Goal: Transaction & Acquisition: Purchase product/service

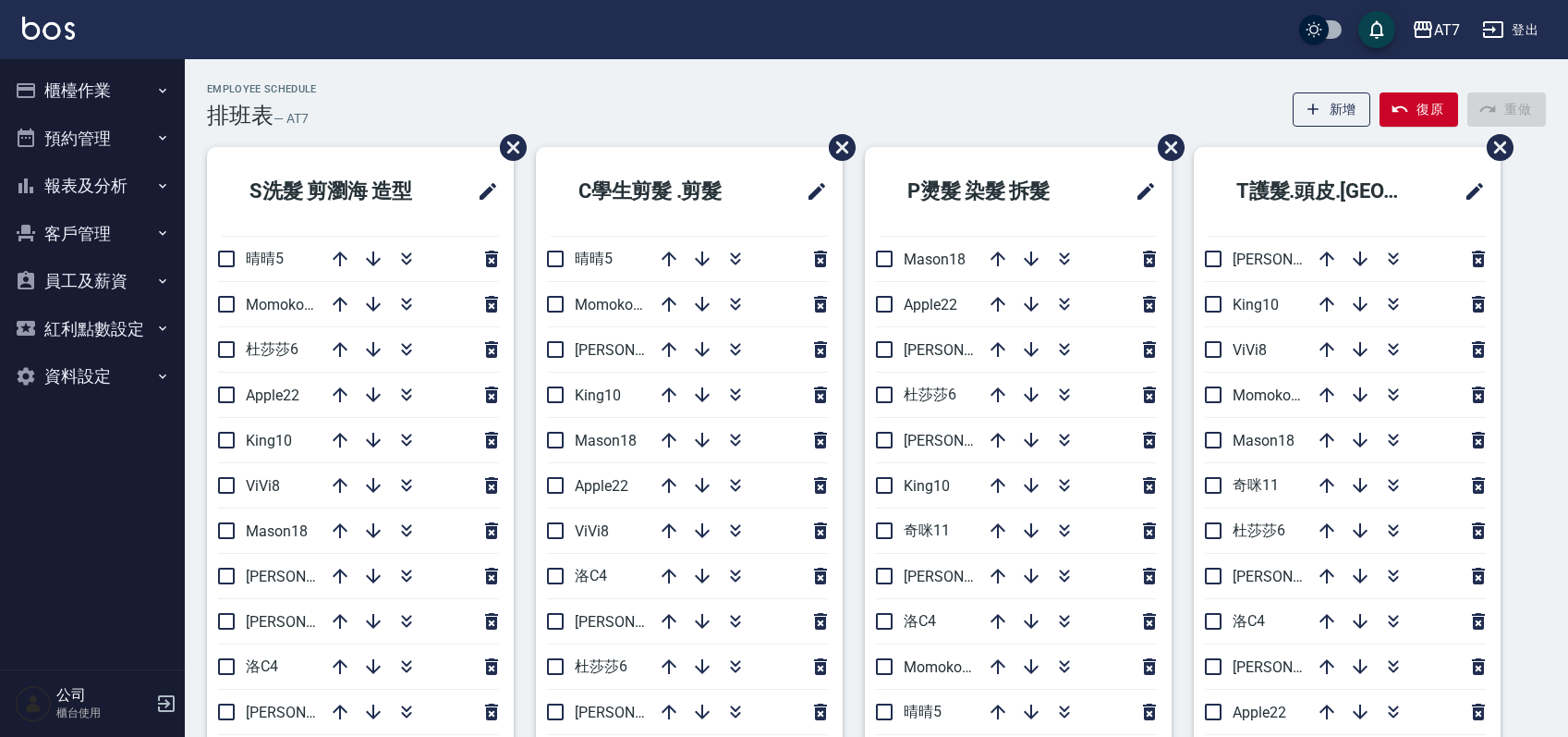
scroll to position [95, 0]
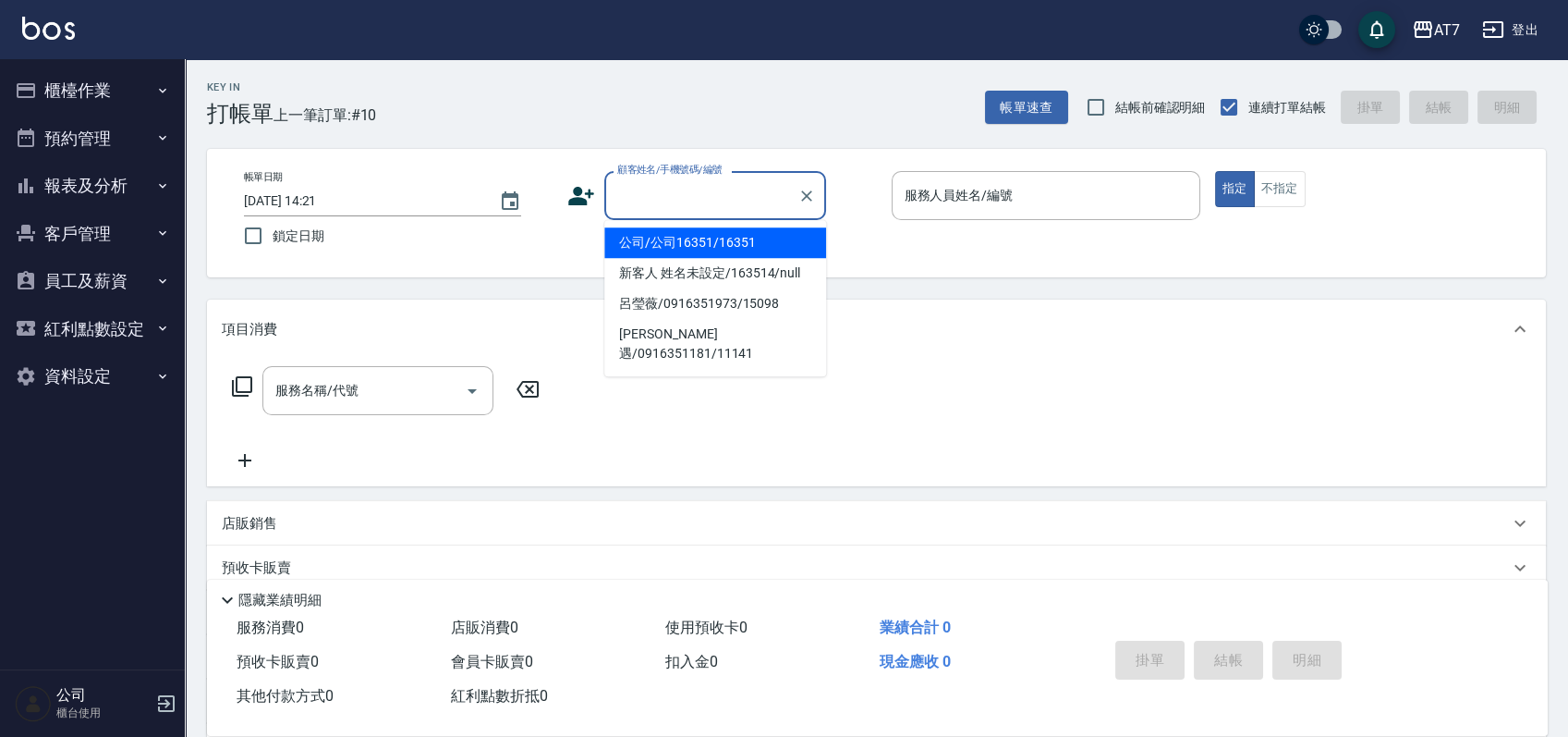
click at [676, 201] on input "顧客姓名/手機號碼/編號" at bounding box center [701, 195] width 177 height 32
type input "07038"
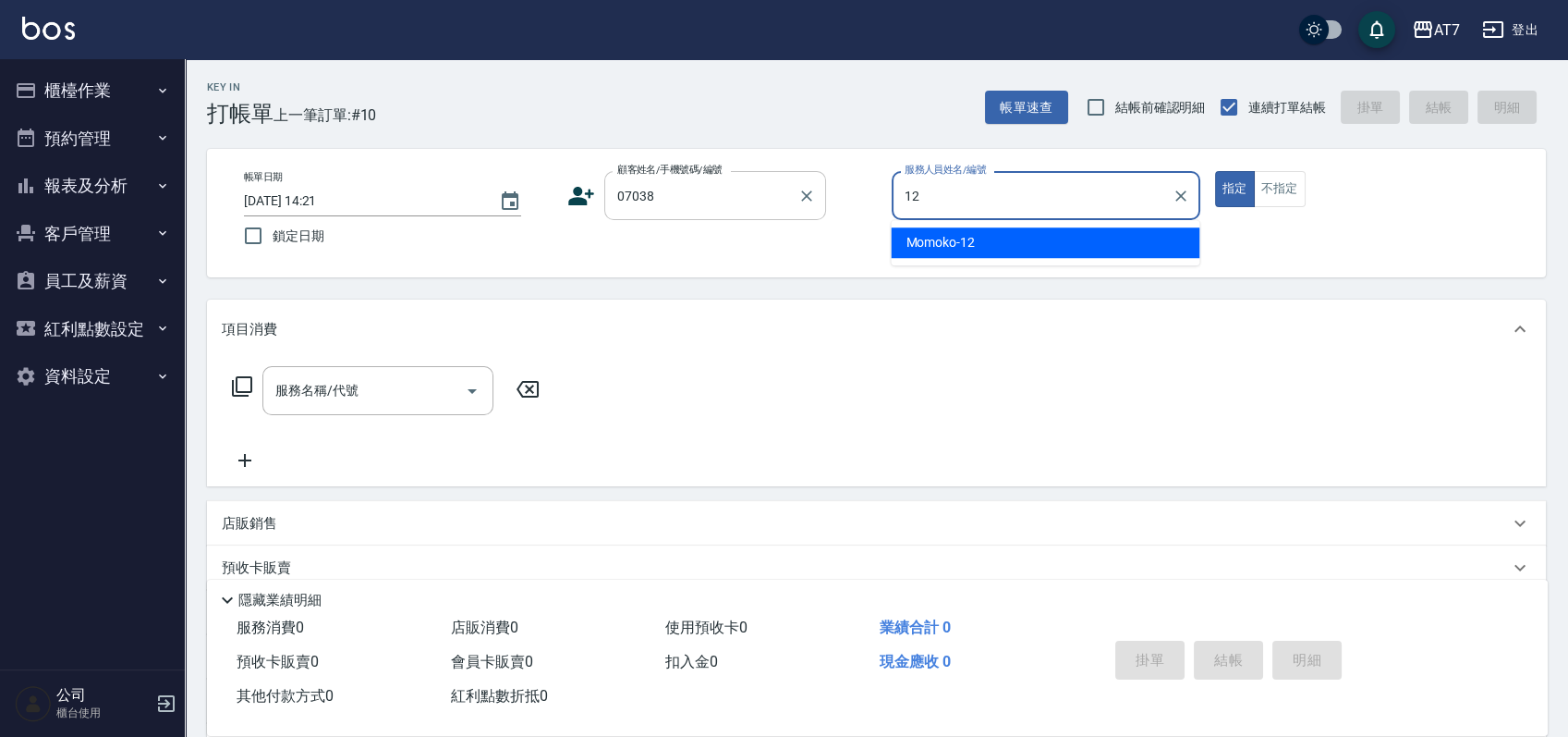
type input "Momoko-12"
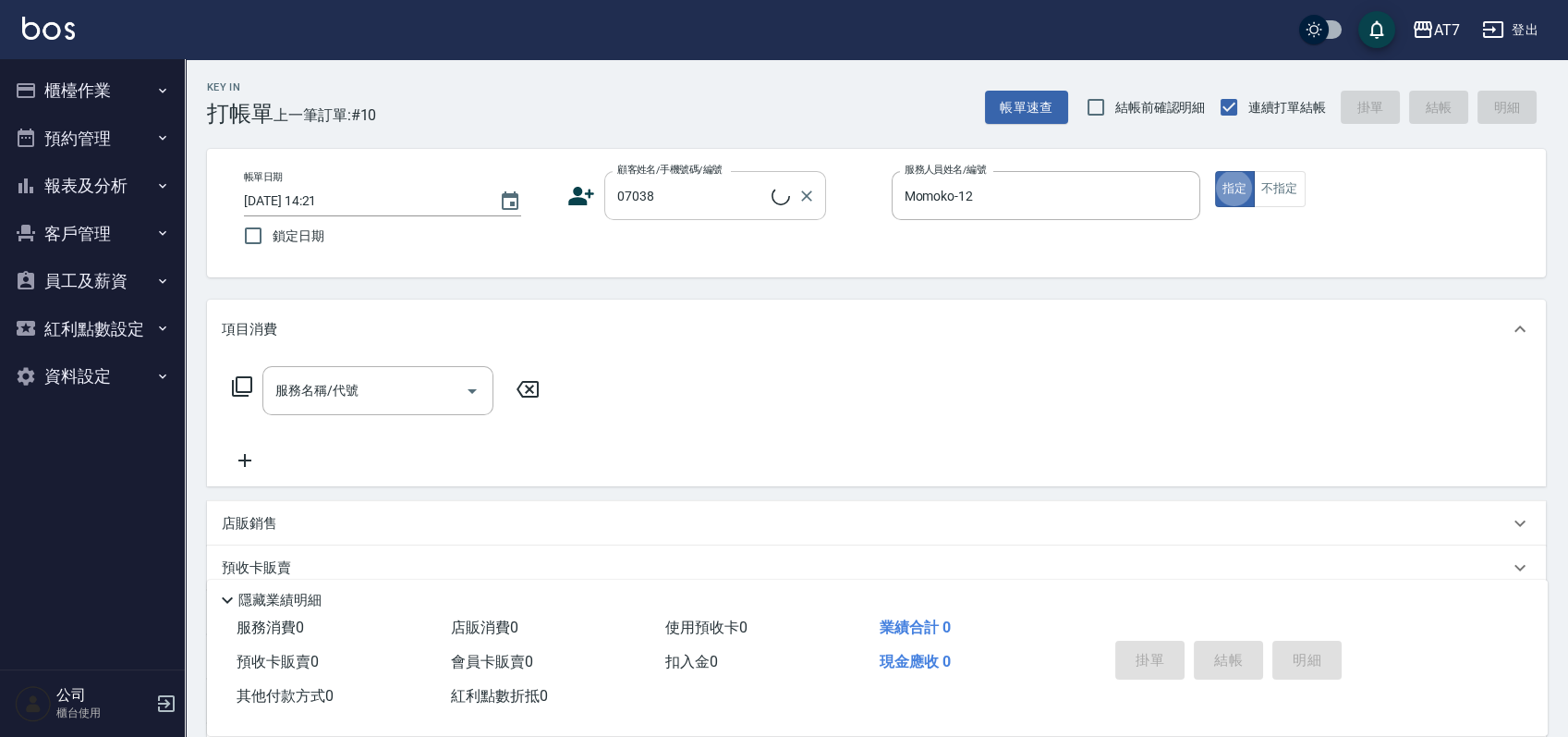
type button "true"
type input "公司/公司07038/07038"
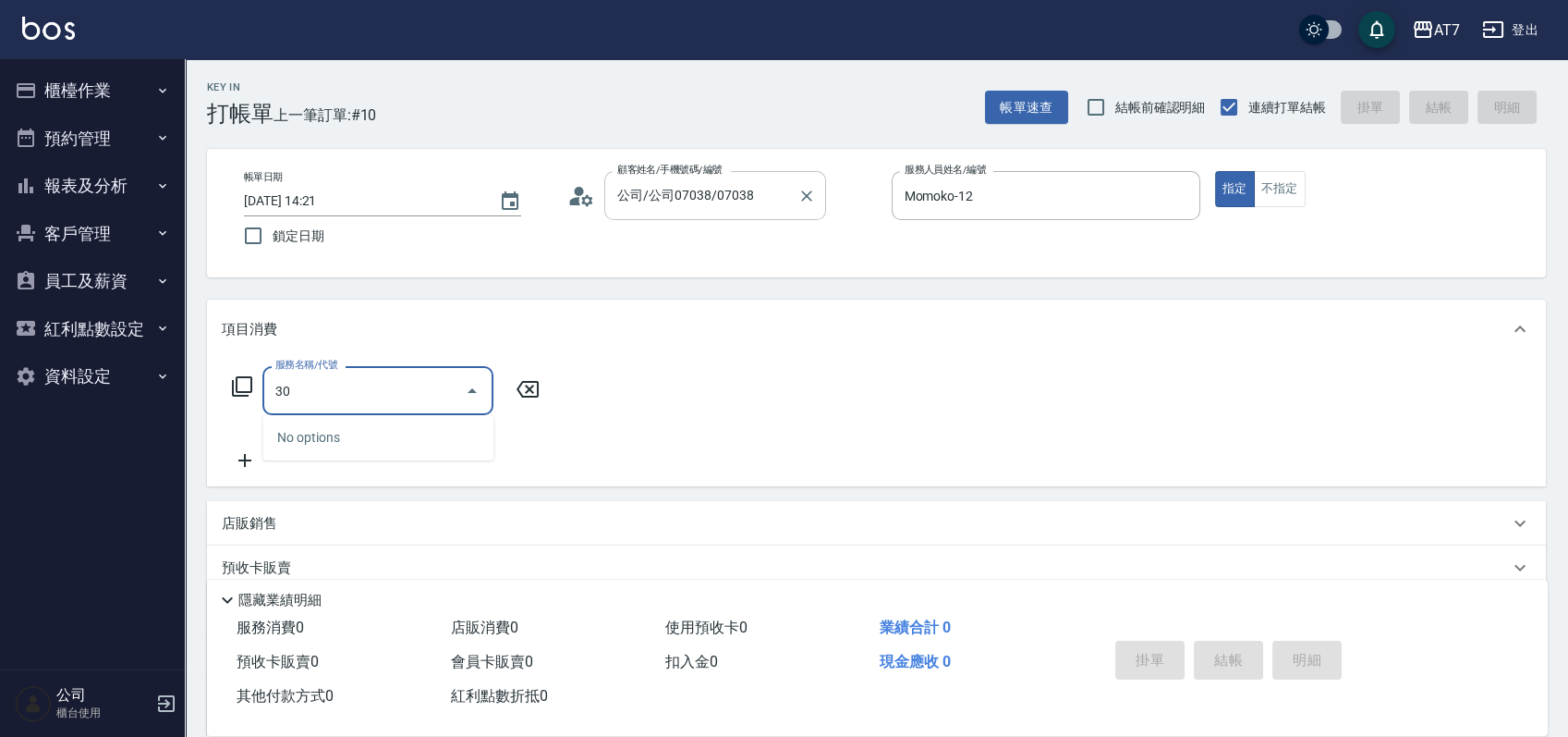
type input "304"
type input "40"
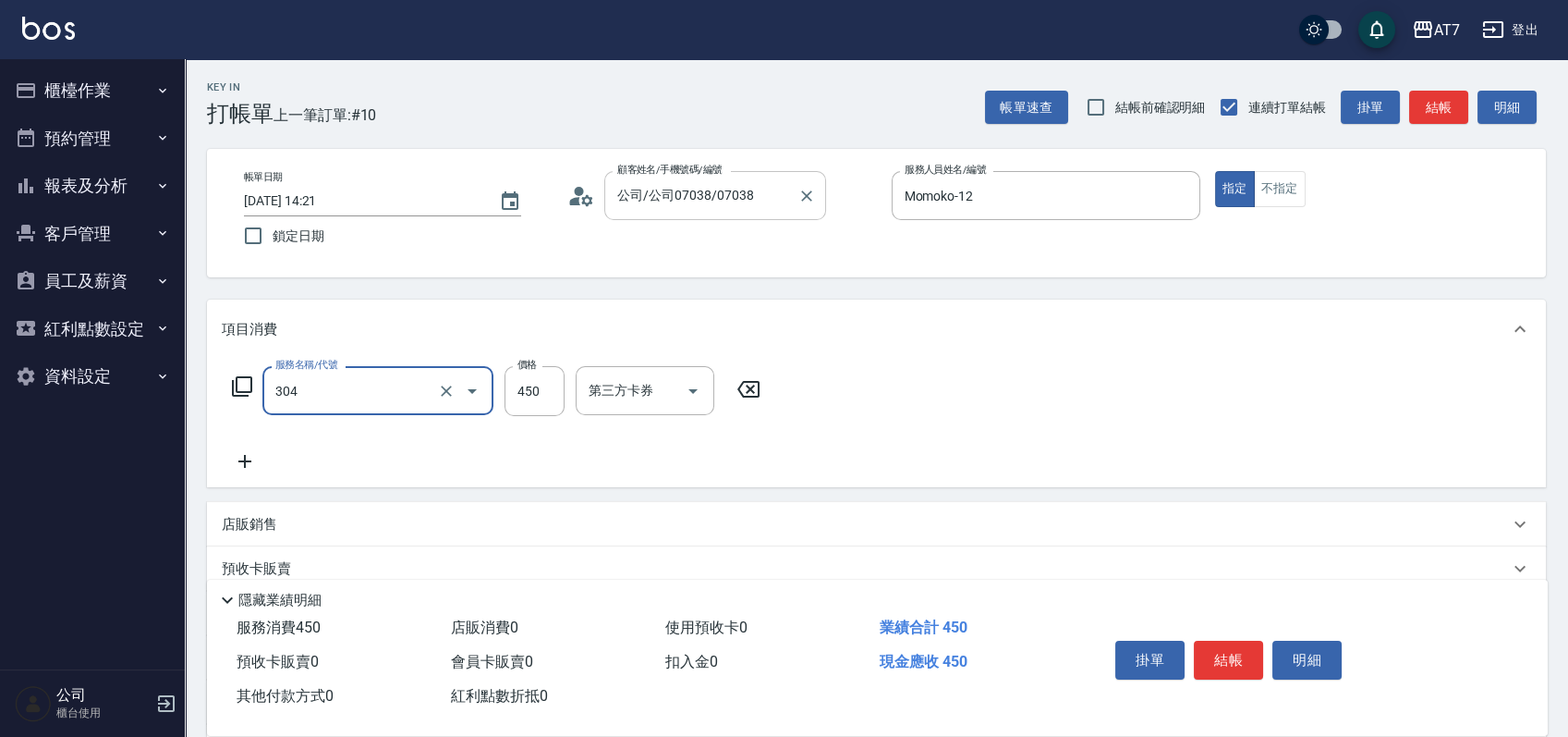
type input "A+級剪髮(304)"
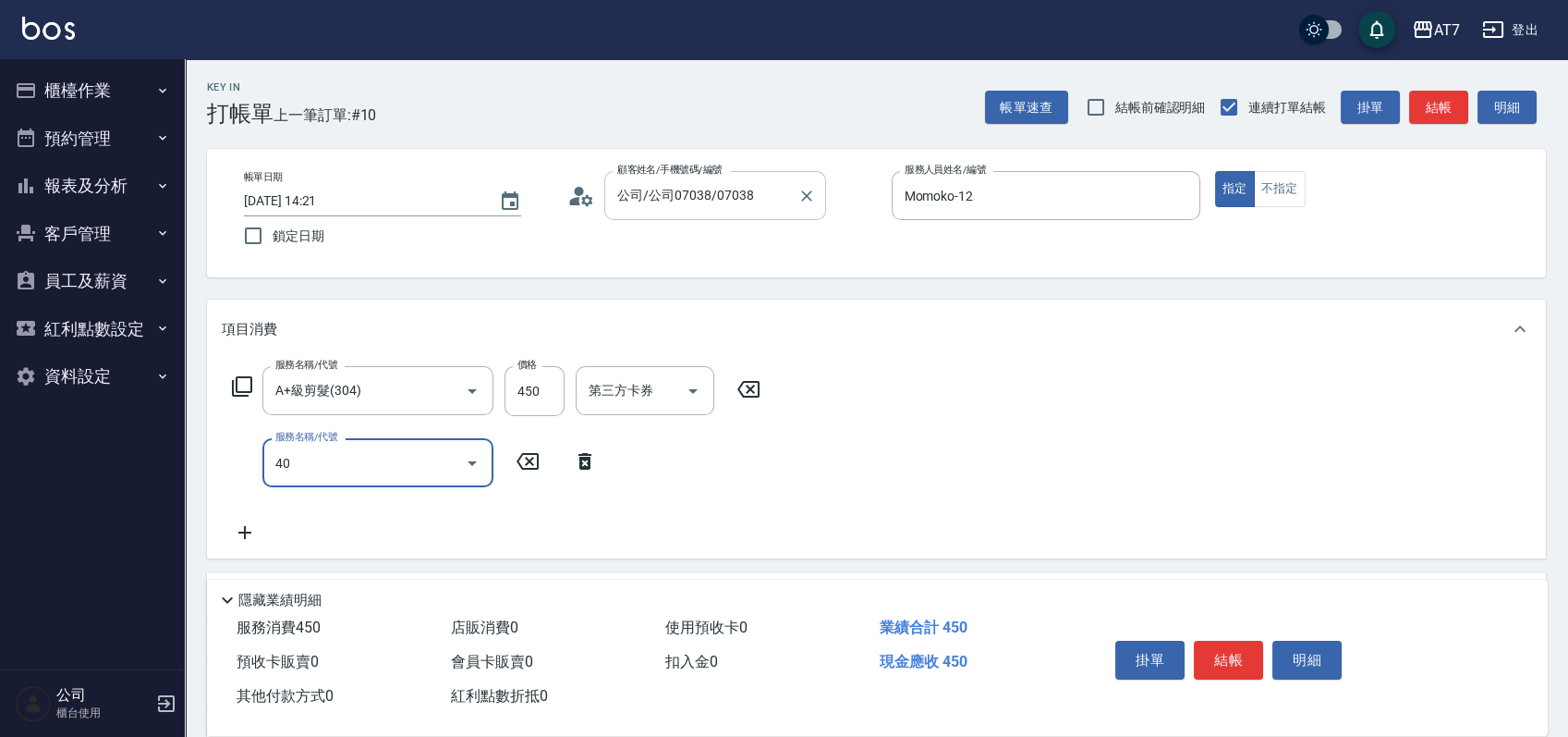
type input "401"
type input "190"
type input "染髮(互助)(401)"
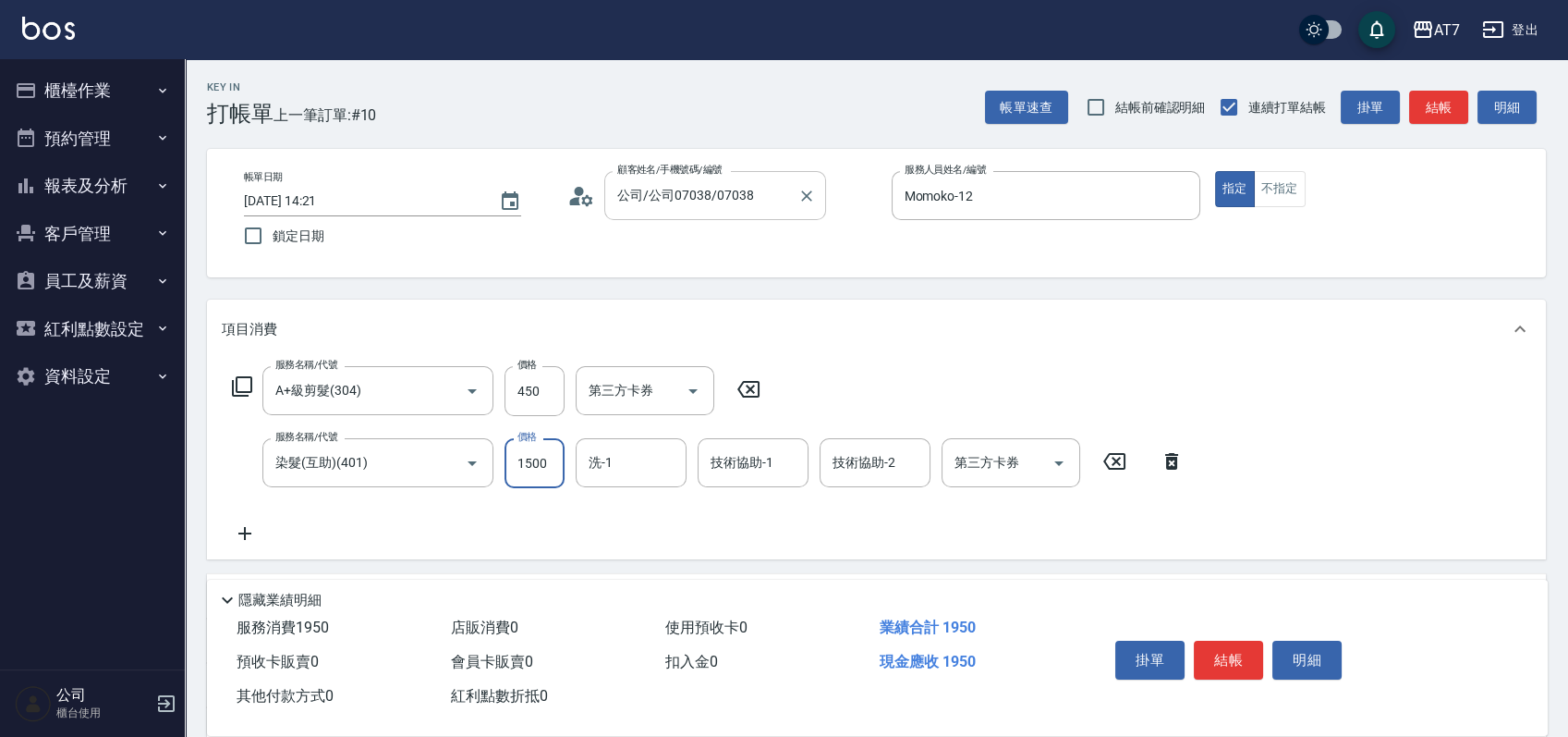
type input "1"
type input "40"
type input "168"
type input "60"
type input "1680"
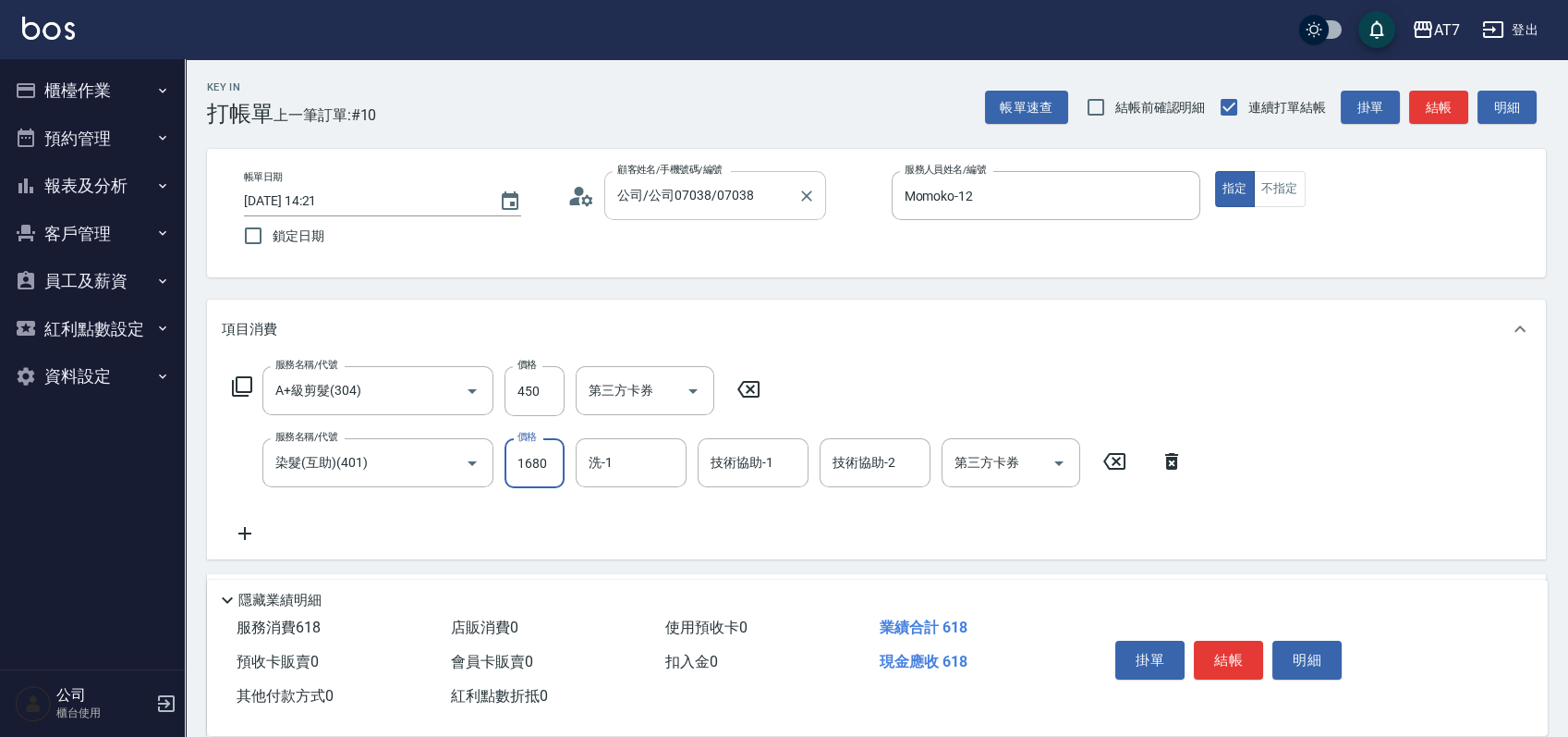
type input "210"
type input "1680"
type input "LU LU-35"
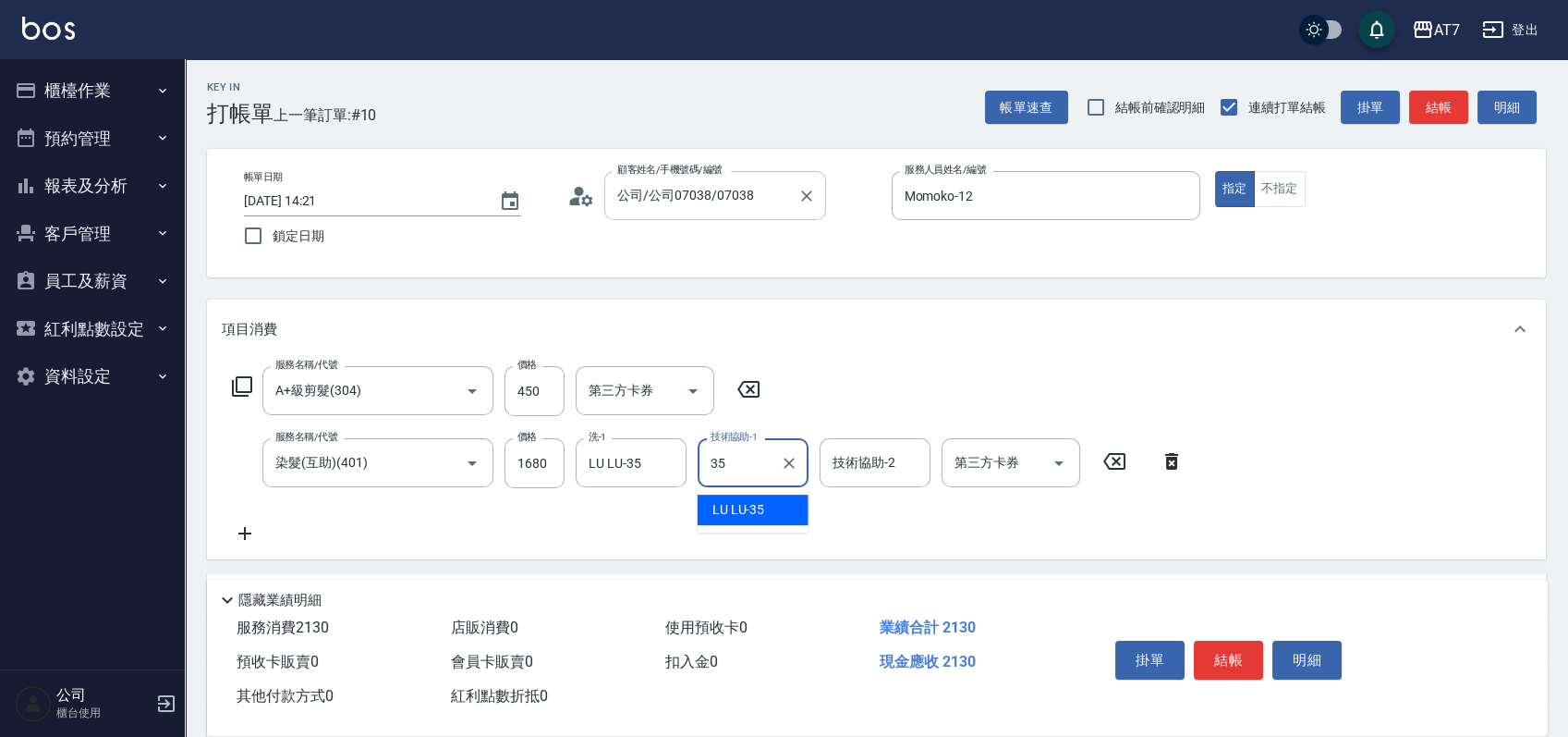
type input "LU LU-35"
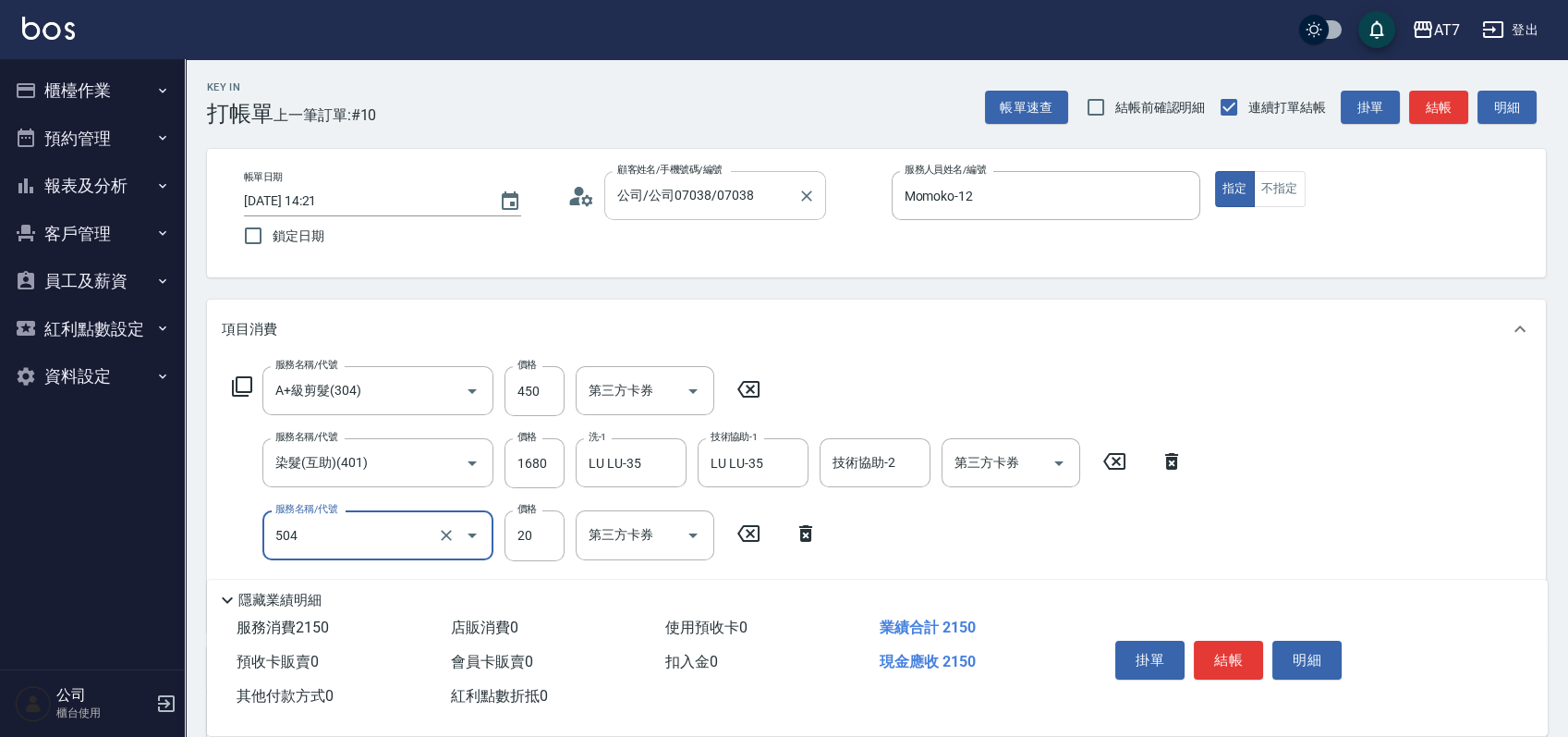
type input "潤絲(504)"
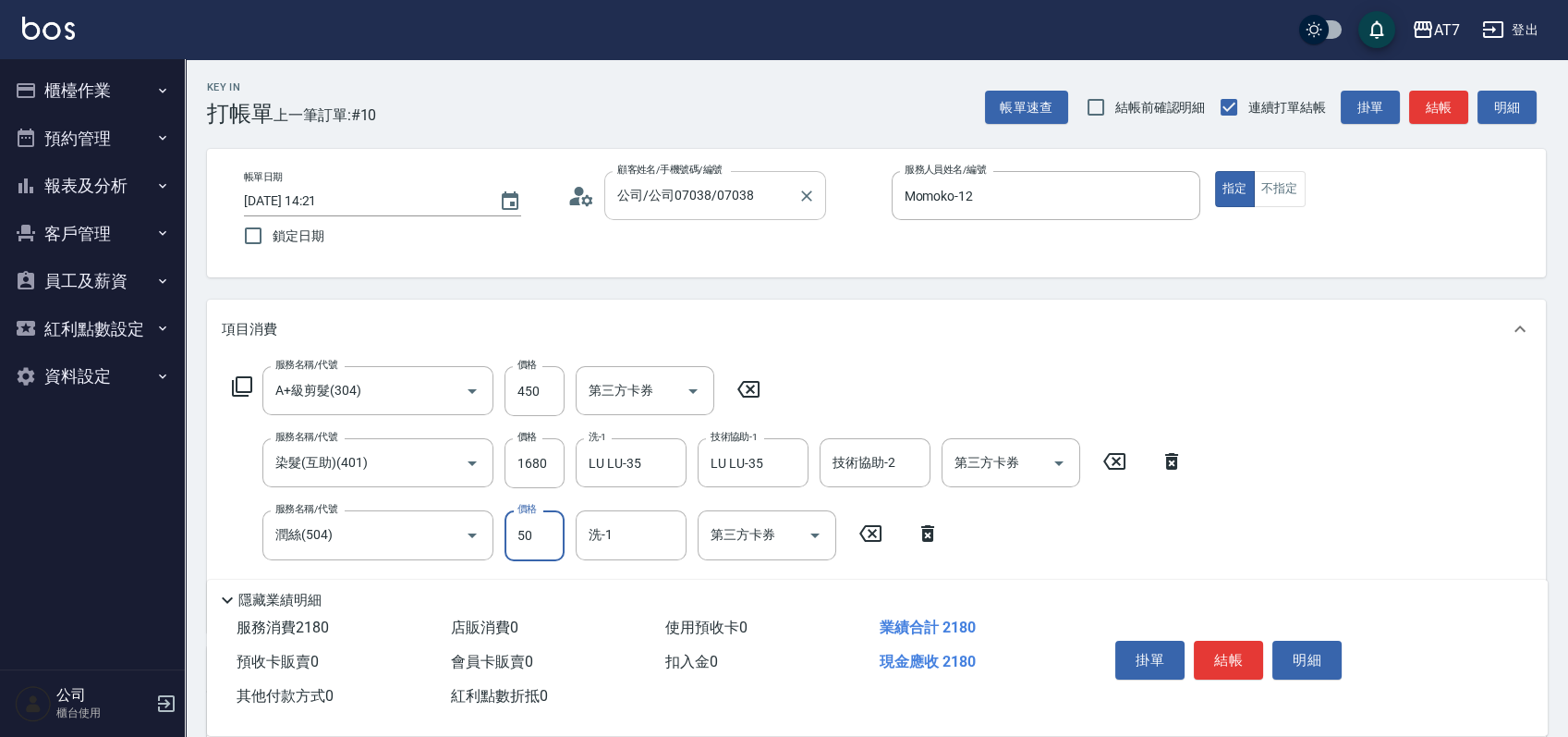
type input "50"
type input "LU LU-35"
click at [1240, 646] on button "結帳" at bounding box center [1229, 659] width 70 height 39
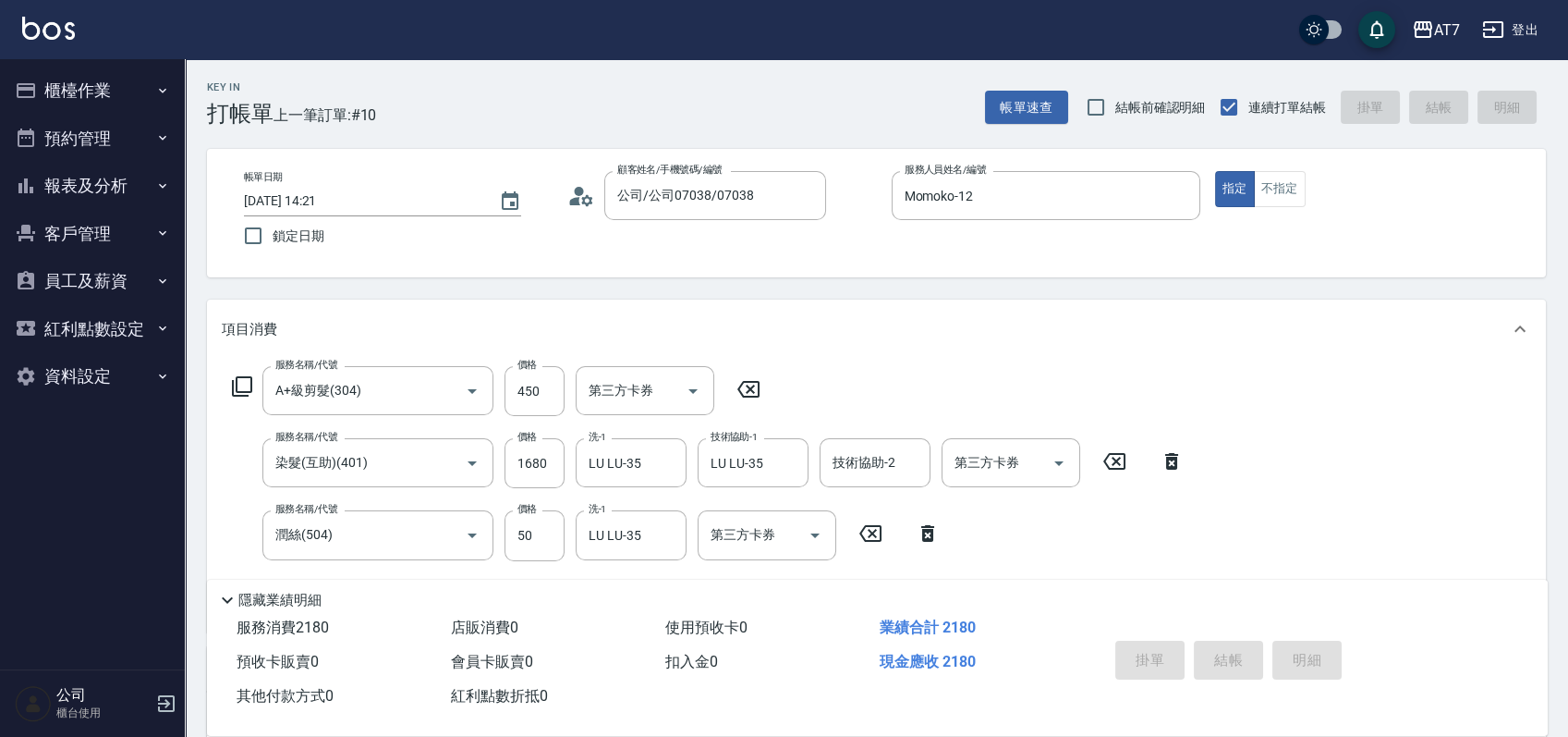
type input "2025/09/16 15:02"
type input "0"
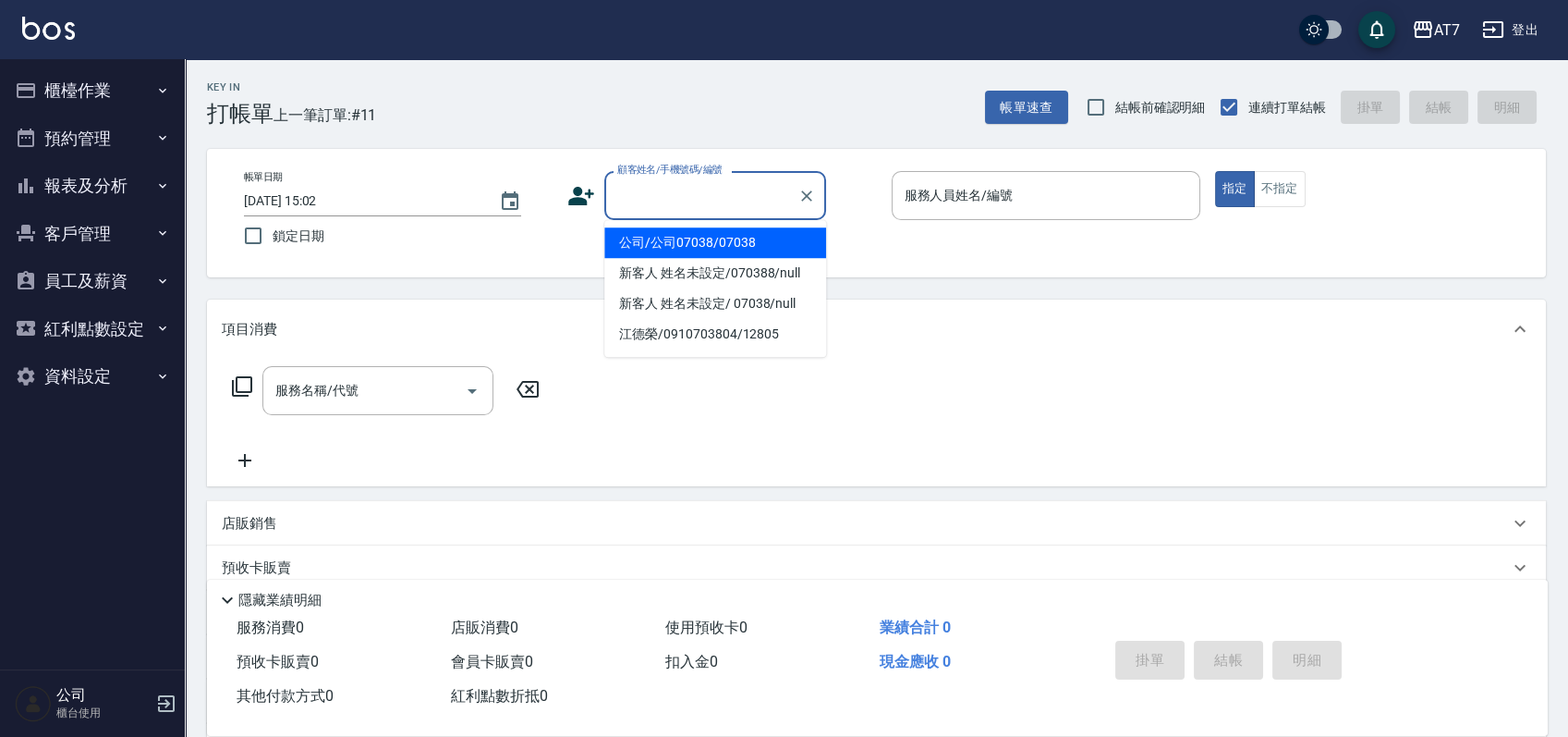
click at [703, 211] on input "顧客姓名/手機號碼/編號" at bounding box center [701, 195] width 177 height 32
type input "06120"
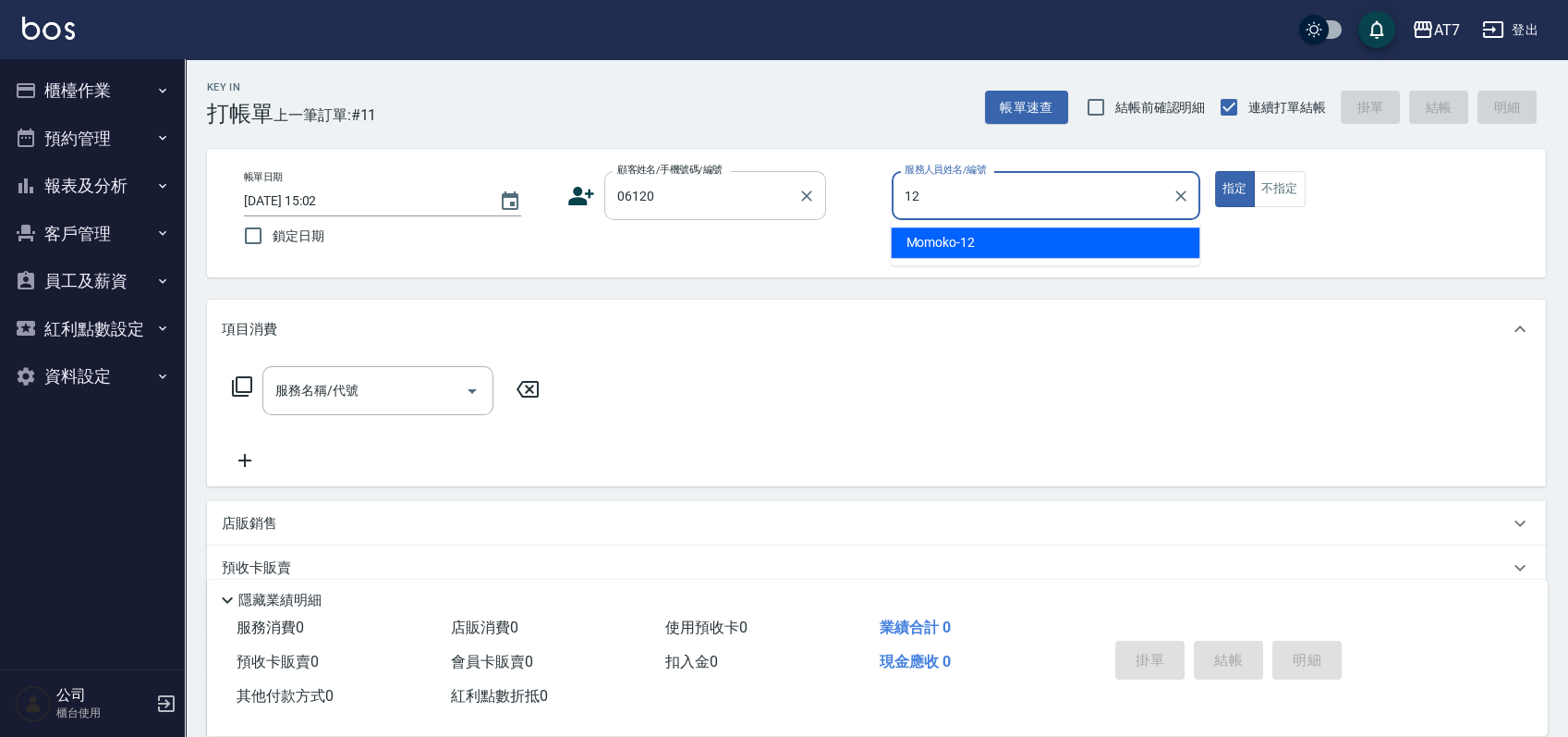
type input "Momoko-12"
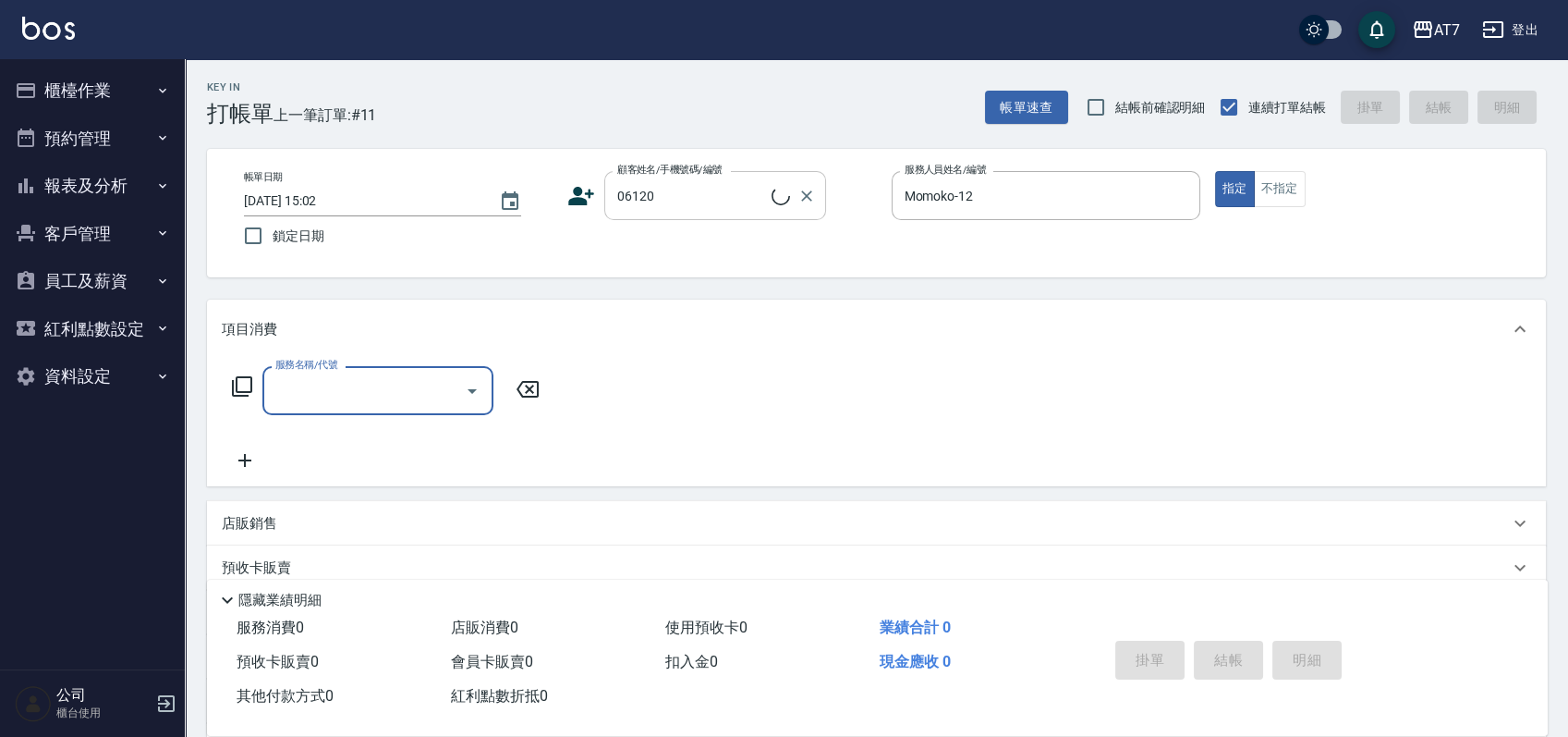
type input "公司單/06120-1/06120"
type input "401"
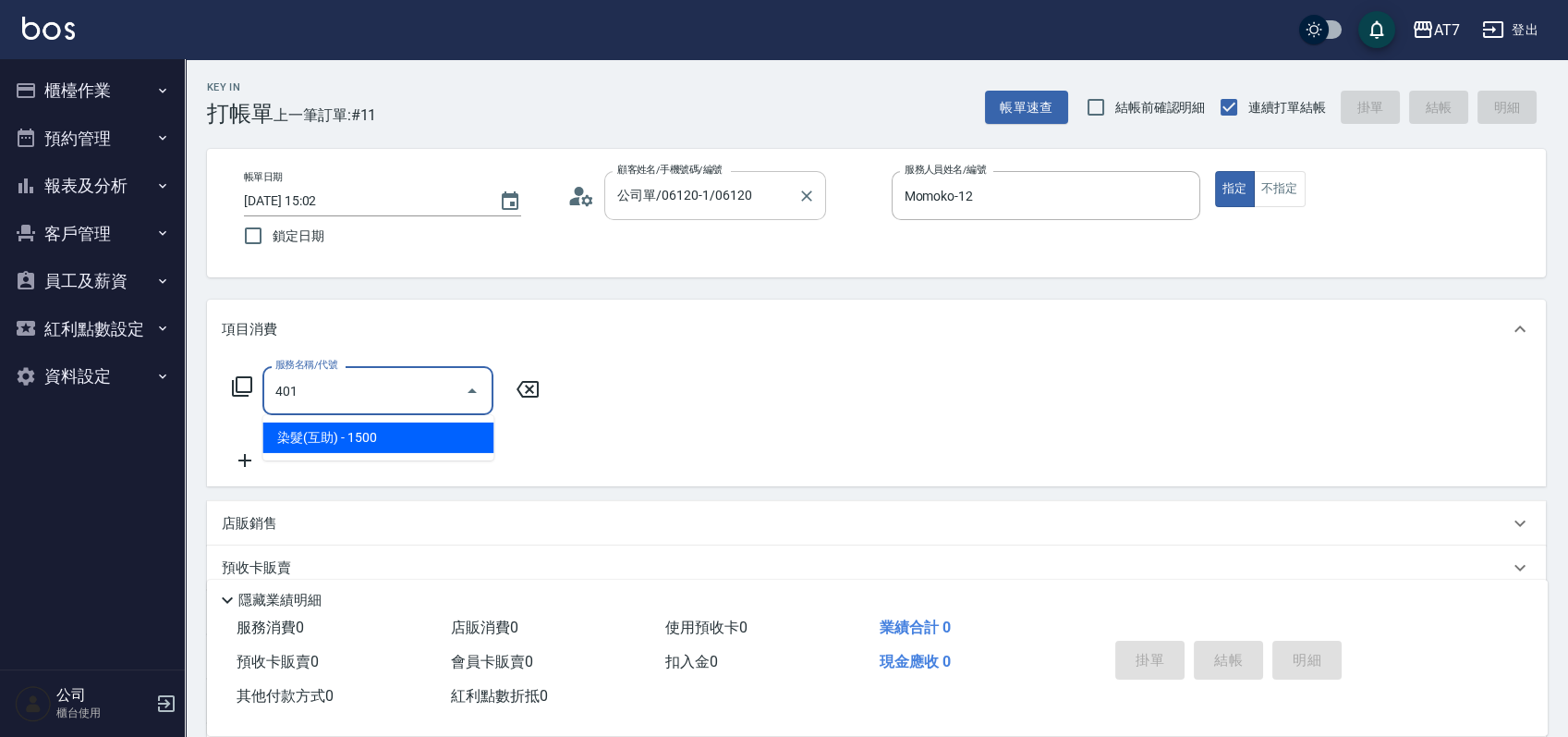
type input "150"
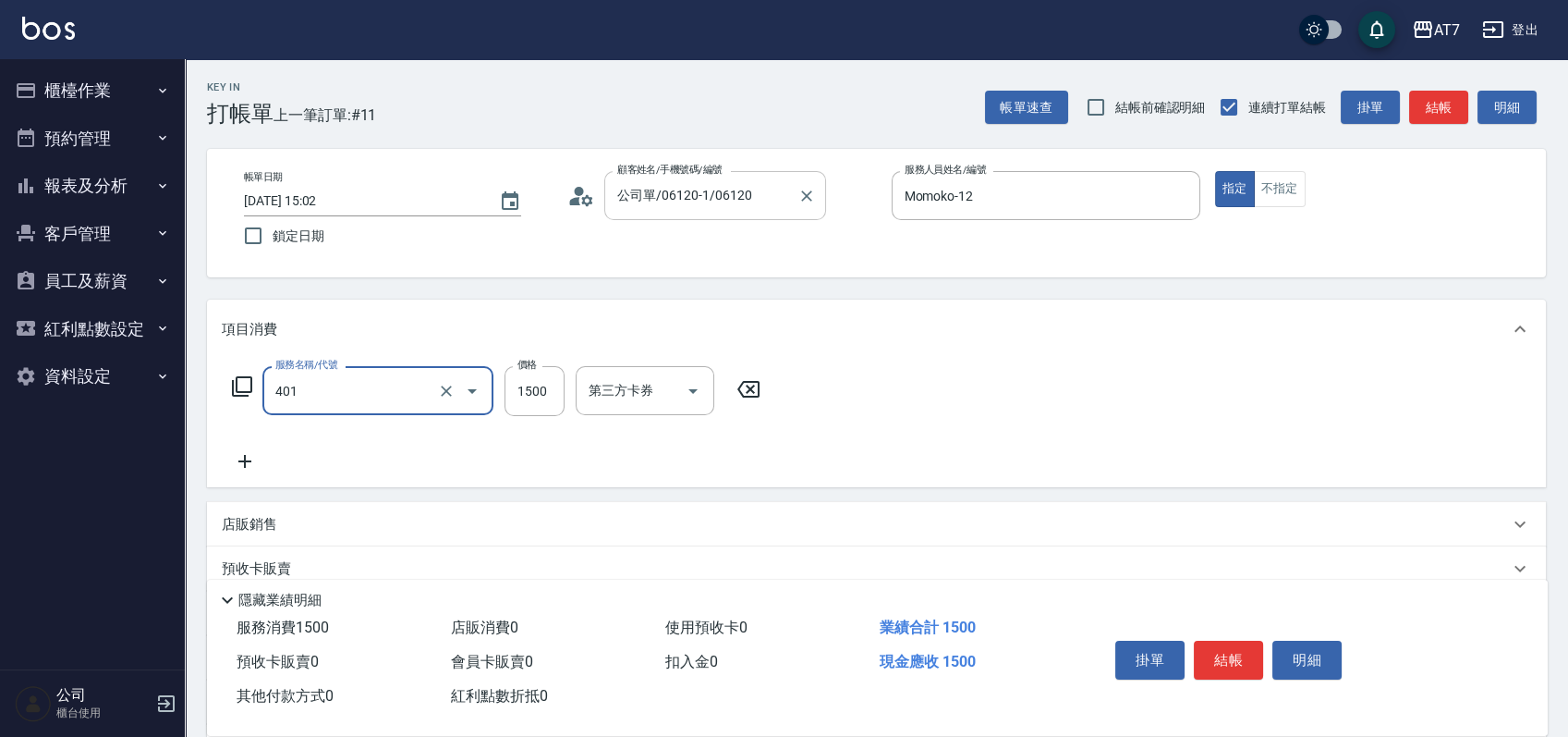
type input "染髮(互助)(401)"
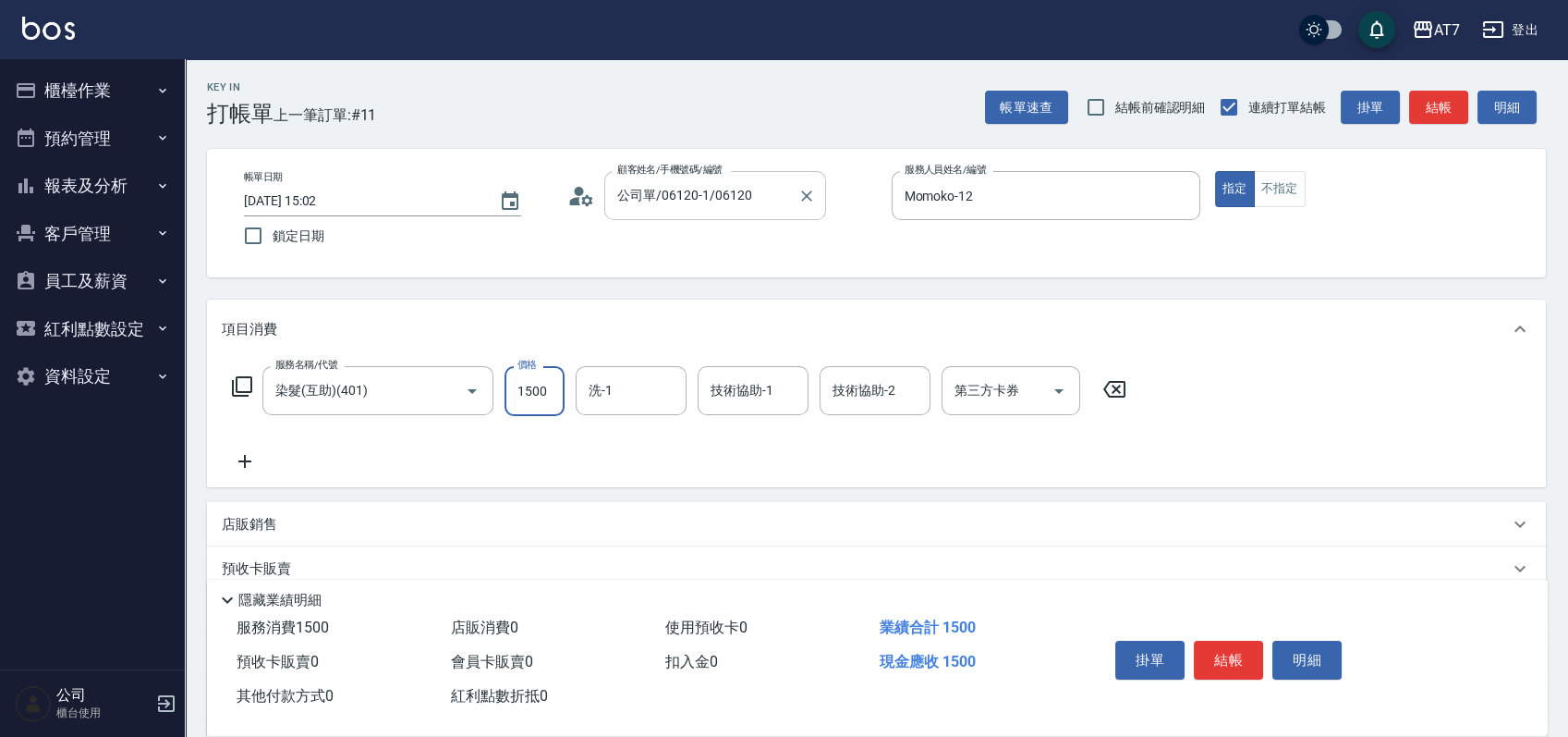
type input "0"
type input "268"
type input "260"
type input "2680"
type input "YuYu-40"
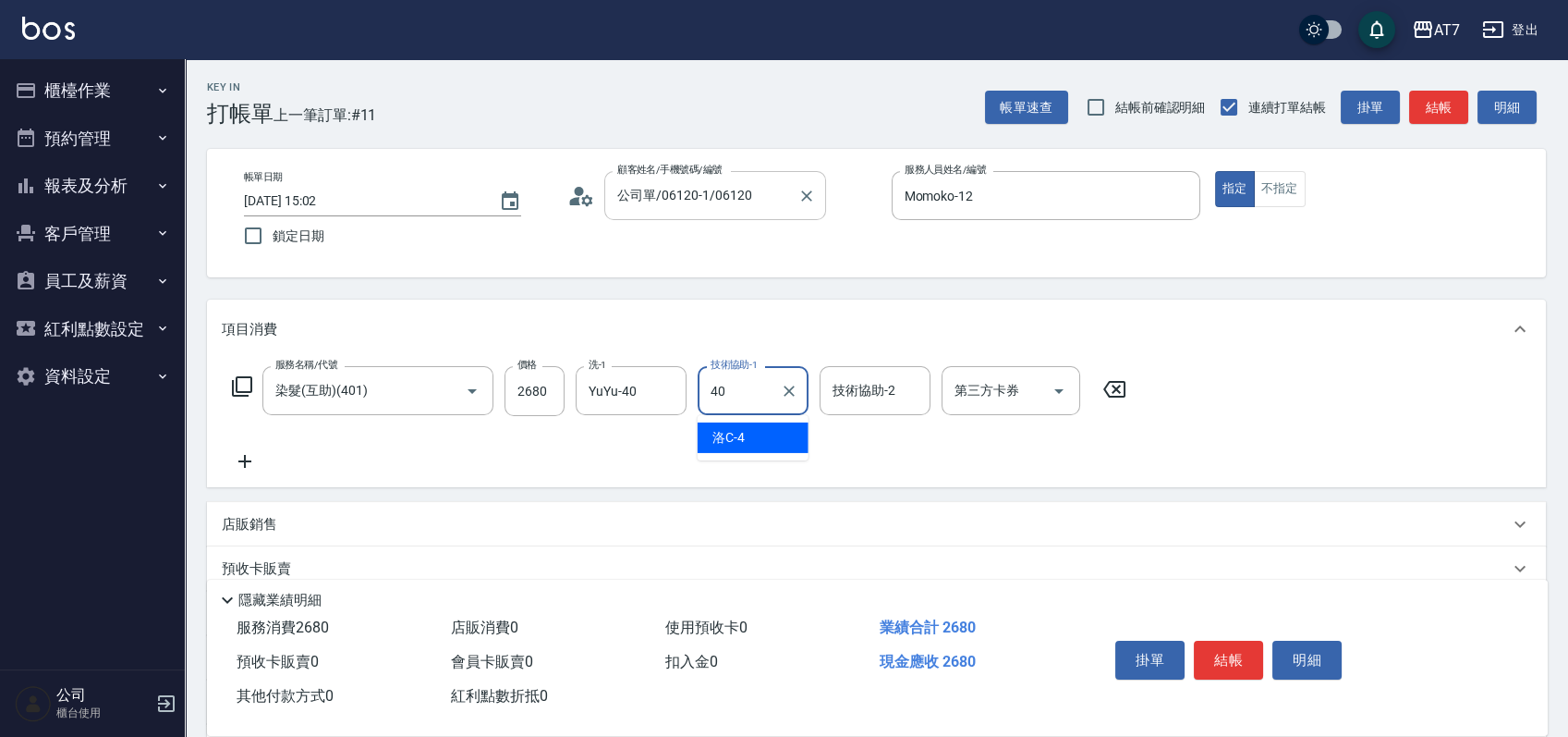
type input "YuYu-40"
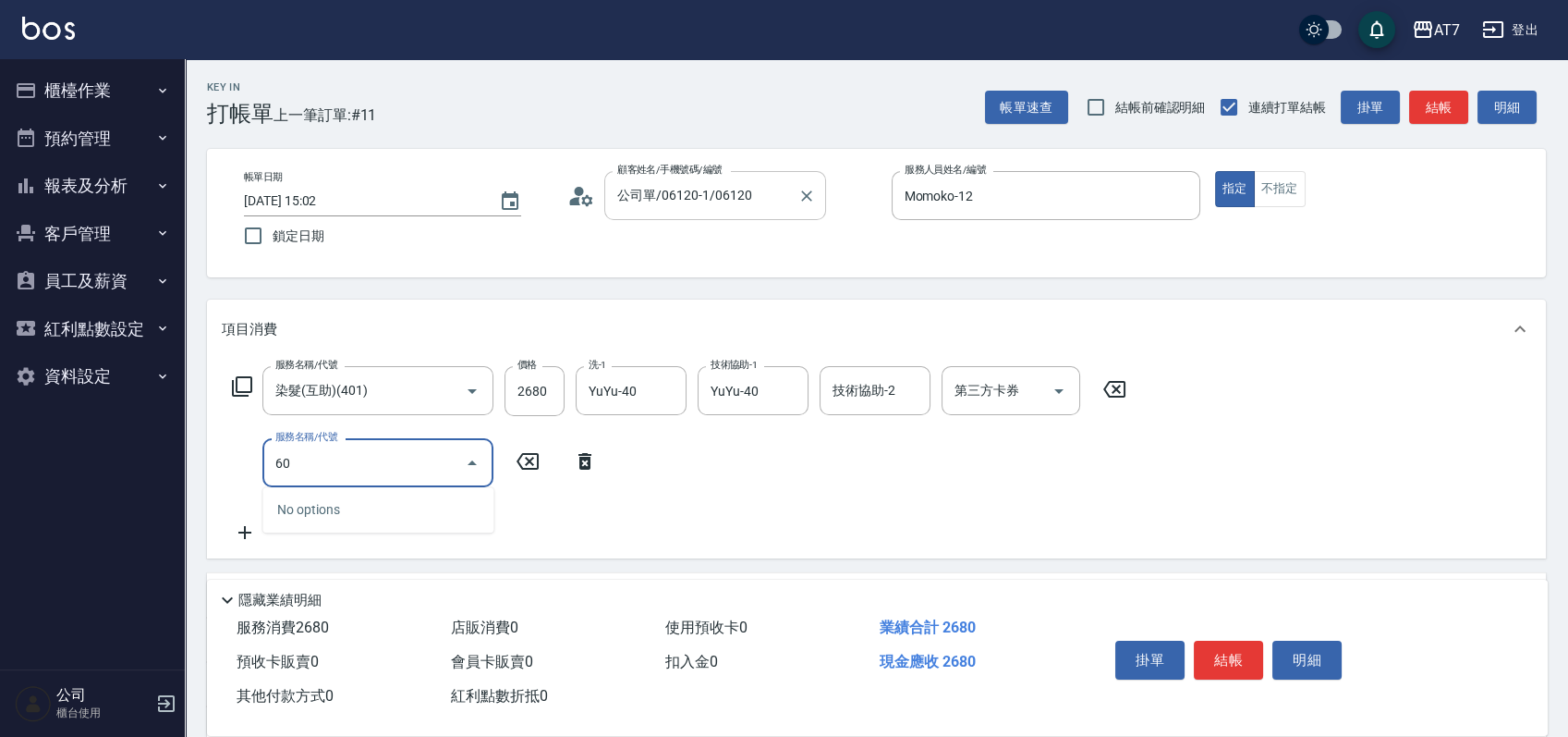
type input "601"
type input "320"
type input "深層護髮（助）(601)"
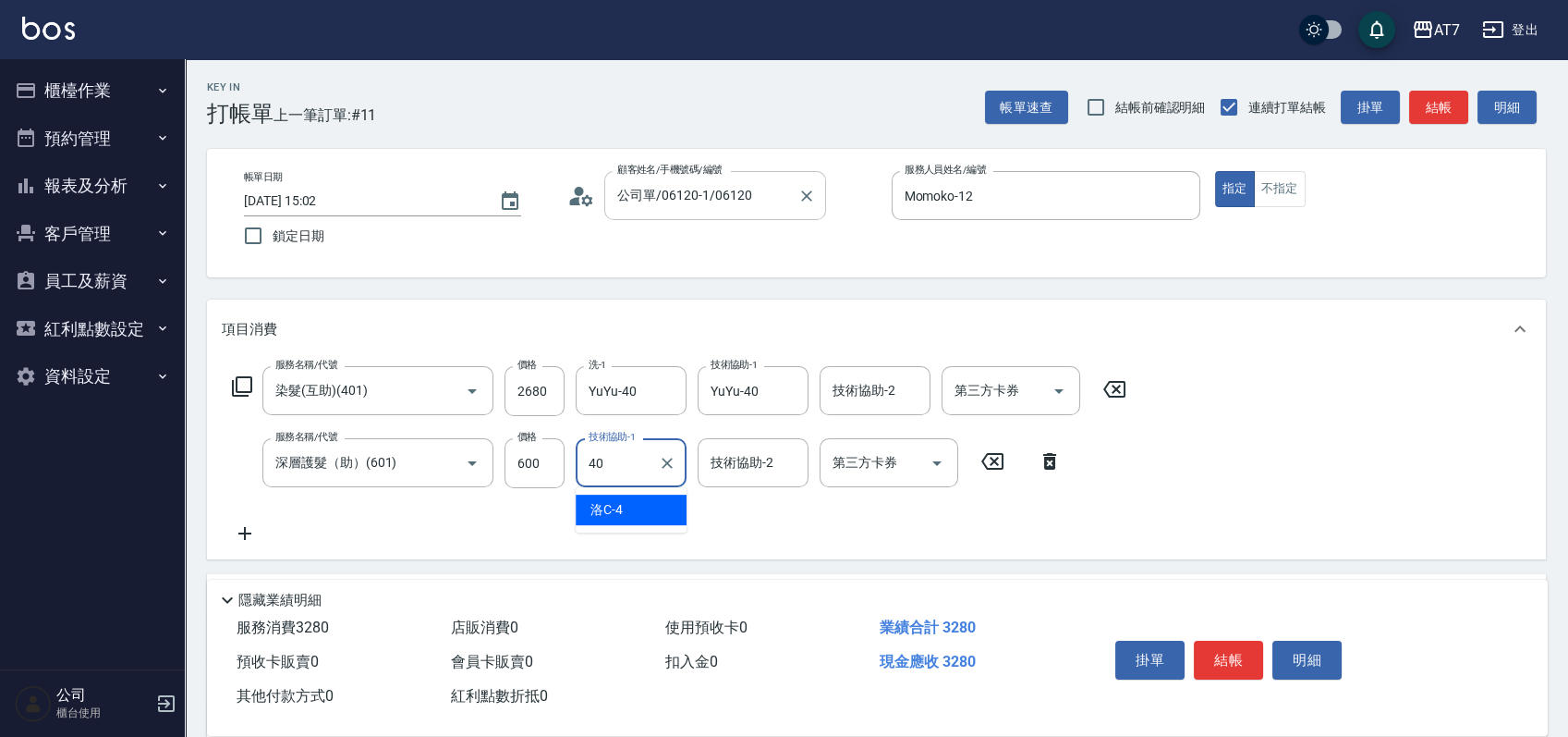
type input "YuYu-40"
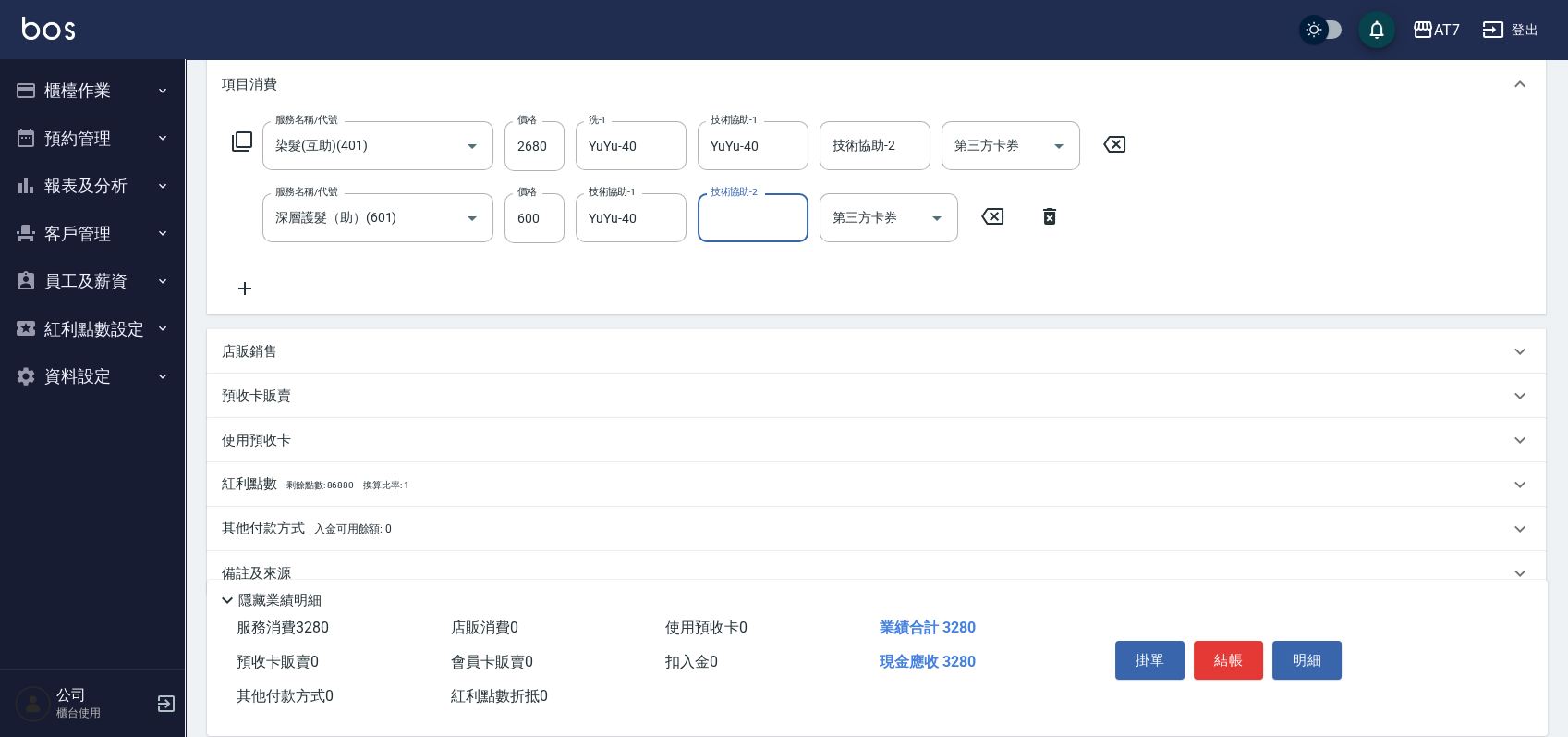
scroll to position [246, 0]
click at [874, 358] on div "店販銷售" at bounding box center [865, 351] width 1287 height 19
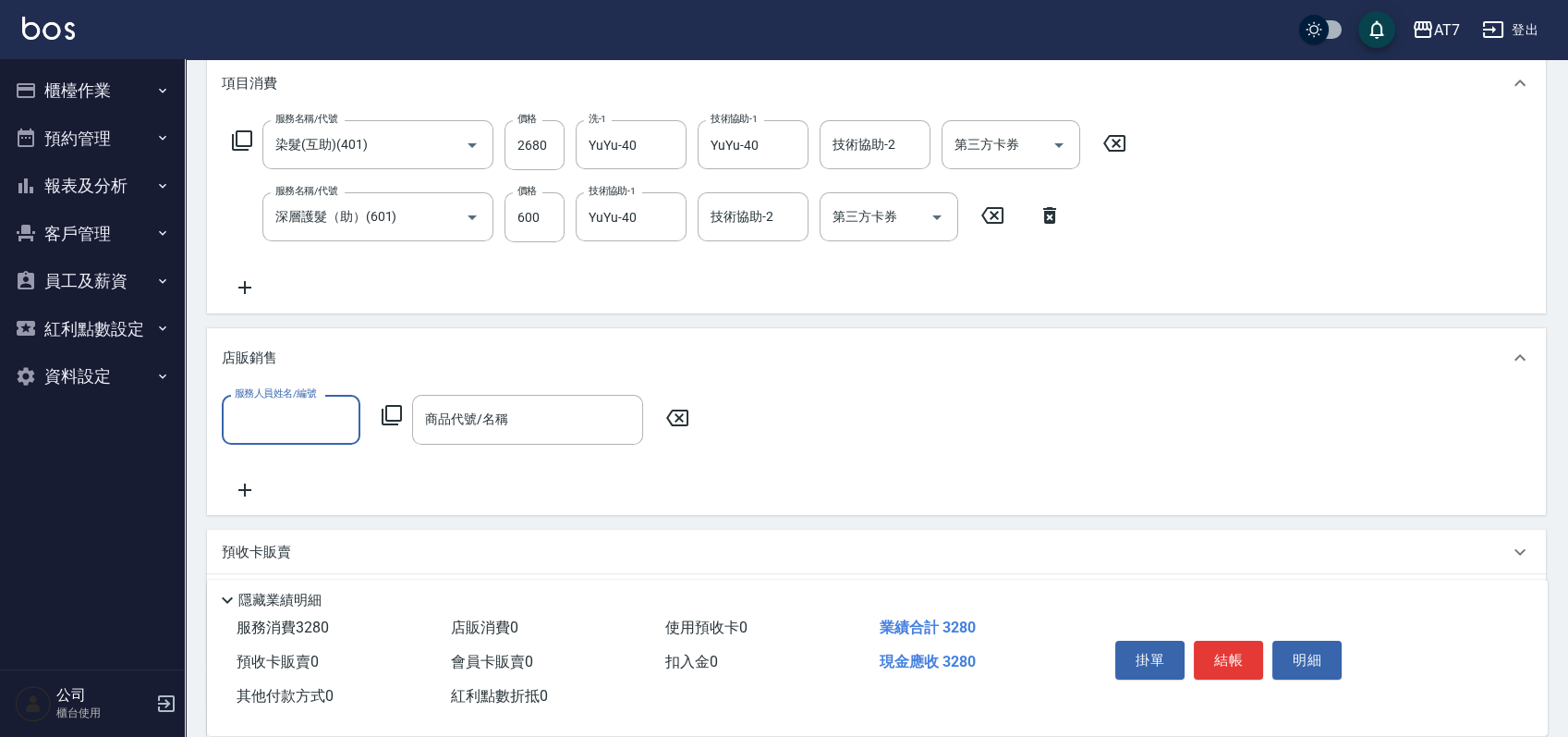
scroll to position [0, 0]
type input "Momoko-12"
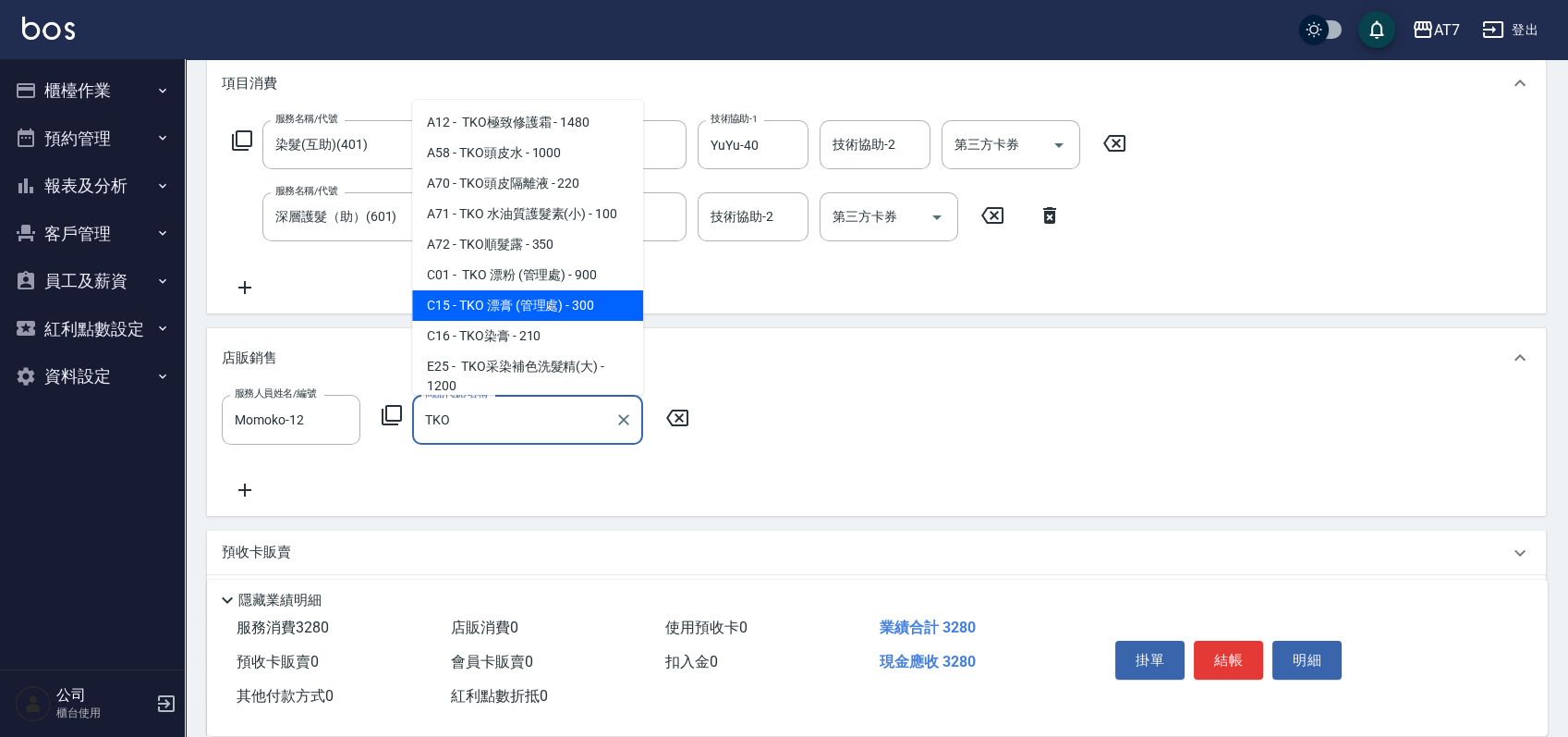
scroll to position [123, 0]
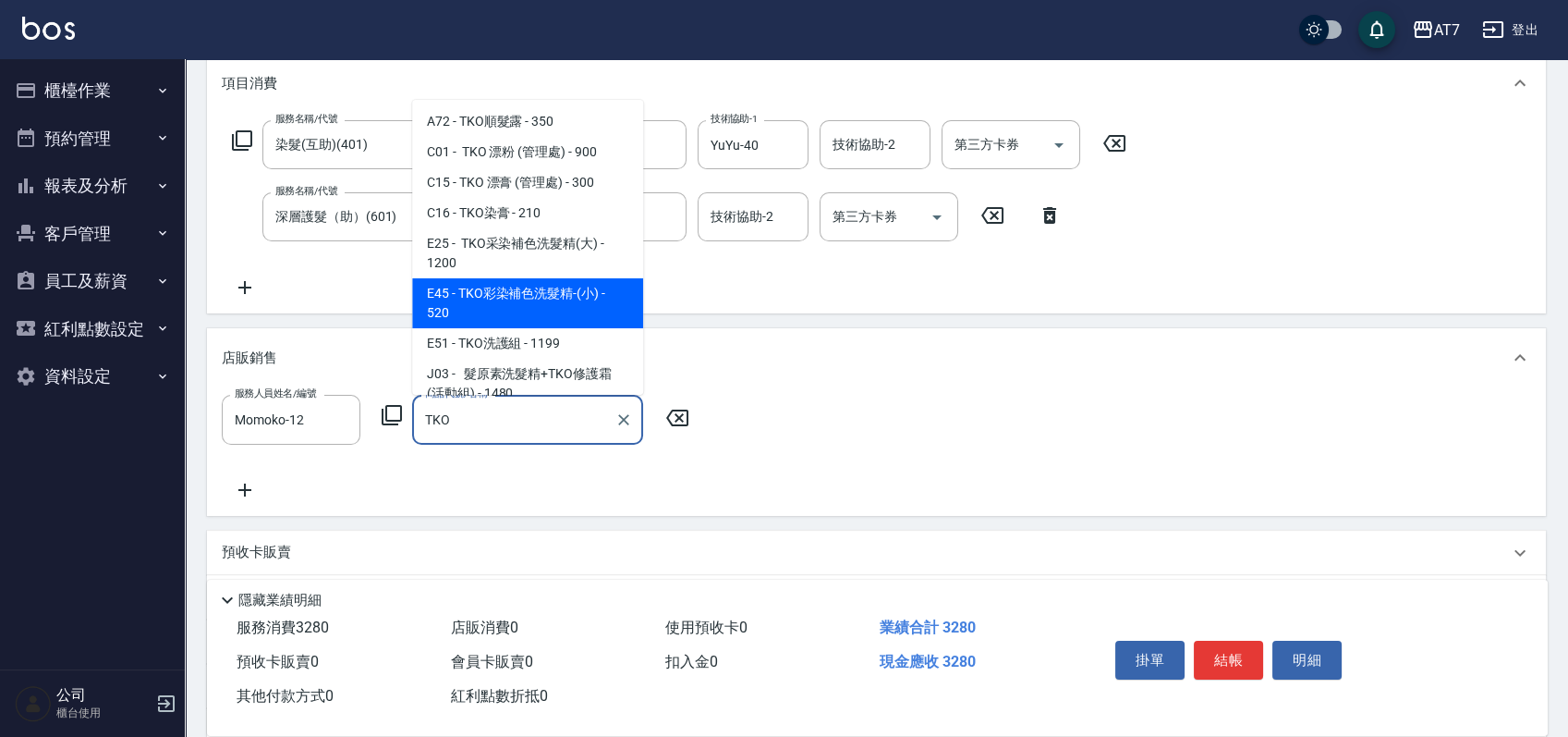
click at [590, 298] on span "E45 - TKO彩染補色洗髮精-(小) - 520" at bounding box center [528, 303] width 231 height 50
type input "TKO彩染補色洗髮精-(小)"
type input "380"
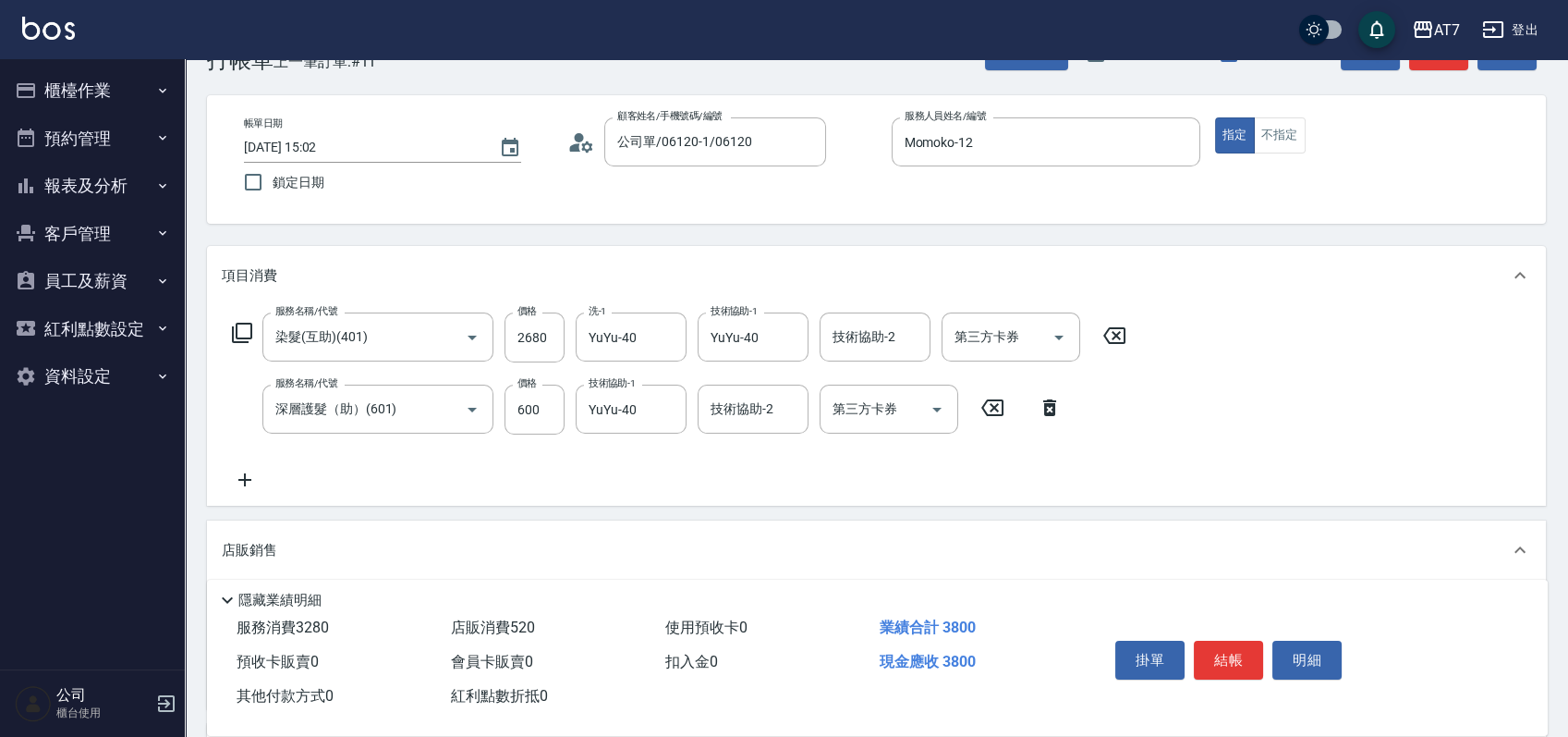
scroll to position [0, 0]
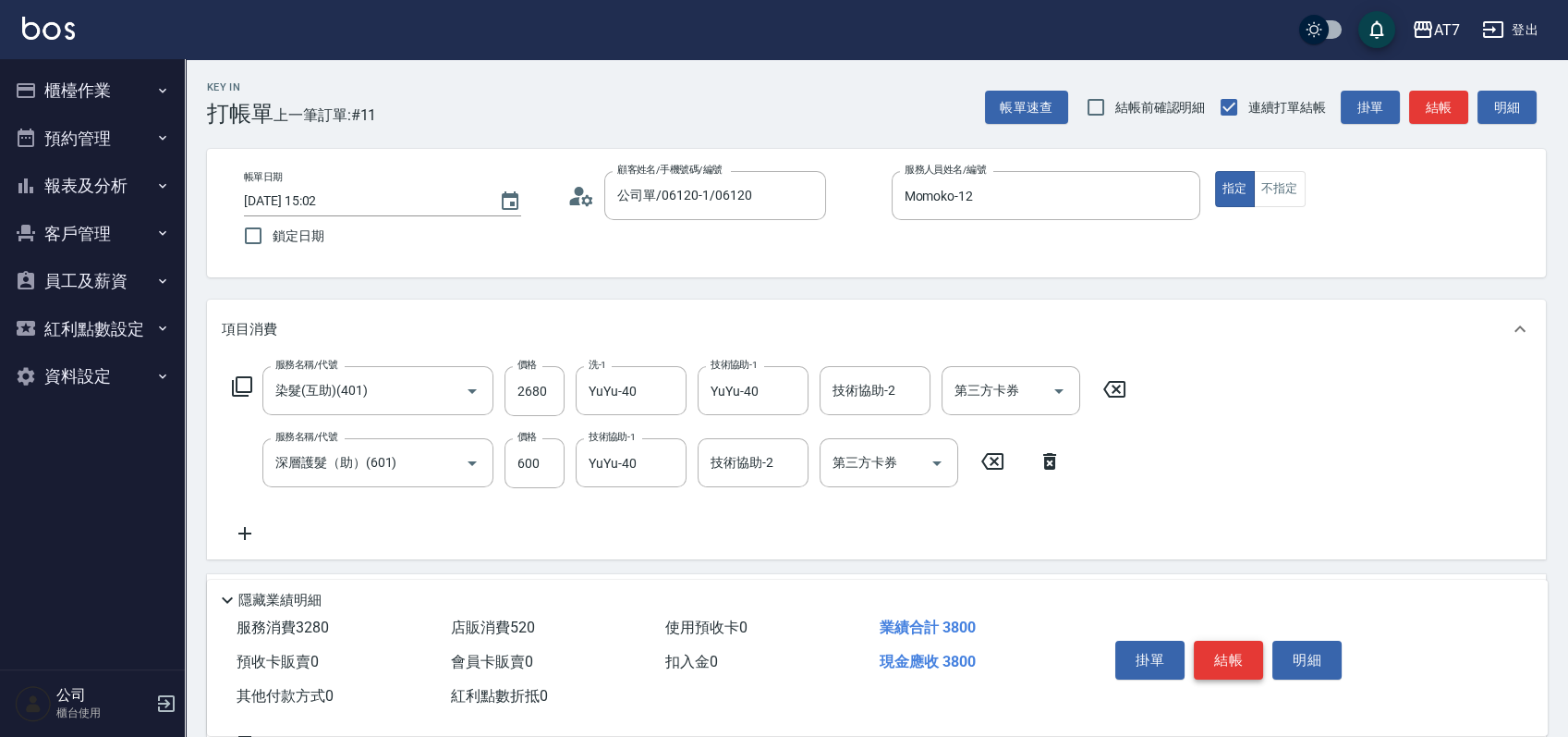
type input "TKO彩染補色洗髮精-(小)"
click at [1223, 649] on button "結帳" at bounding box center [1229, 659] width 70 height 39
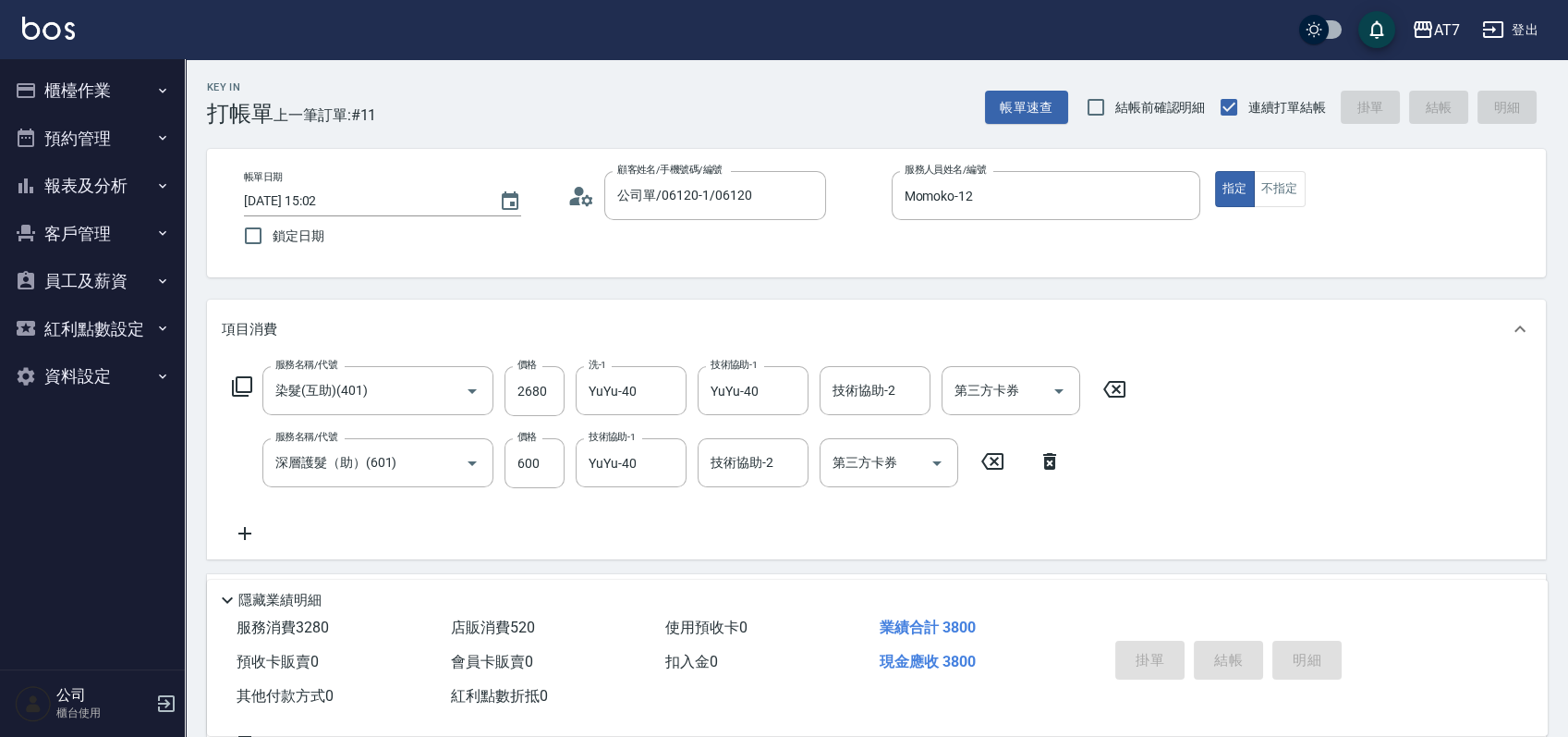
type input "2025/09/16 15:31"
type input "0"
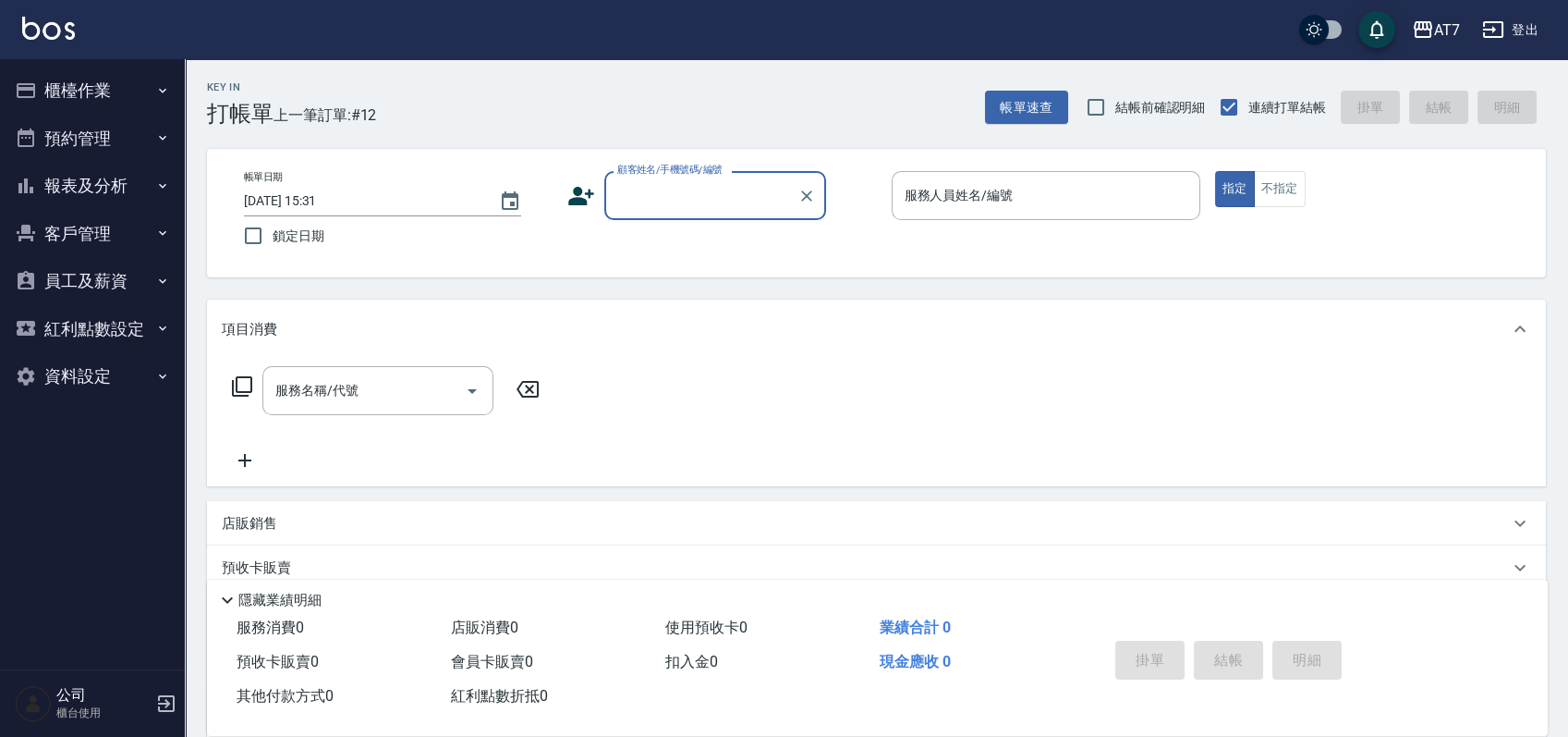
click at [704, 196] on input "顧客姓名/手機號碼/編號" at bounding box center [701, 195] width 177 height 32
type input "15500"
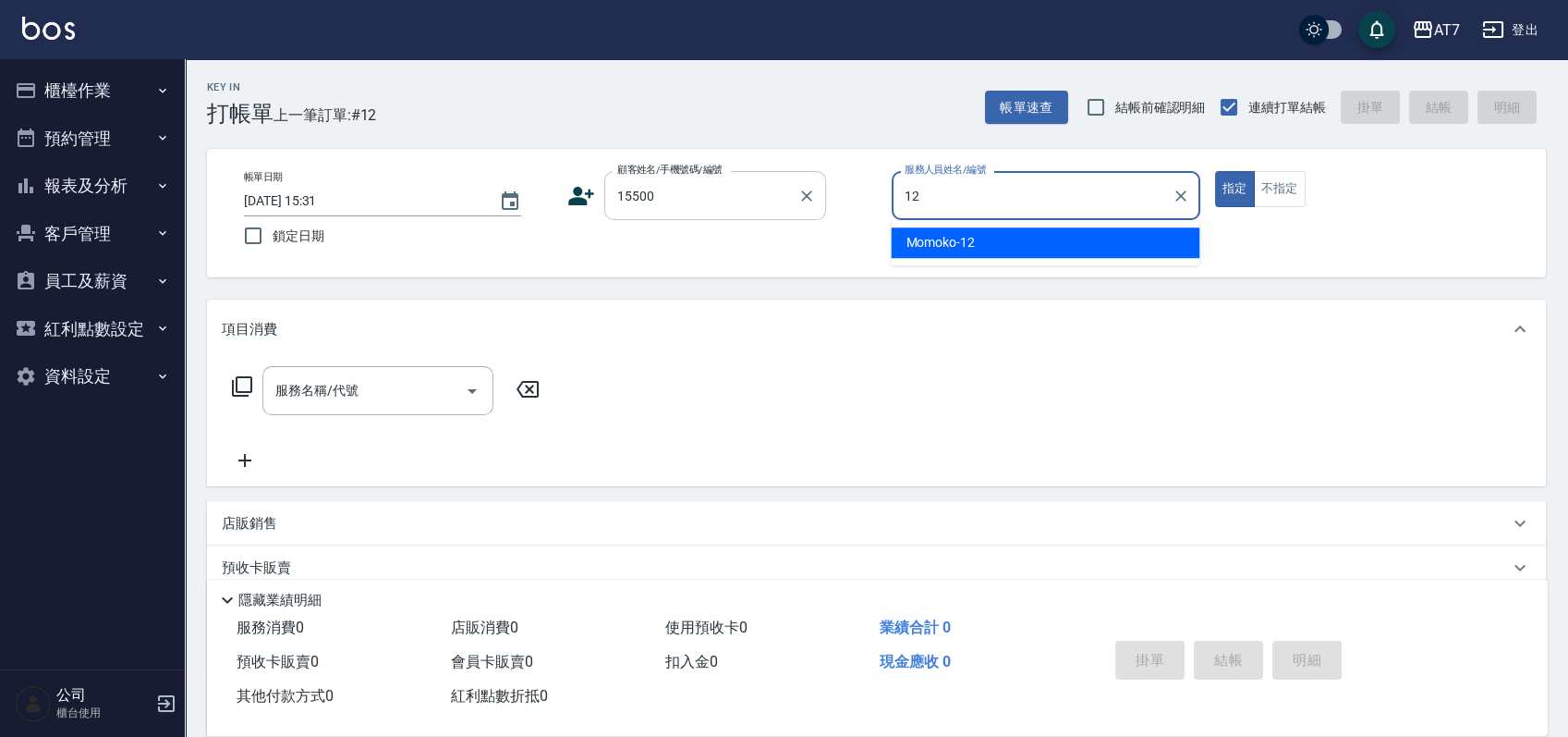
type input "Momoko-12"
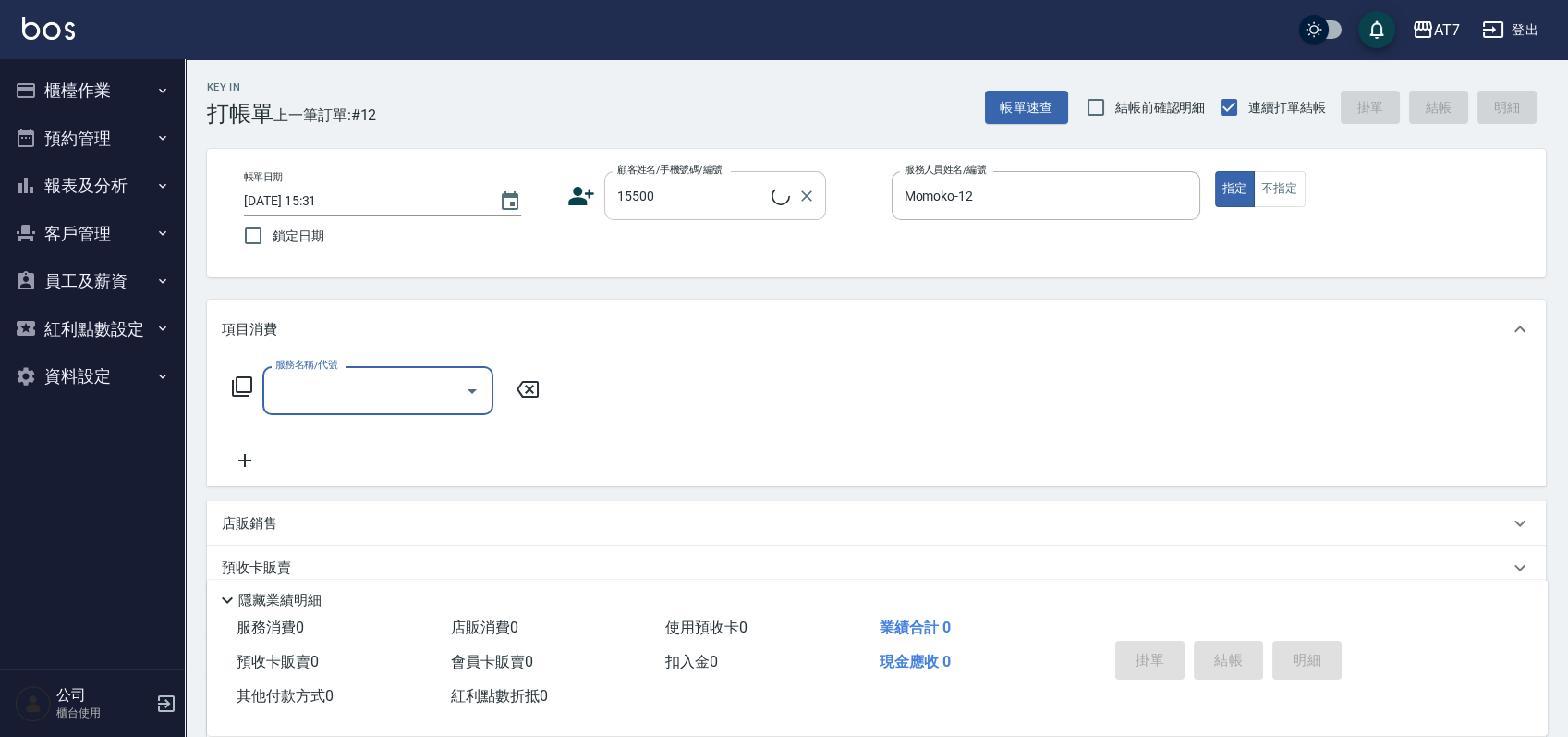
type input "公司/公司15500/15500"
type input "201"
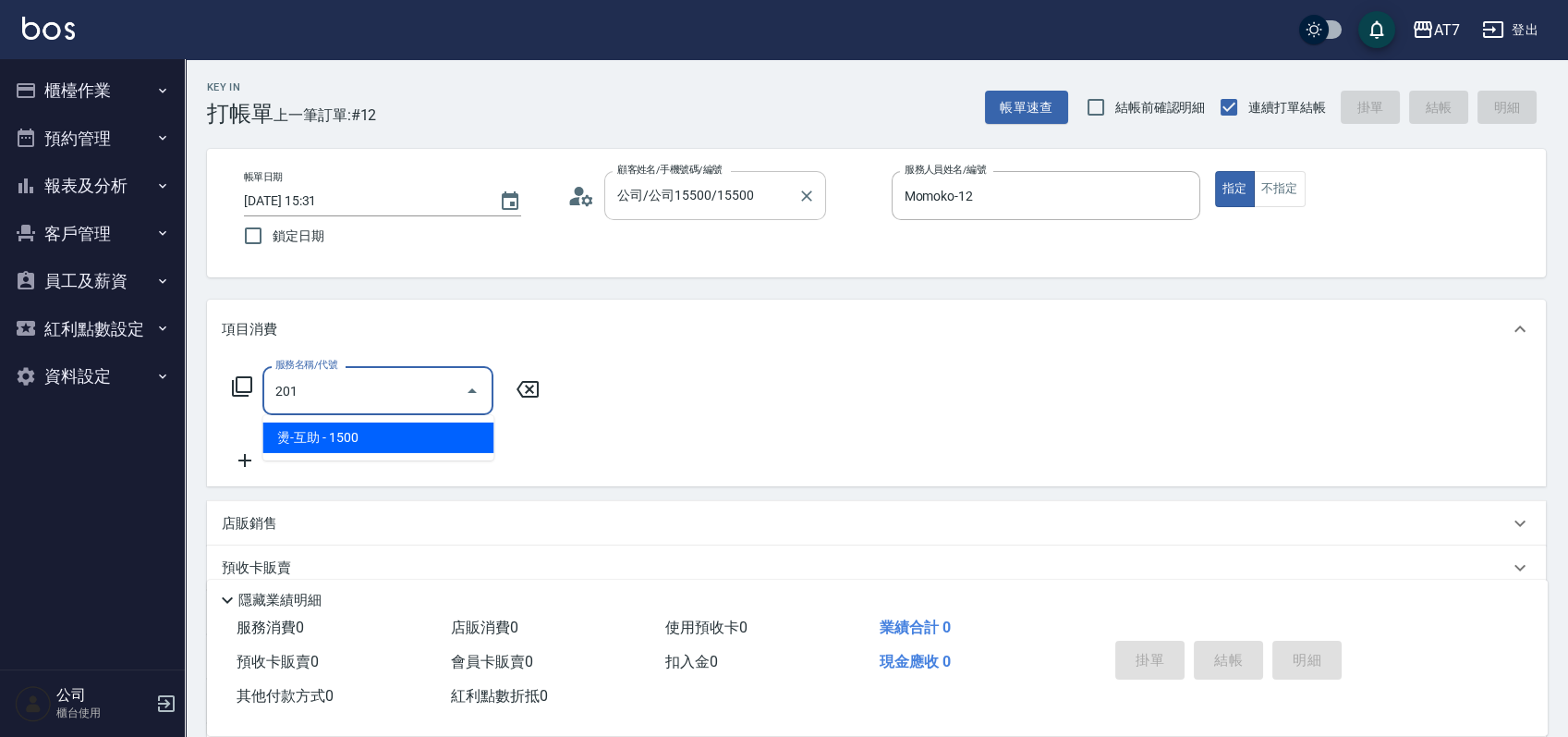
type input "150"
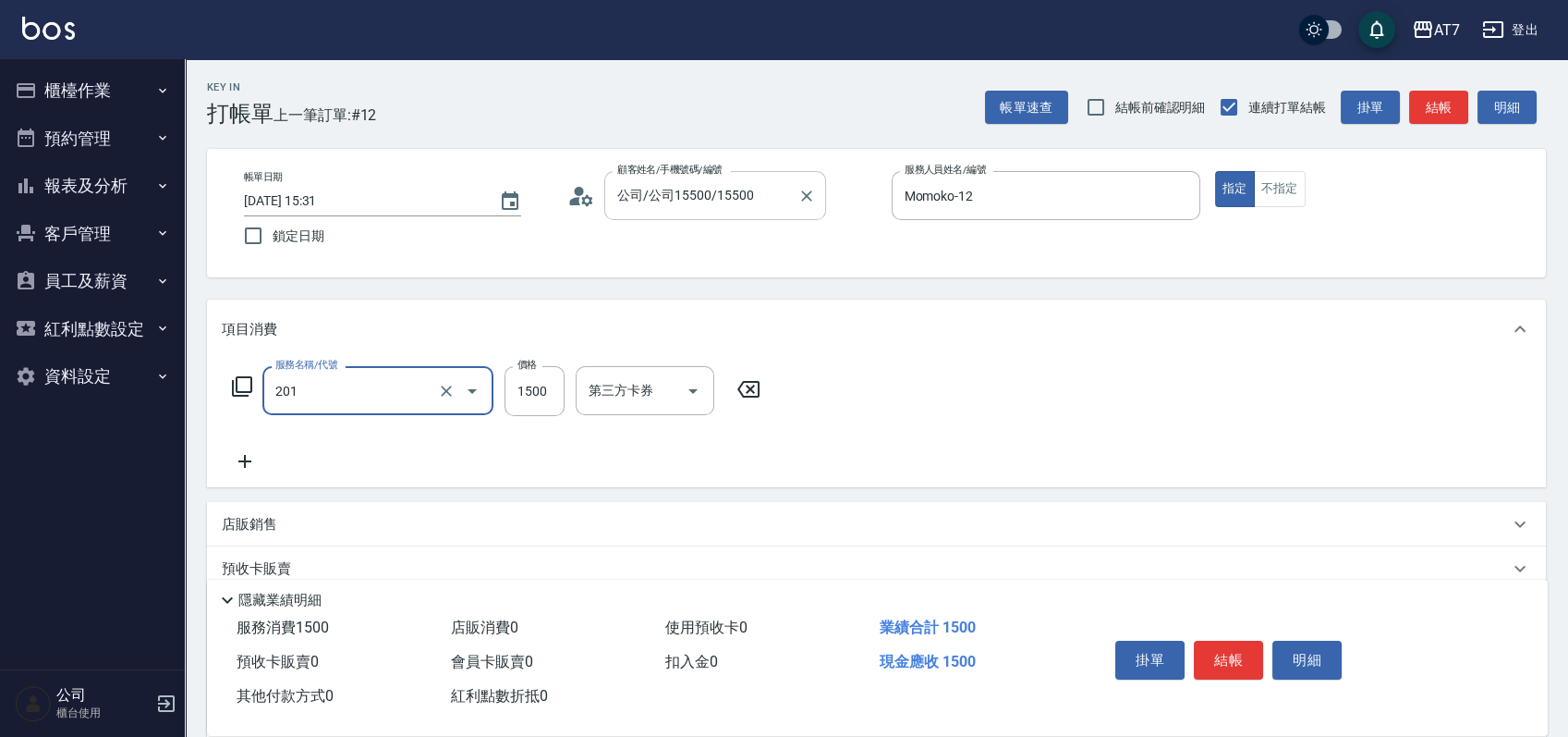
type input "燙-互助(201)"
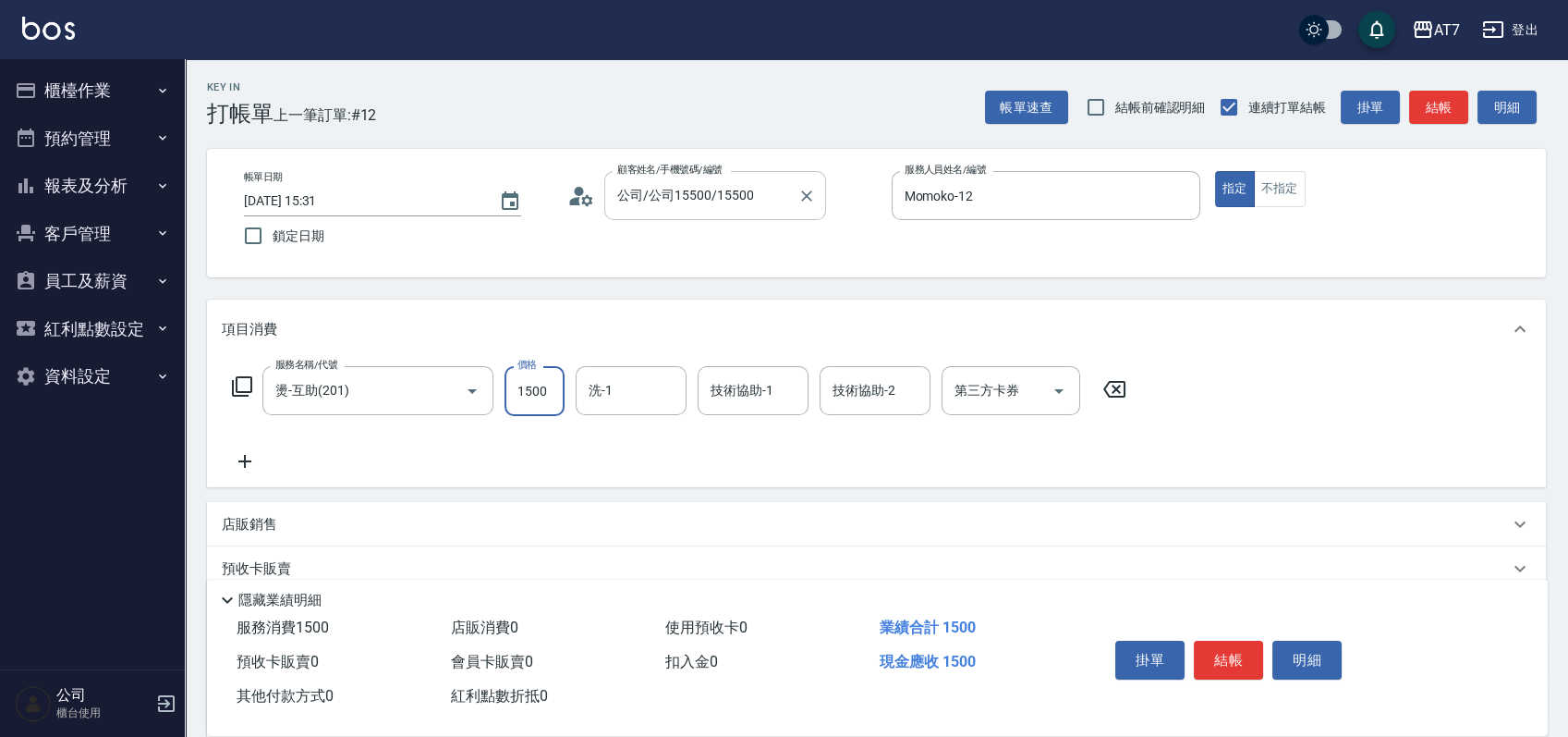
type input "0"
type input "300"
type input "30"
type input "3000"
type input "300"
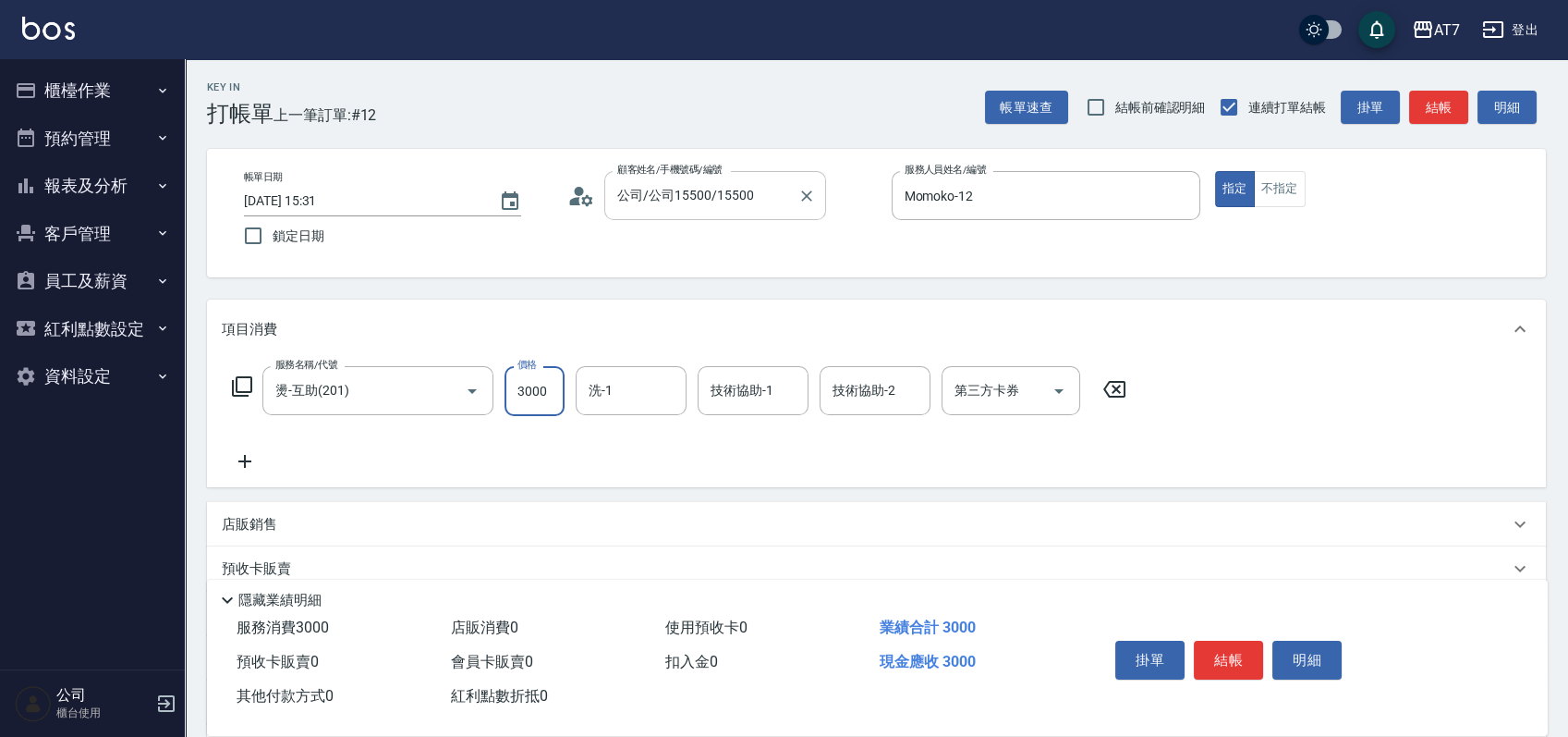
type input "3000"
type input "LU LU-35"
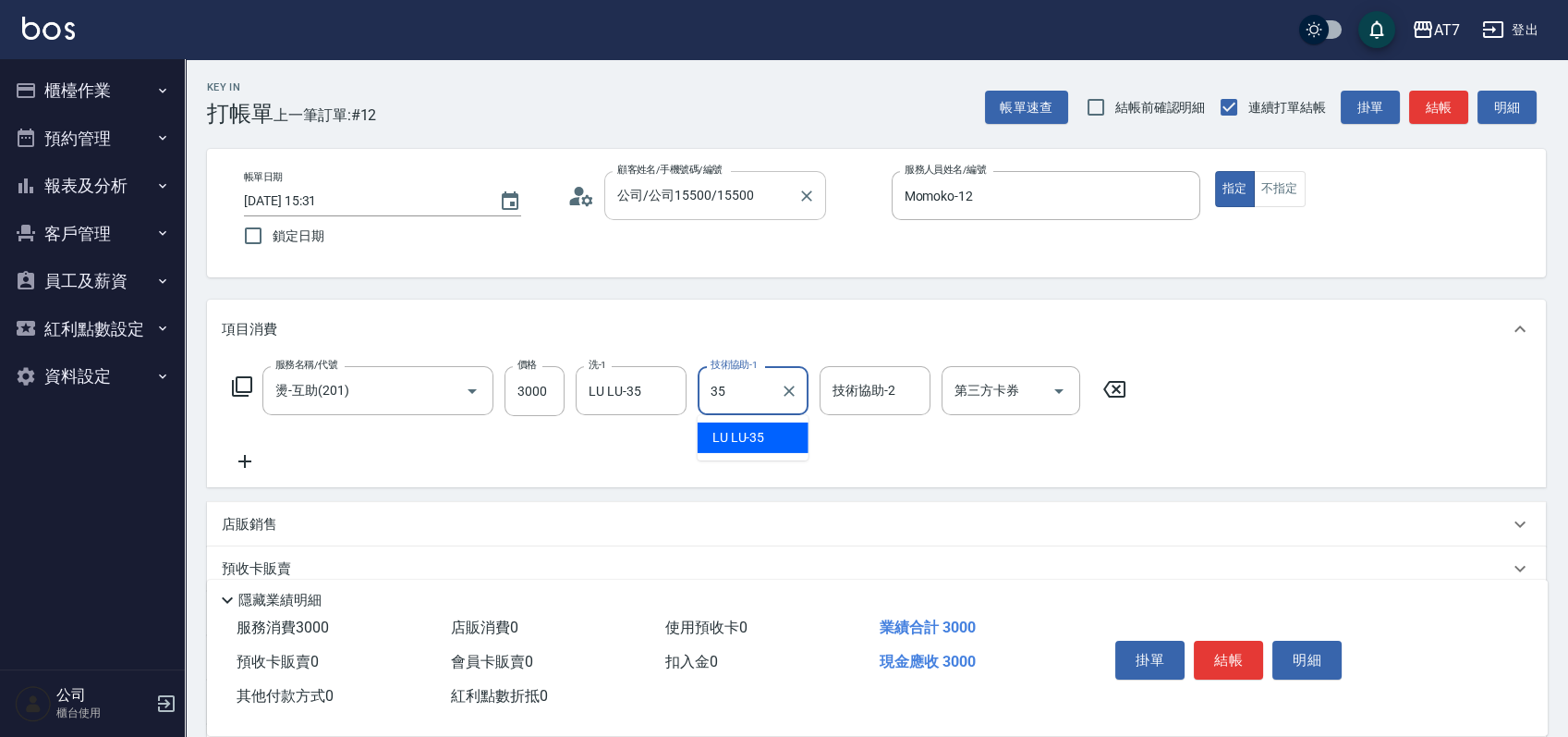
type input "LU LU-35"
click at [1218, 646] on button "結帳" at bounding box center [1229, 659] width 70 height 39
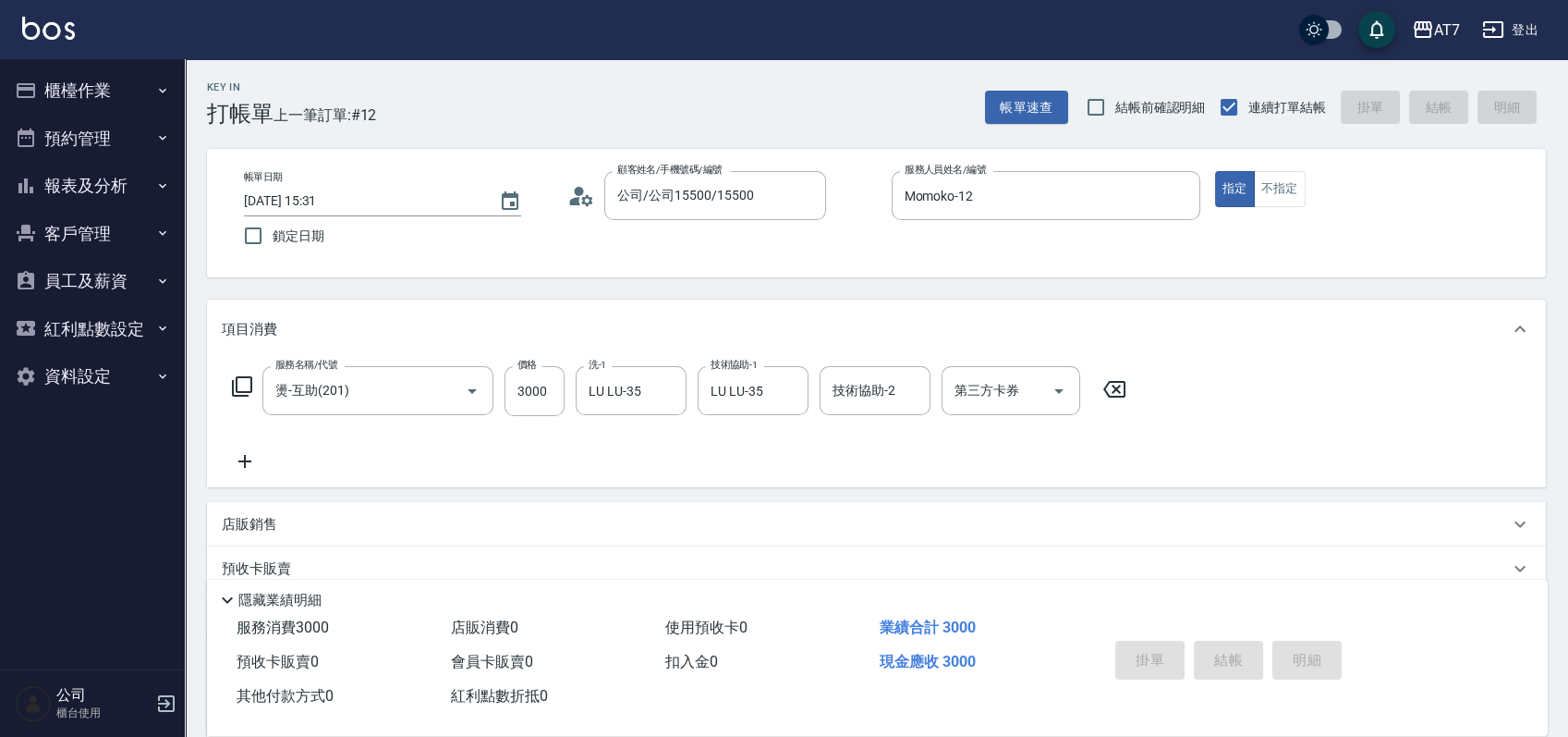
type input "2025/09/16 15:43"
type input "0"
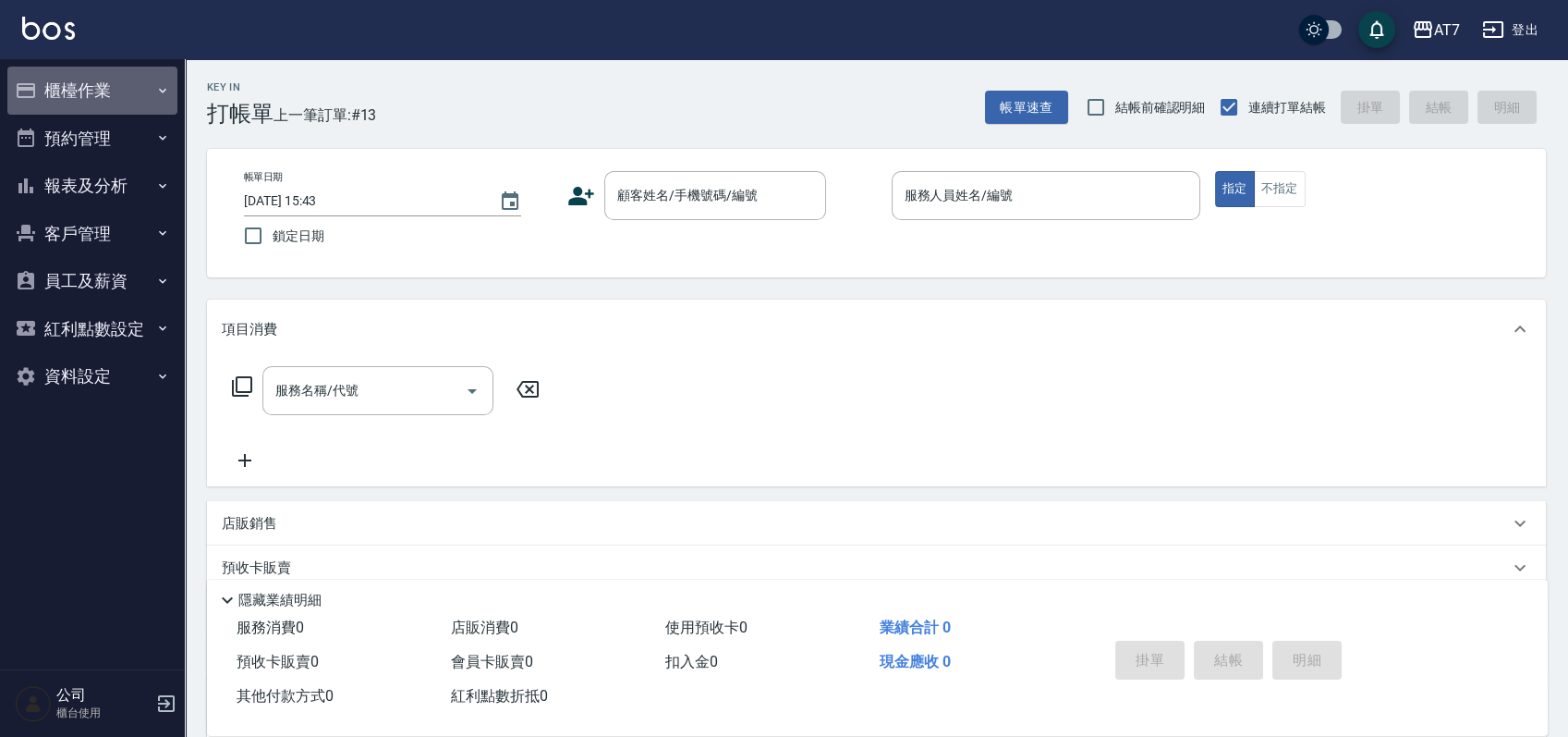
click at [84, 78] on button "櫃檯作業" at bounding box center [92, 91] width 170 height 48
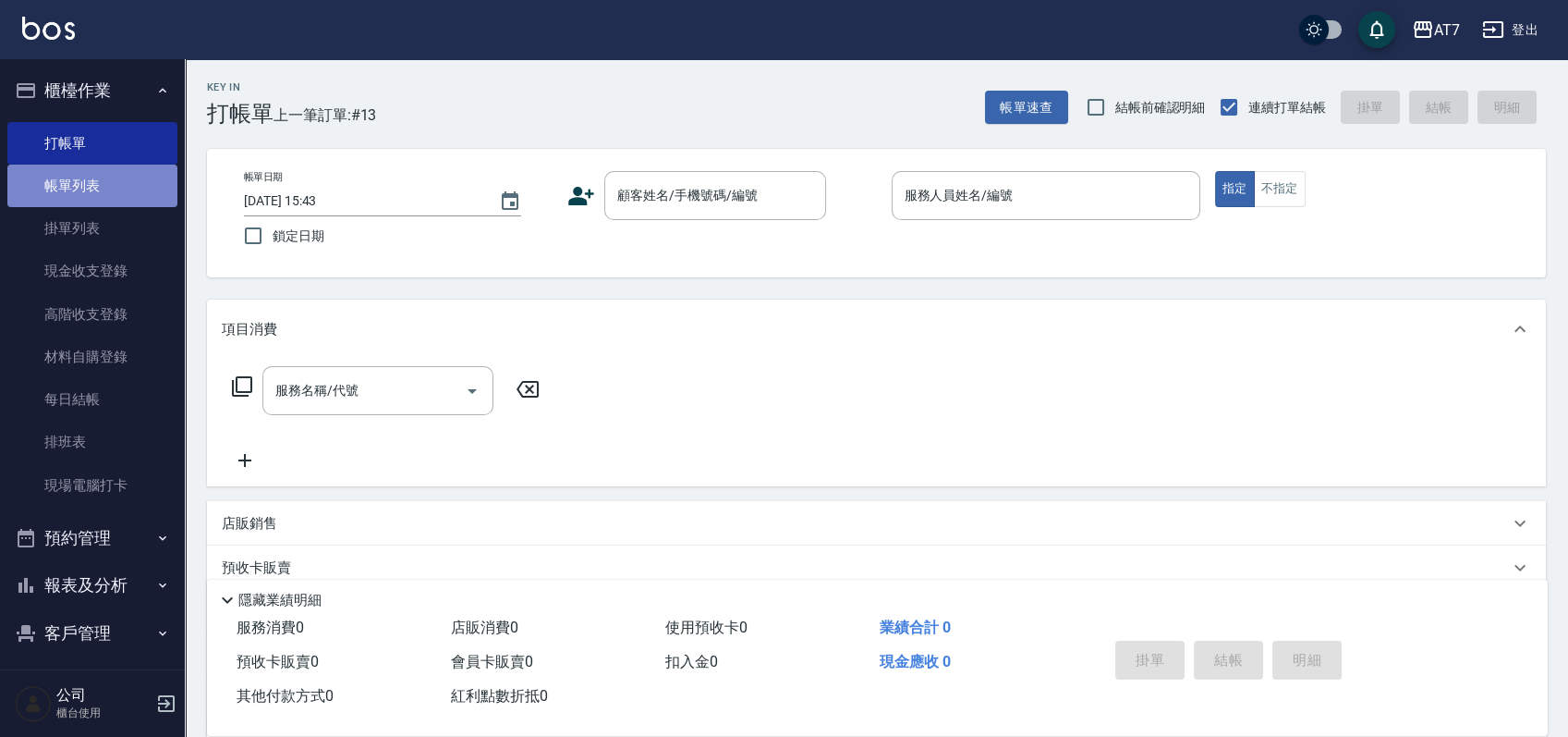
click at [104, 192] on link "帳單列表" at bounding box center [92, 185] width 170 height 43
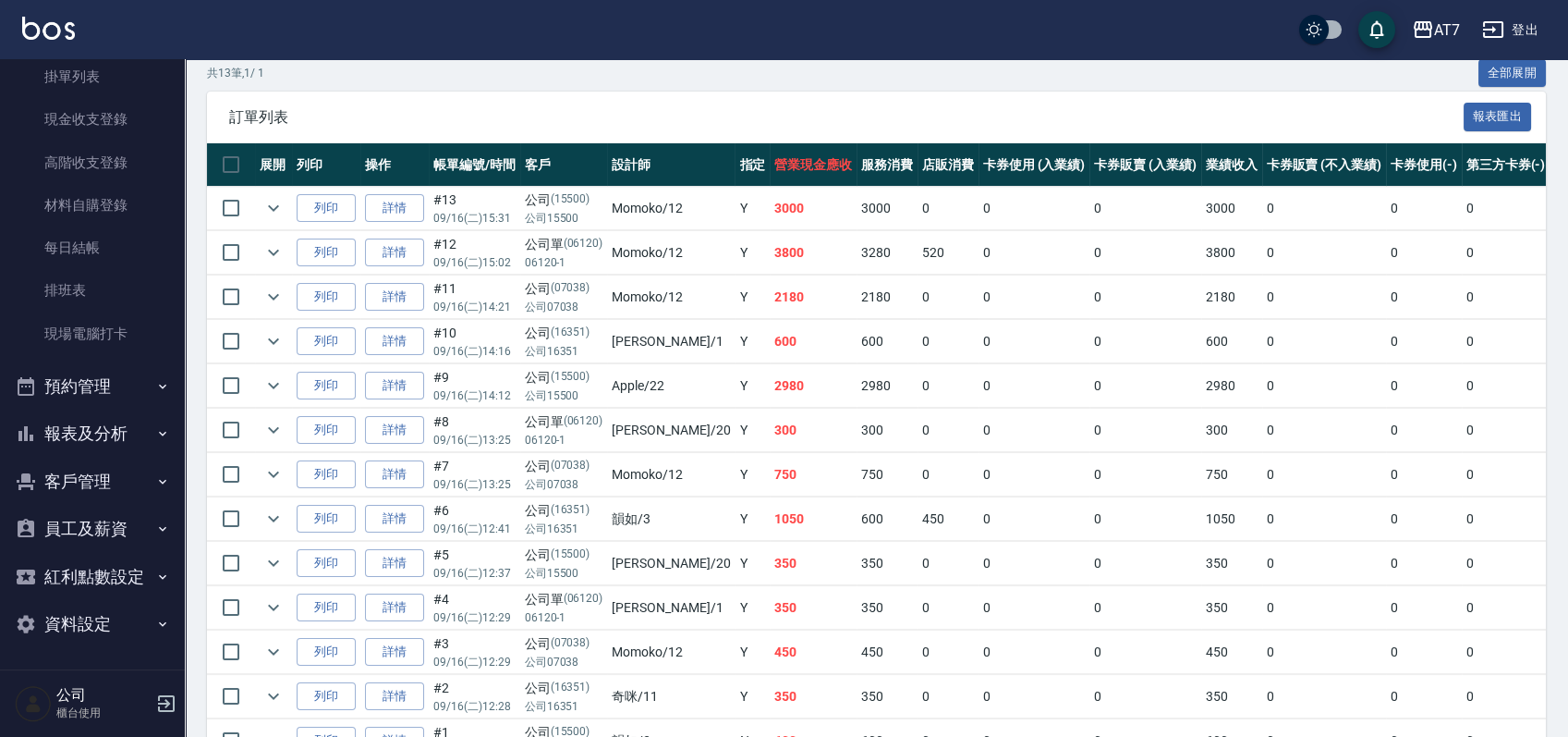
scroll to position [484, 0]
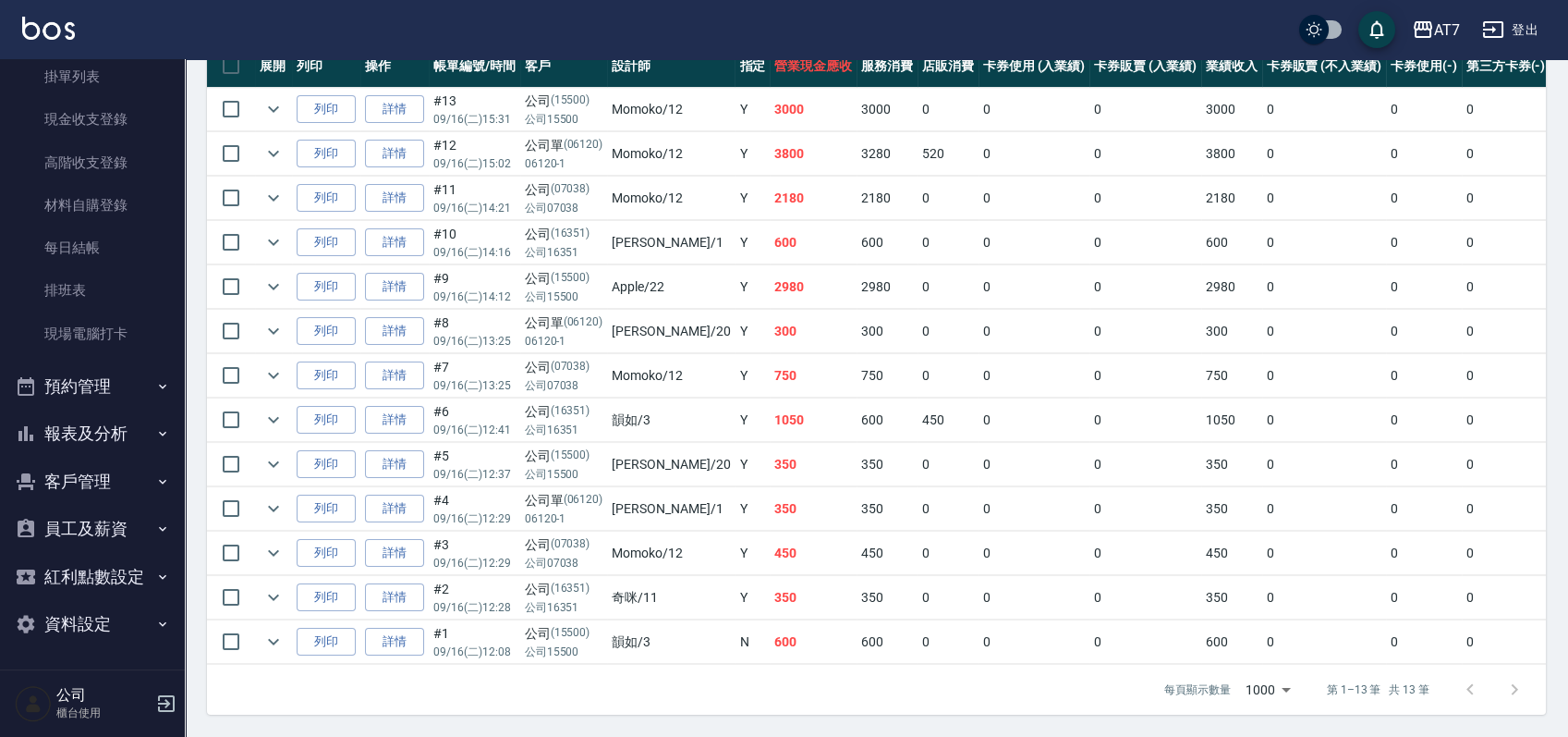
click at [113, 444] on button "報表及分析" at bounding box center [92, 433] width 170 height 48
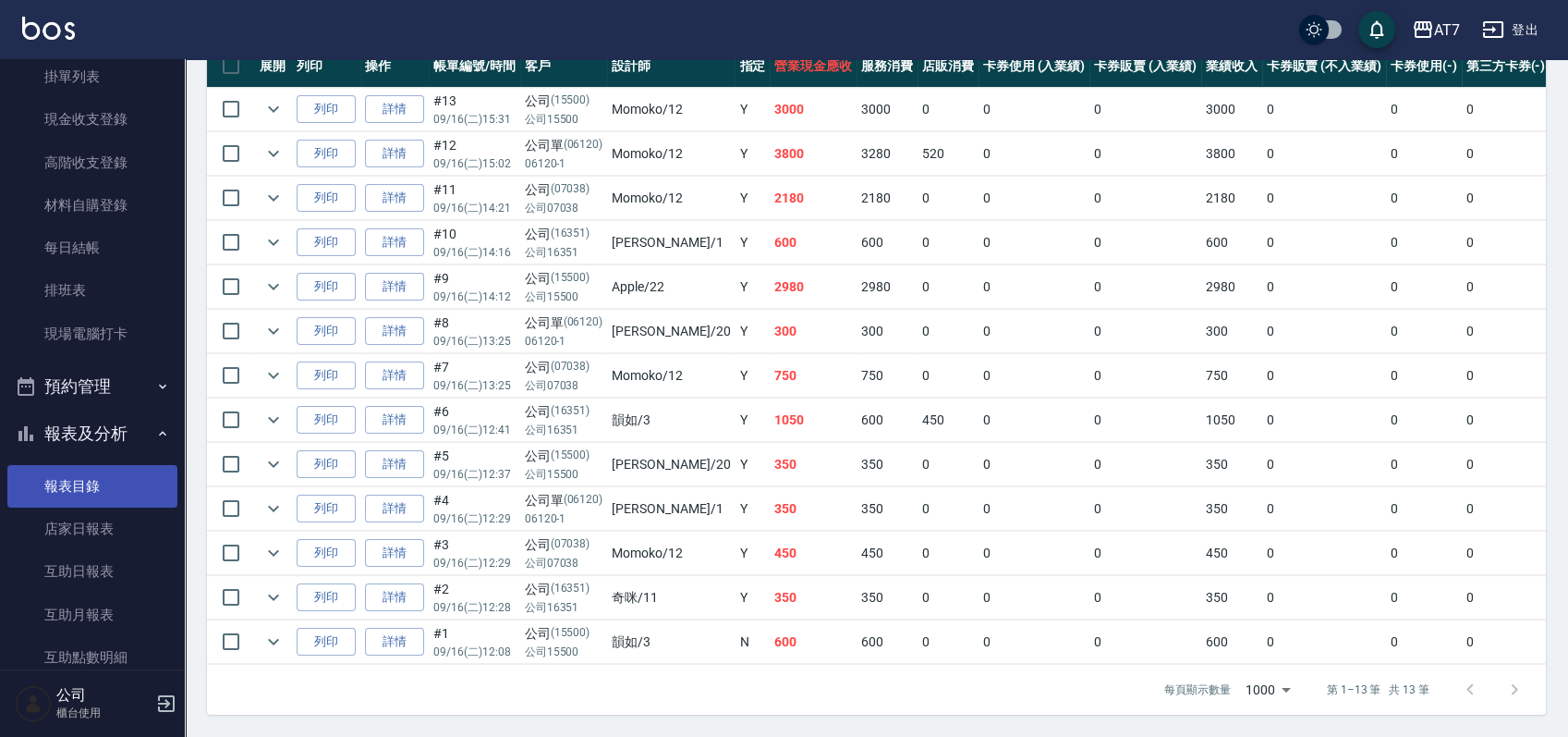
scroll to position [275, 0]
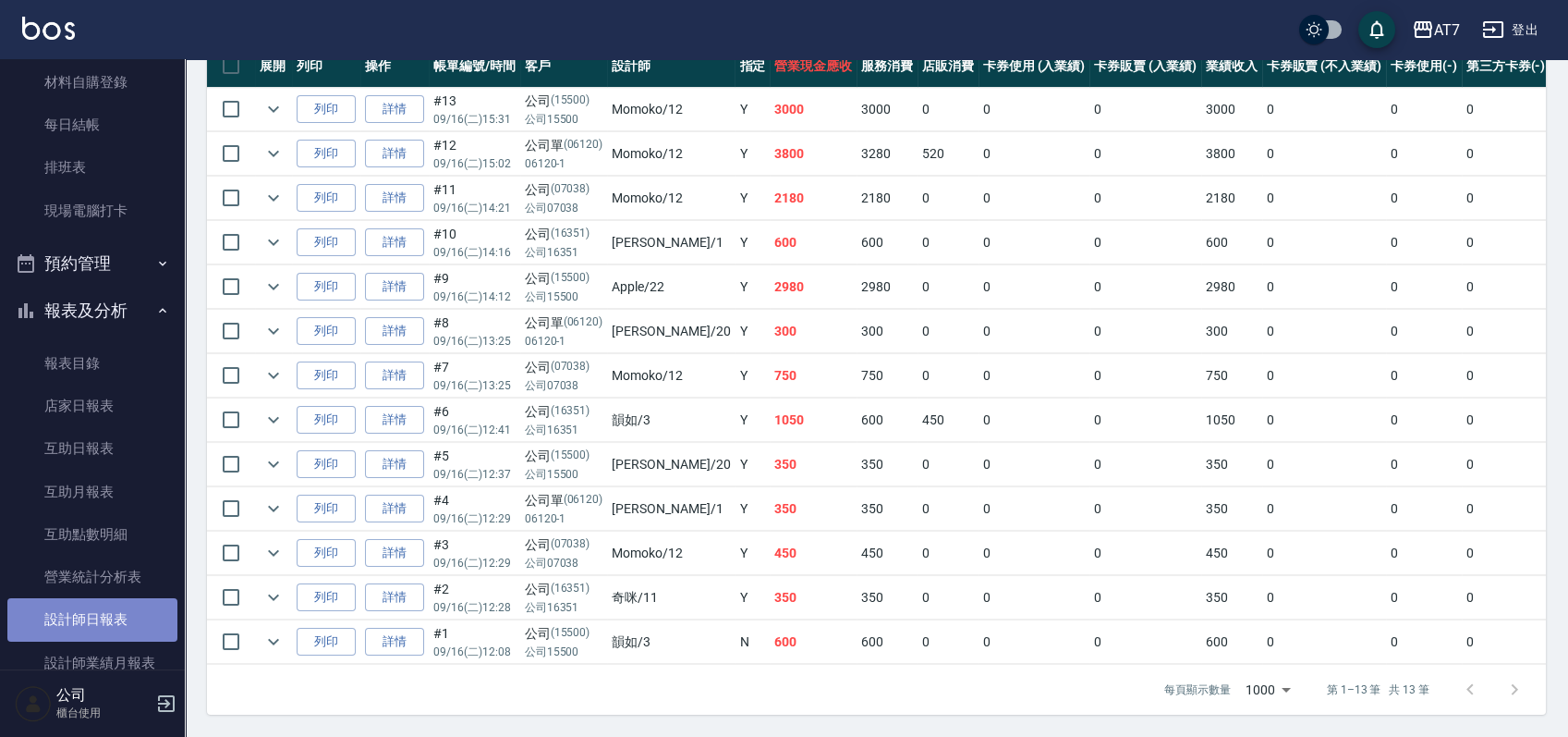
click at [93, 632] on link "設計師日報表" at bounding box center [92, 619] width 170 height 43
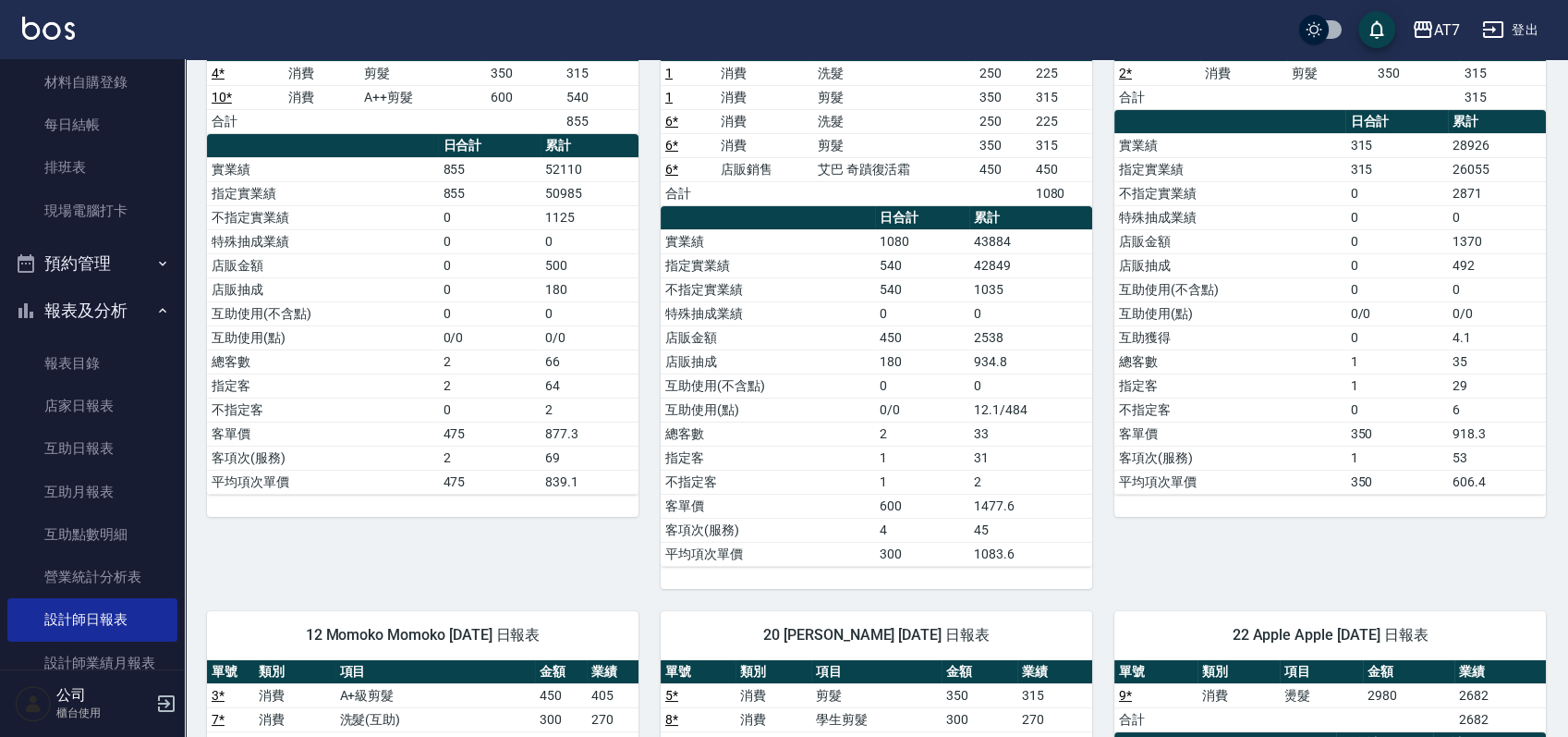
scroll to position [493, 0]
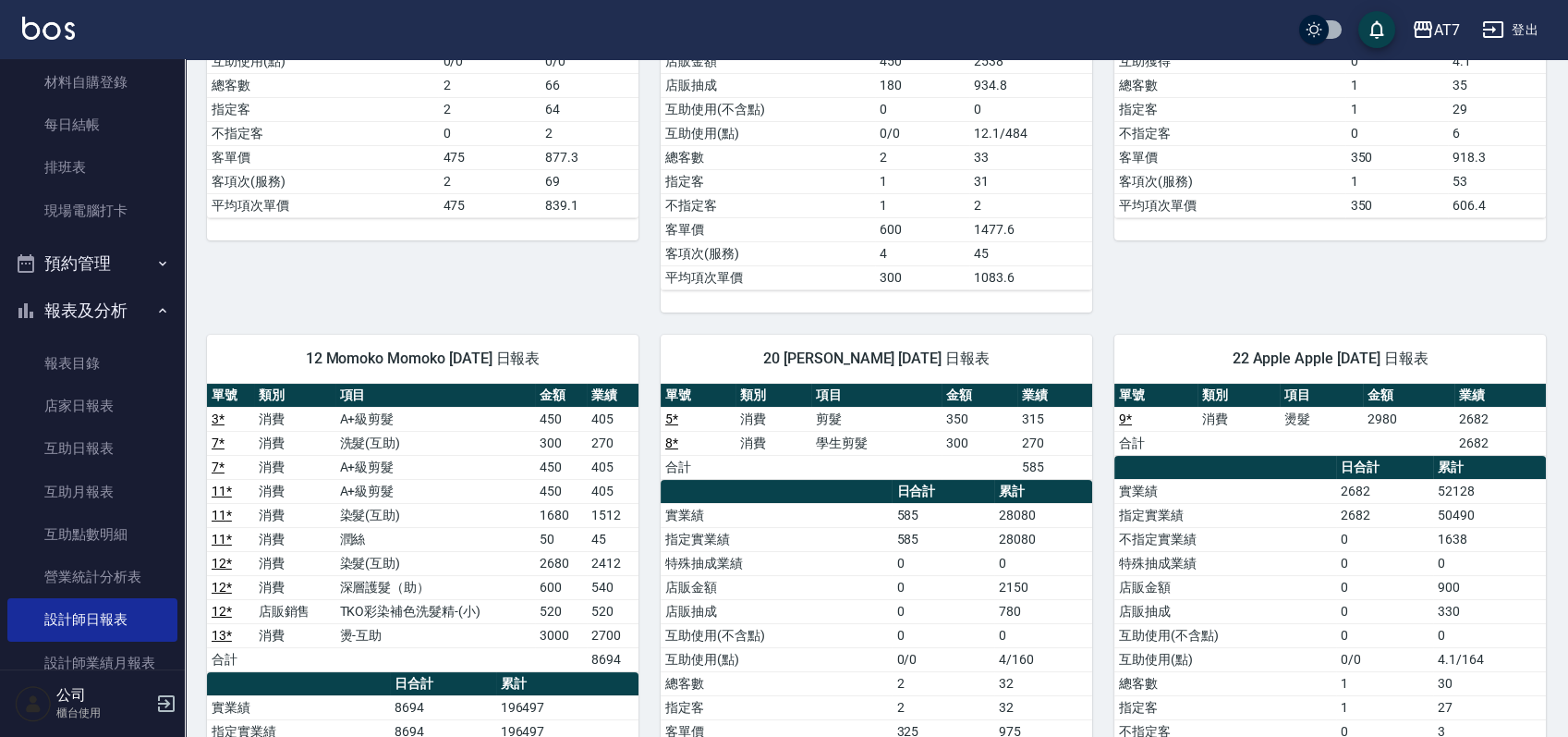
click at [1191, 289] on div "11 奇咪 Kimi 09/16/2025 日報表 單號 類別 項目 金額 業績 2 * 消費 剪髮 350 315 合計 315 日合計 累計 實業績 31…" at bounding box center [1319, 1] width 454 height 622
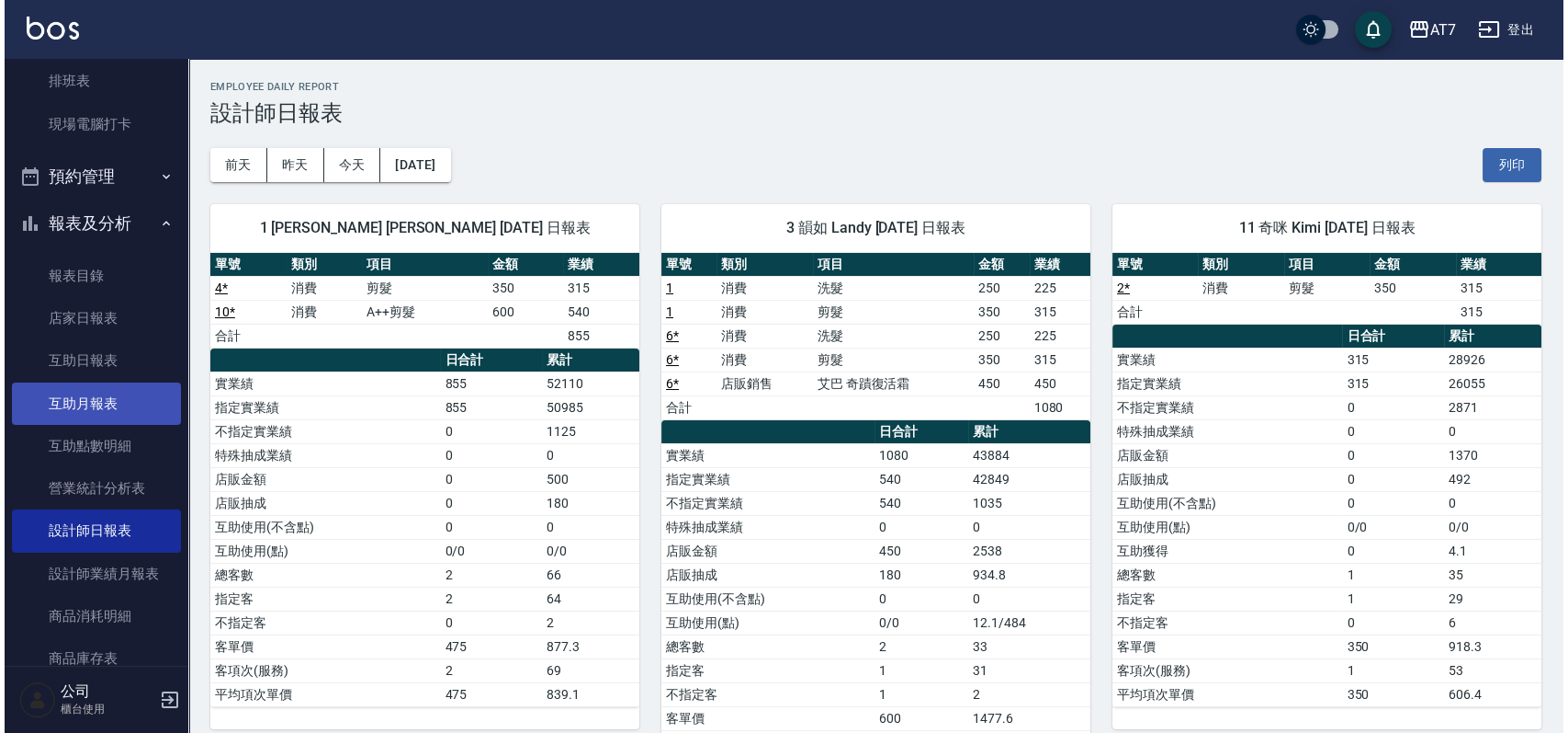
scroll to position [396, 0]
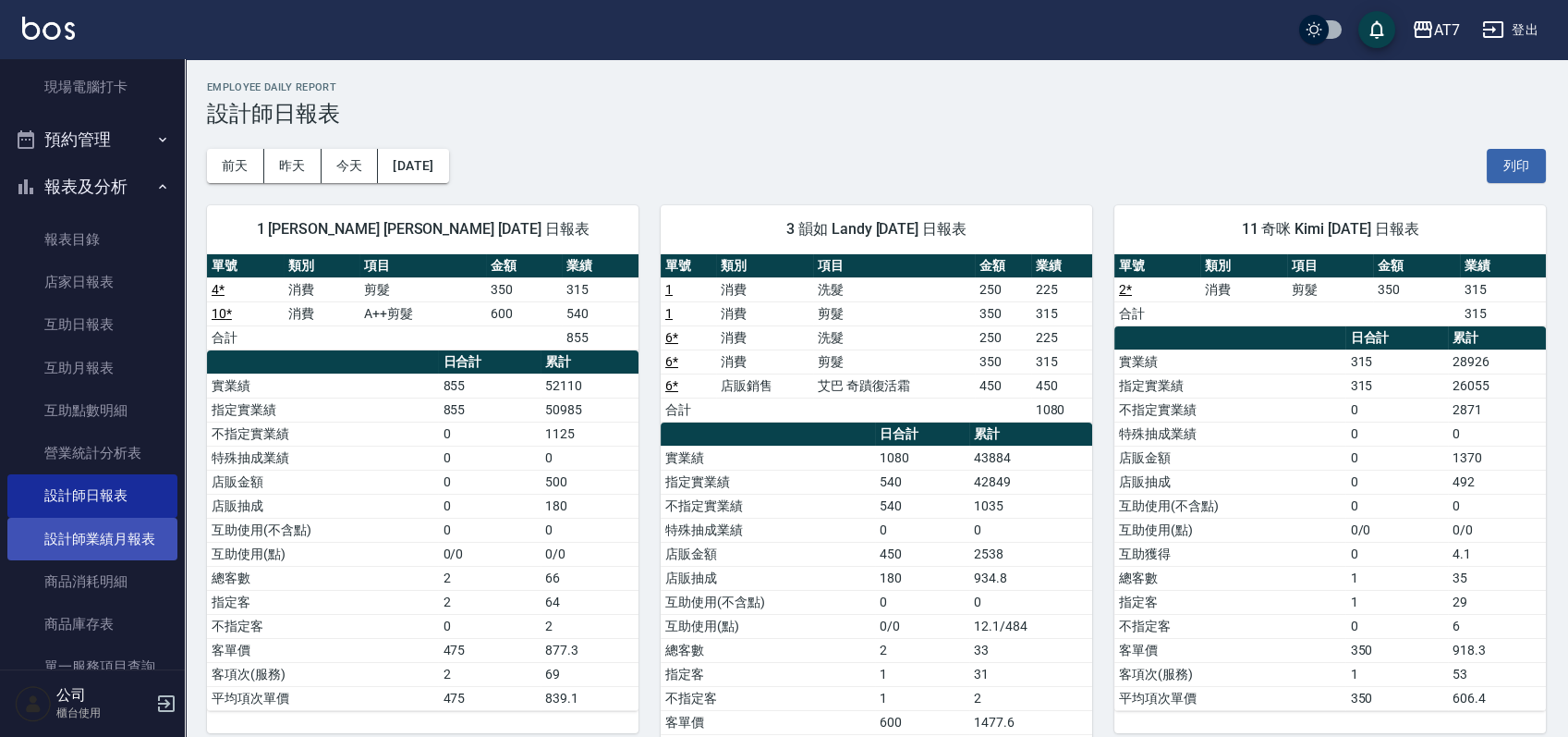
click at [129, 535] on link "設計師業績月報表" at bounding box center [92, 539] width 170 height 43
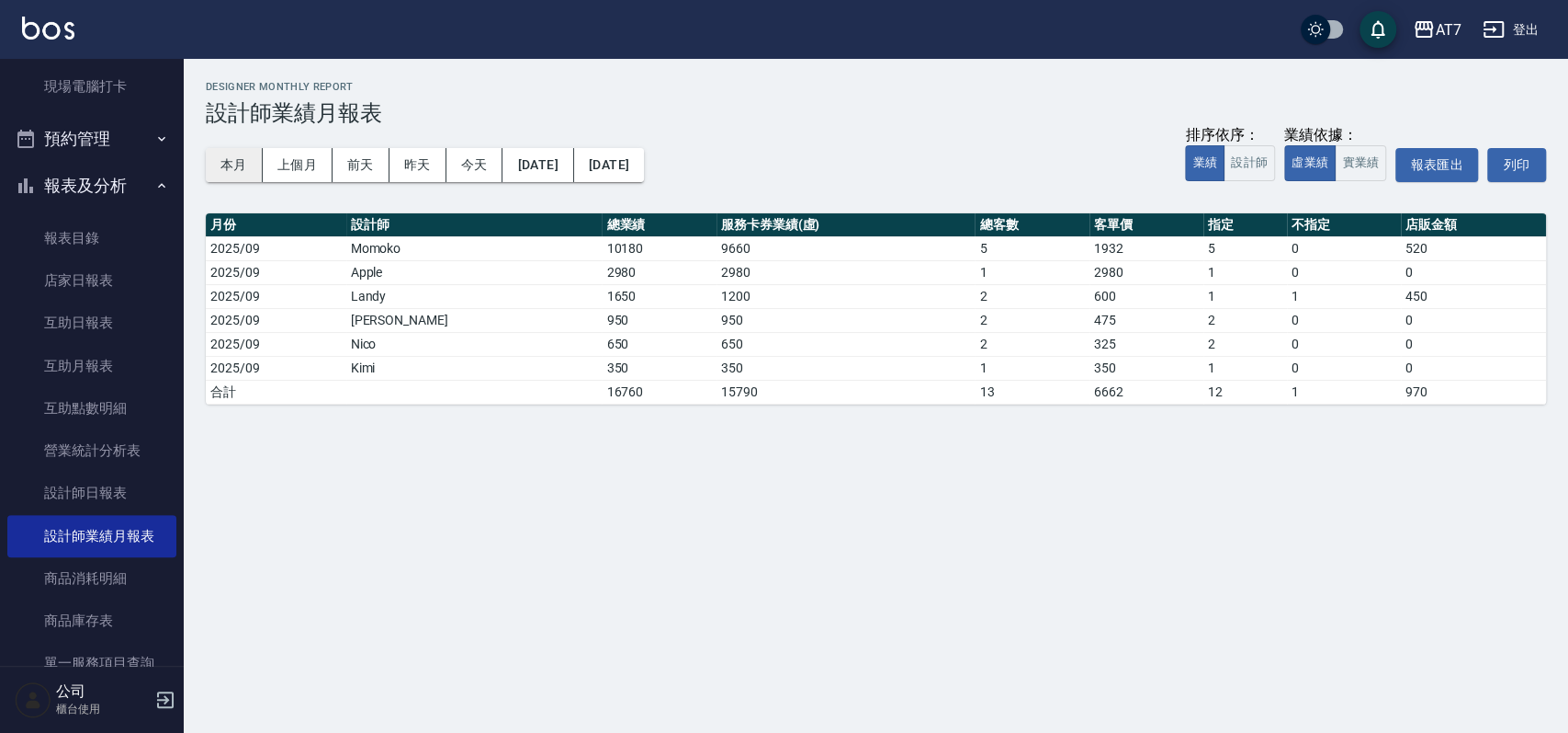
click at [238, 164] on button "本月" at bounding box center [235, 164] width 57 height 34
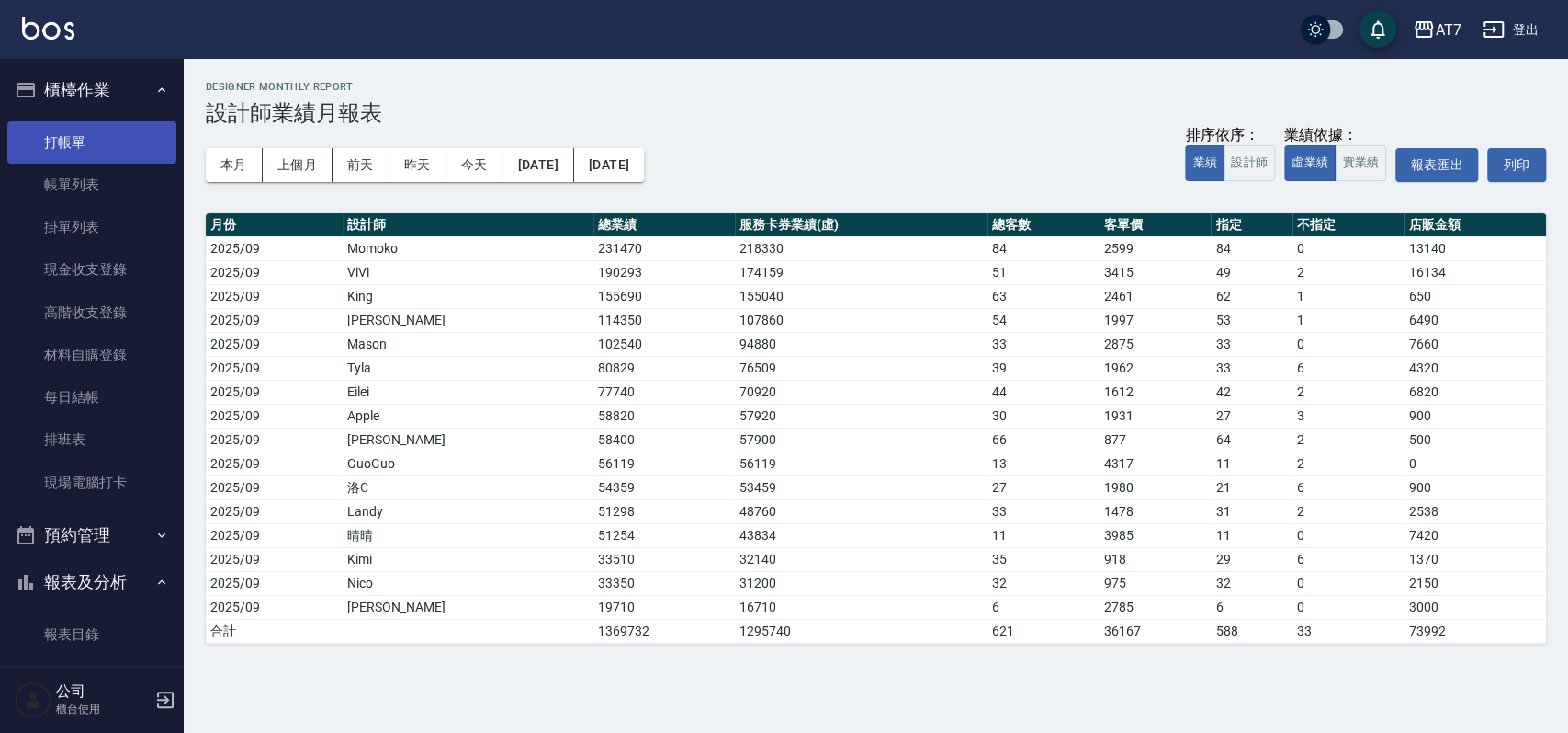
click at [85, 135] on link "打帳單" at bounding box center [91, 143] width 169 height 43
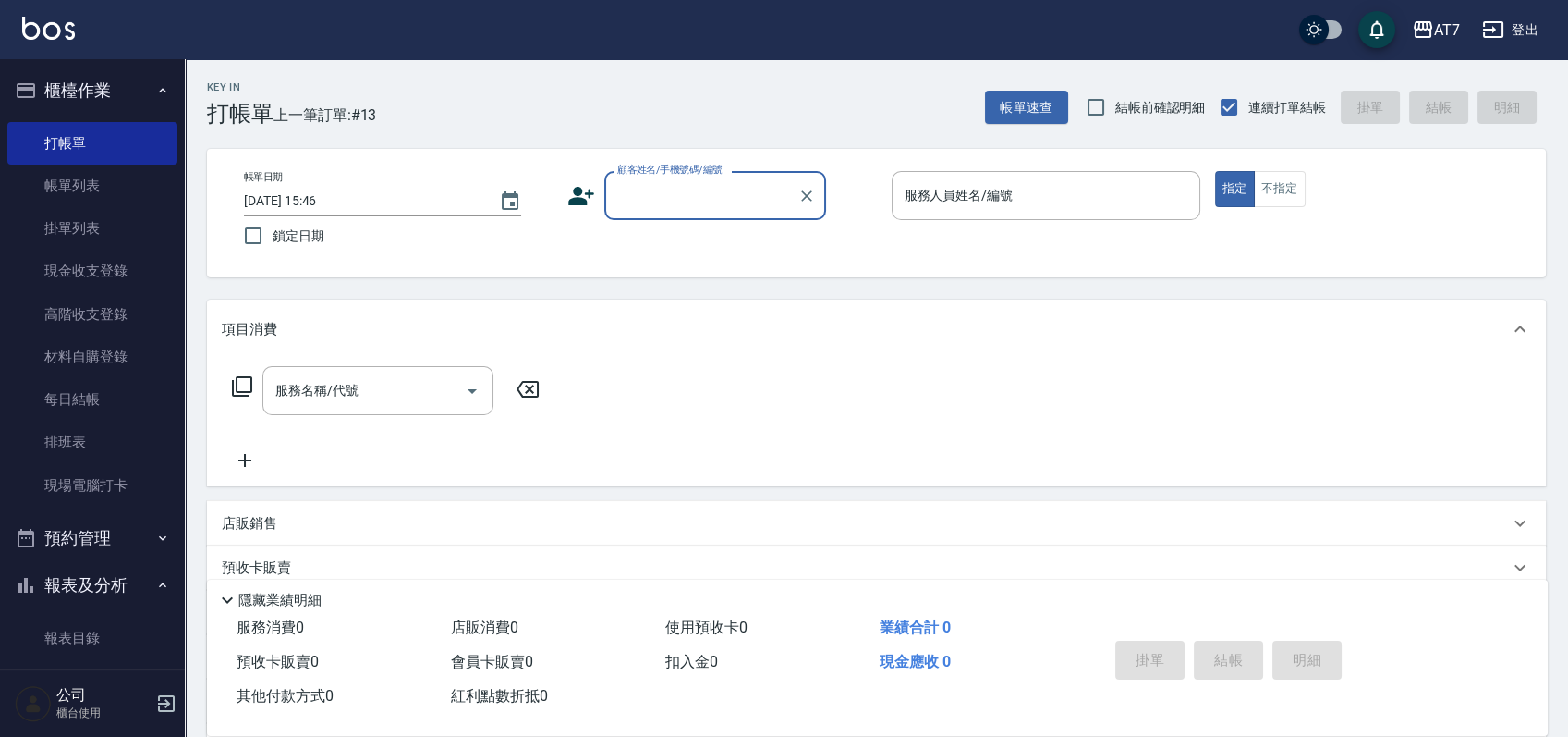
click at [715, 187] on input "顧客姓名/手機號碼/編號" at bounding box center [701, 195] width 177 height 32
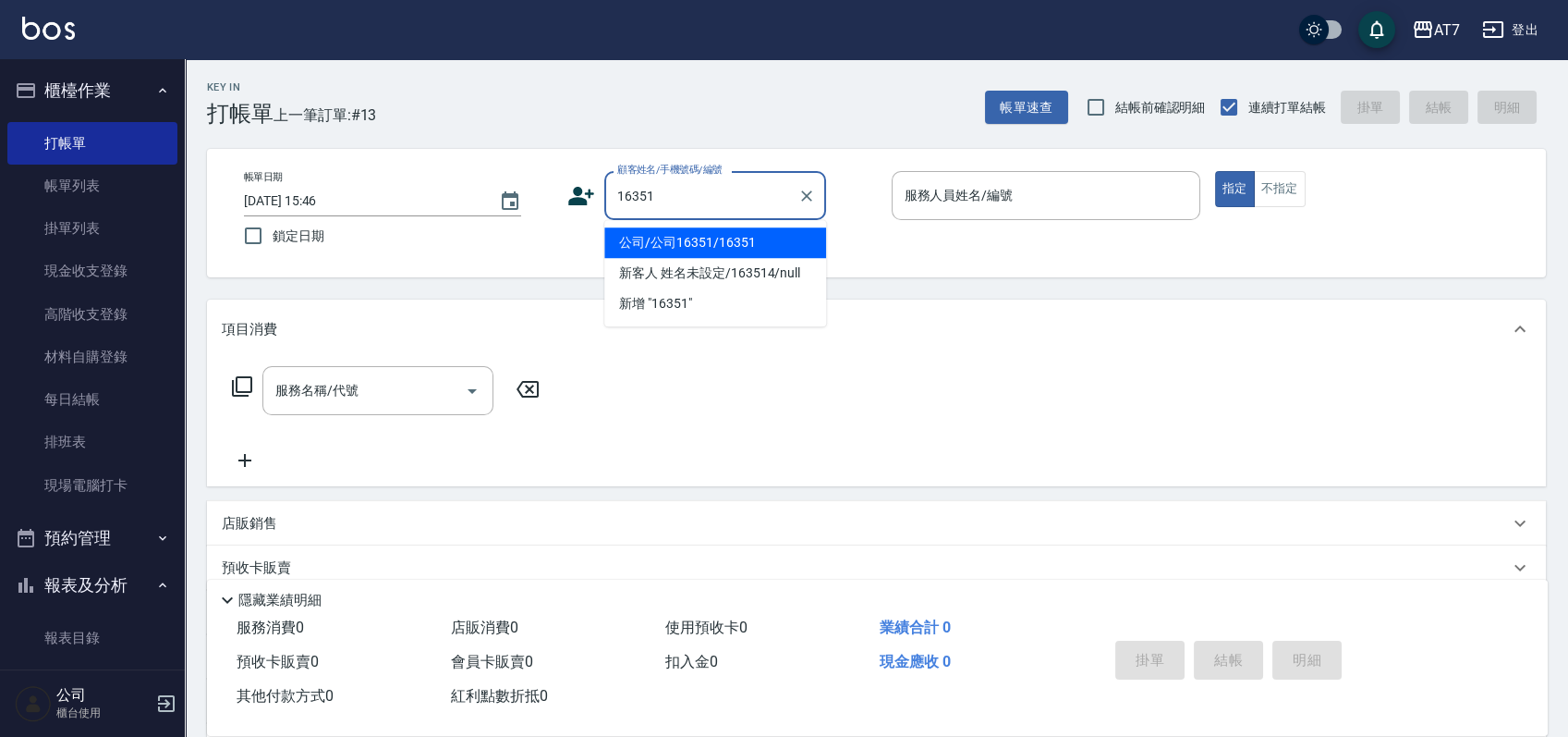
type input "公司/公司16351/16351"
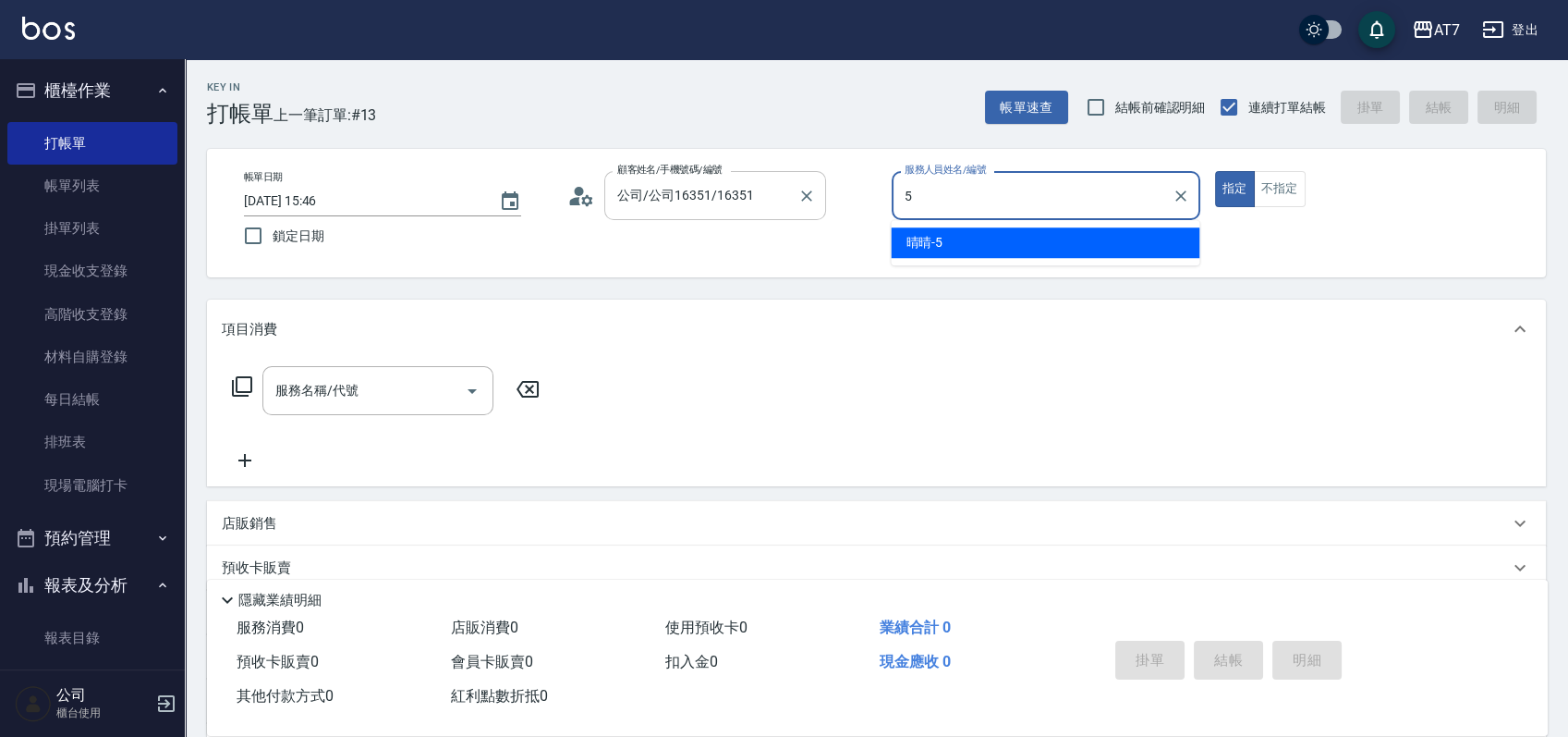
type input "晴晴-5"
type button "true"
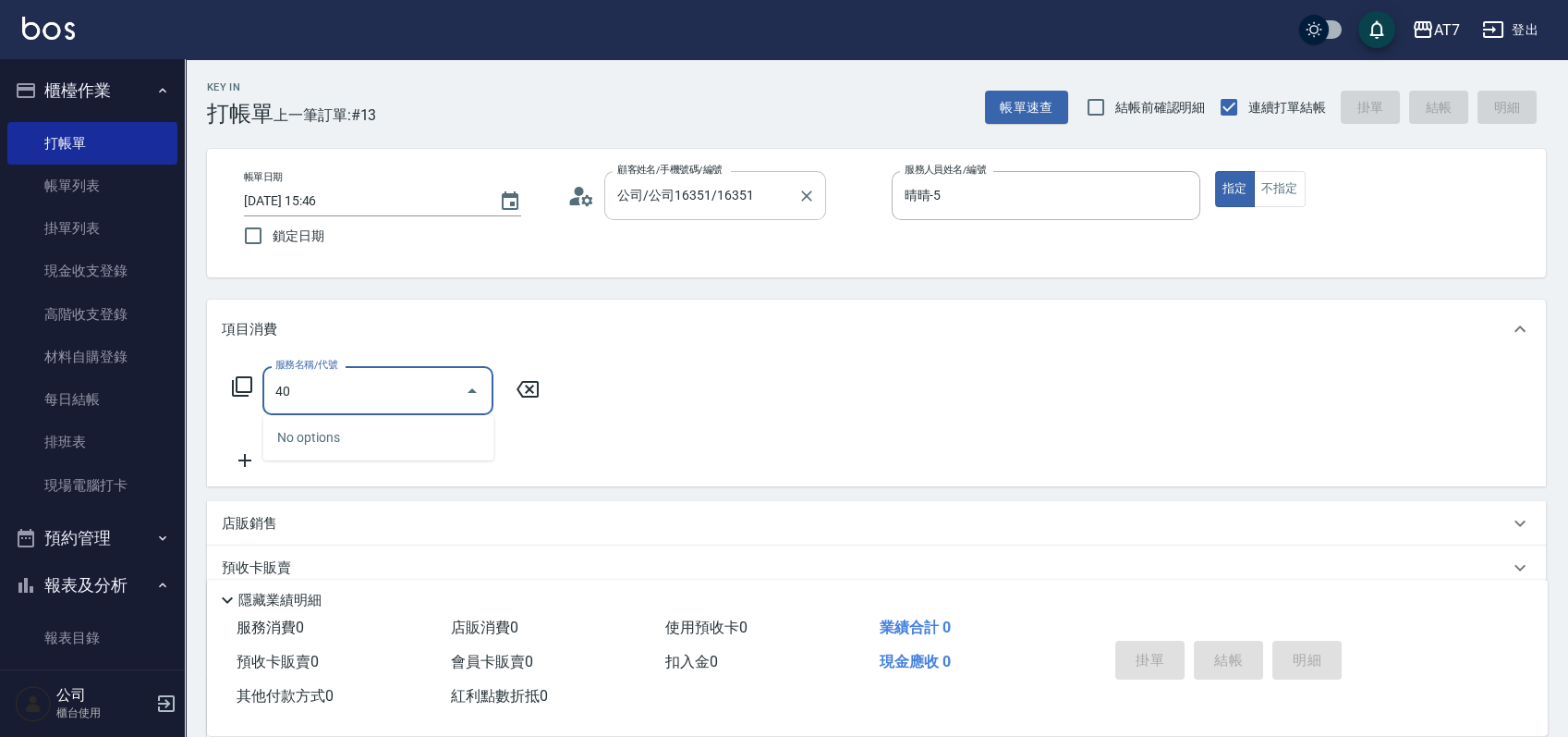
type input "400"
type input "150"
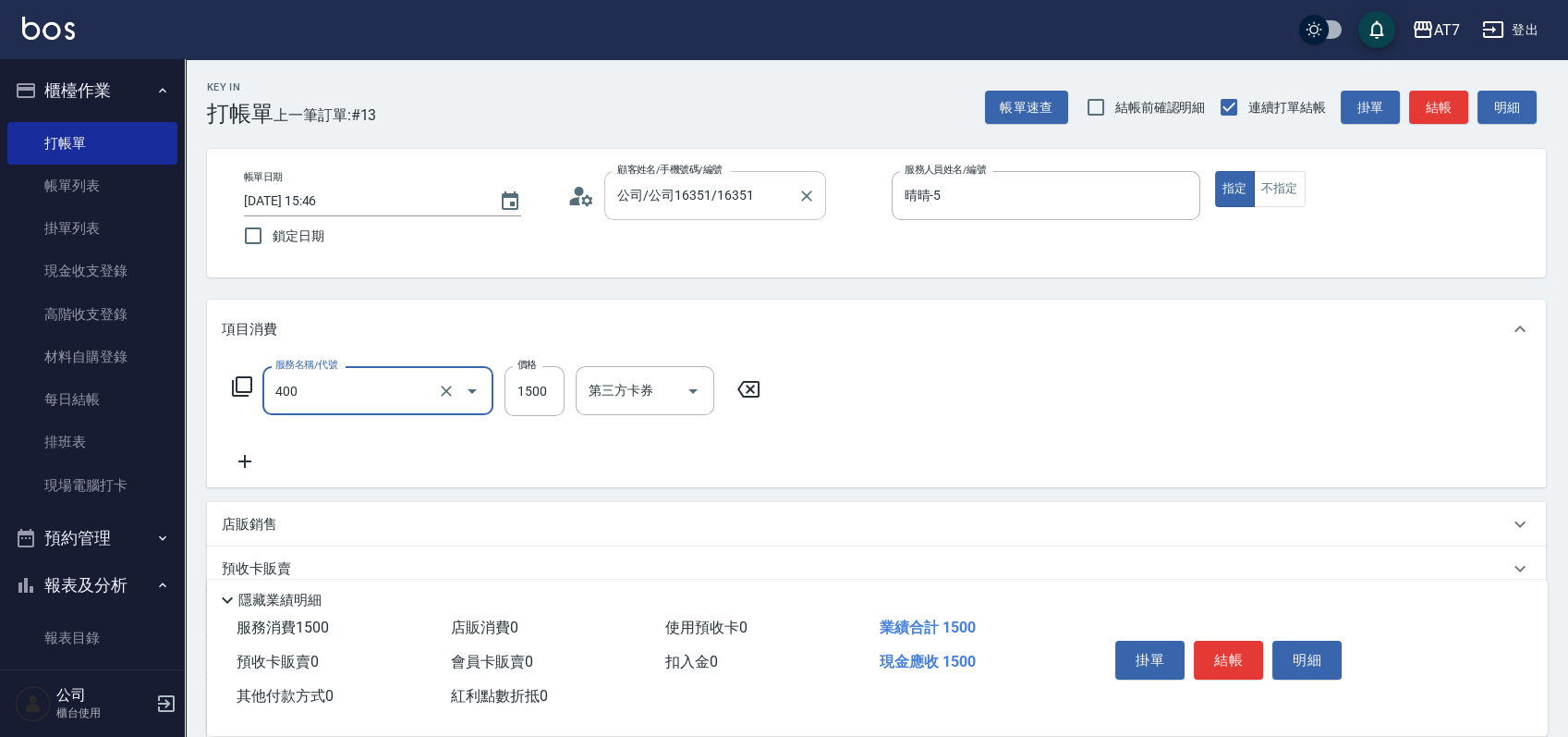
type input "染髮(400)"
type input "5"
type input "0"
type input "579"
type input "50"
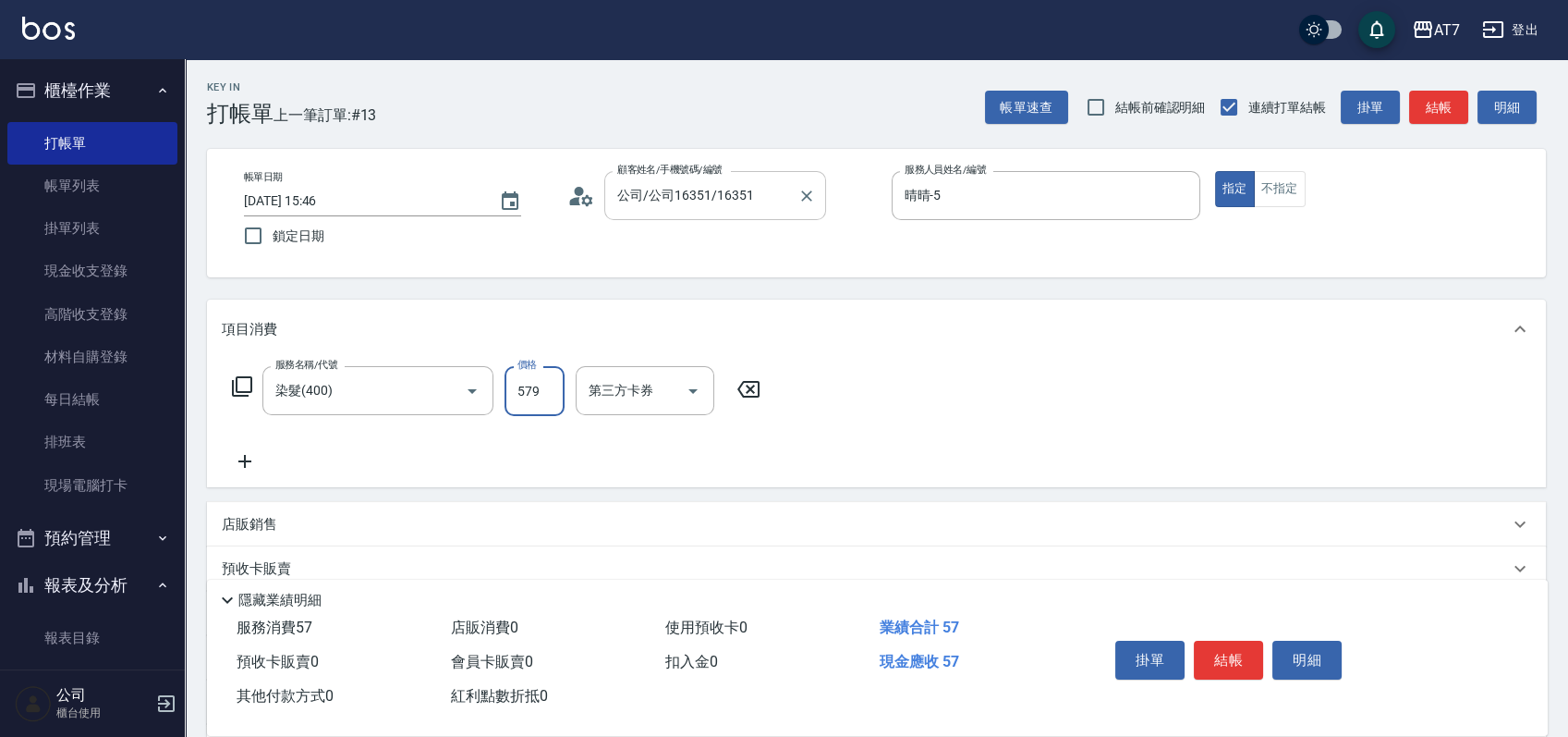
type input "5799"
type input "570"
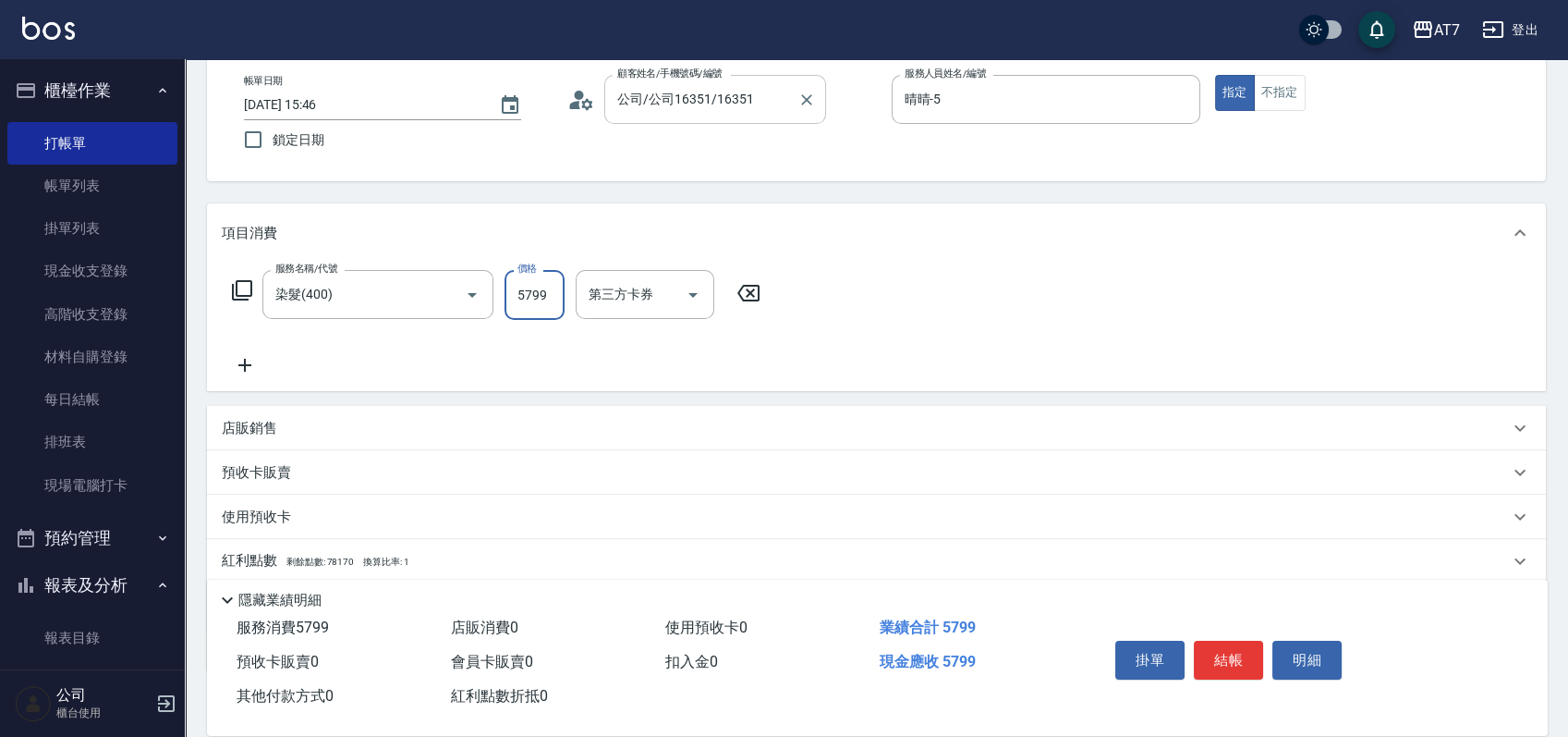
scroll to position [206, 0]
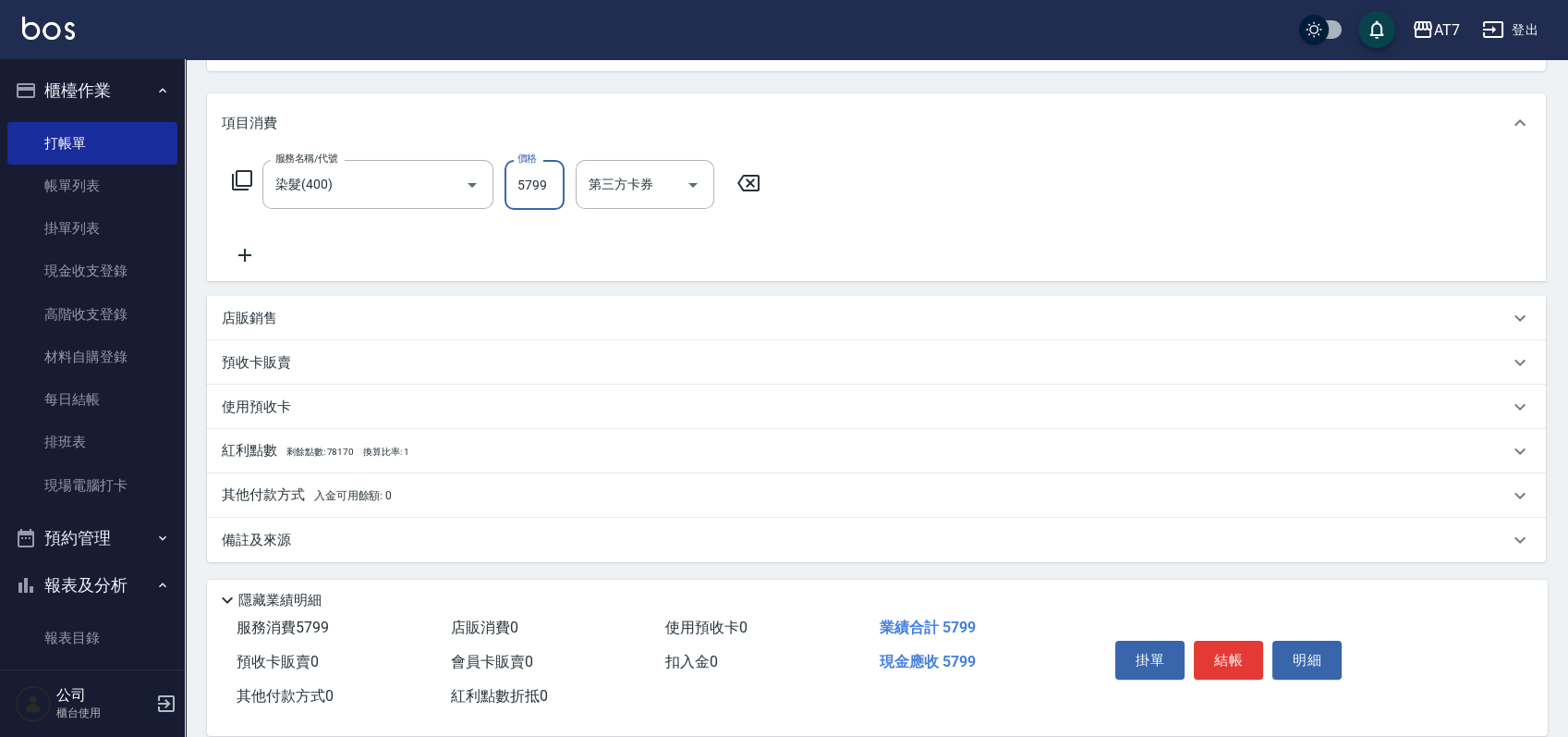
type input "5799"
click at [742, 320] on div "店販銷售" at bounding box center [865, 318] width 1287 height 19
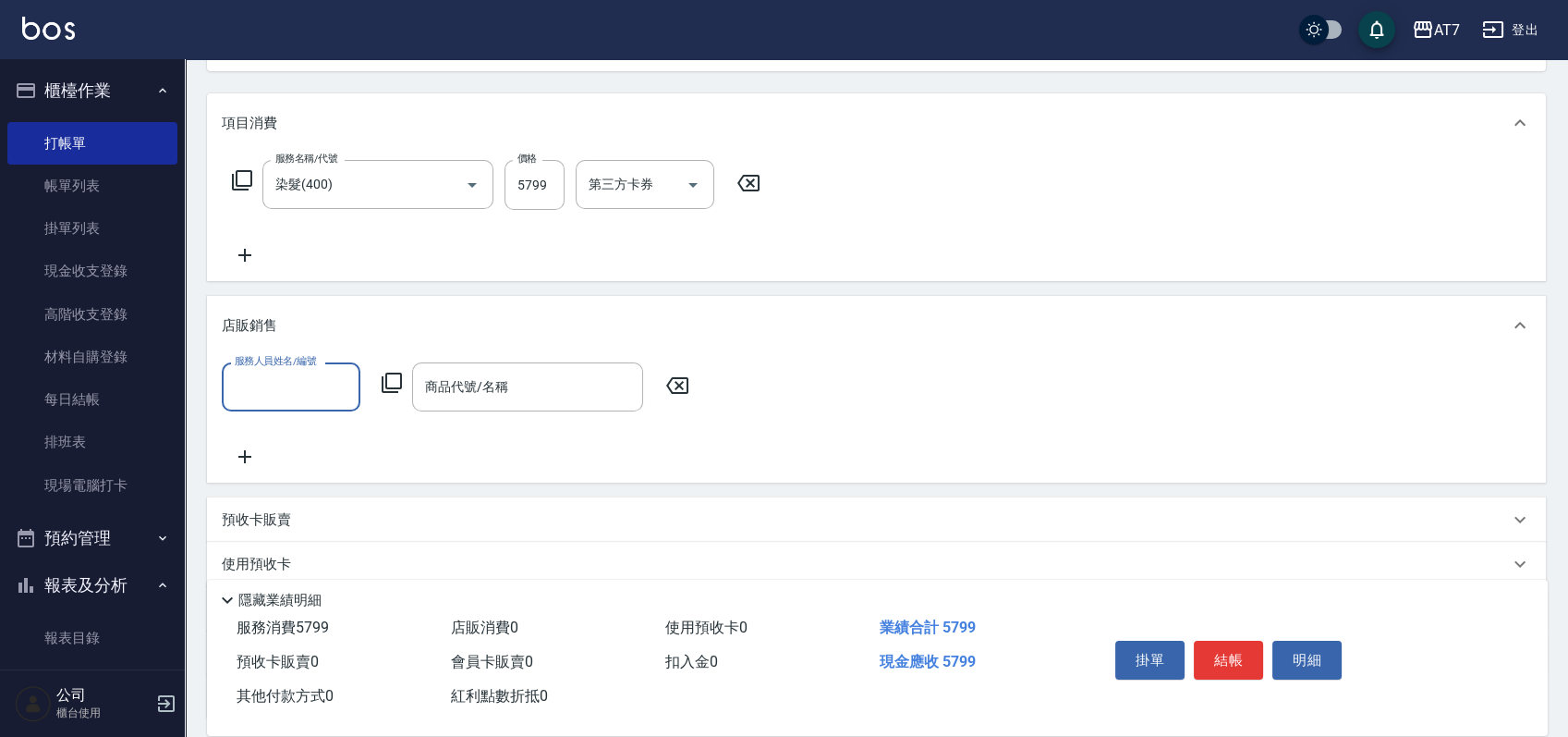
scroll to position [0, 0]
type input "晴晴-5"
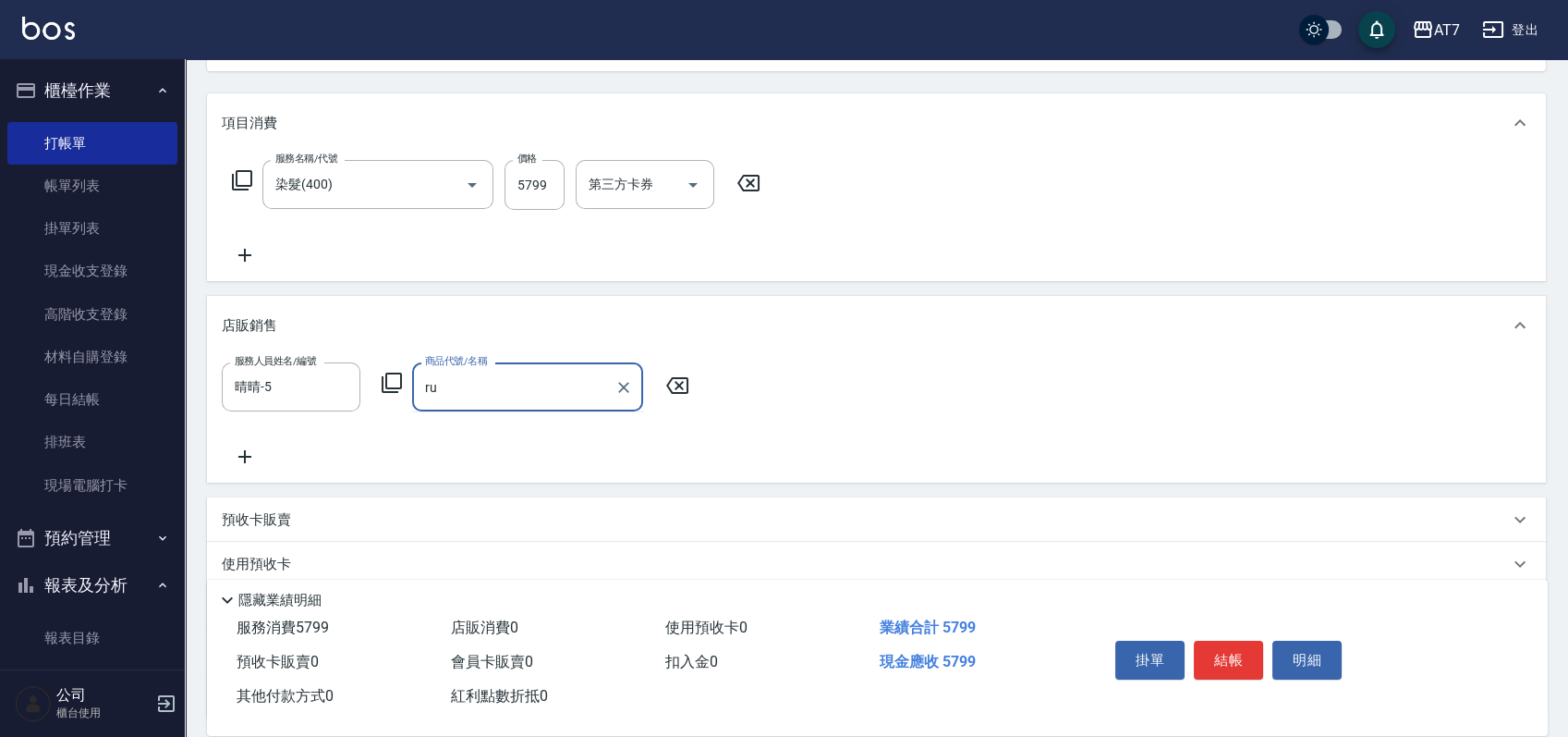
type input "r"
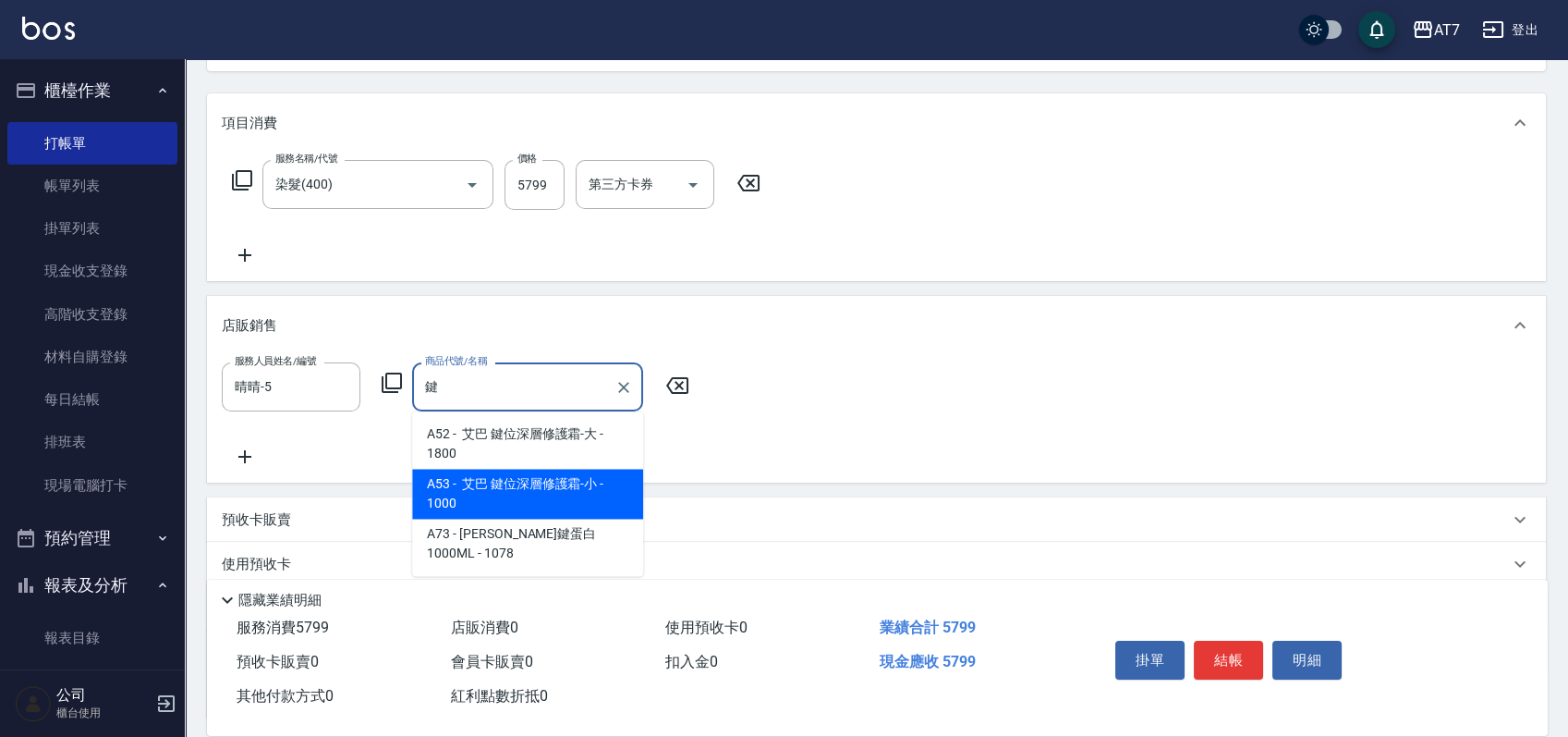
type input "艾巴 鍵位深層修護霜-小"
type input "670"
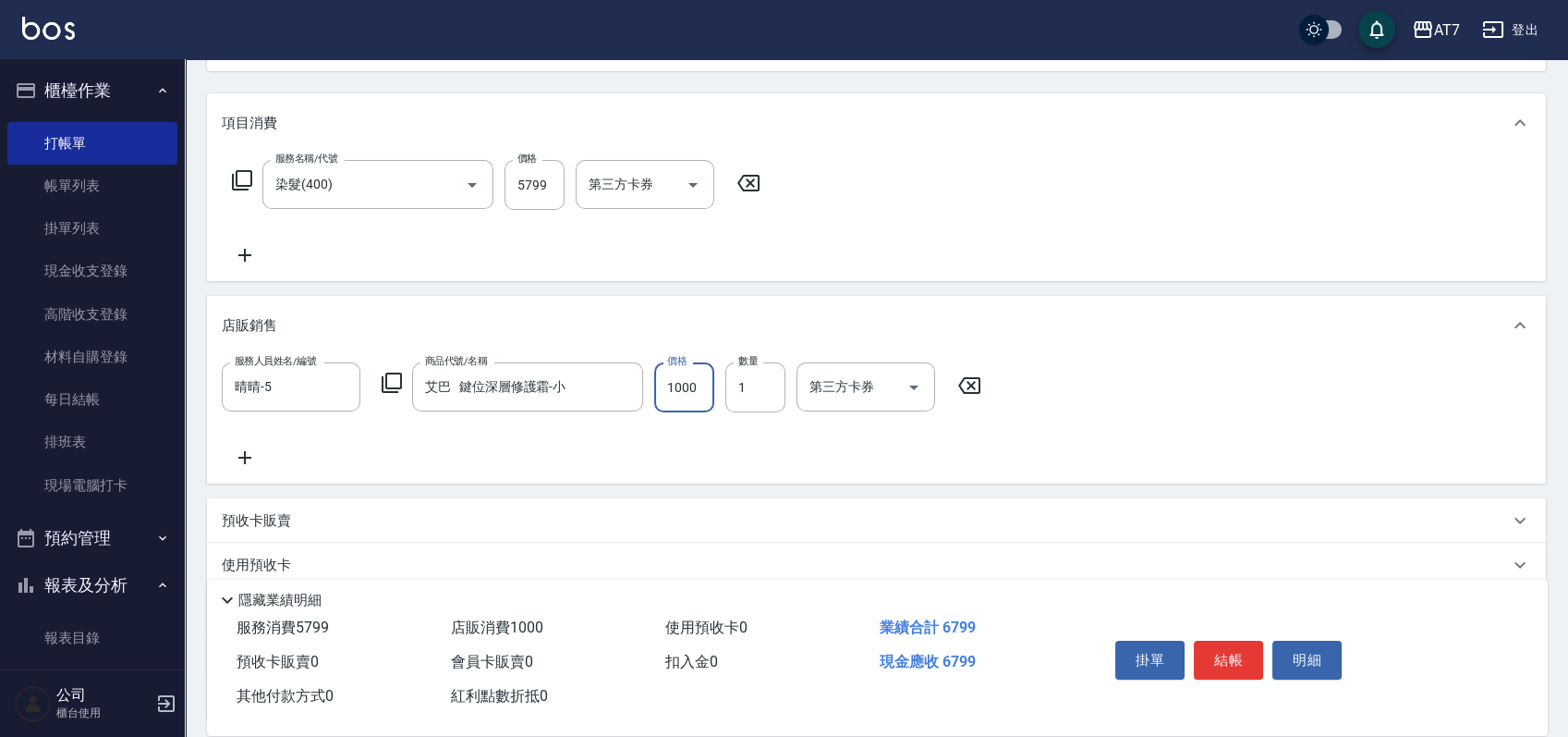
type input "9"
type input "580"
type input "900"
type input "660"
type input "900"
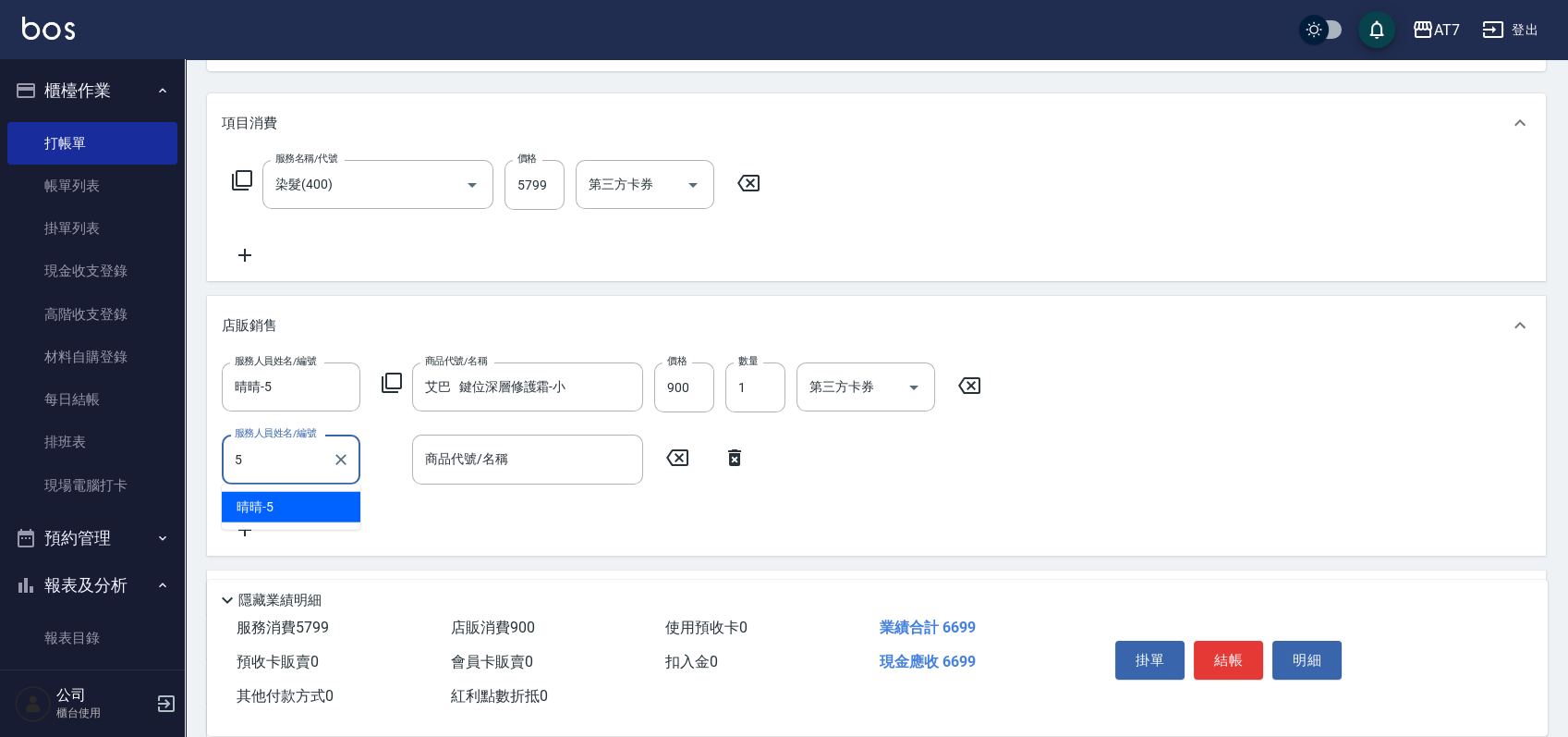
type input "晴晴-5"
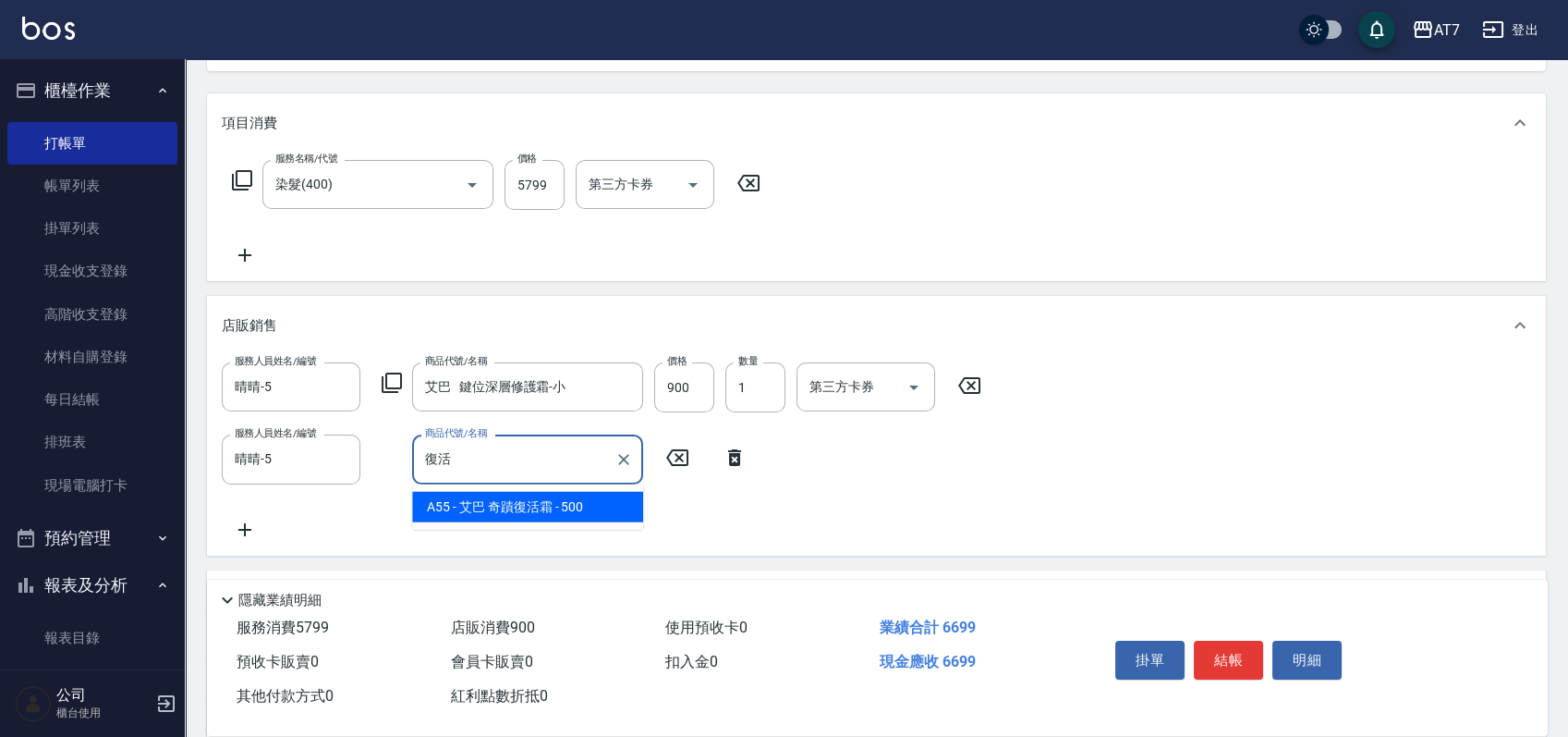
type input "艾巴 奇蹟復活霜"
type input "710"
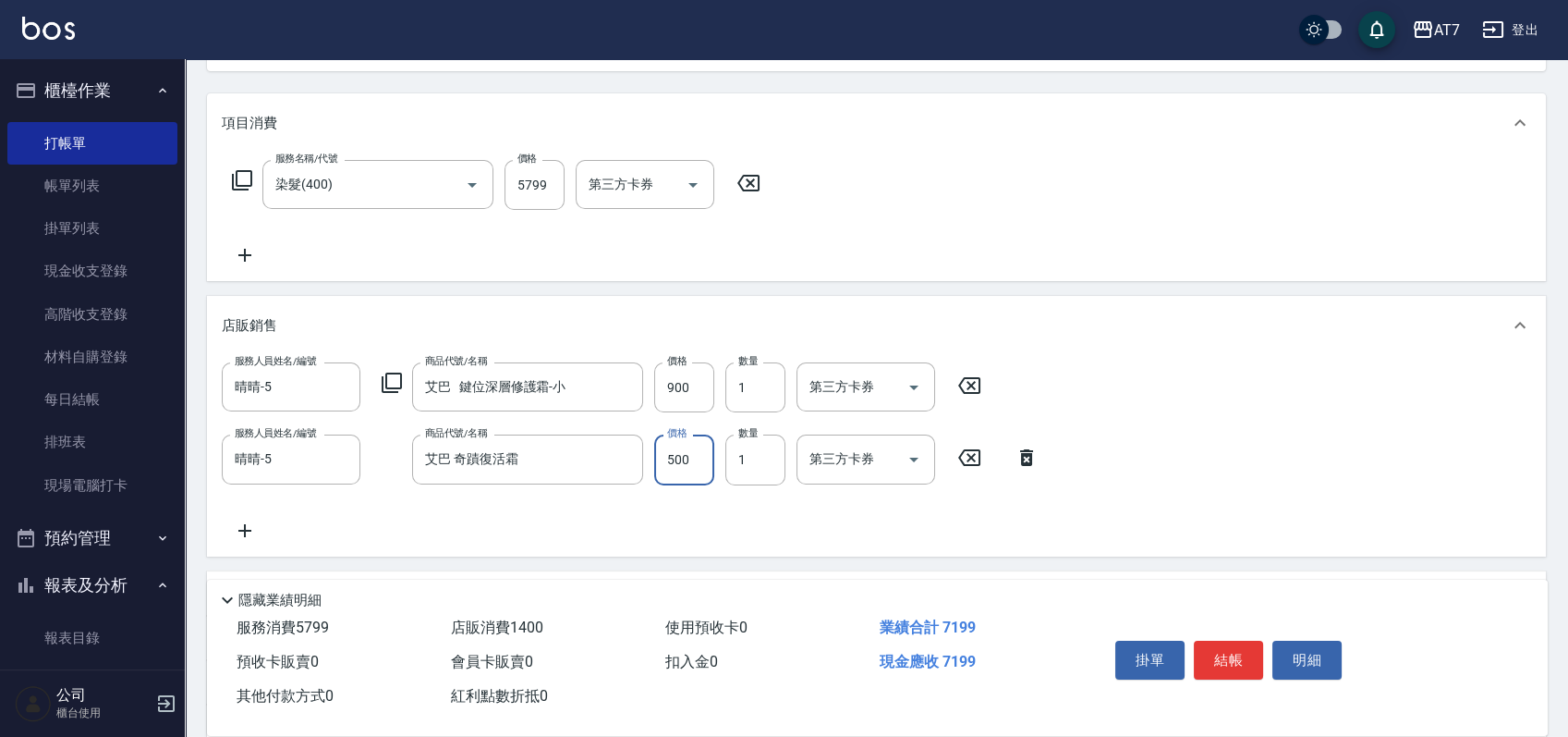
type input "4"
type input "670"
type input "450"
type input "710"
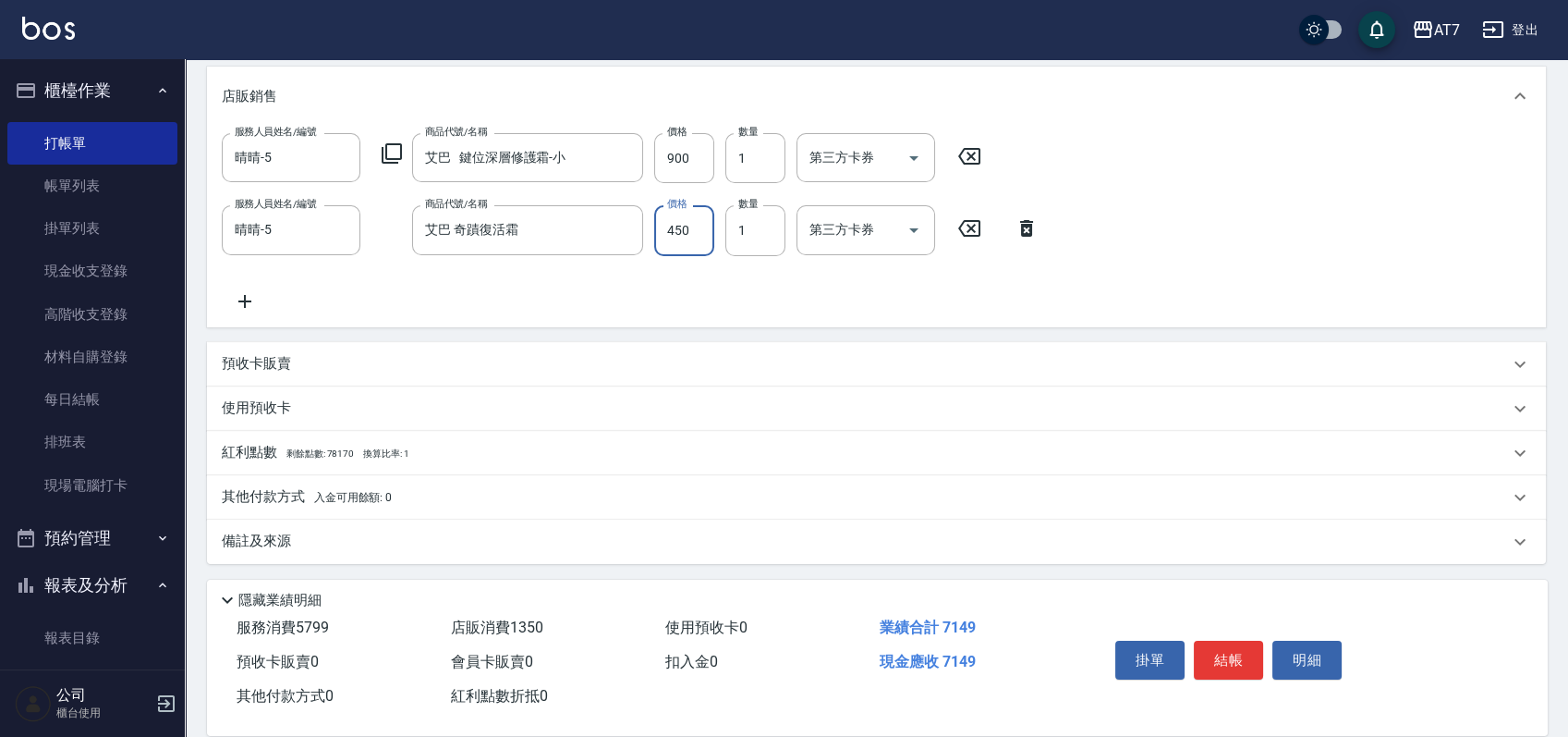
scroll to position [436, 0]
type input "450"
click at [429, 492] on div "其他付款方式 入金可用餘額: 0" at bounding box center [865, 496] width 1287 height 20
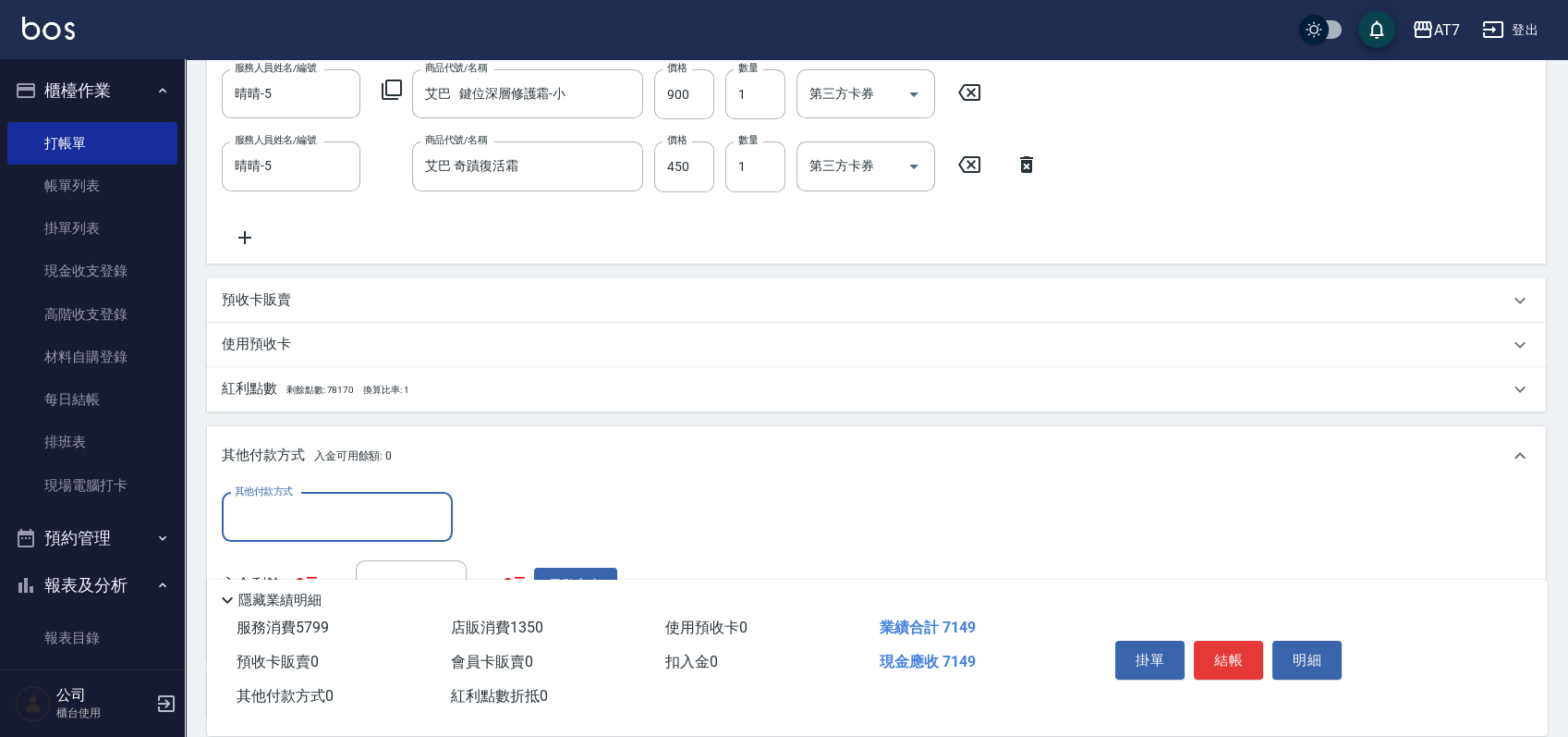
scroll to position [652, 0]
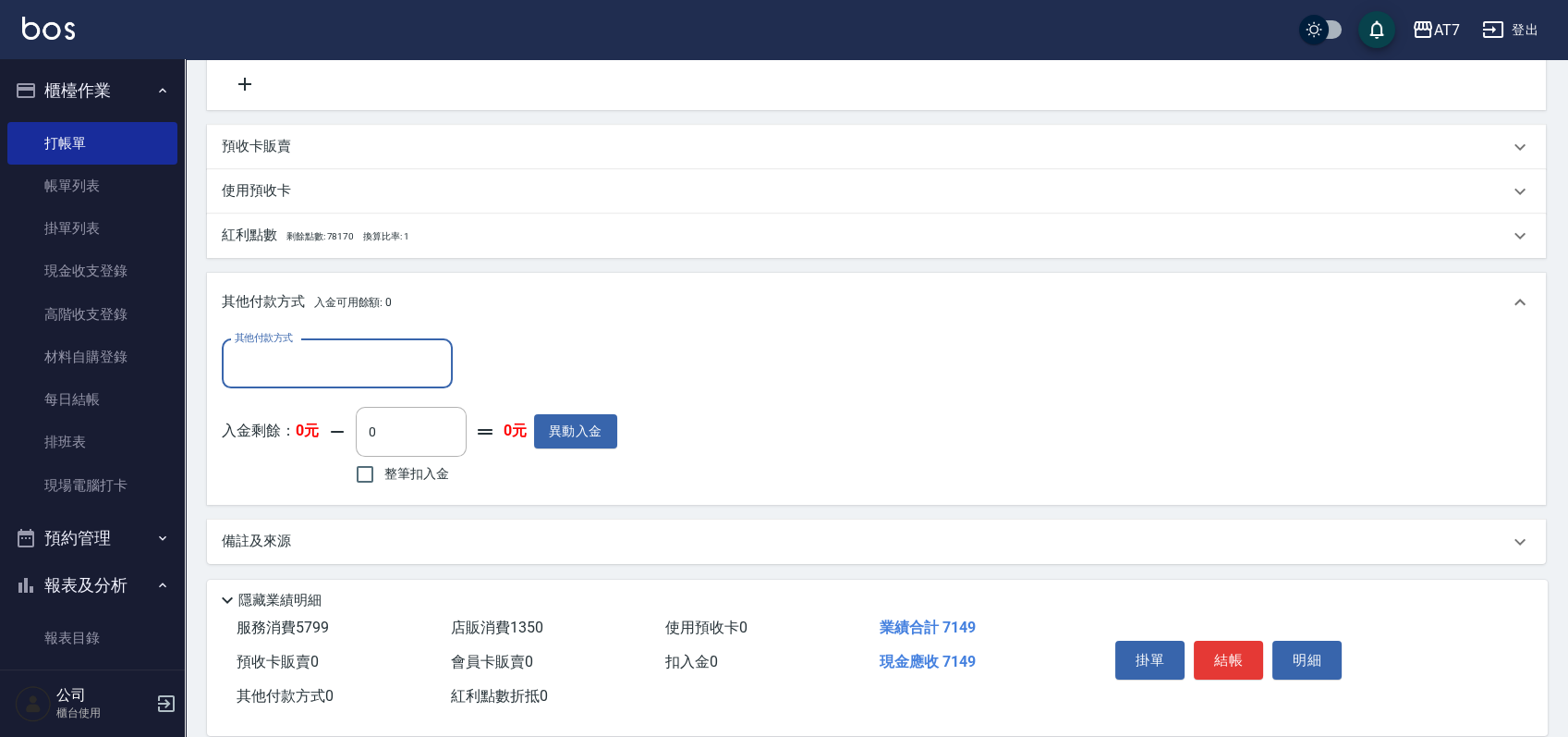
click at [354, 359] on input "其他付款方式" at bounding box center [336, 364] width 214 height 32
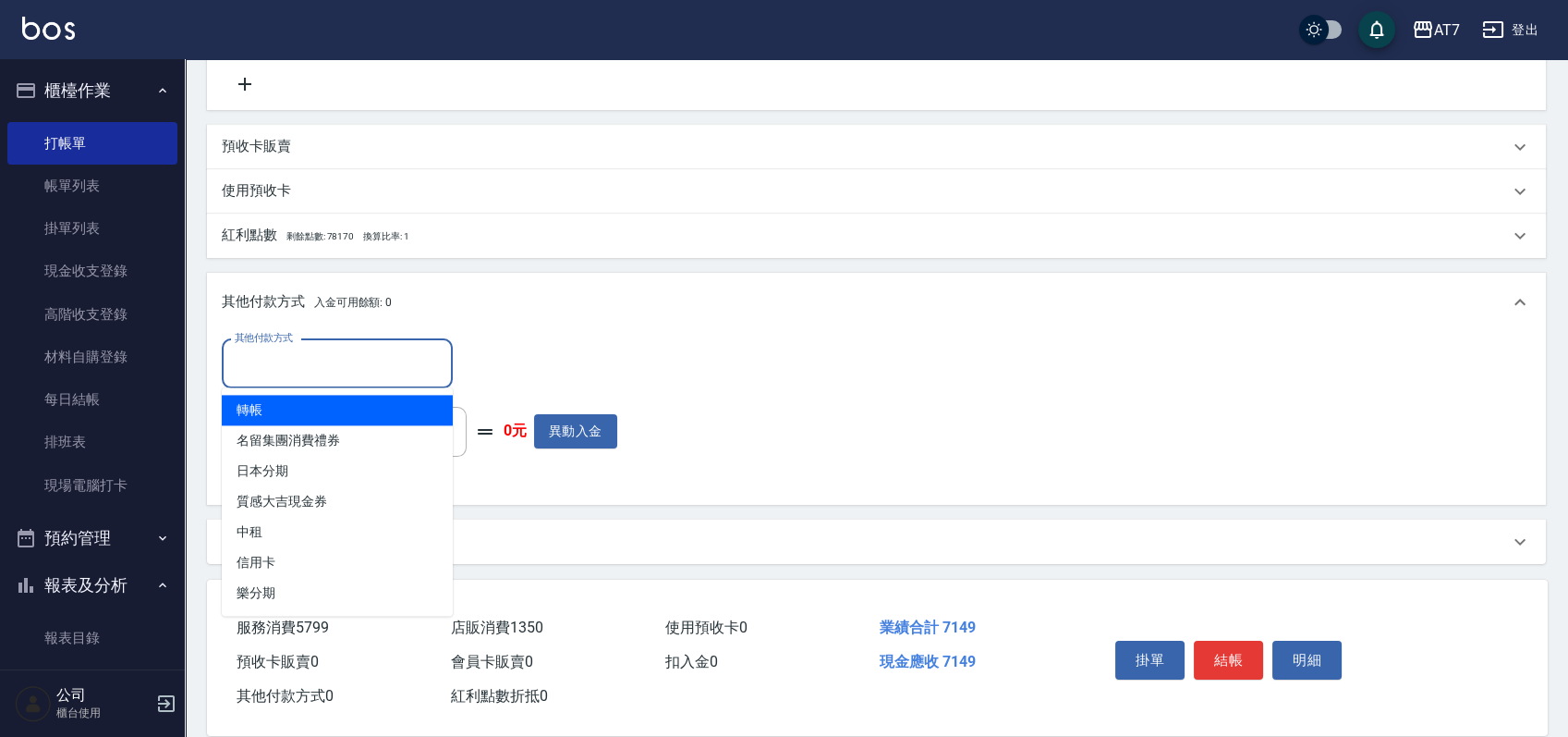
click at [341, 406] on span "轉帳" at bounding box center [337, 409] width 231 height 31
type input "轉帳"
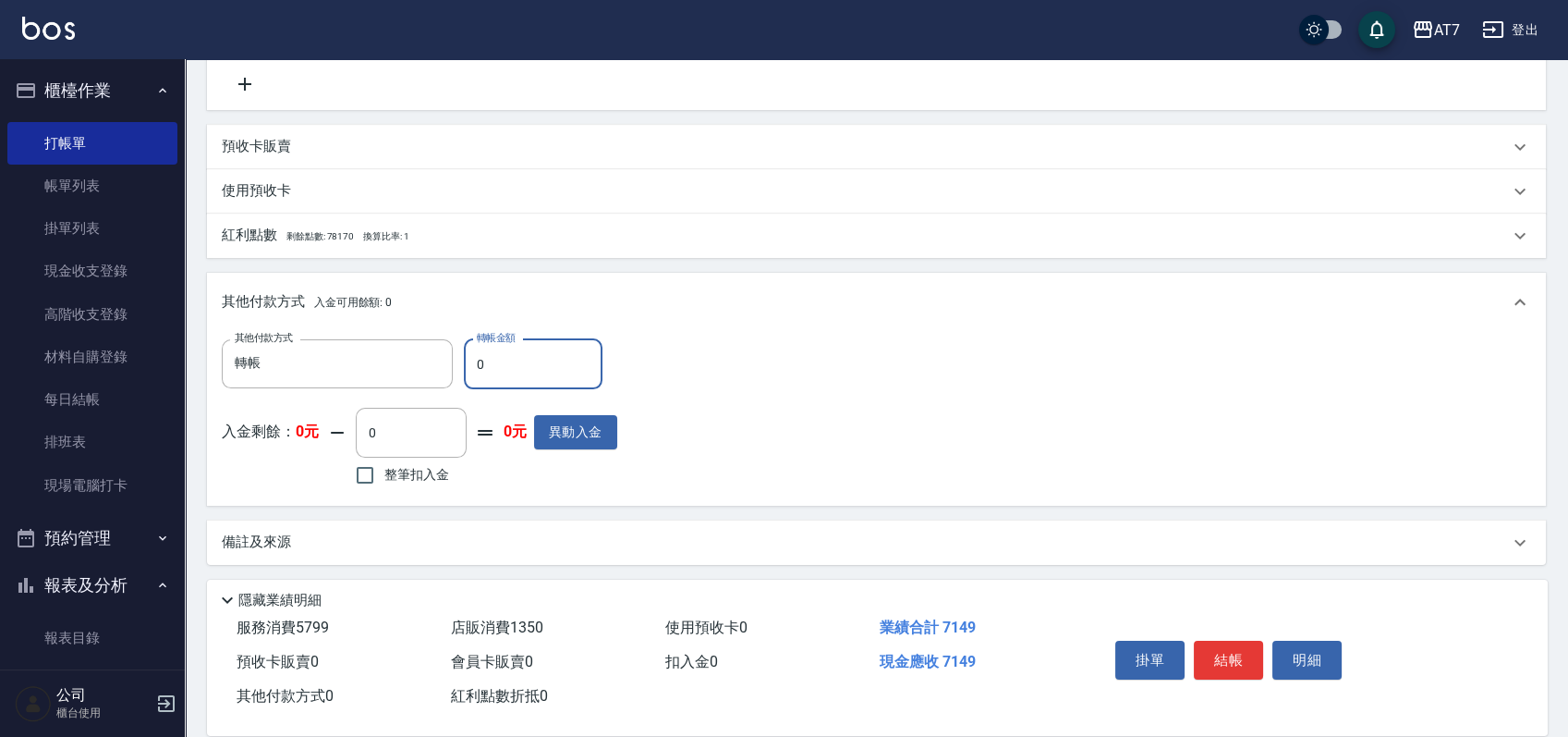
type input "70"
type input "700"
type input "7140"
type input "0"
type input "714"
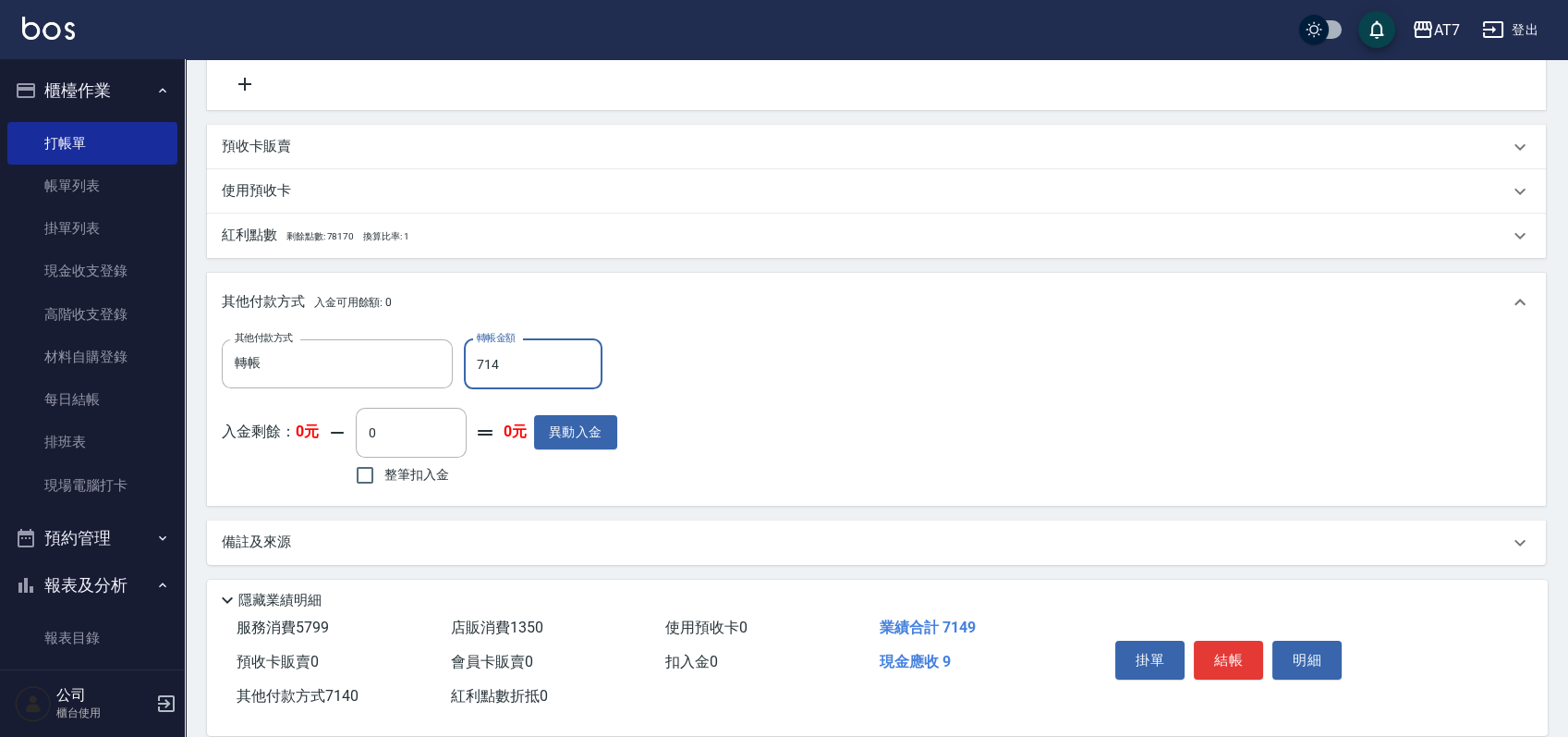
type input "640"
type input "7149"
type input "0"
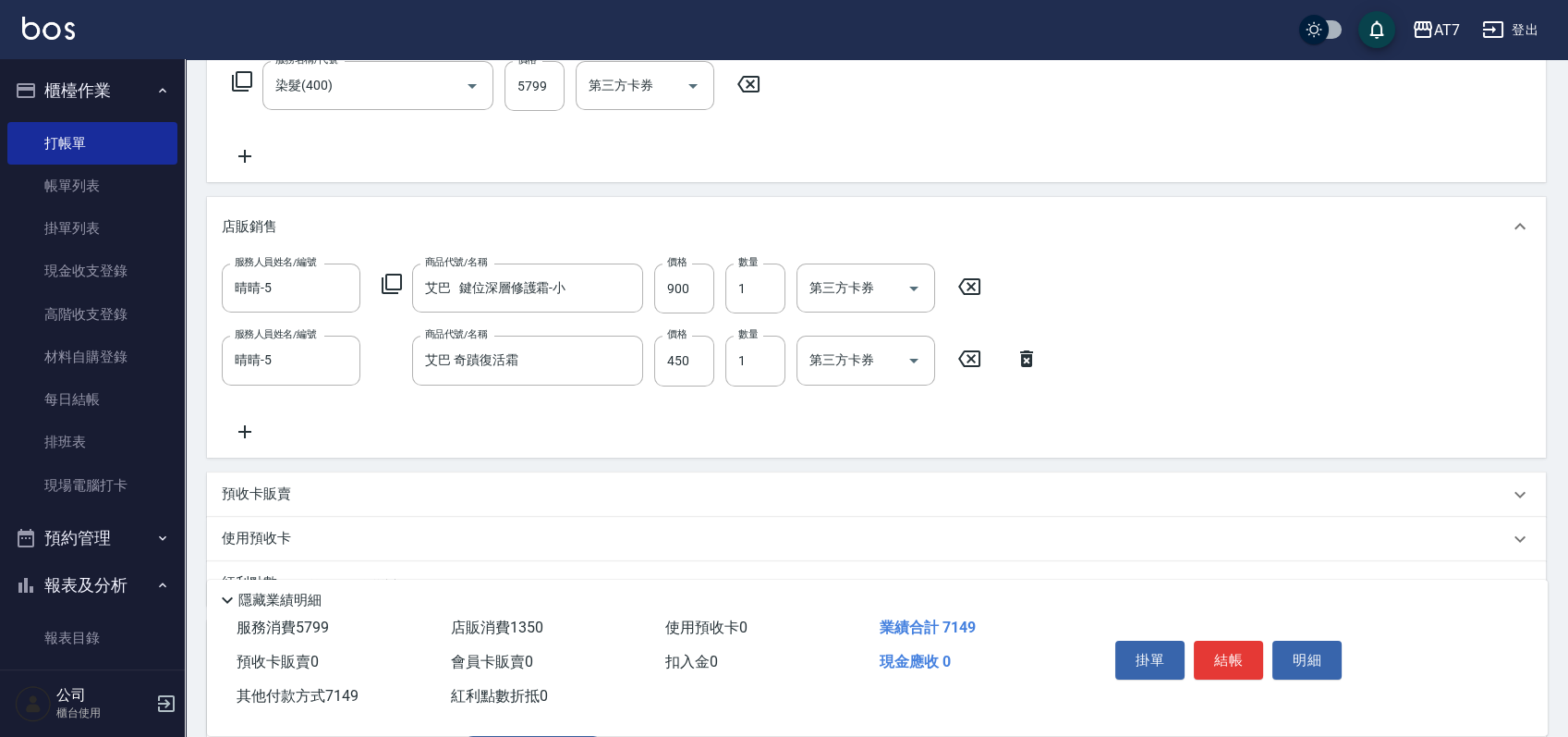
scroll to position [37, 0]
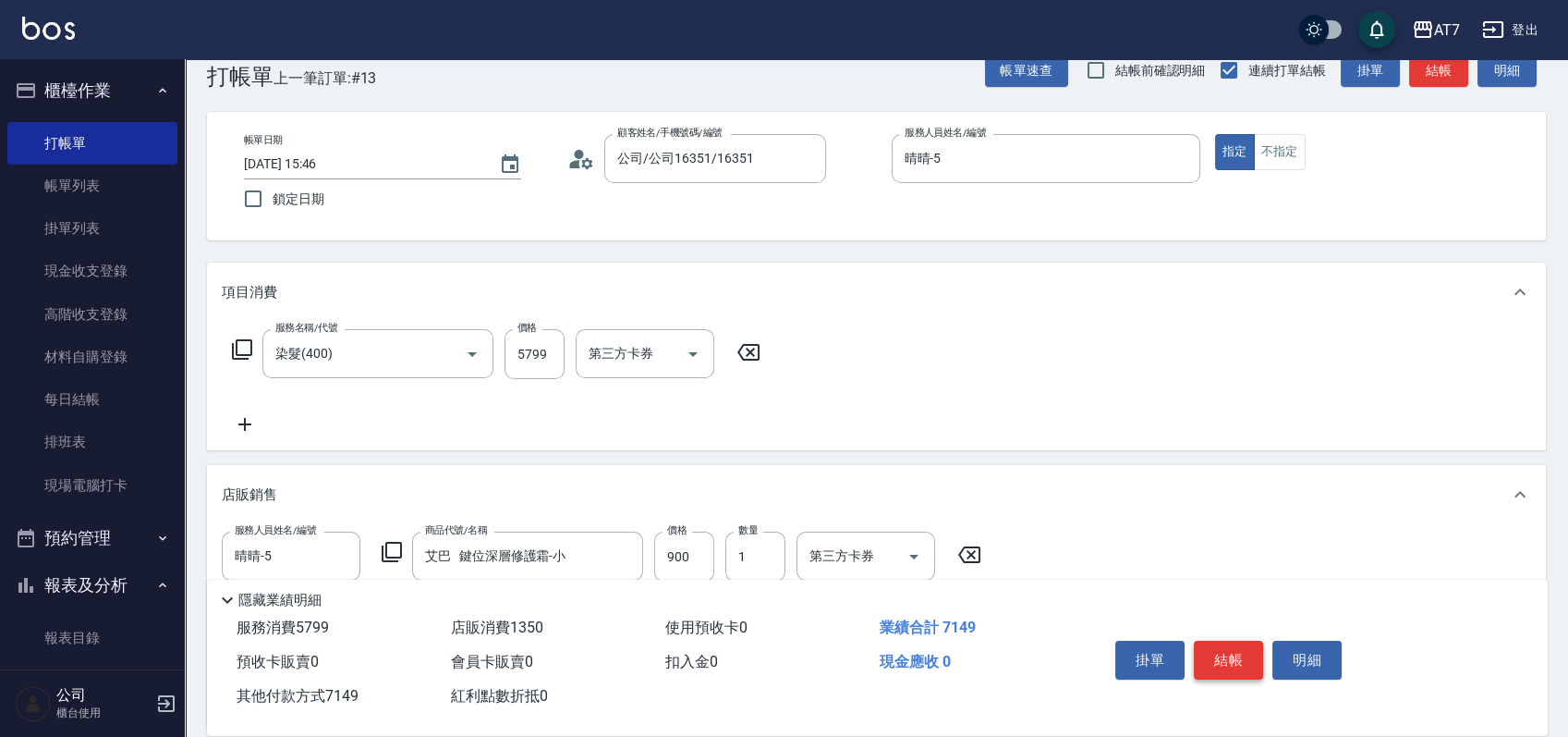
type input "7149"
click at [1217, 663] on button "結帳" at bounding box center [1229, 659] width 70 height 39
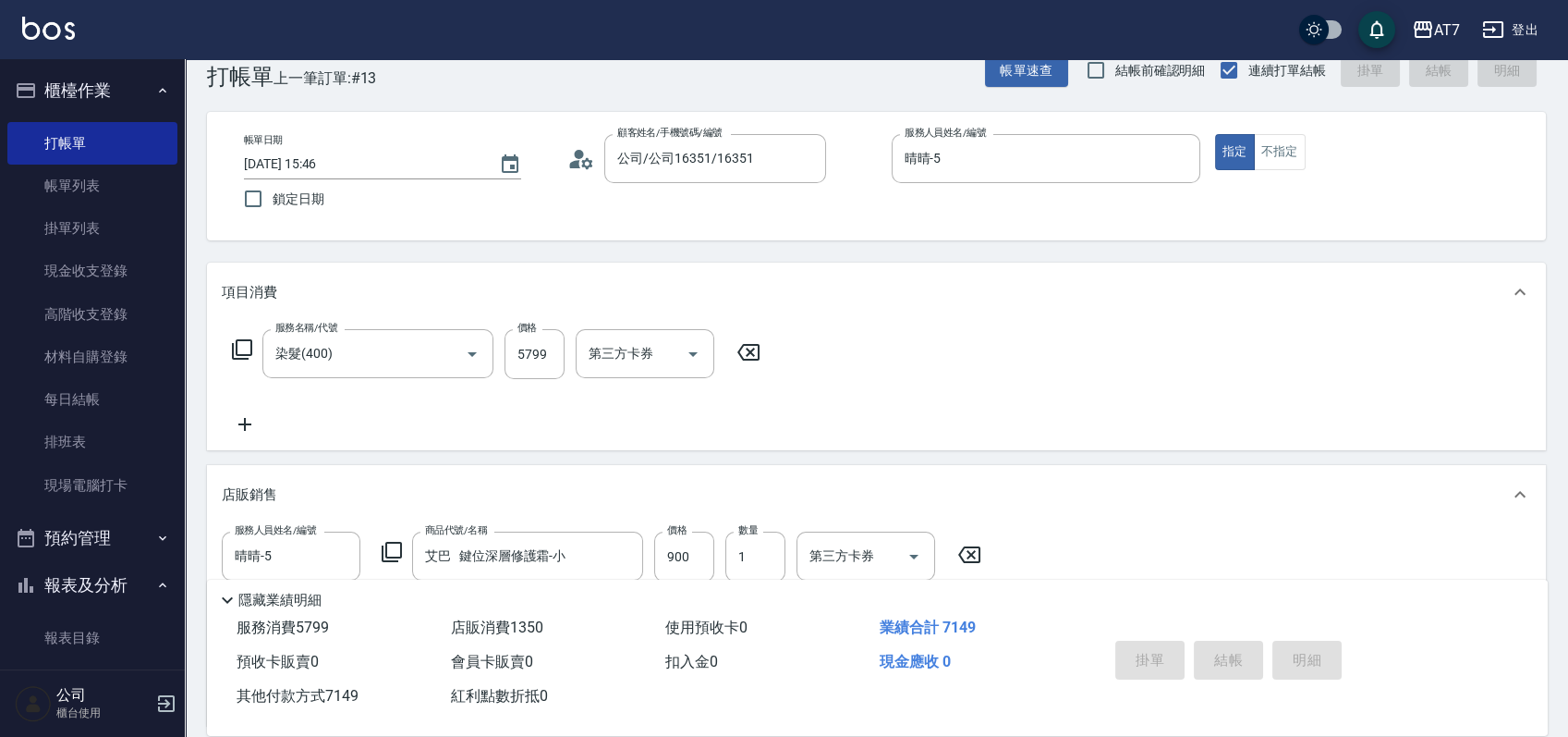
type input "2025/09/16 16:04"
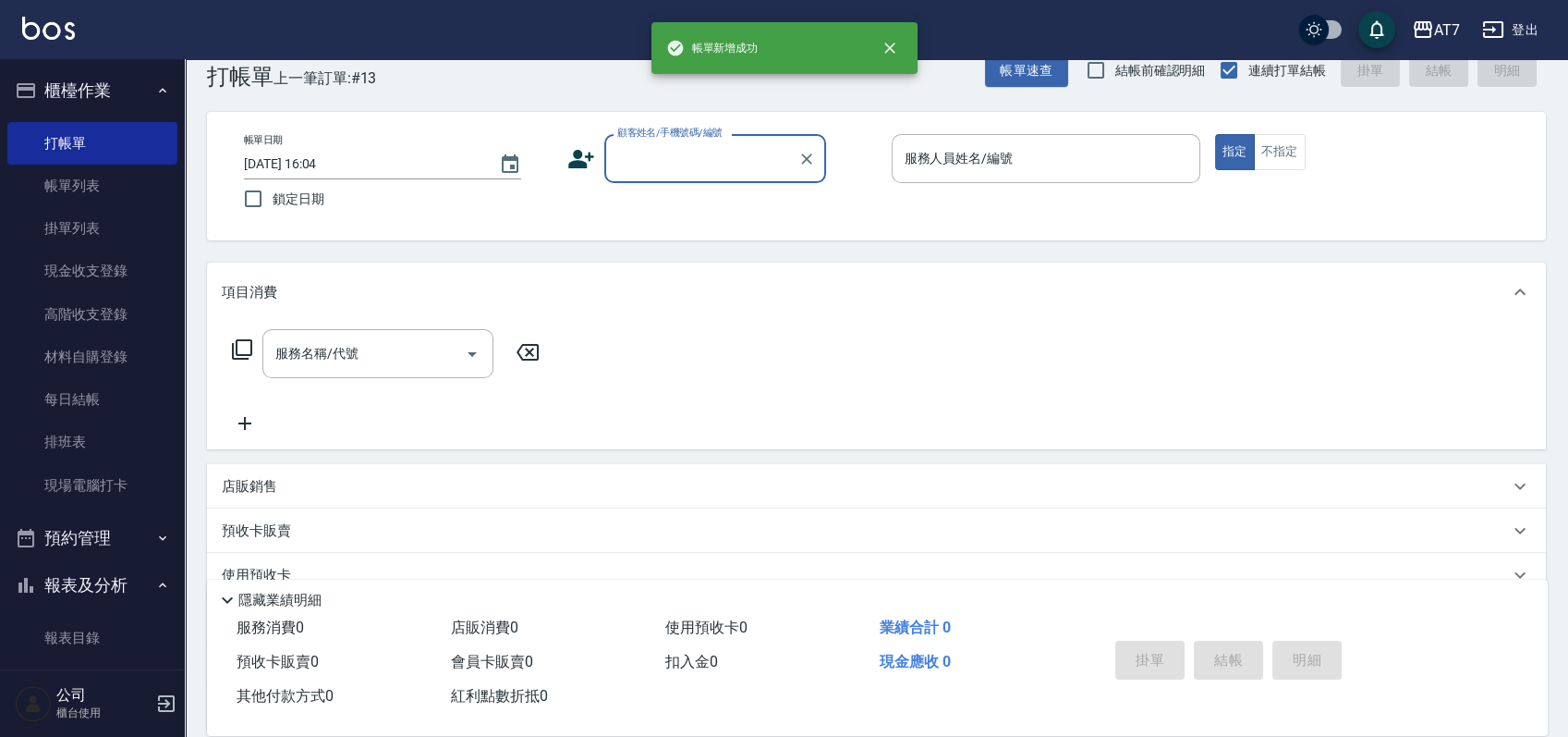
scroll to position [0, 0]
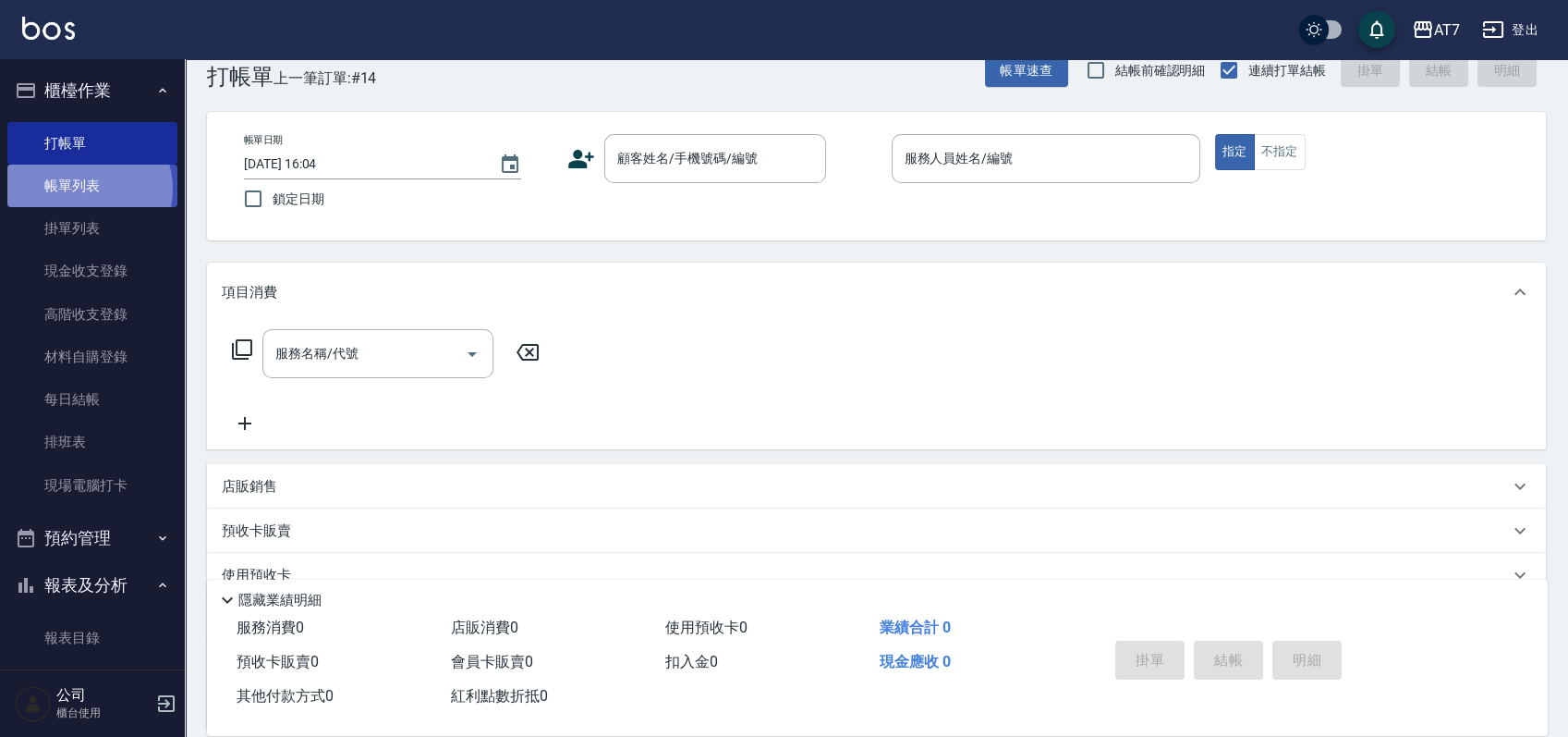
click at [87, 188] on link "帳單列表" at bounding box center [92, 185] width 170 height 43
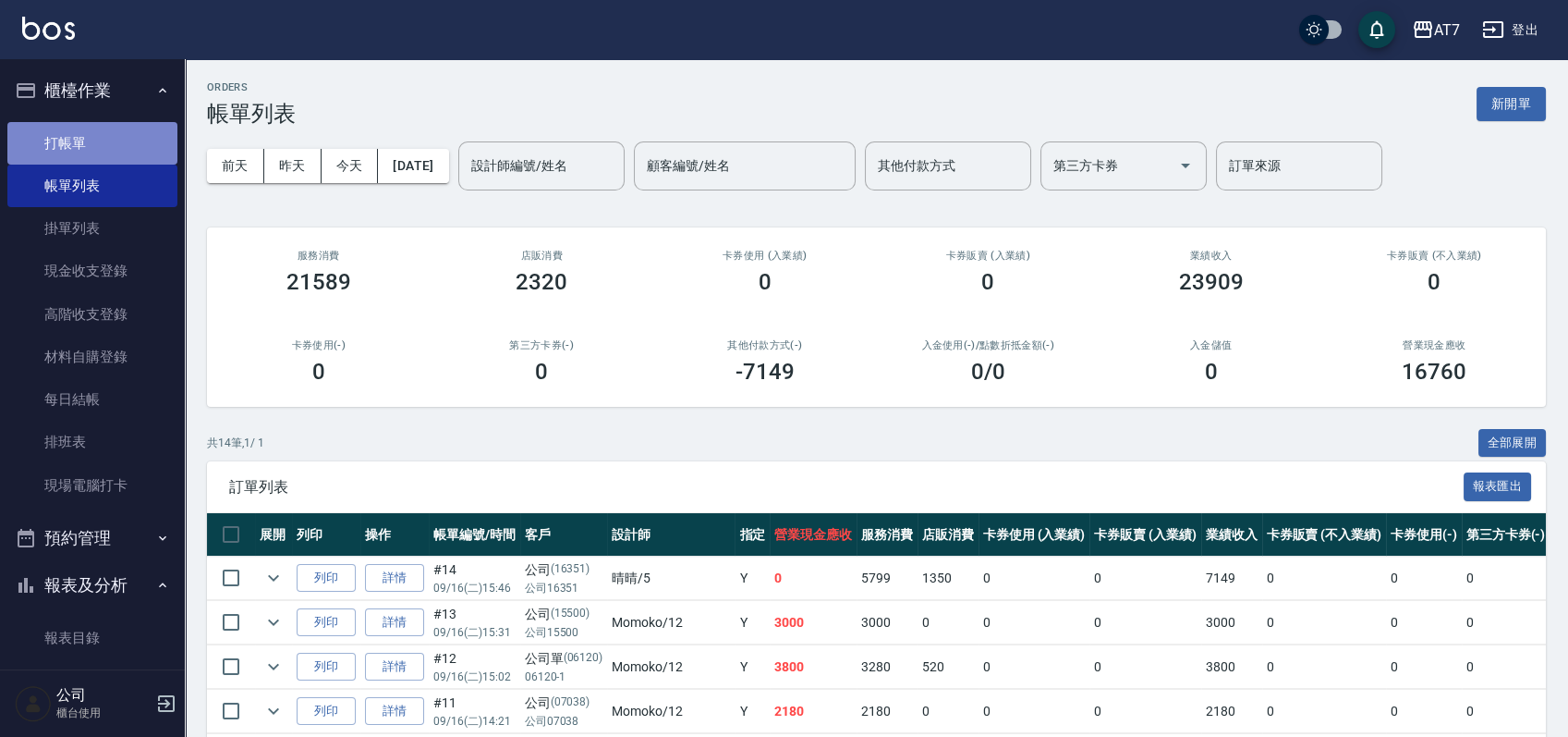
click at [111, 140] on link "打帳單" at bounding box center [92, 143] width 170 height 43
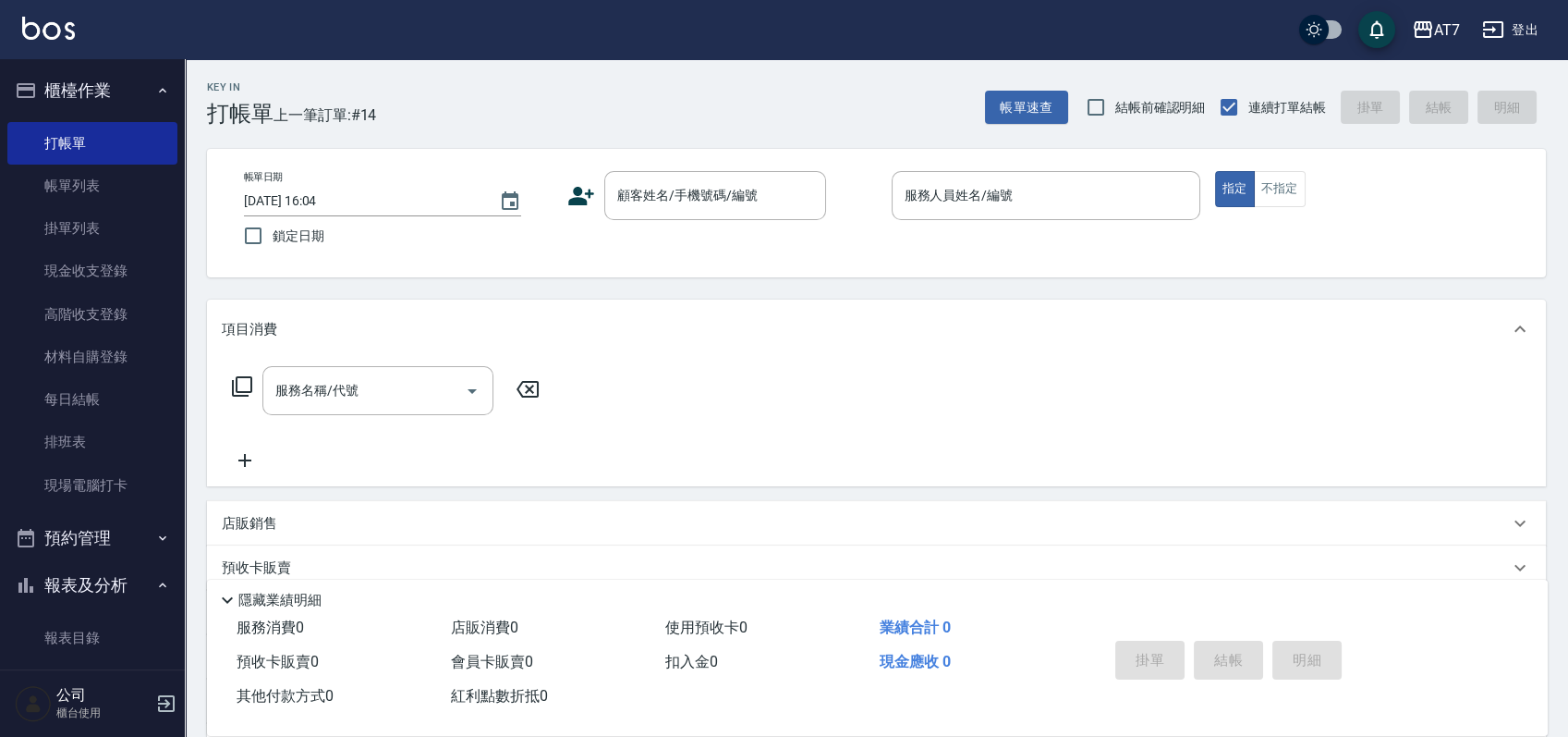
click at [864, 249] on div "帳單日期 2025/09/16 16:04 鎖定日期 顧客姓名/手機號碼/編號 顧客姓名/手機號碼/編號 服務人員姓名/編號 服務人員姓名/編號 指定 不指定" at bounding box center [876, 213] width 1294 height 84
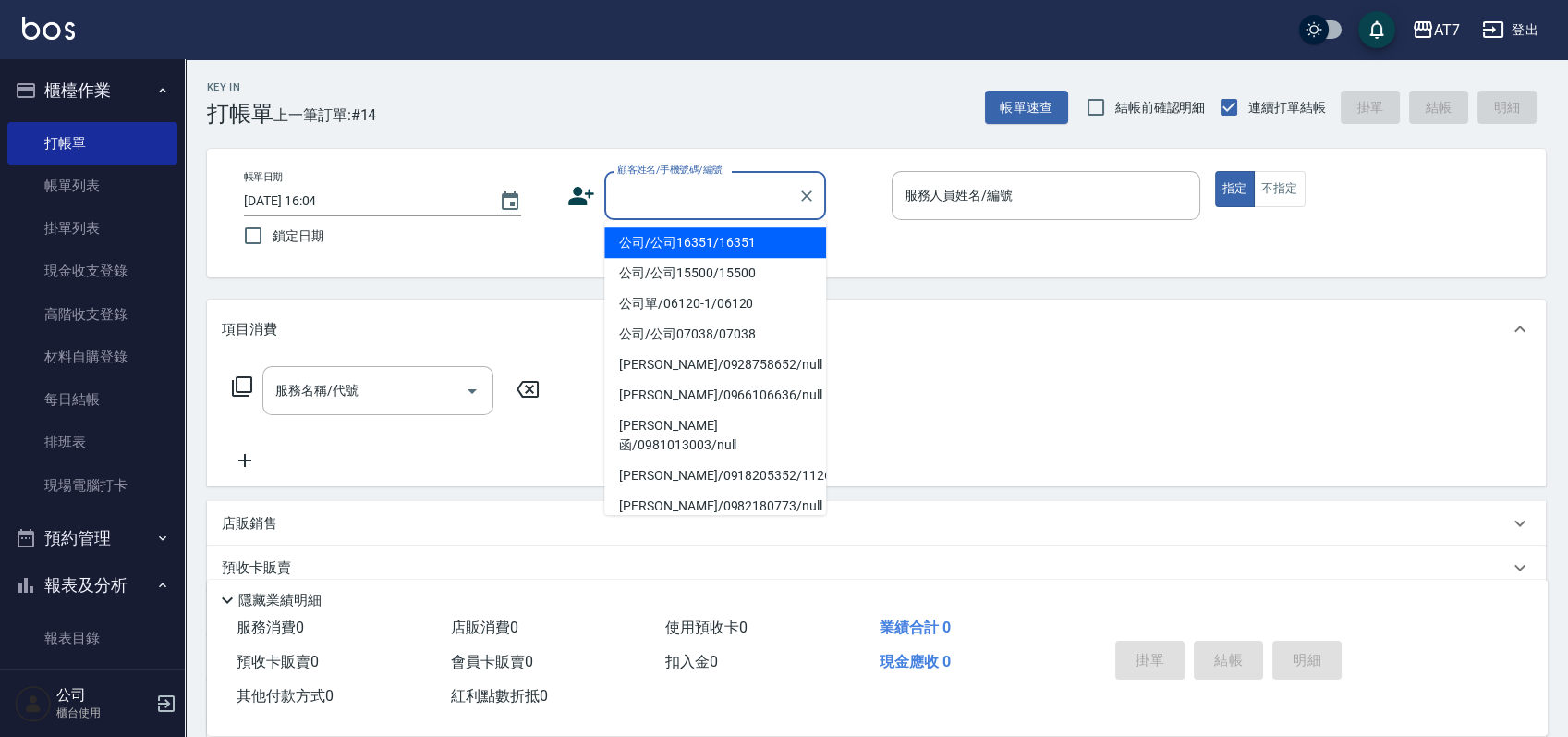
click at [742, 208] on input "顧客姓名/手機號碼/編號" at bounding box center [701, 195] width 177 height 32
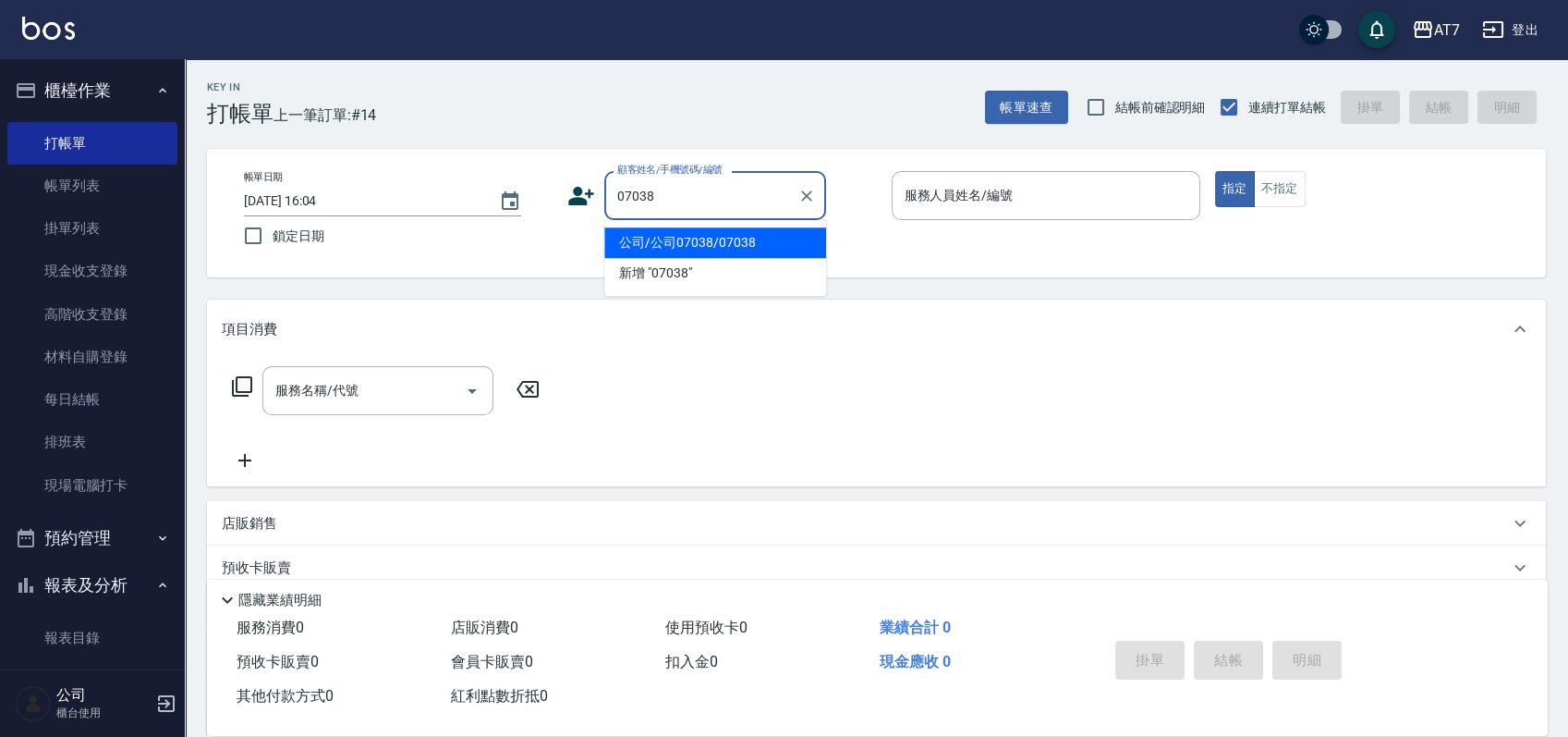
type input "公司/公司07038/07038"
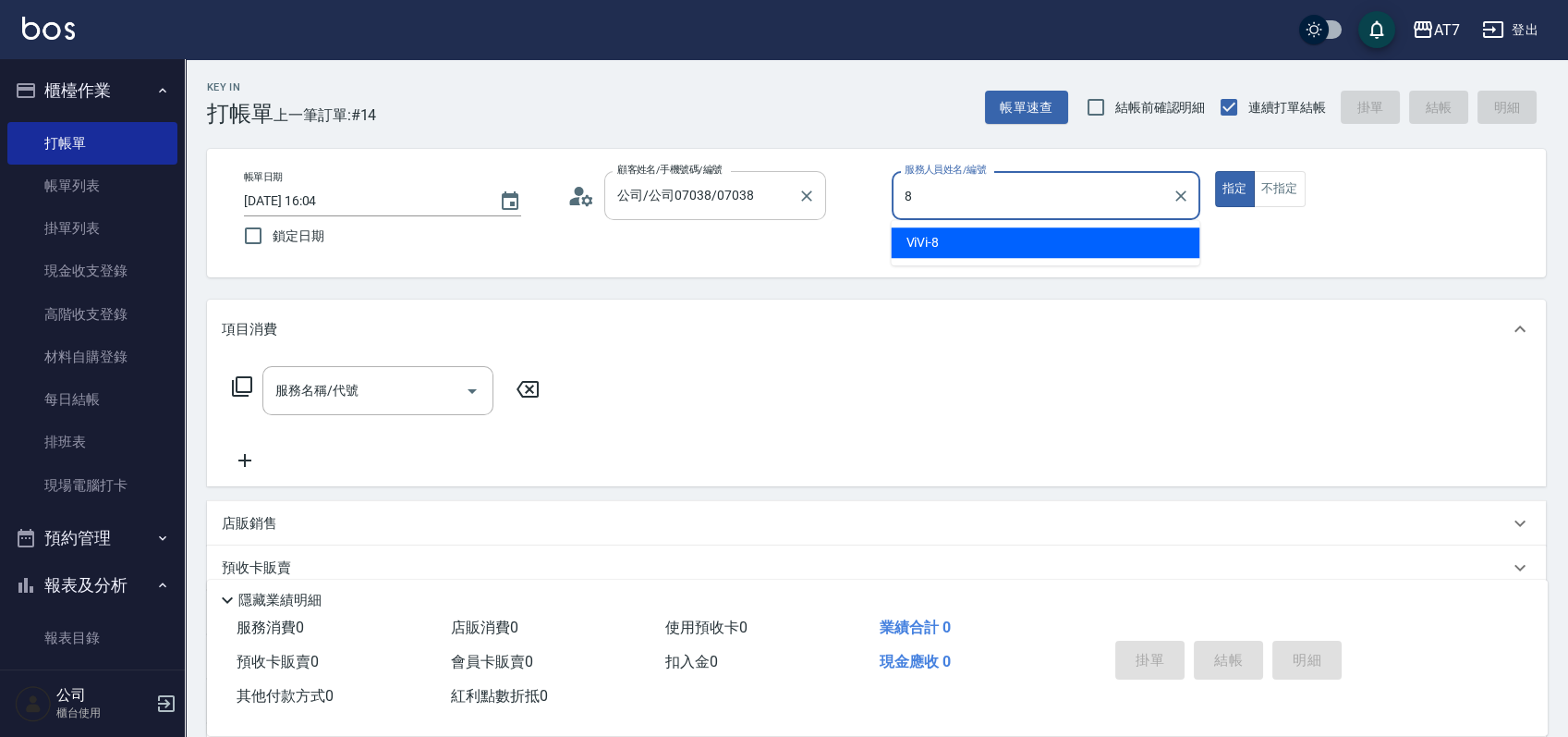
type input "ViVi-8"
type button "true"
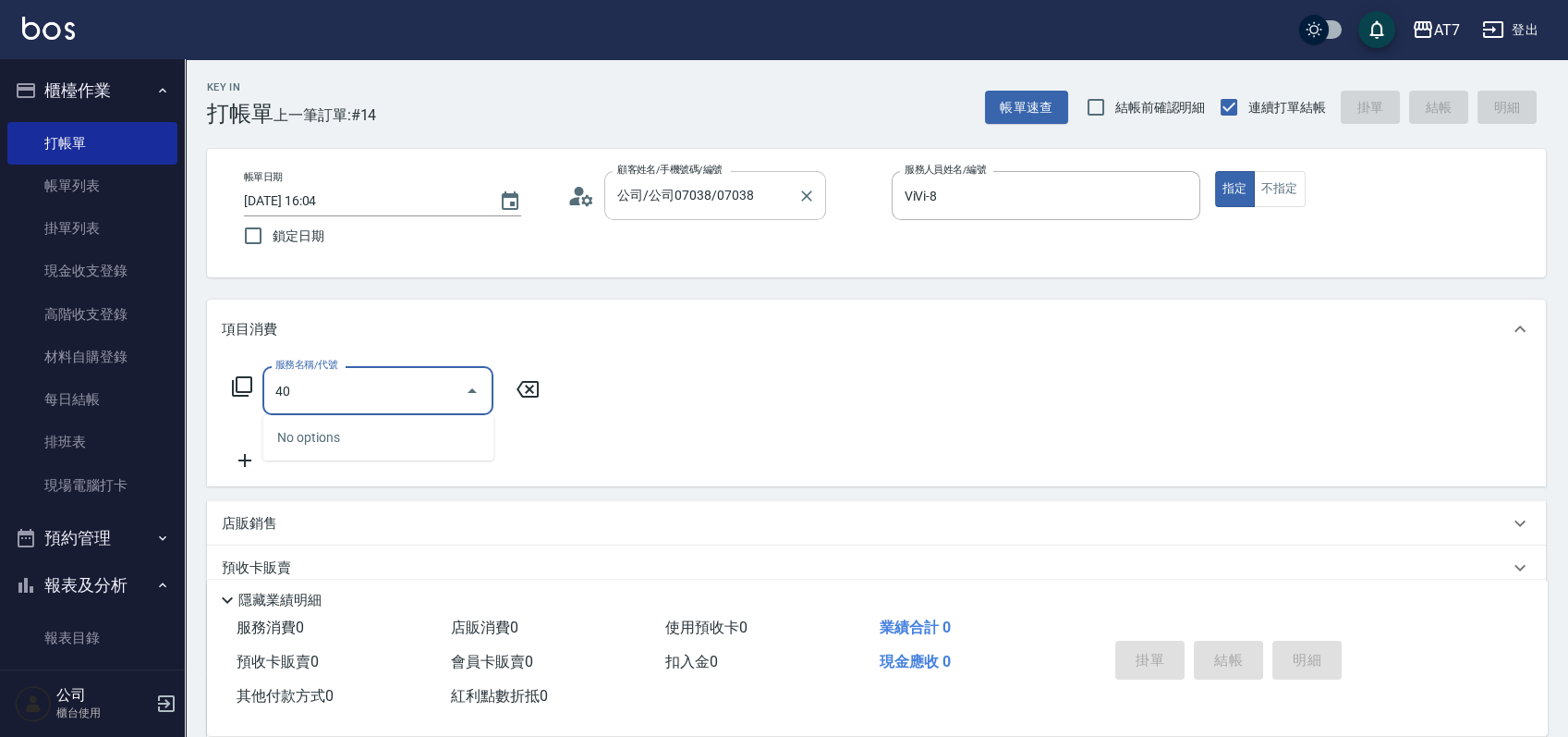
type input "401"
type input "150"
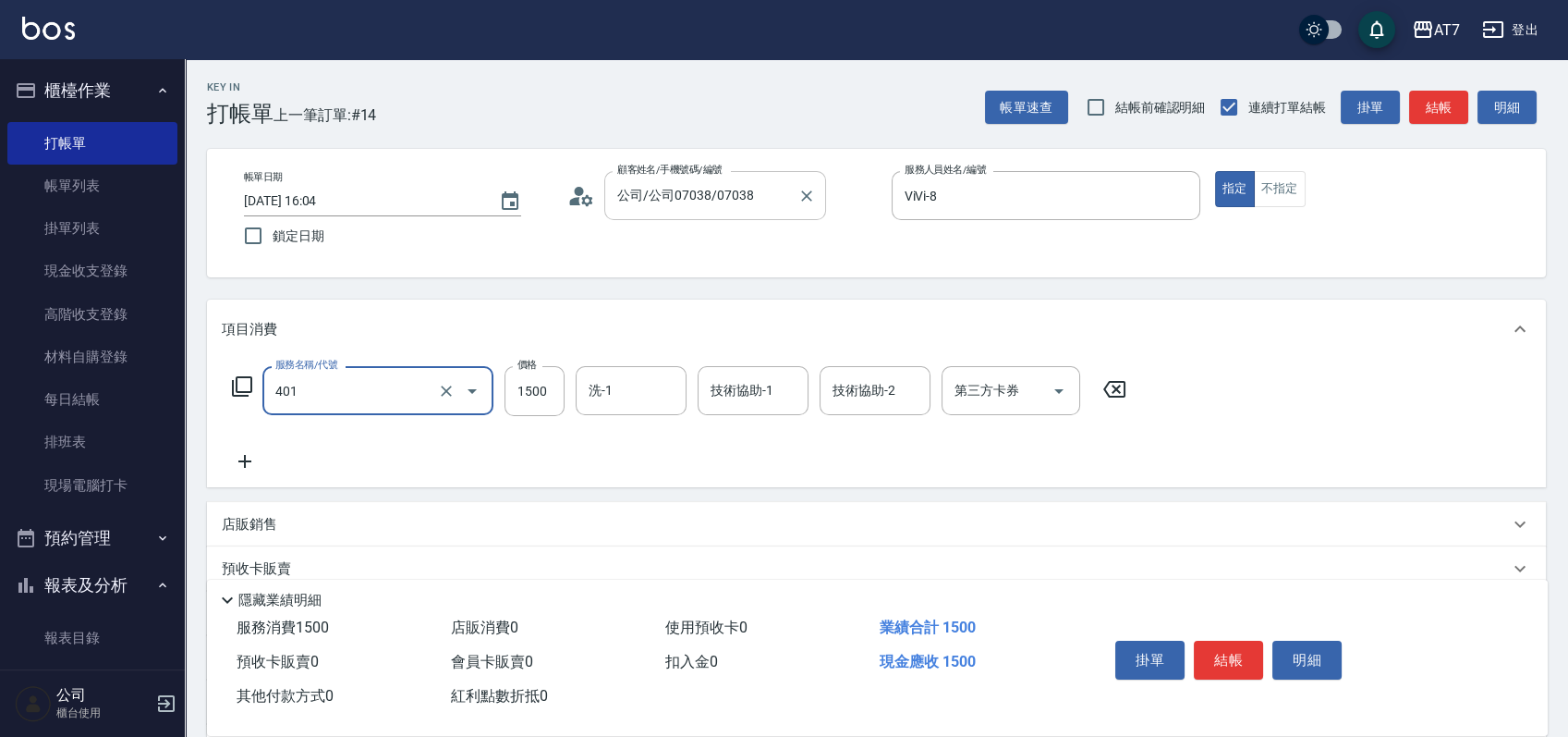
type input "染髮(互助)(401)"
type input "1"
type input "0"
type input "199"
type input "10"
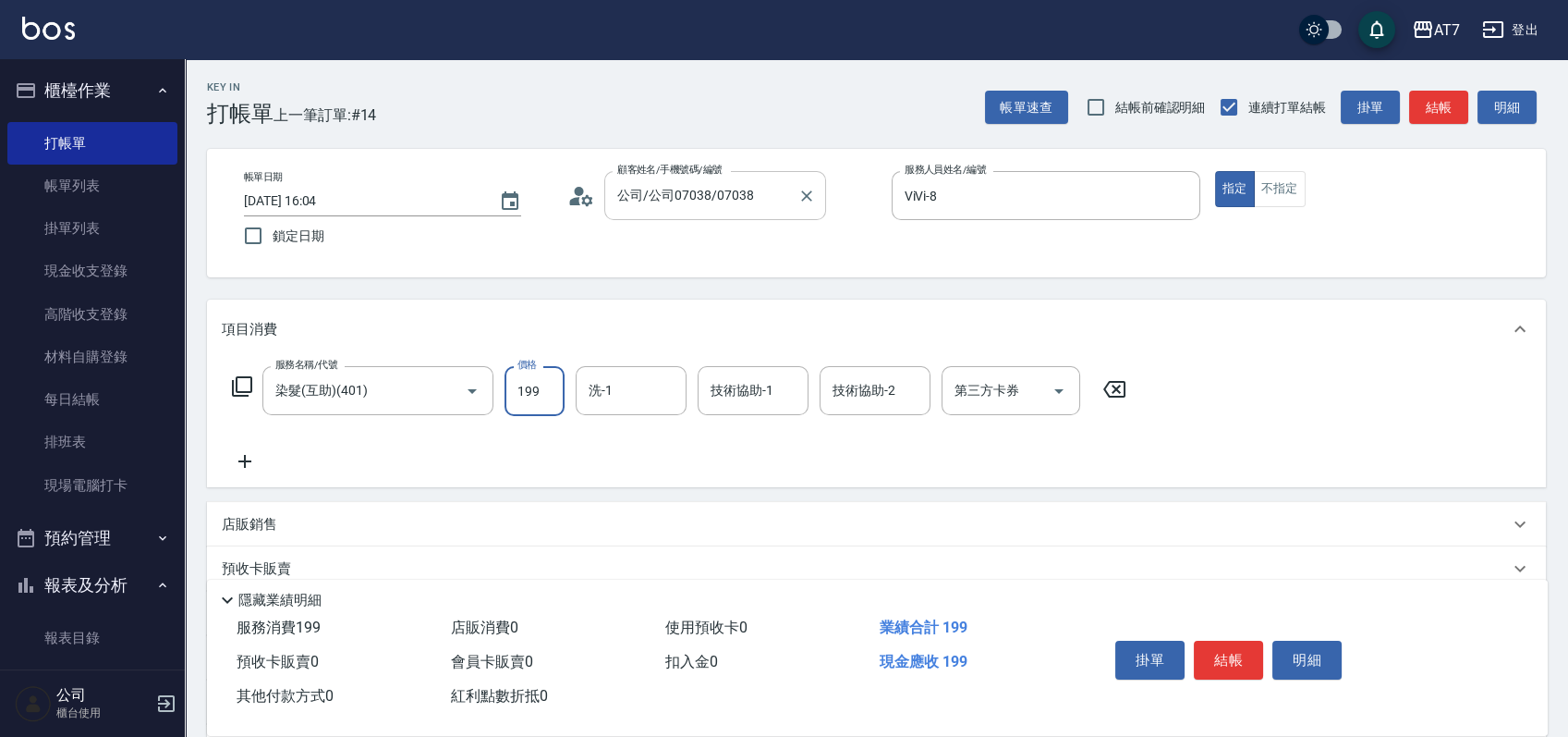
type input "1999"
type input "190"
type input "1999"
type input "小慈-32"
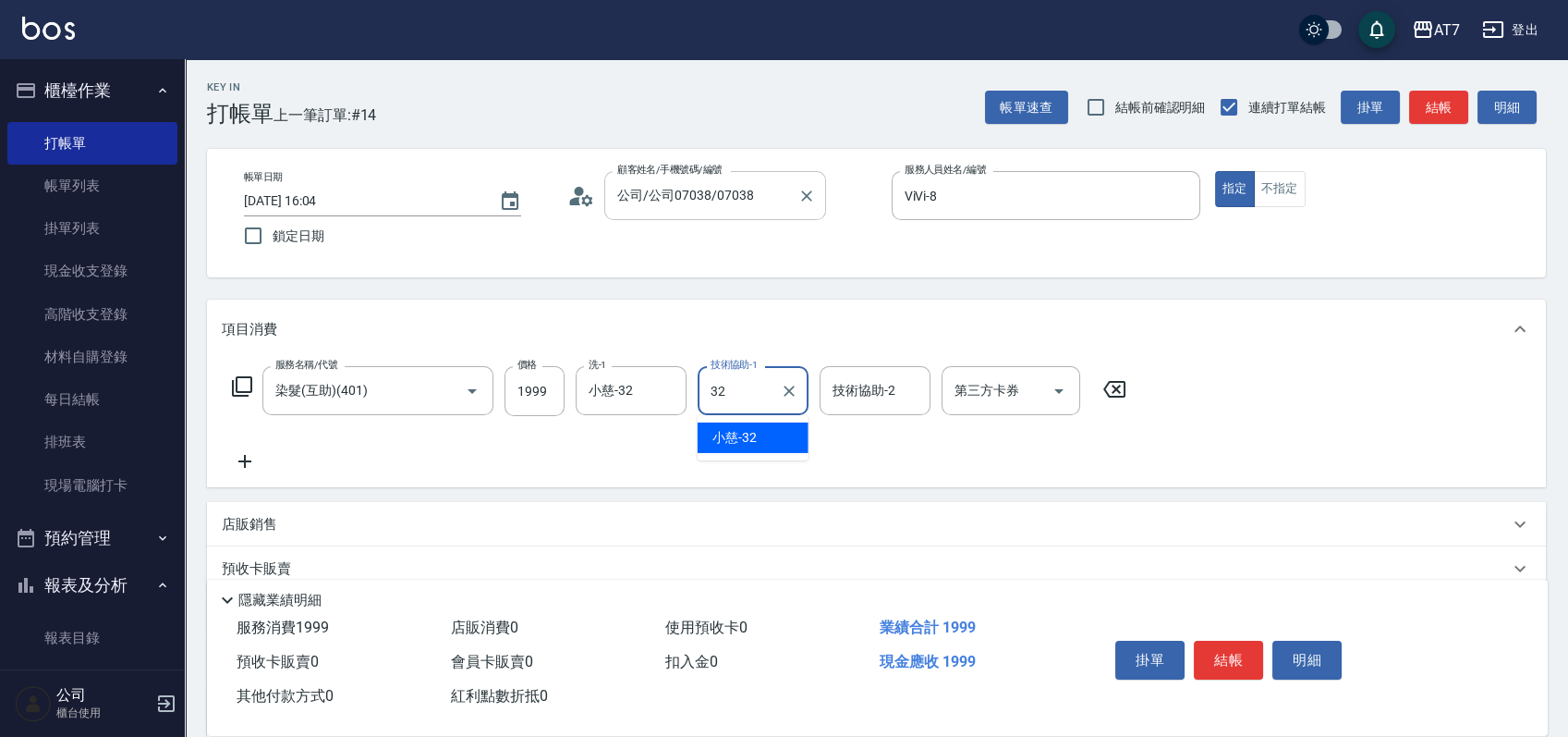
type input "小慈-32"
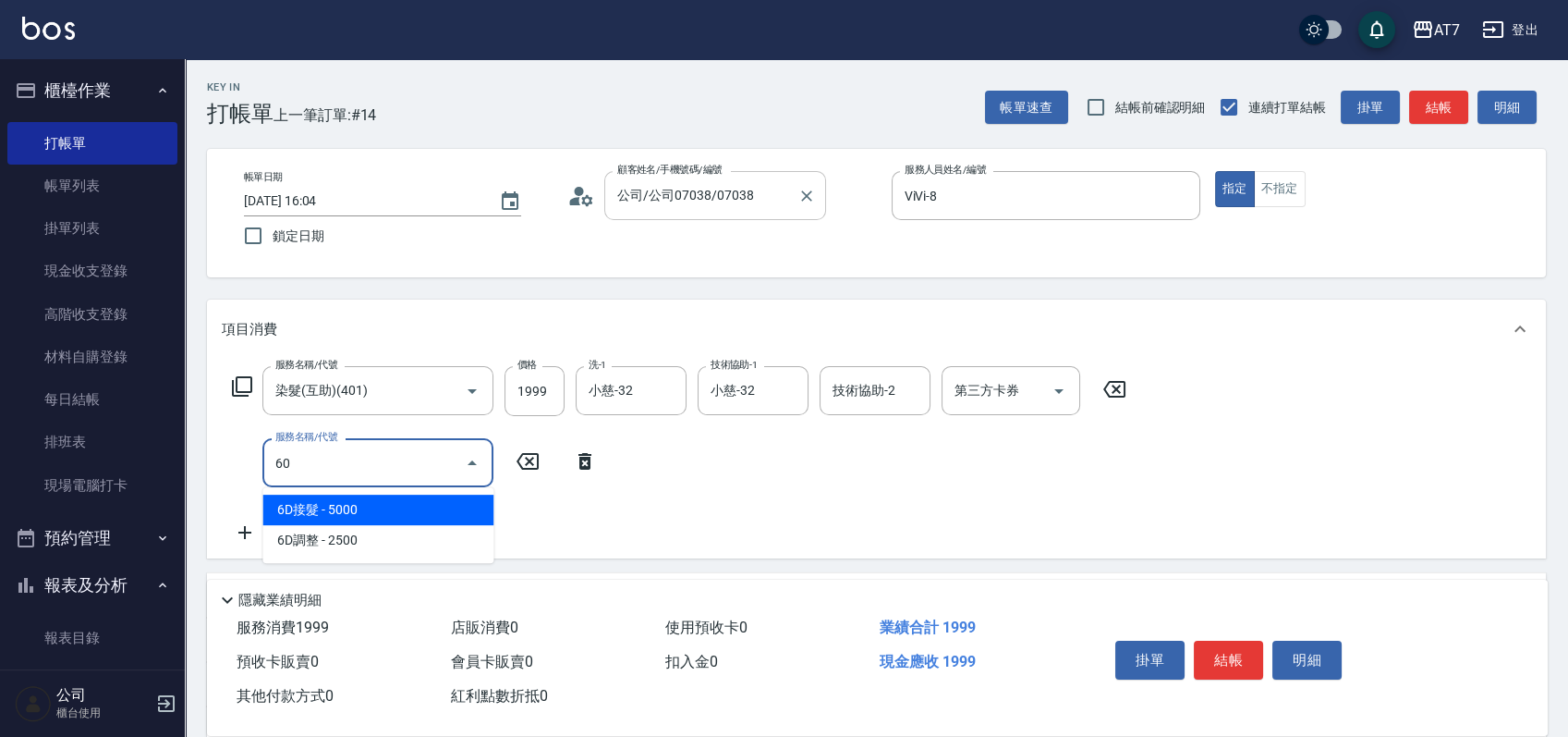
type input "607"
type input "340"
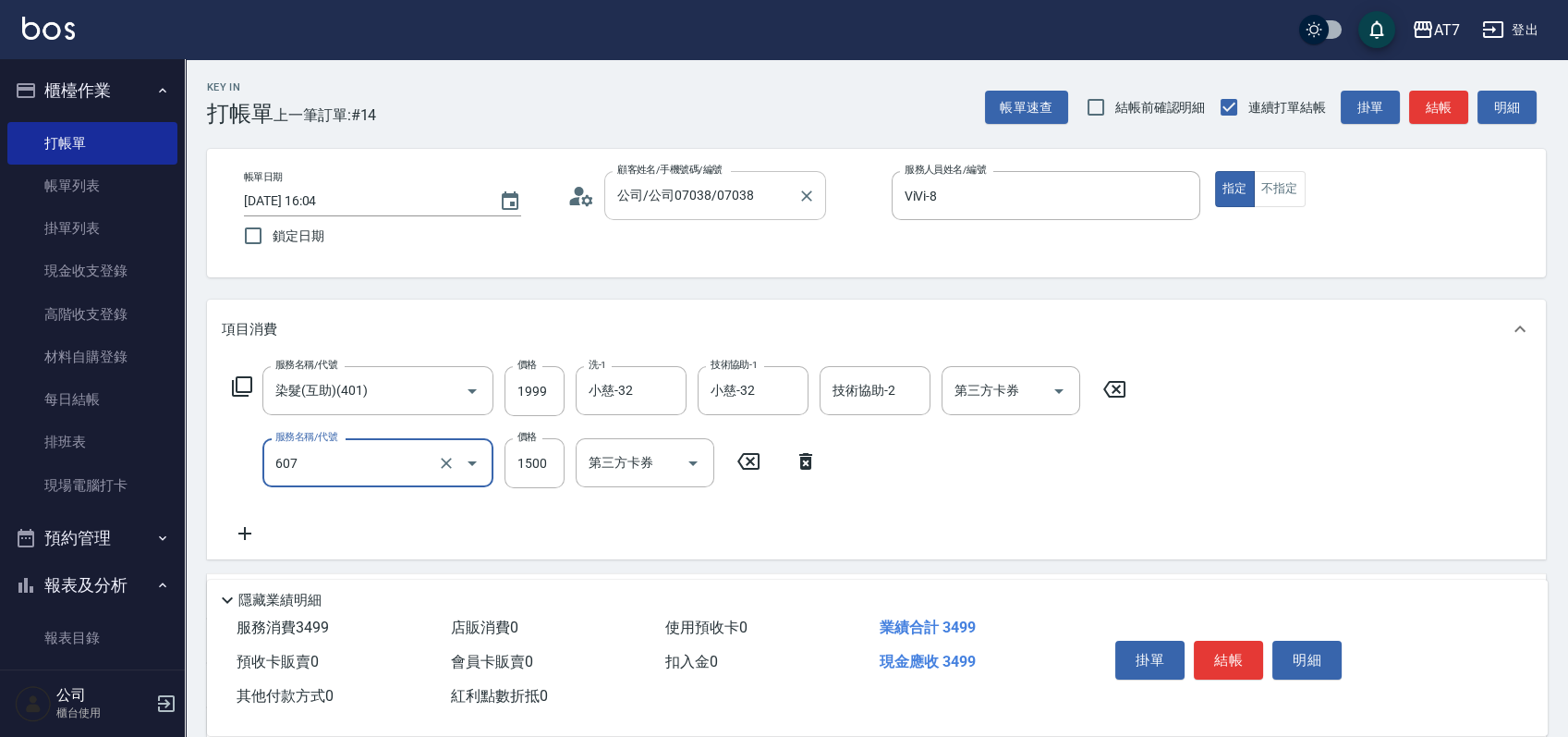
type input "東日玫瑰短（助）(607)"
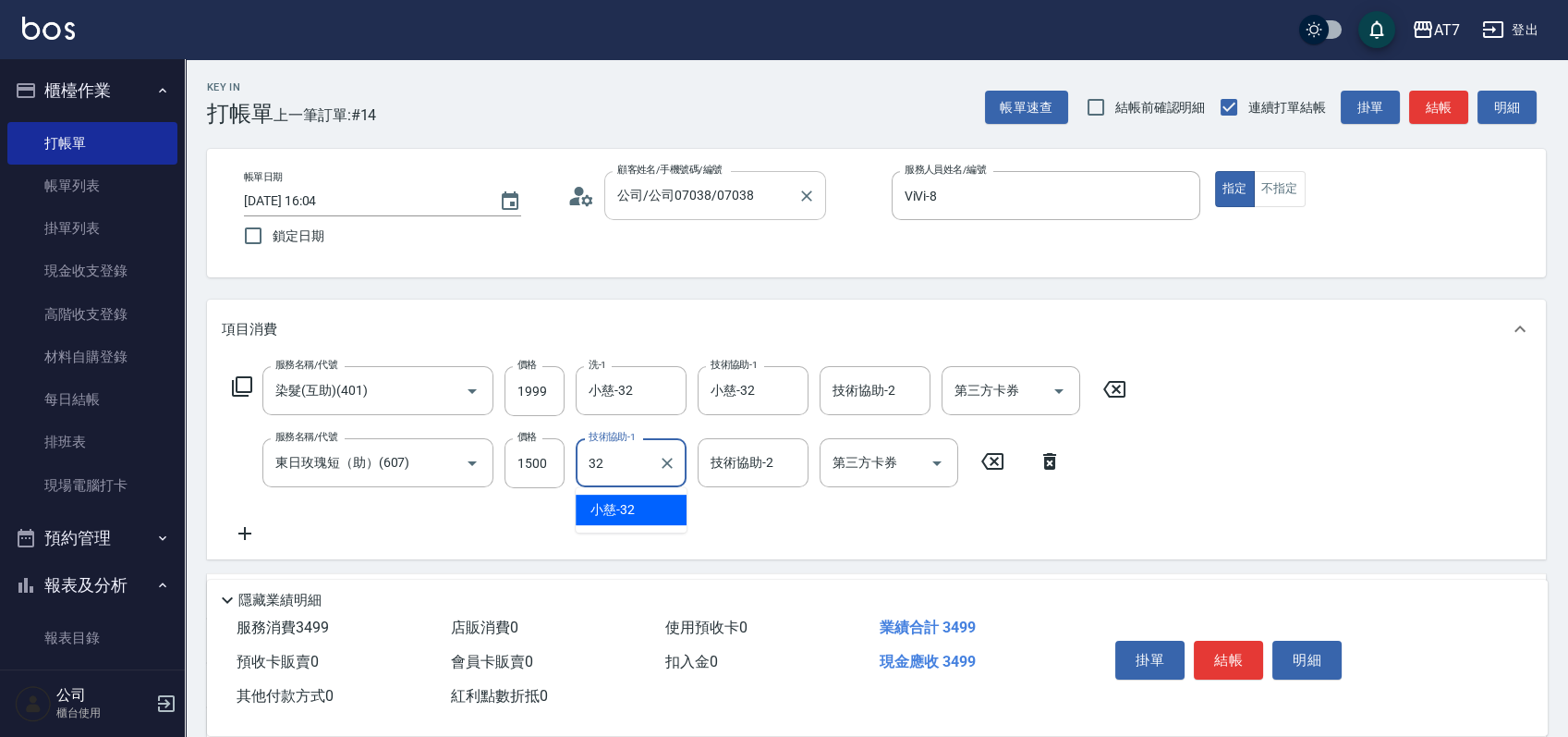
type input "小慈-32"
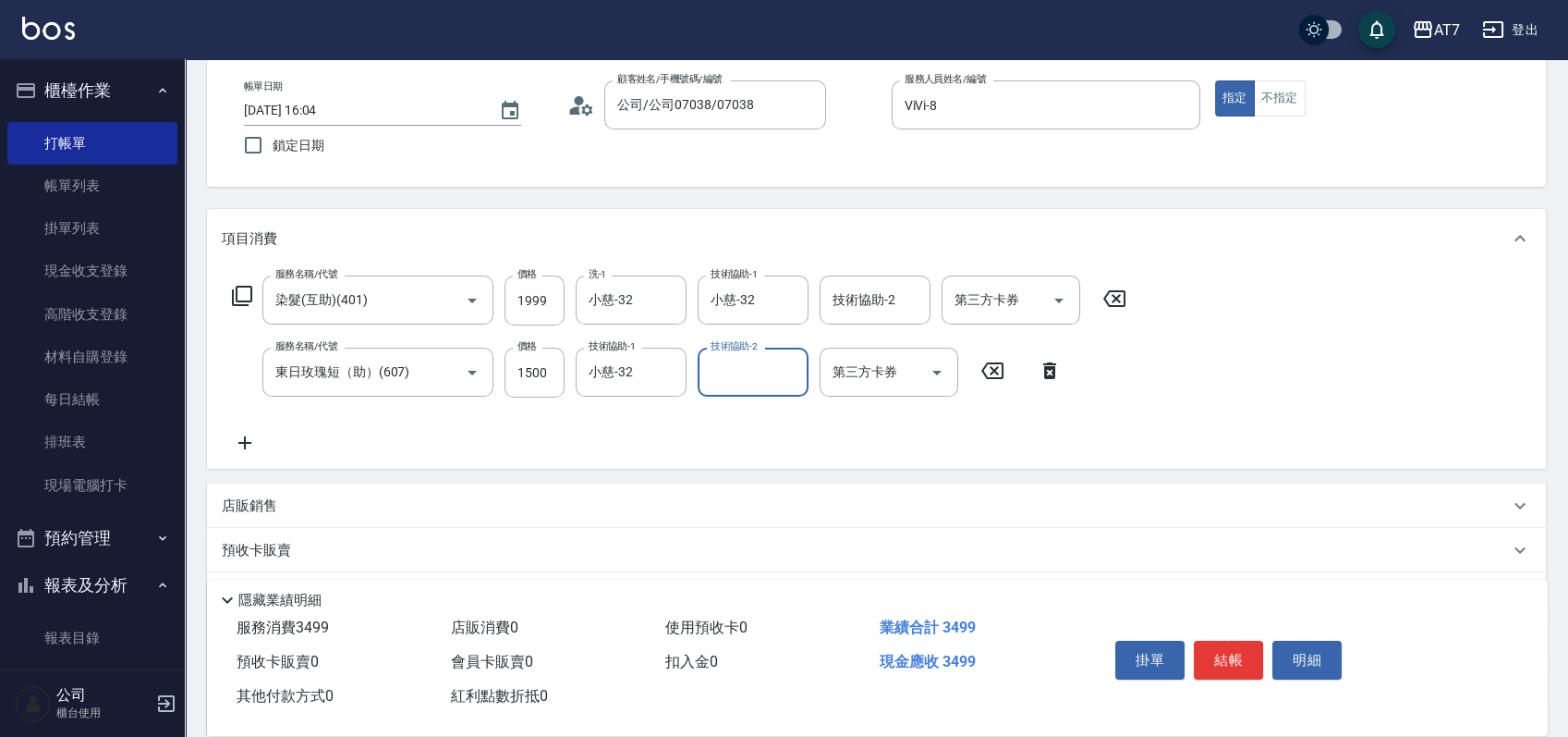
scroll to position [278, 0]
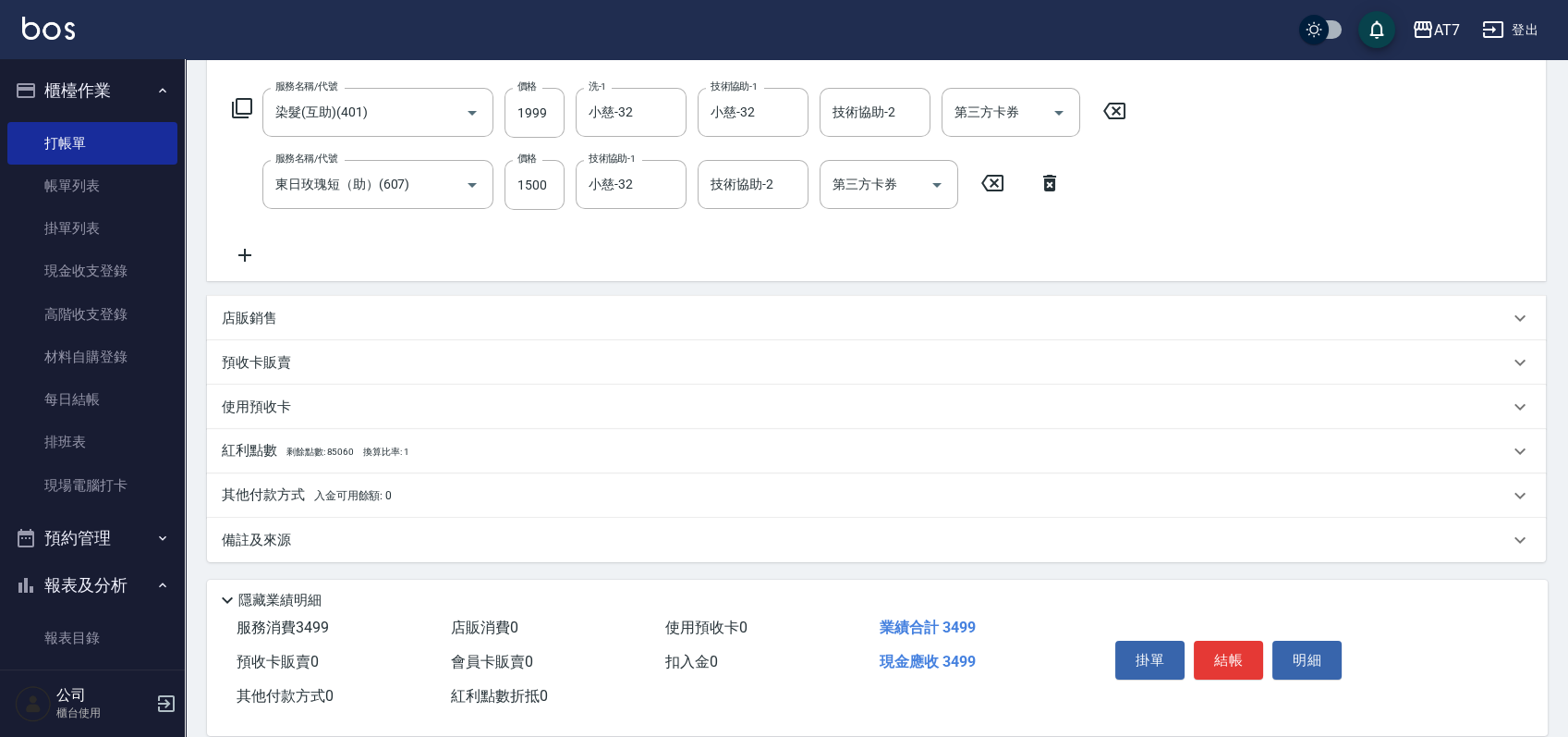
click at [741, 318] on div "店販銷售" at bounding box center [865, 318] width 1287 height 19
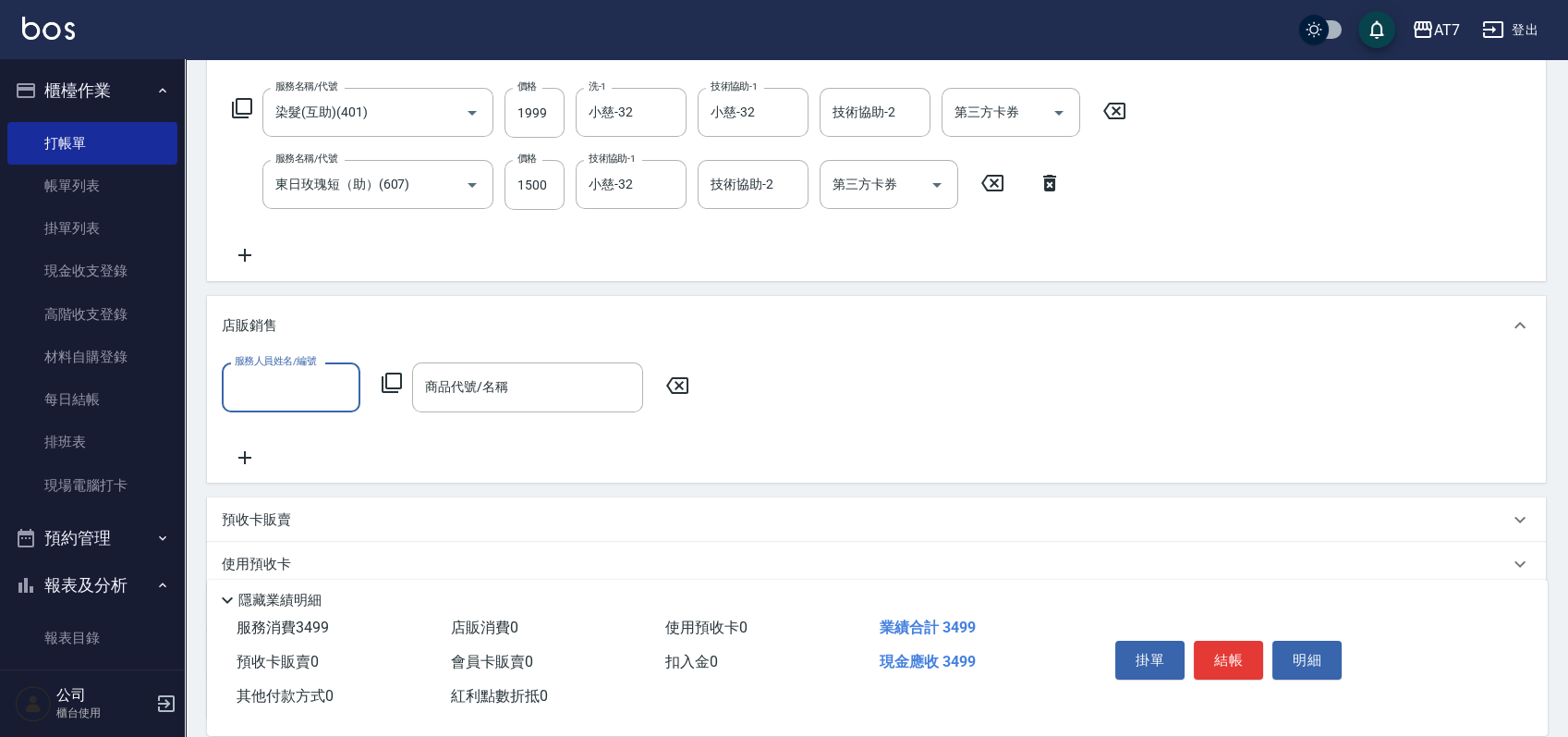
scroll to position [0, 0]
type input "ViVi-8"
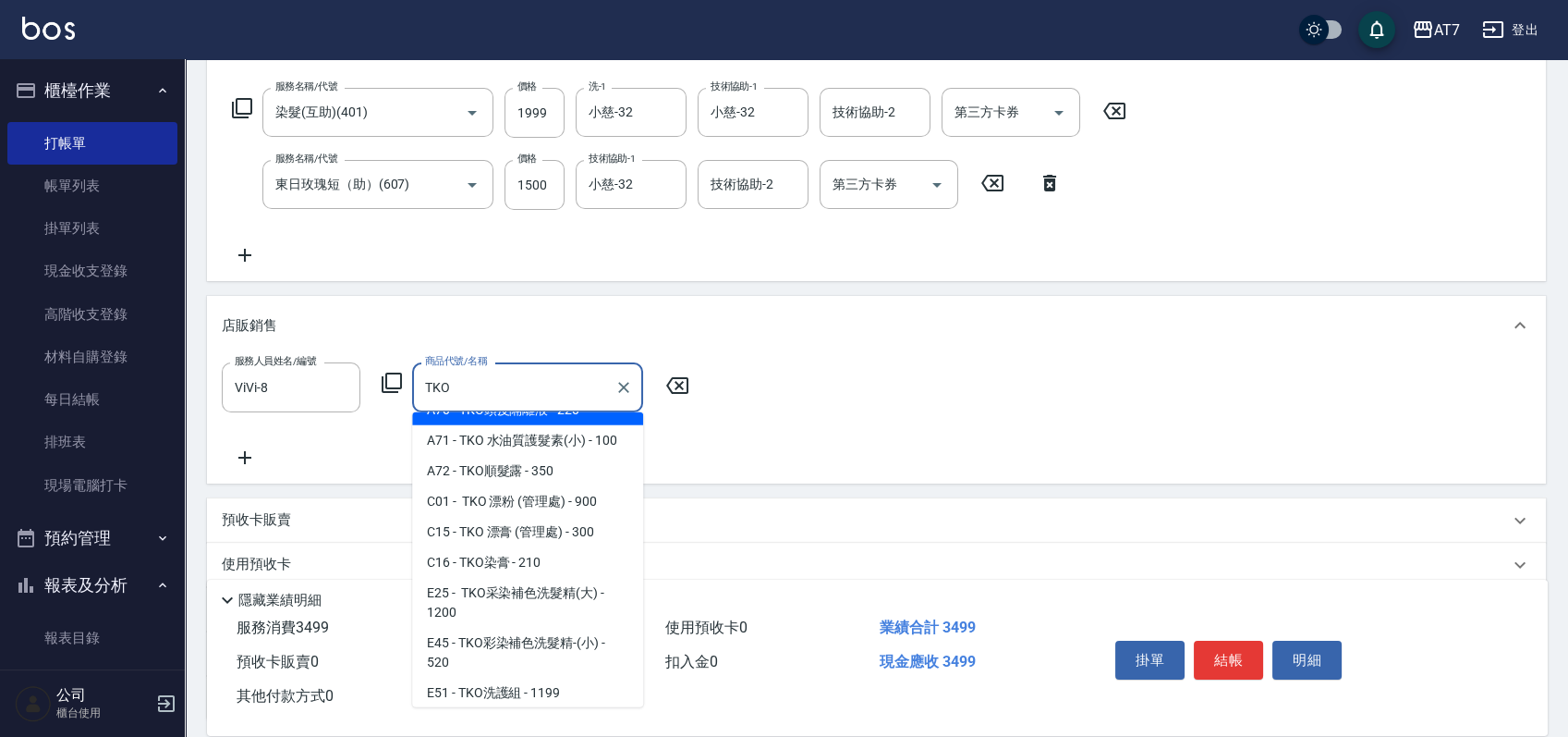
scroll to position [123, 0]
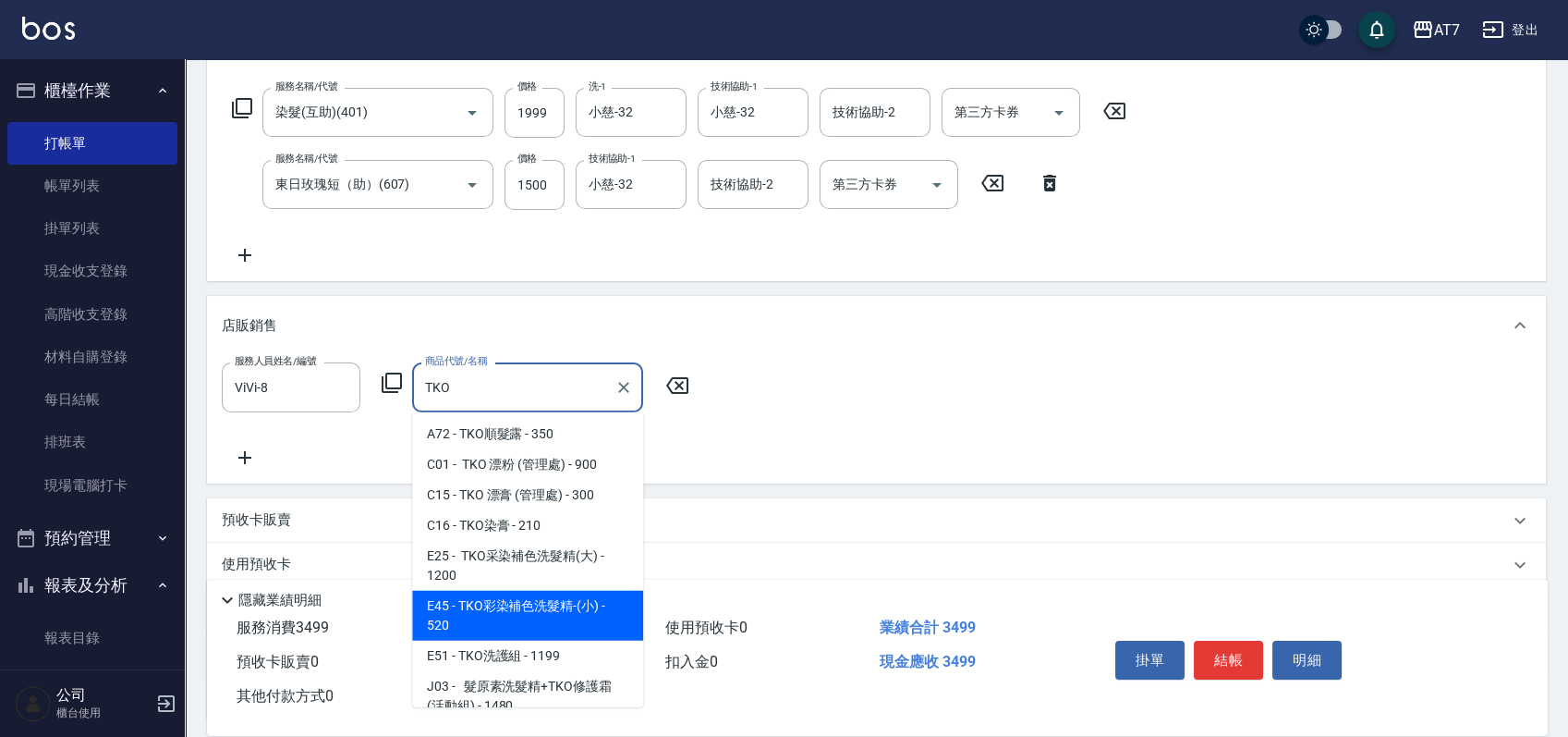
click at [569, 605] on span "E45 - TKO彩染補色洗髮精-(小) - 520" at bounding box center [528, 615] width 231 height 50
type input "TKO彩染補色洗髮精-(小)"
type input "400"
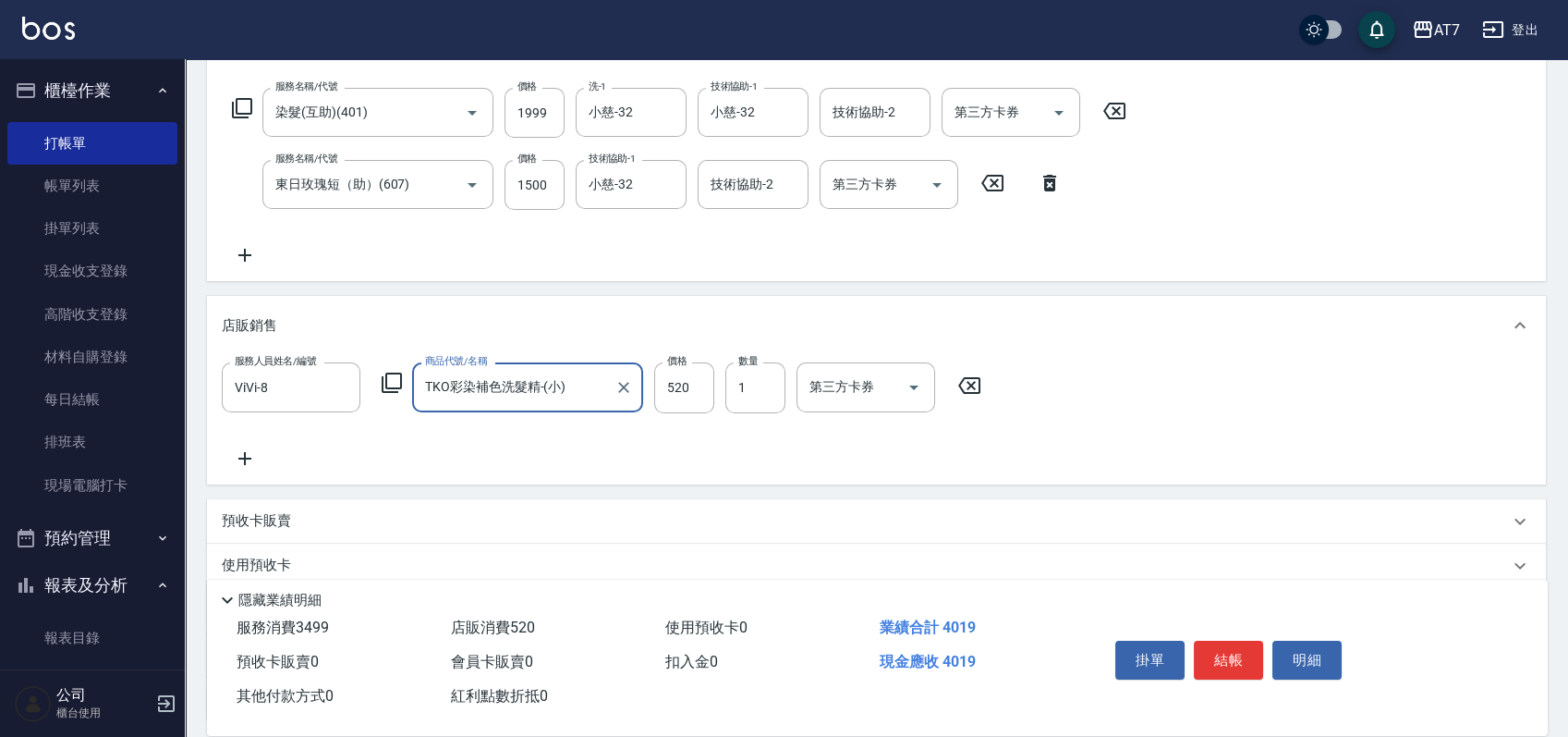
type input "TKO彩染補色洗髮精-(小)"
type input "4"
type input "350"
type input "468"
type input "390"
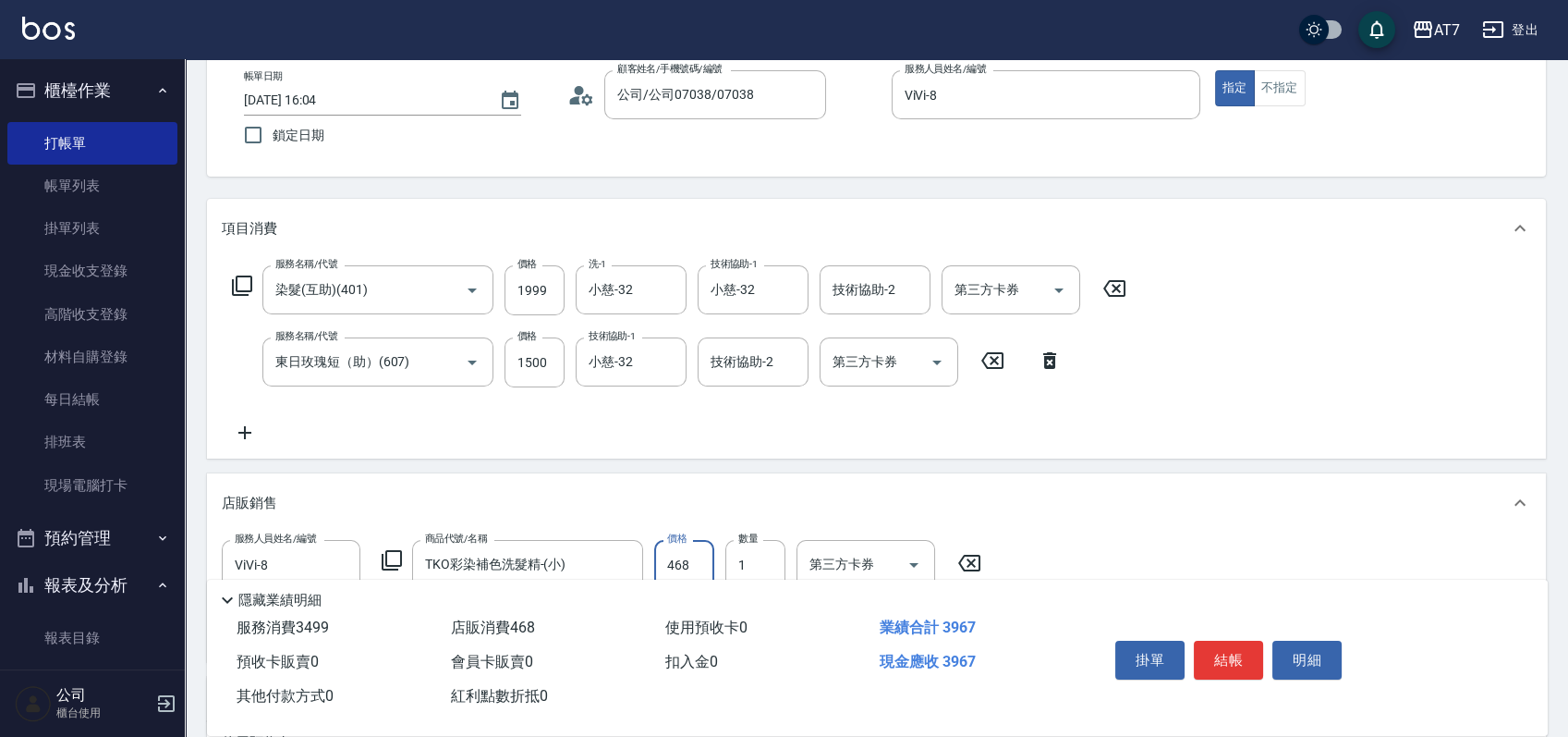
scroll to position [0, 0]
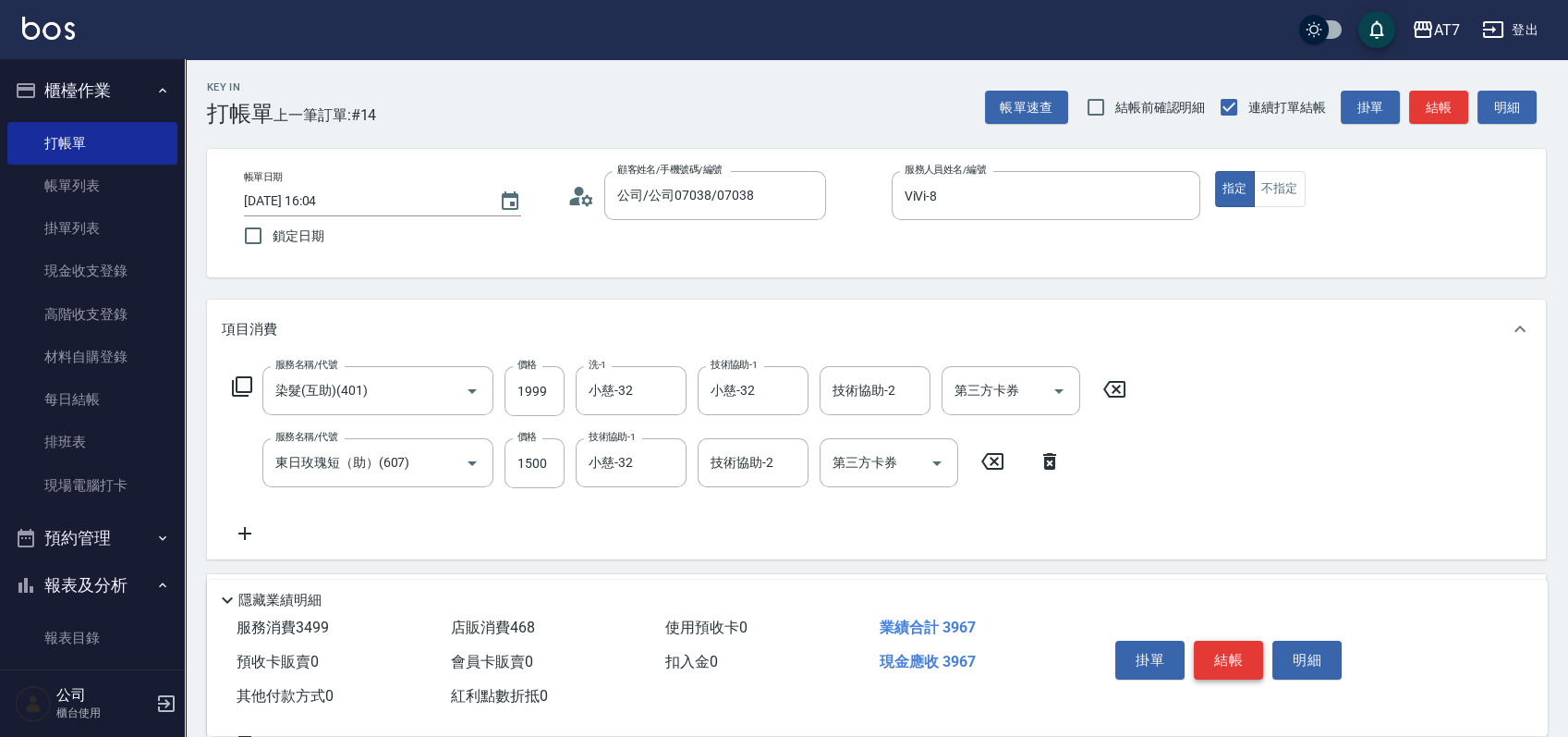
type input "468"
click at [1232, 654] on button "結帳" at bounding box center [1229, 659] width 70 height 39
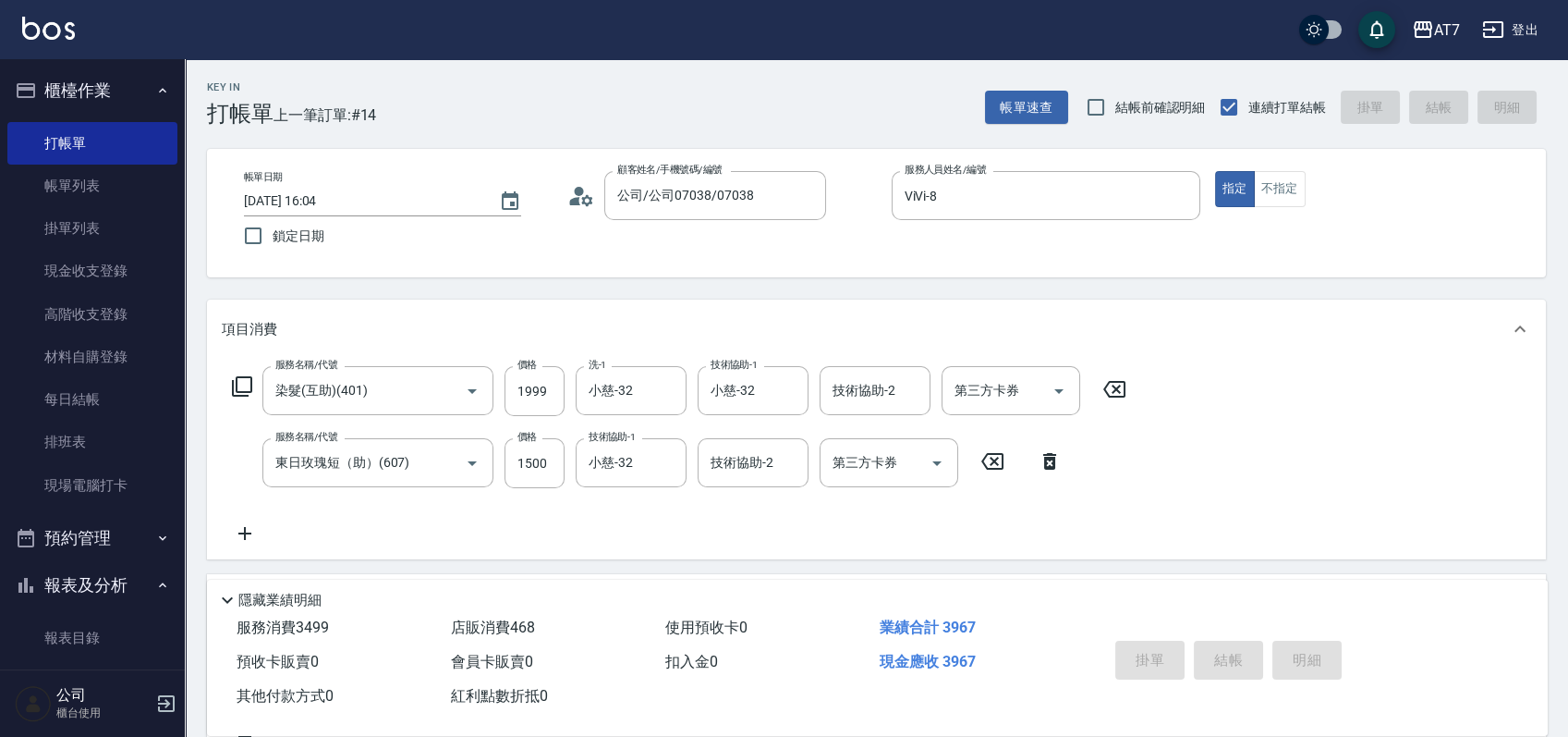
type input "2025/09/16 16:11"
type input "0"
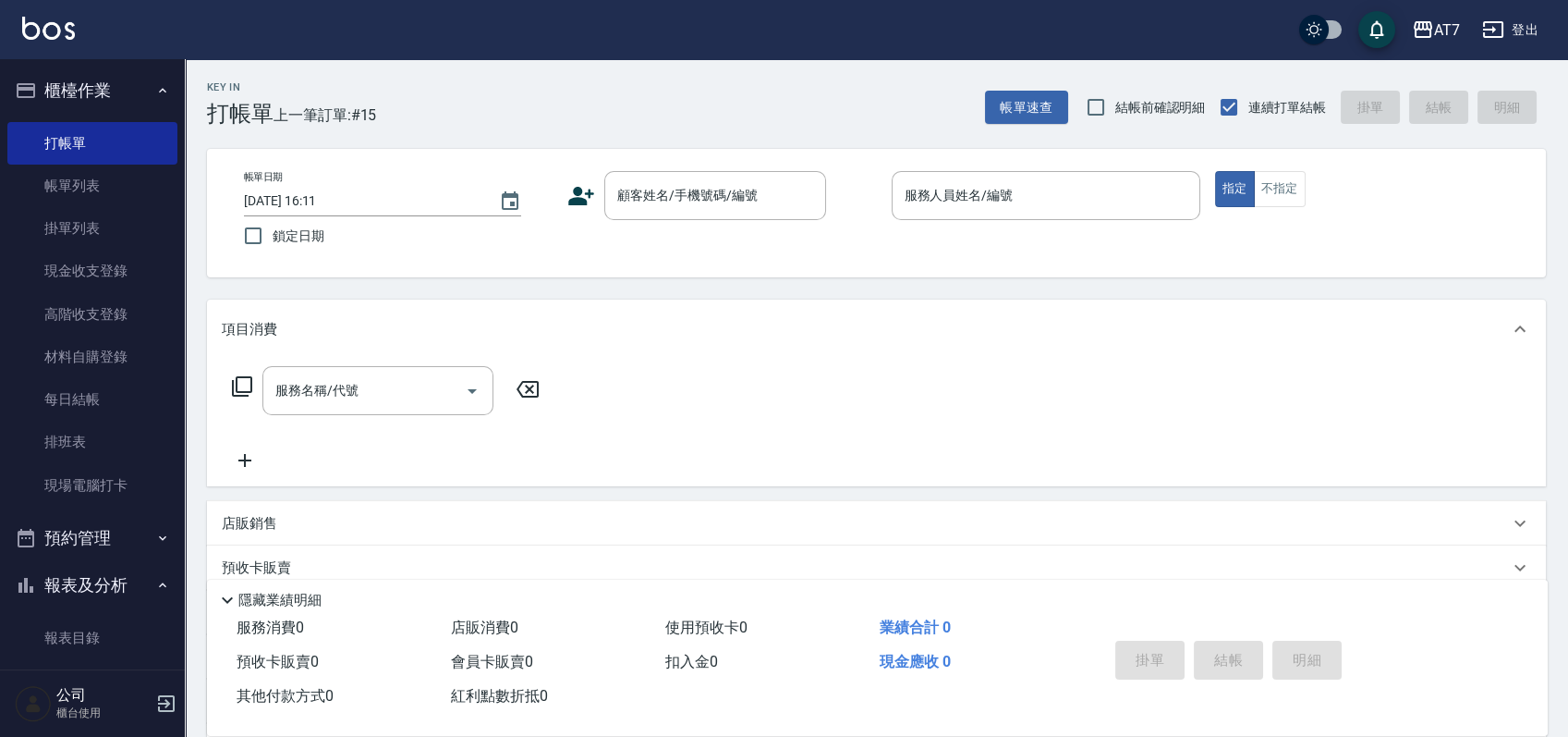
click at [867, 259] on div "帳單日期 2025/09/16 16:11 鎖定日期 顧客姓名/手機號碼/編號 顧客姓名/手機號碼/編號 服務人員姓名/編號 服務人員姓名/編號 指定 不指定" at bounding box center [876, 212] width 1339 height 128
click at [97, 184] on link "帳單列表" at bounding box center [92, 185] width 170 height 43
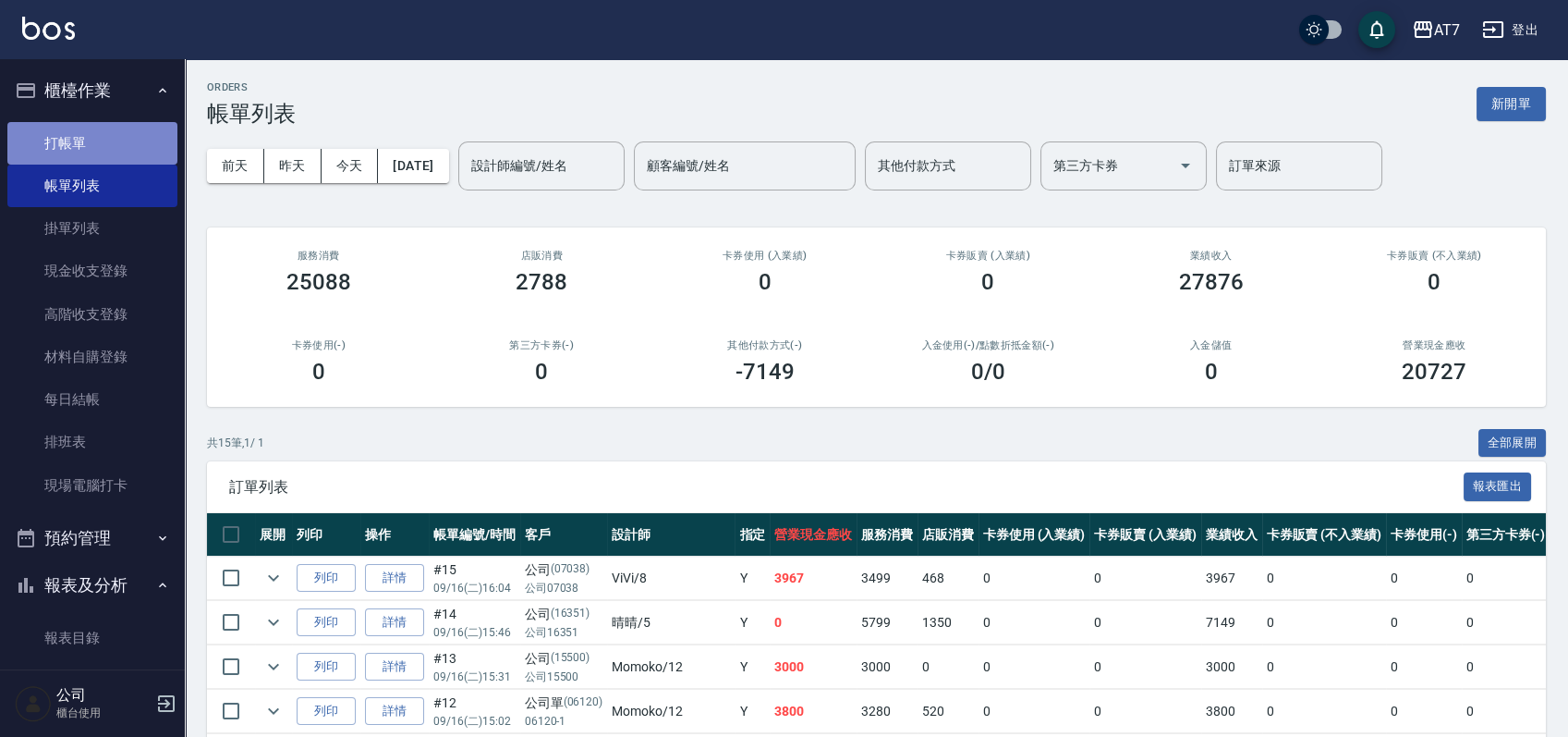
click at [102, 135] on link "打帳單" at bounding box center [92, 143] width 170 height 43
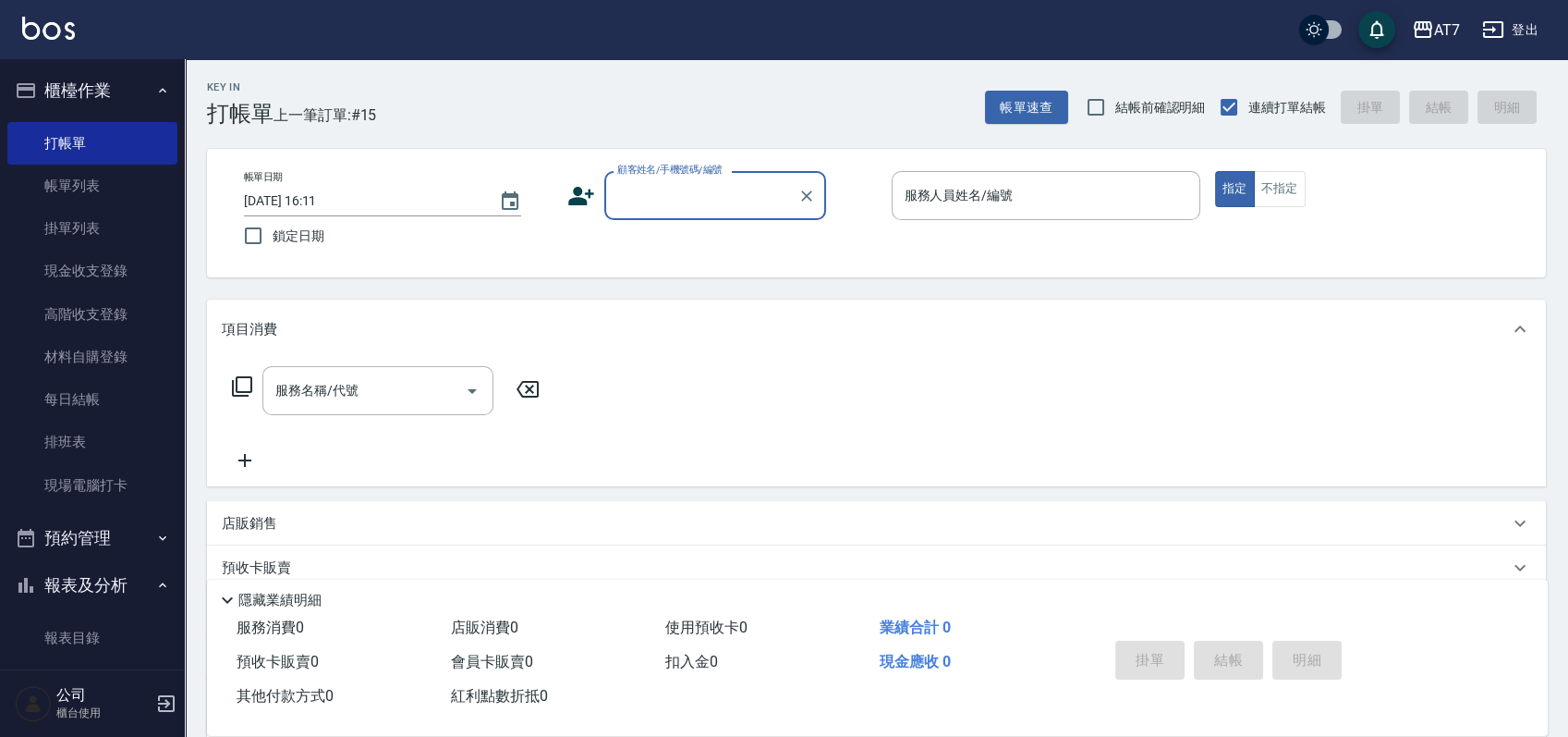
click at [687, 211] on input "顧客姓名/手機號碼/編號" at bounding box center [701, 195] width 177 height 32
type input "公司單/06120-1/06120"
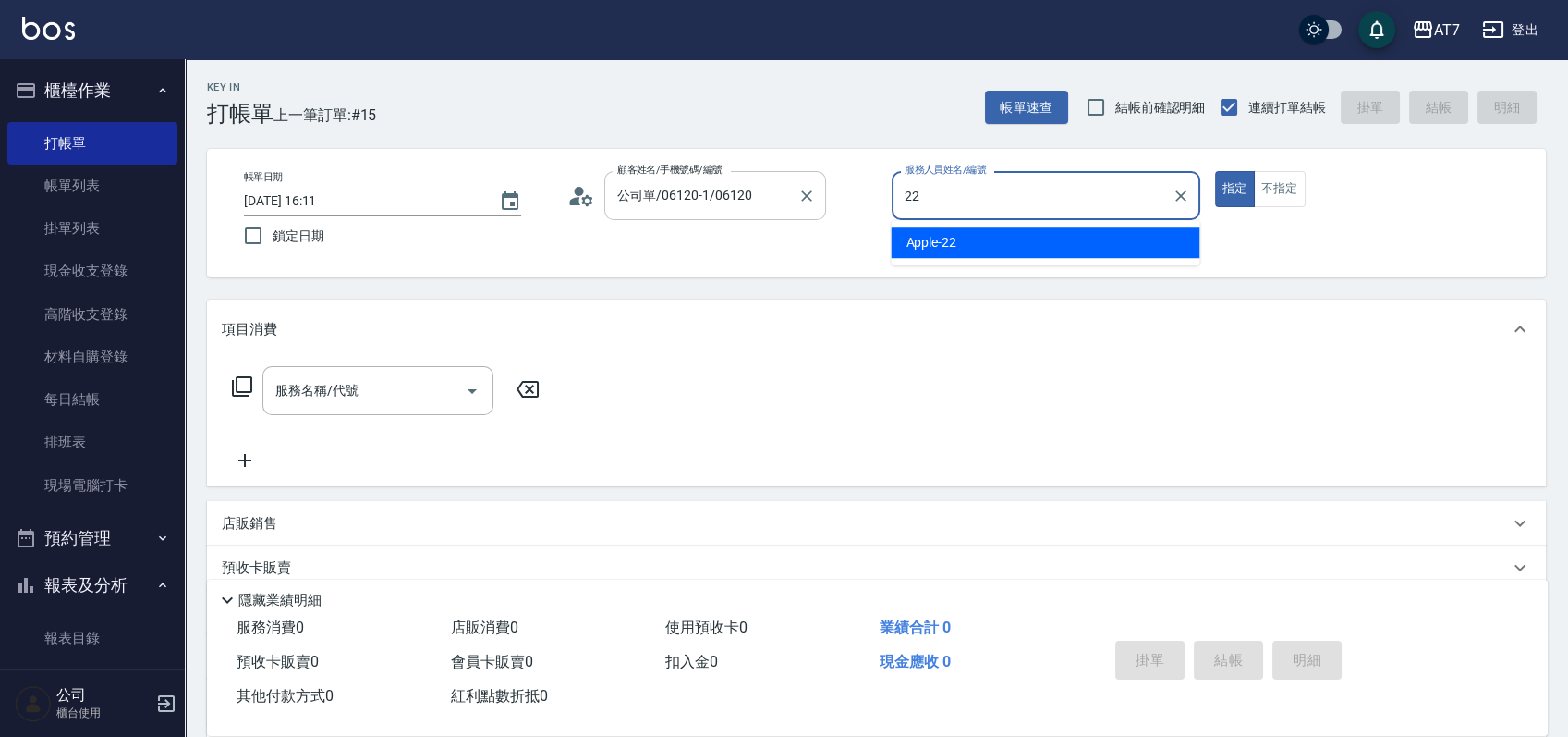
type input "Apple-22"
type button "true"
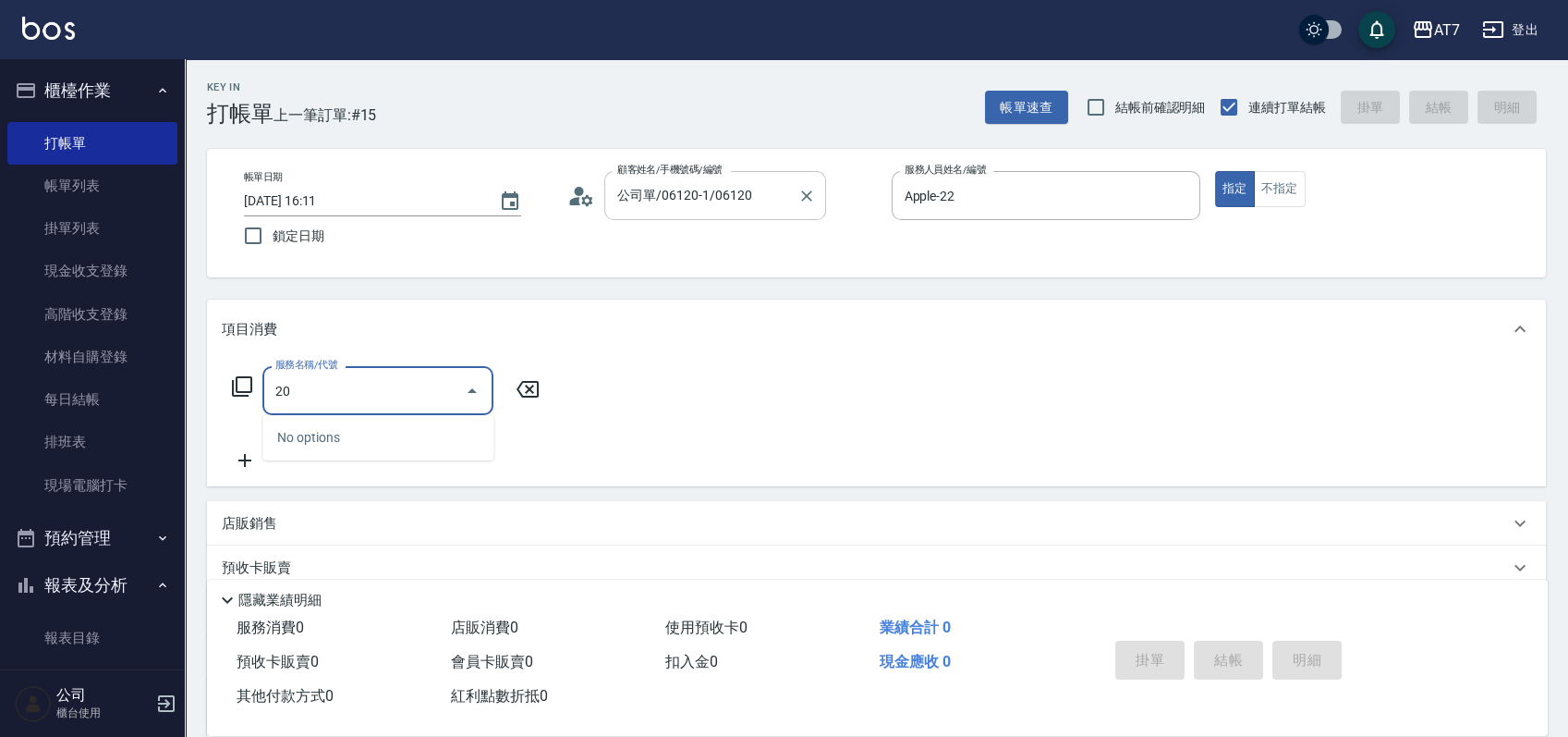
type input "200"
type input "150"
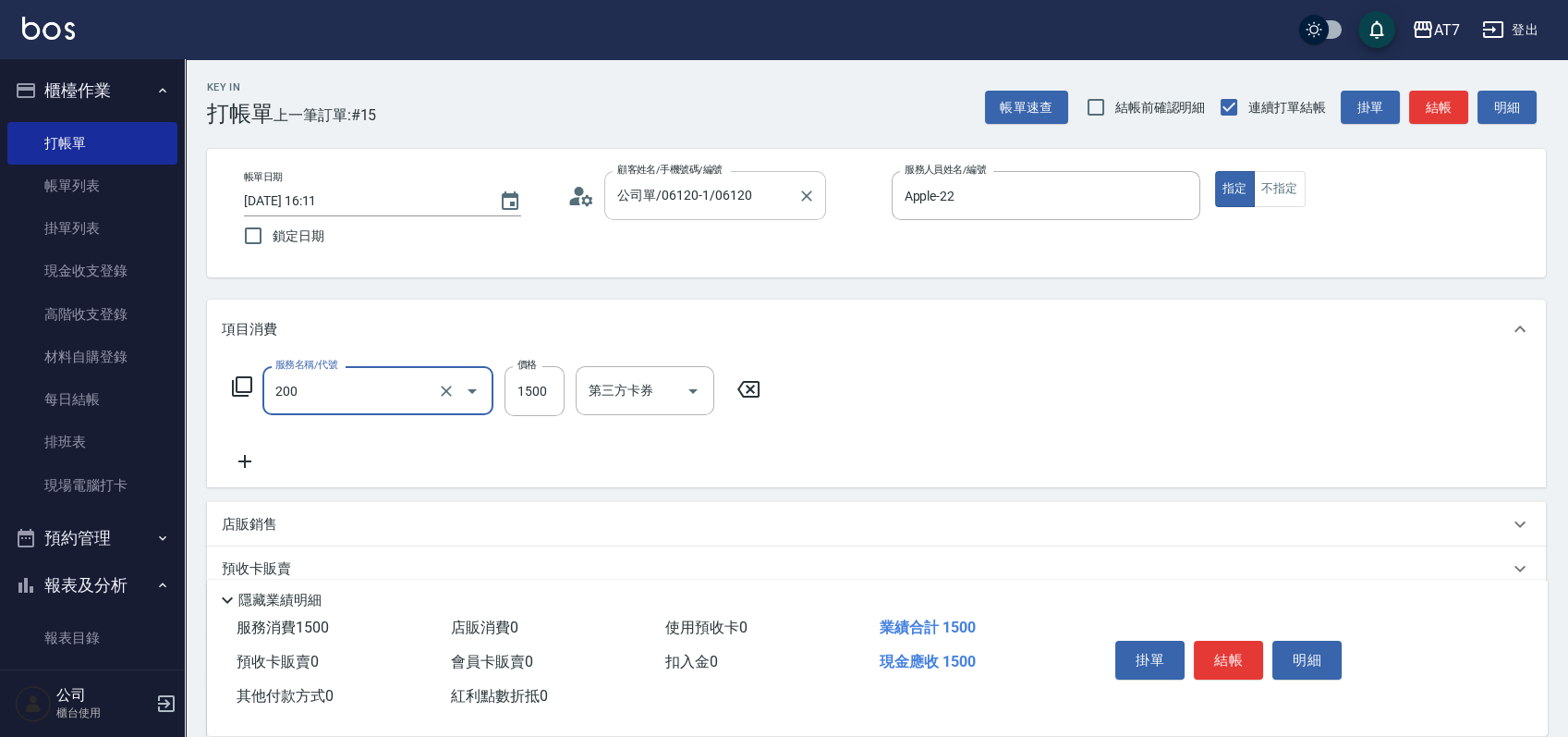
type input "燙髮(200)"
type input "2"
type input "0"
type input "268"
type input "260"
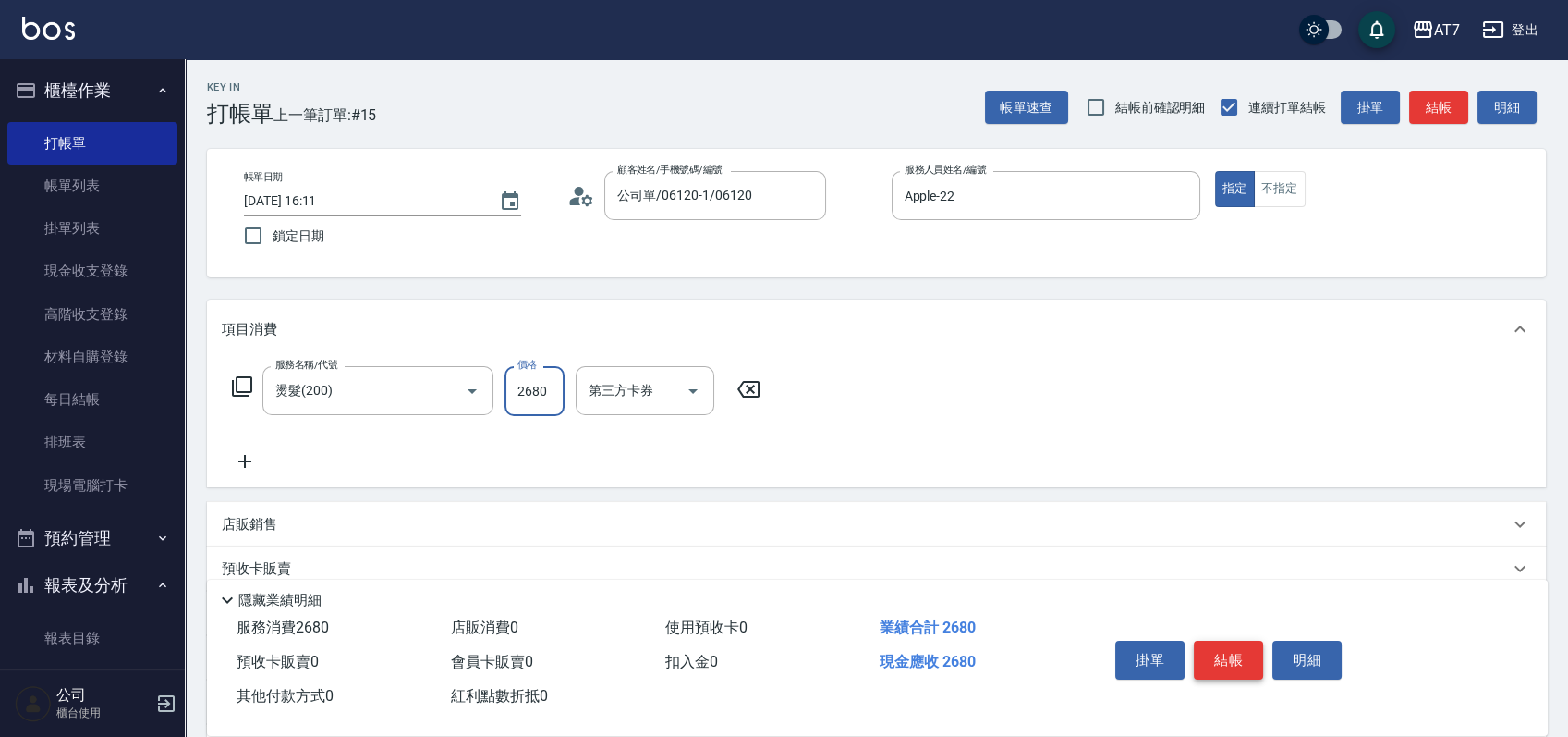
type input "2680"
click at [1254, 655] on button "結帳" at bounding box center [1229, 659] width 70 height 39
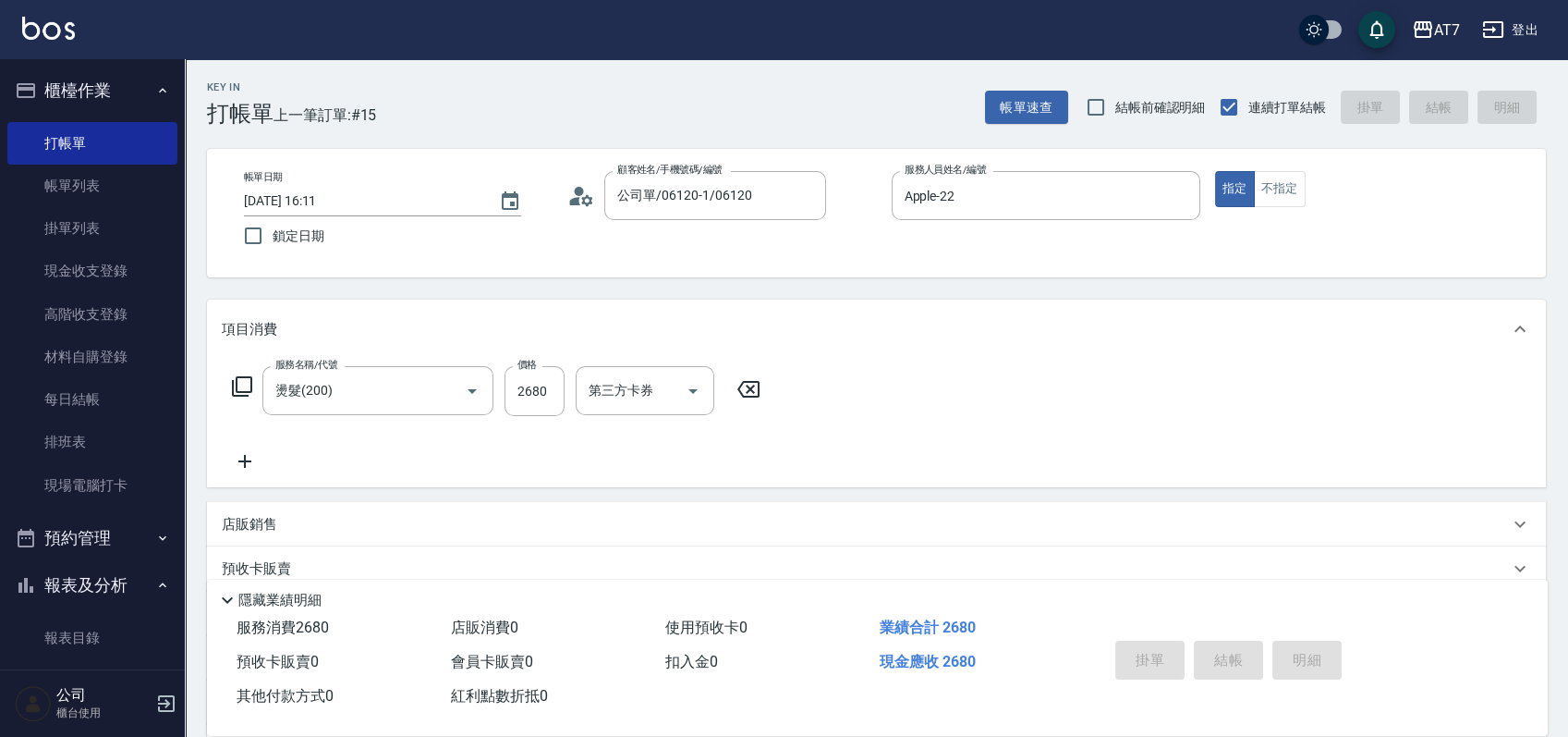
type input "2025/09/16 16:29"
type input "0"
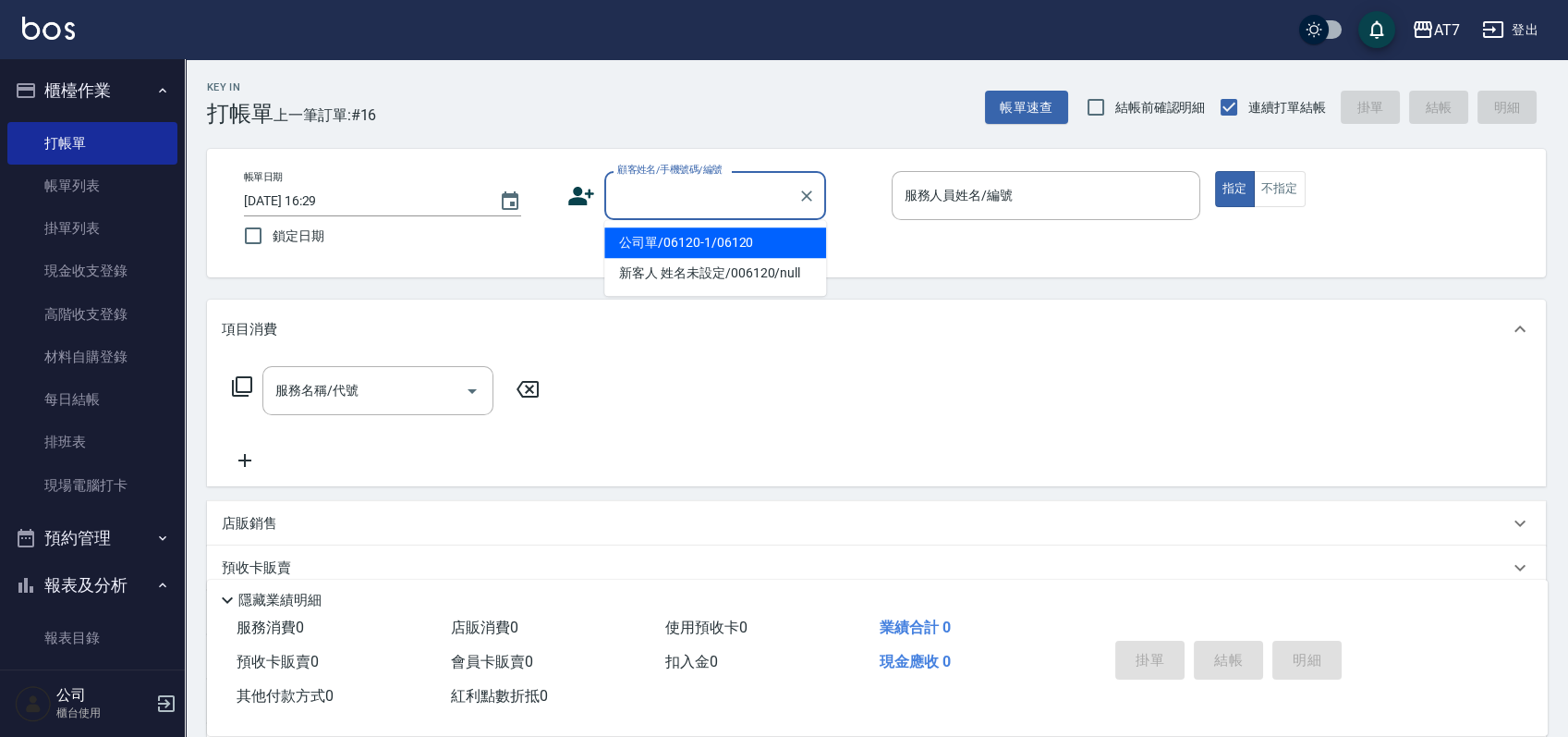
click at [647, 211] on input "顧客姓名/手機號碼/編號" at bounding box center [701, 195] width 177 height 32
type input "15500"
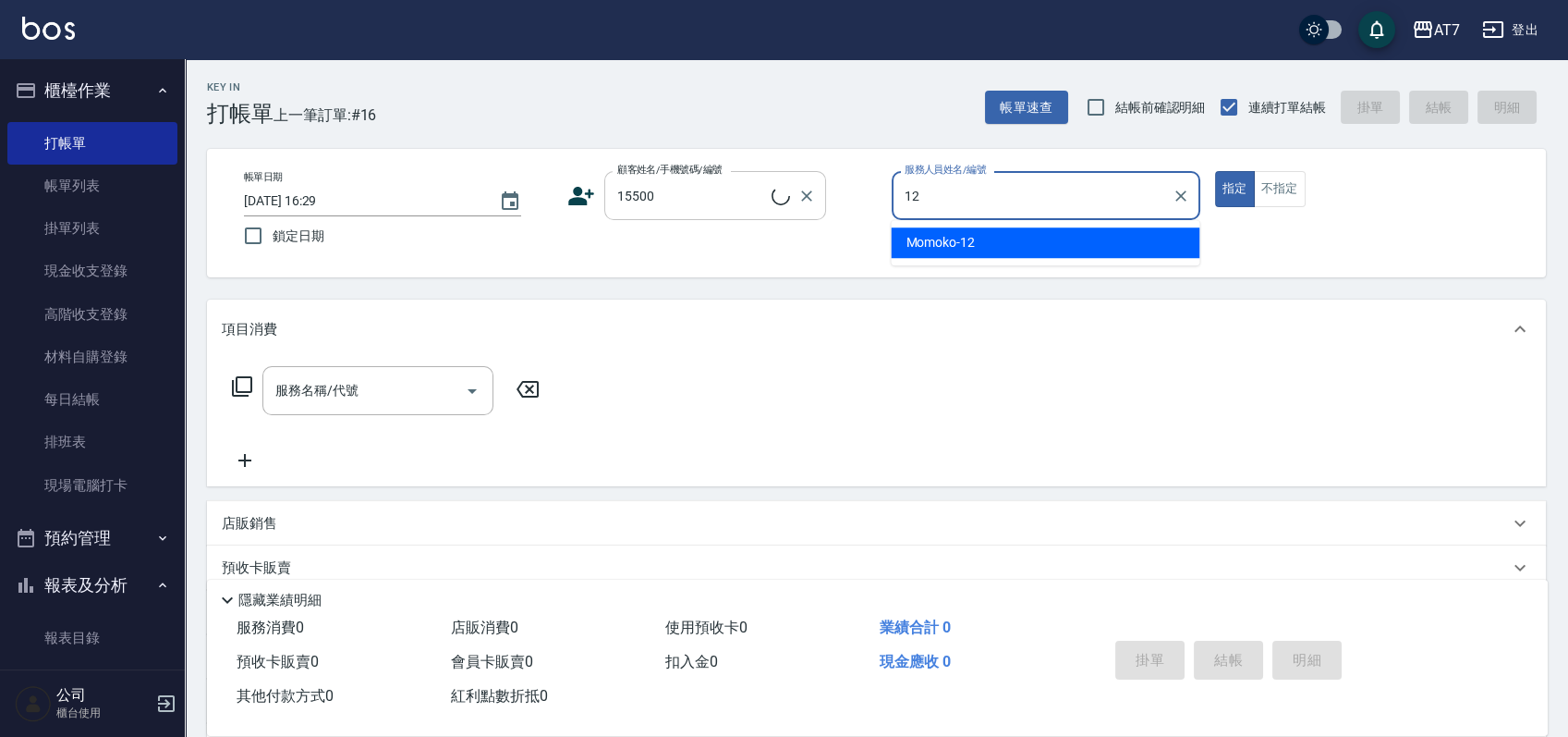
type input "Momoko-12"
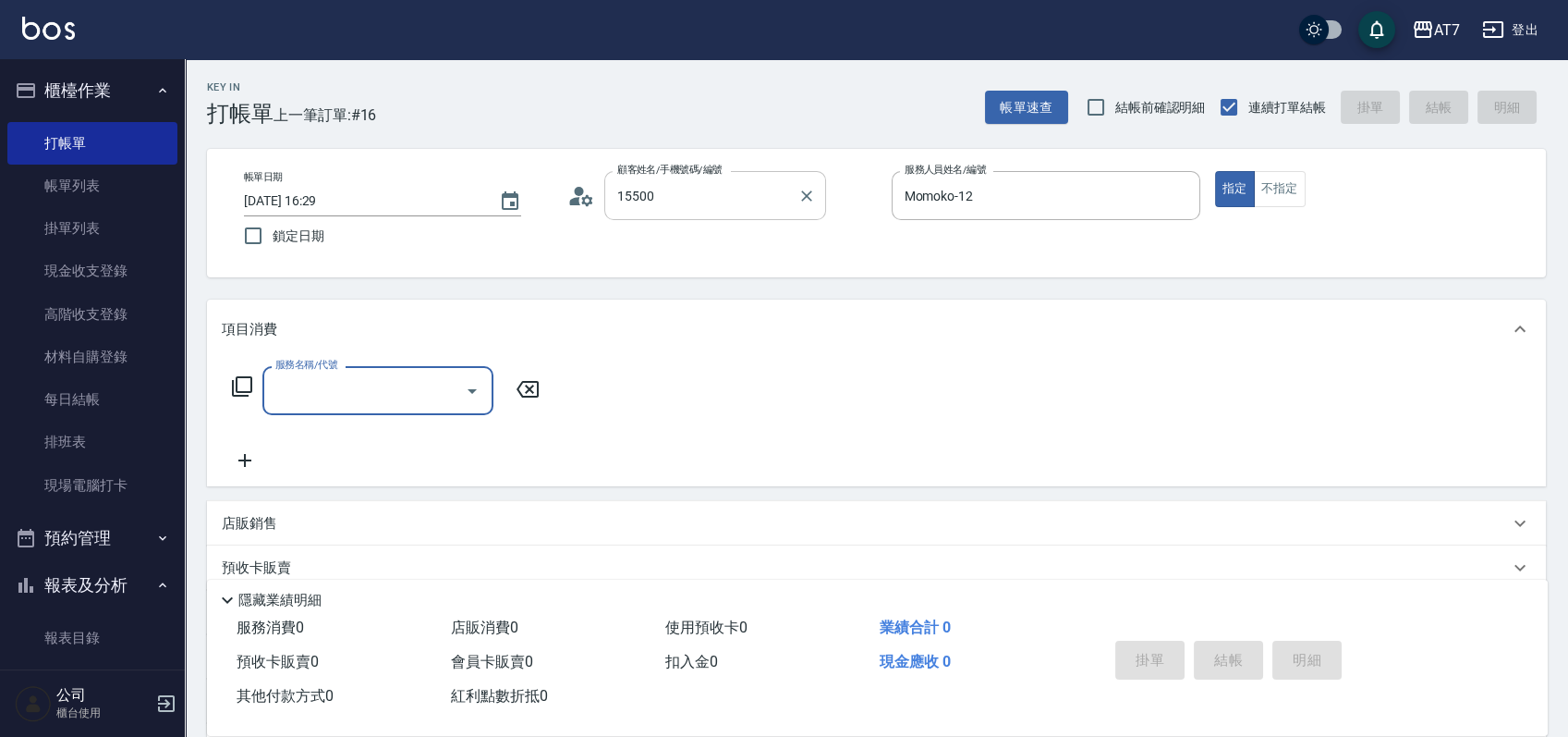
type input "公司/公司15500/15500"
type input "401"
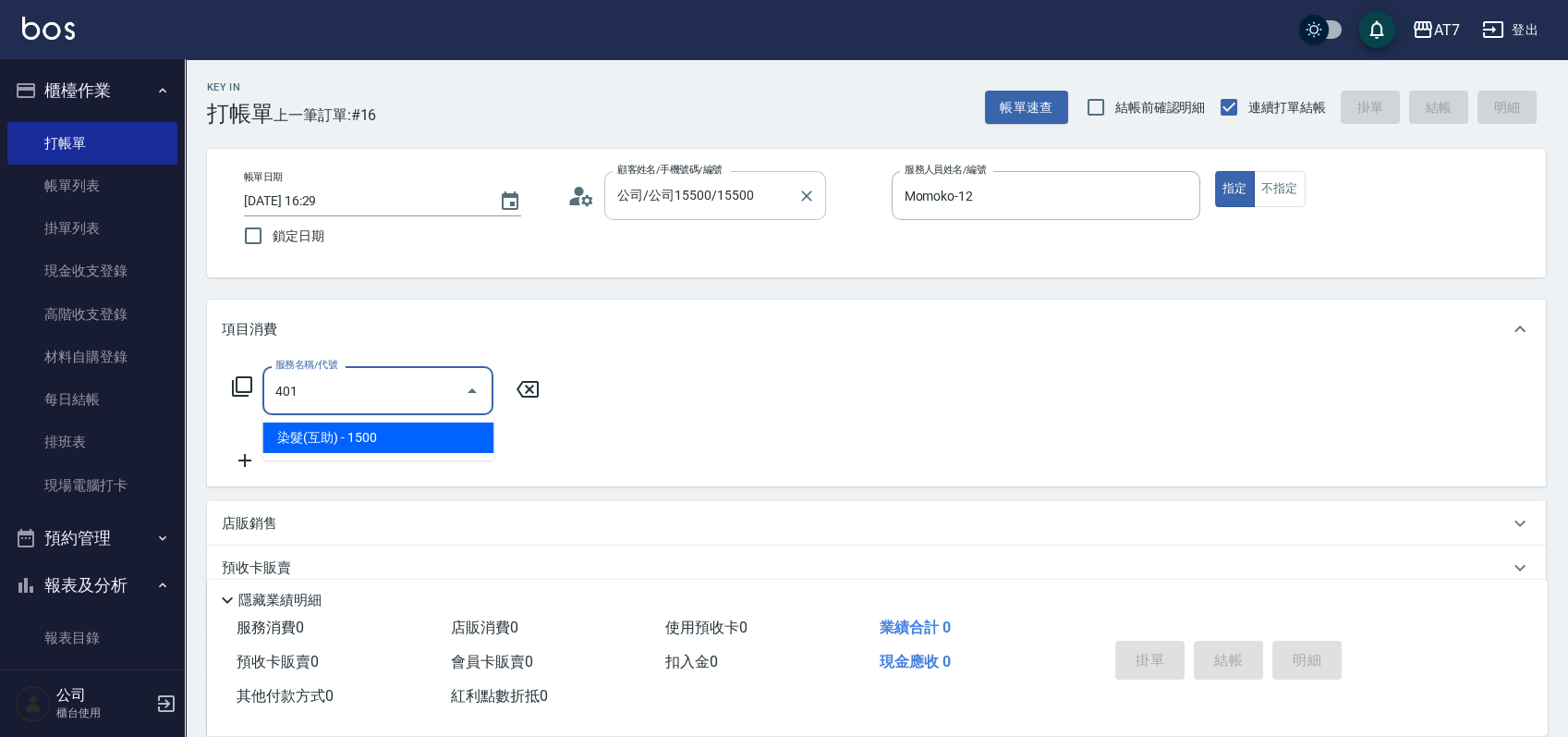
type input "150"
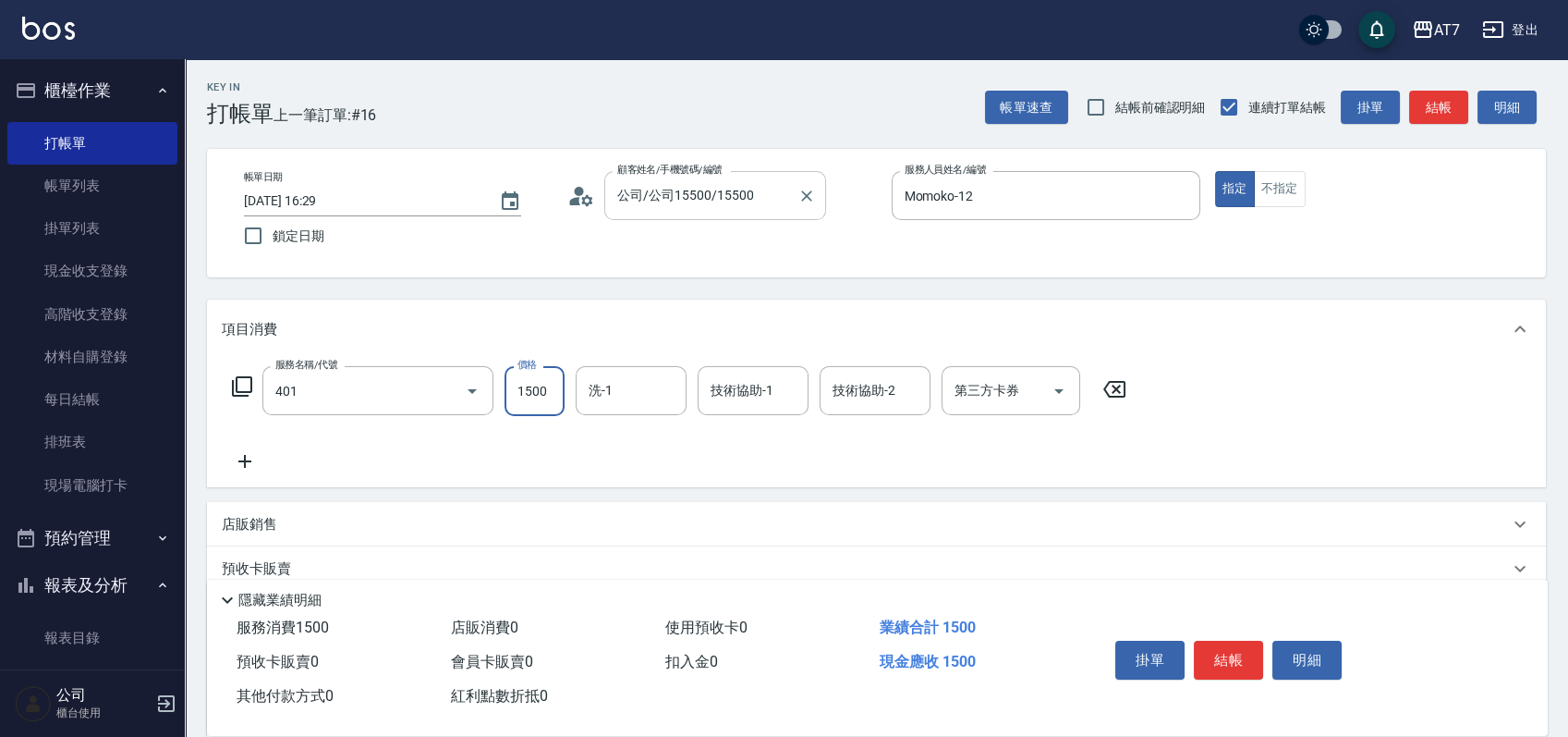
type input "染髮(互助)(401)"
type input "1"
type input "0"
type input "188"
type input "180"
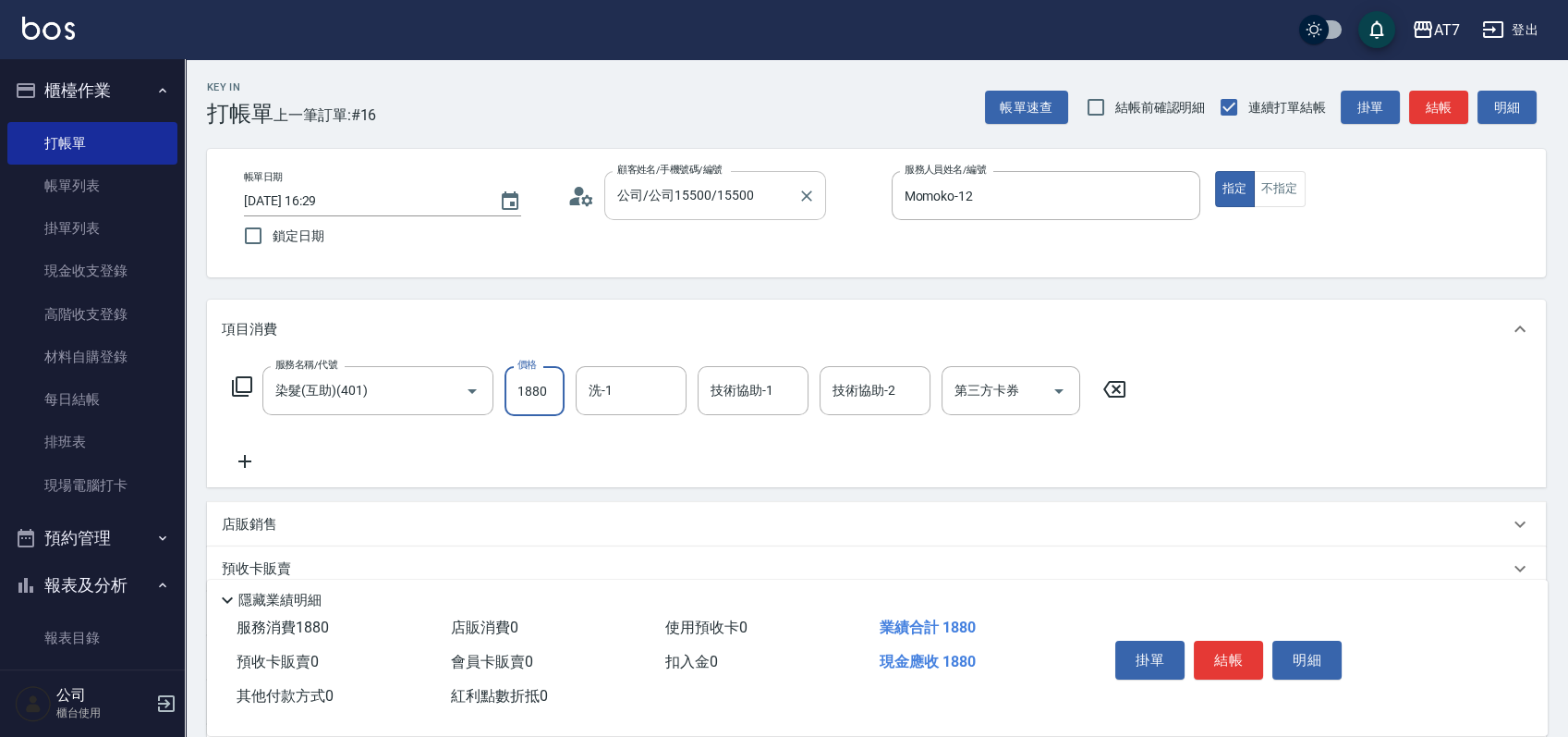
type input "1880"
type input "依依-30"
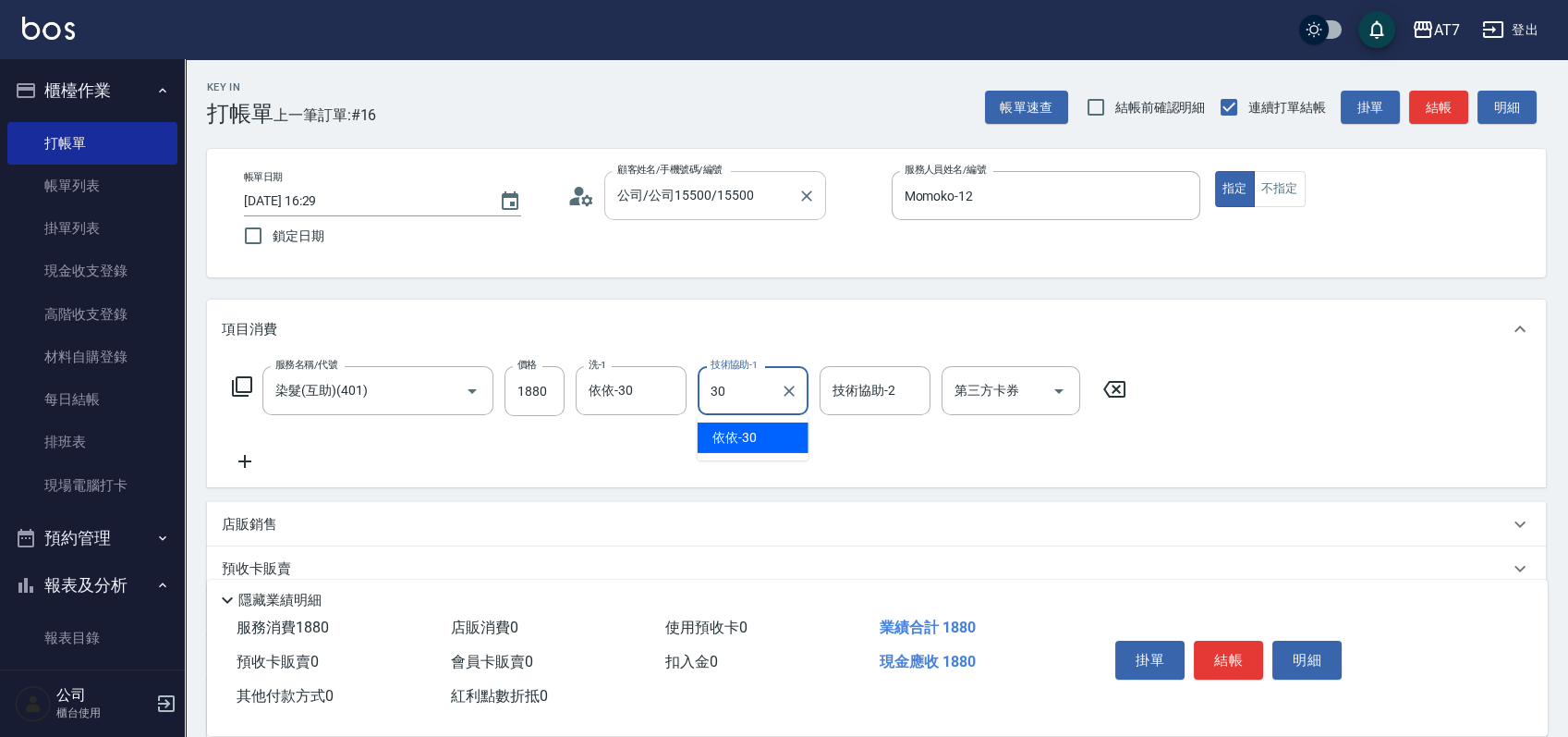
type input "依依-30"
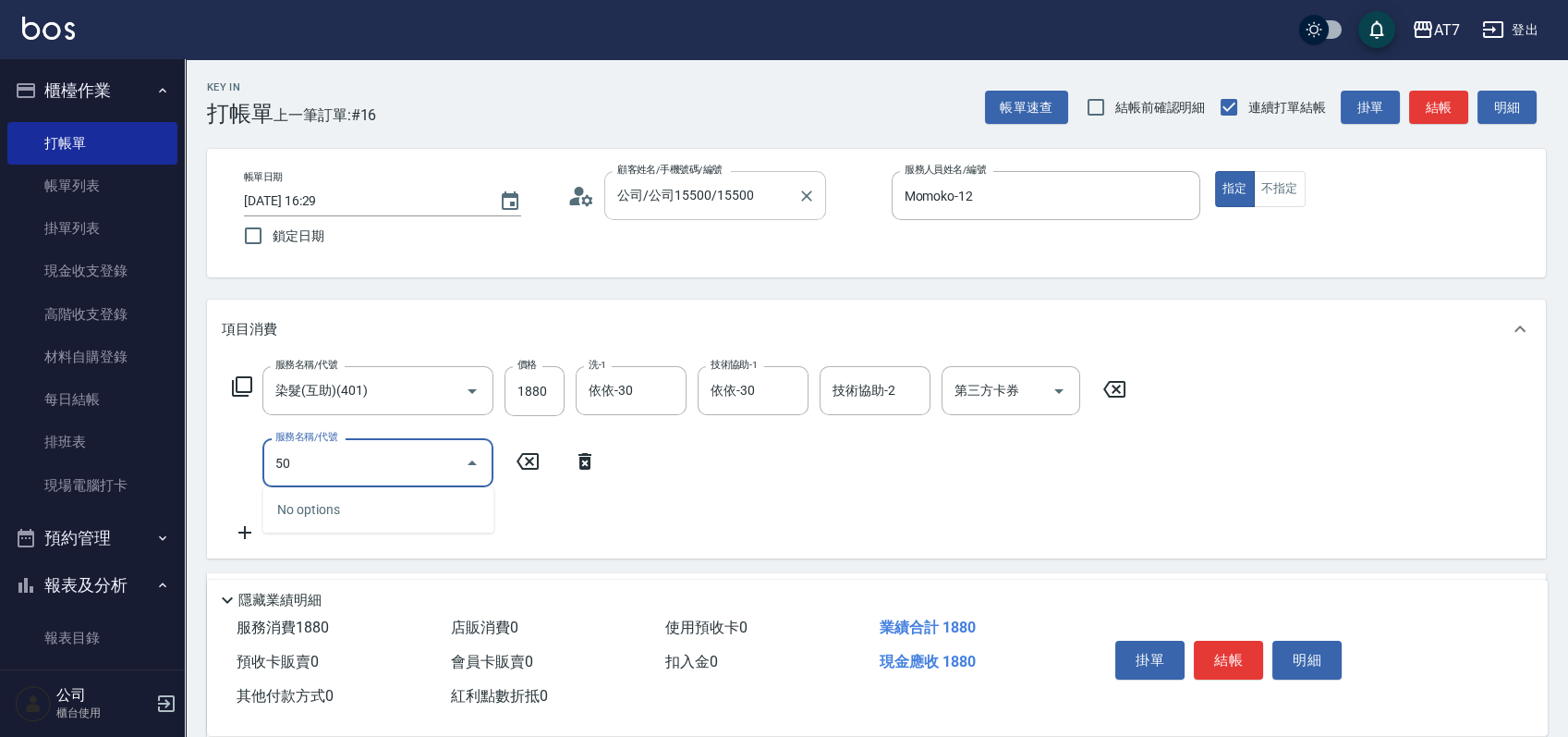
type input "504"
type input "190"
type input "潤絲(504)"
type input "5"
type input "180"
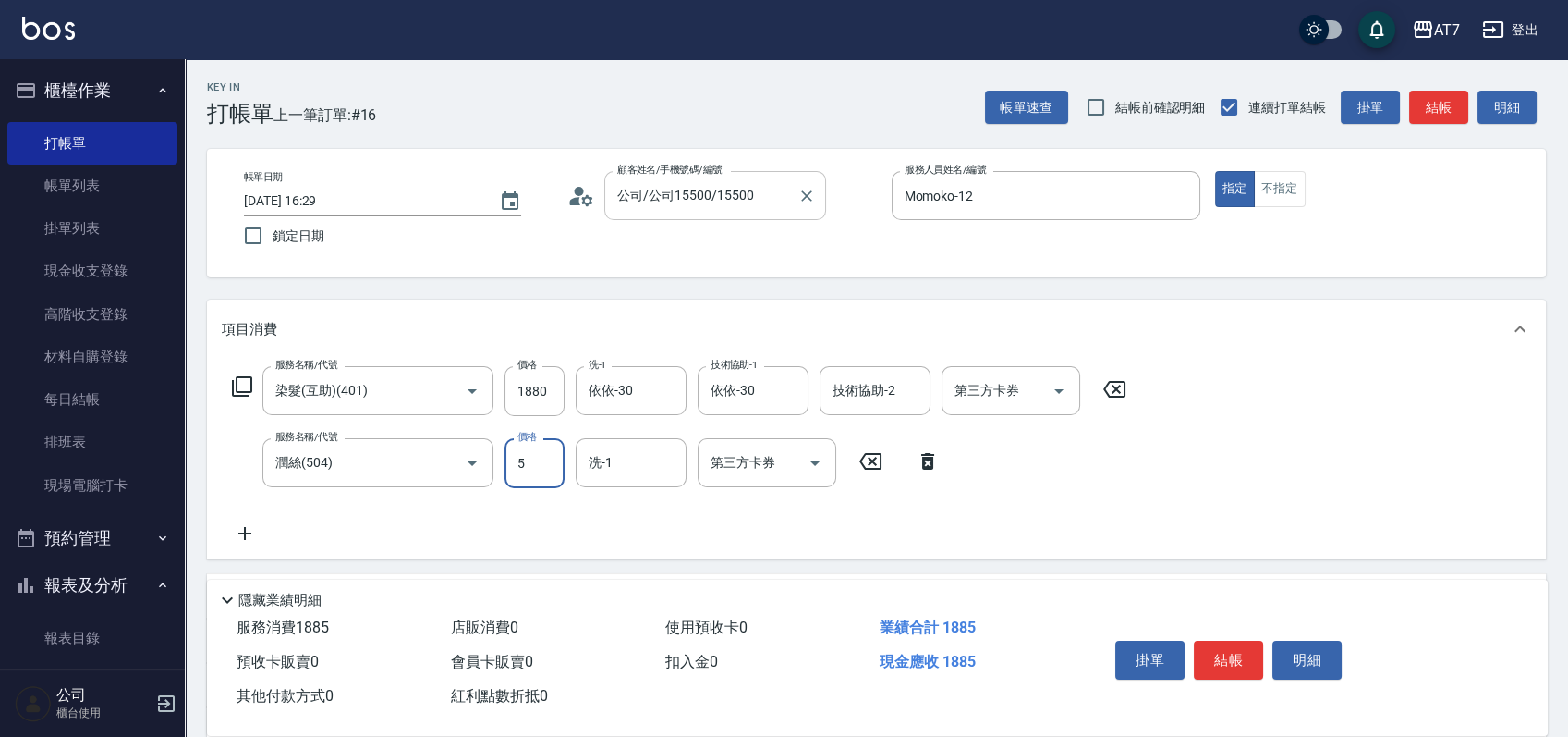
type input "50"
type input "190"
type input "50"
type input "依依-30"
click at [1221, 645] on button "結帳" at bounding box center [1229, 659] width 70 height 39
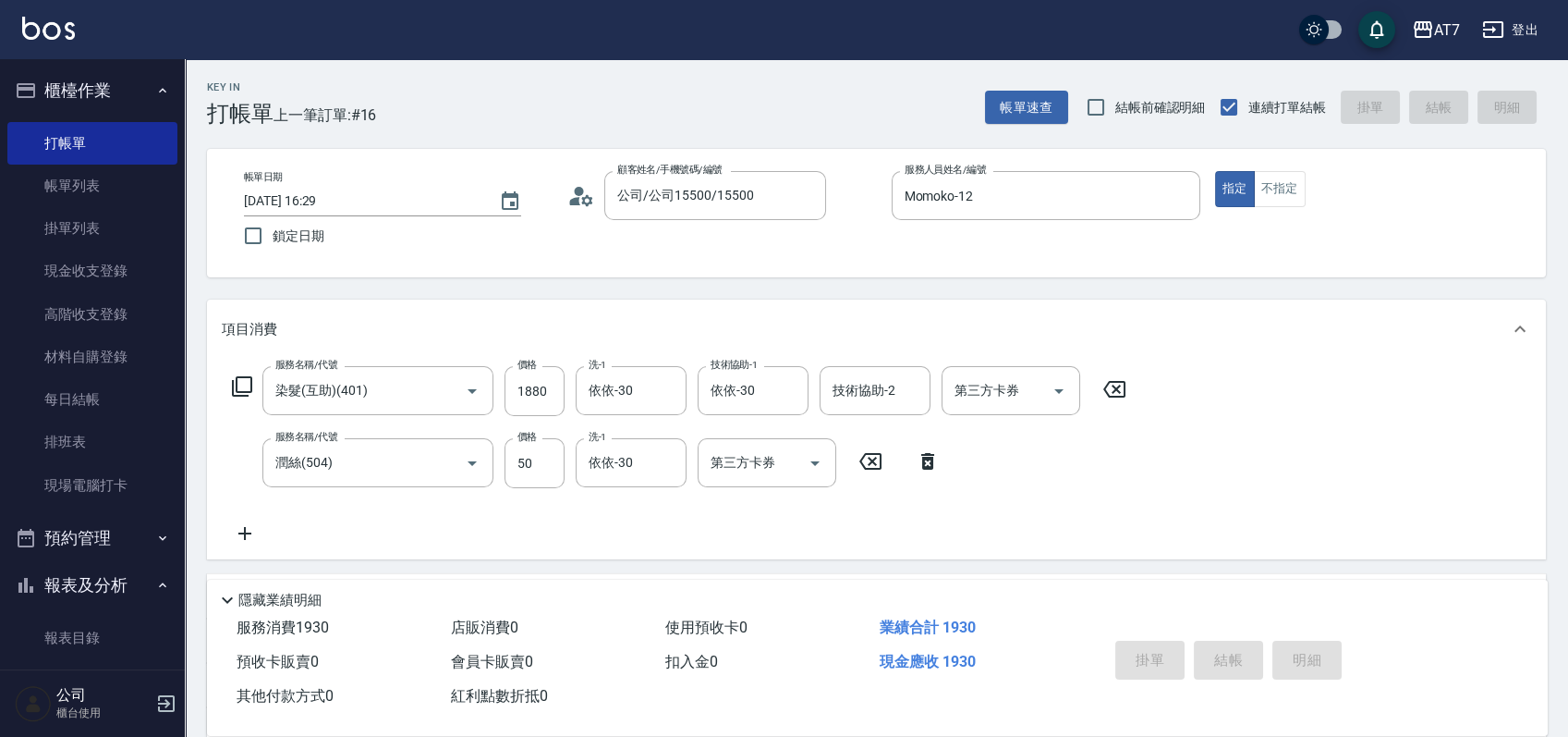
type input "2025/09/16 17:02"
type input "0"
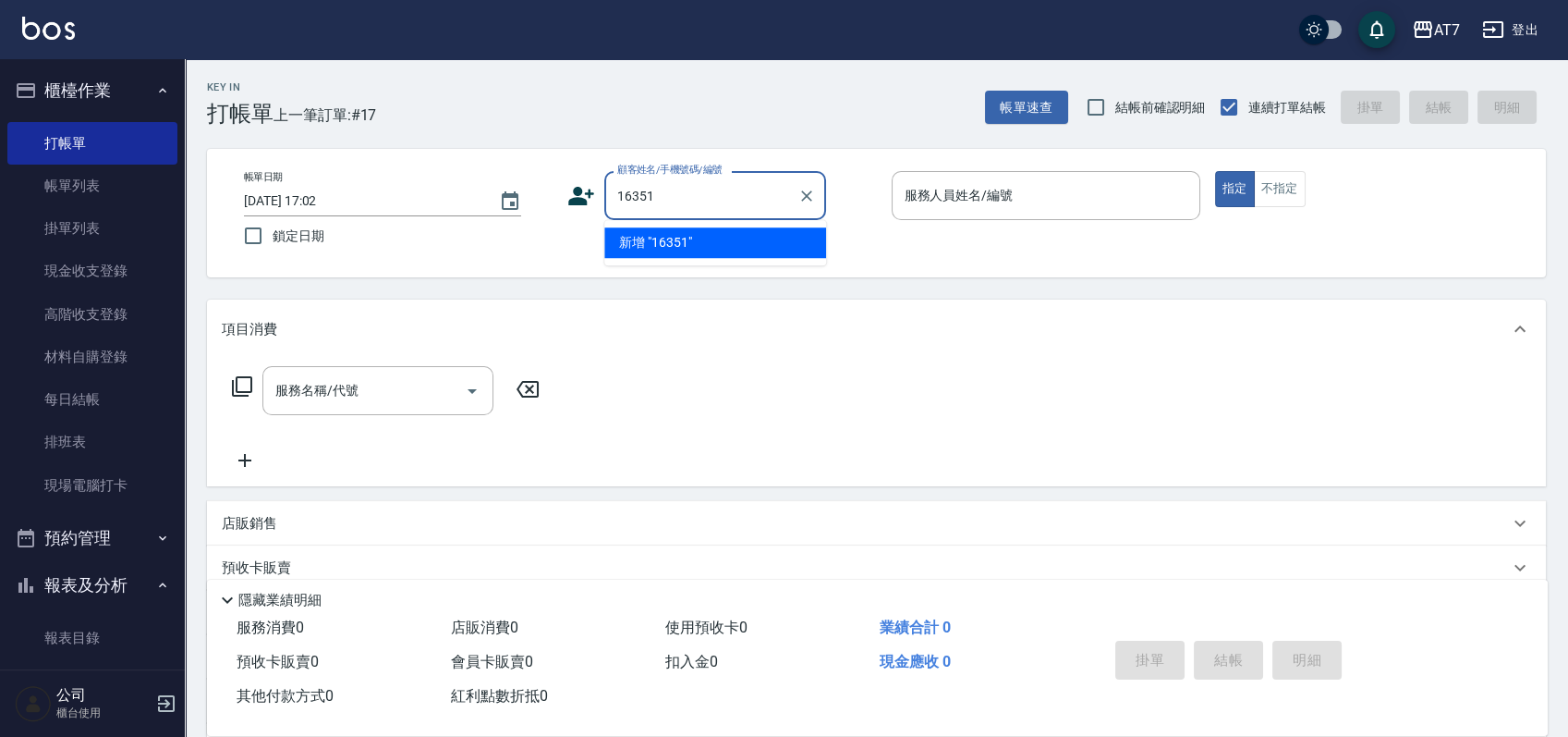
type input "16351"
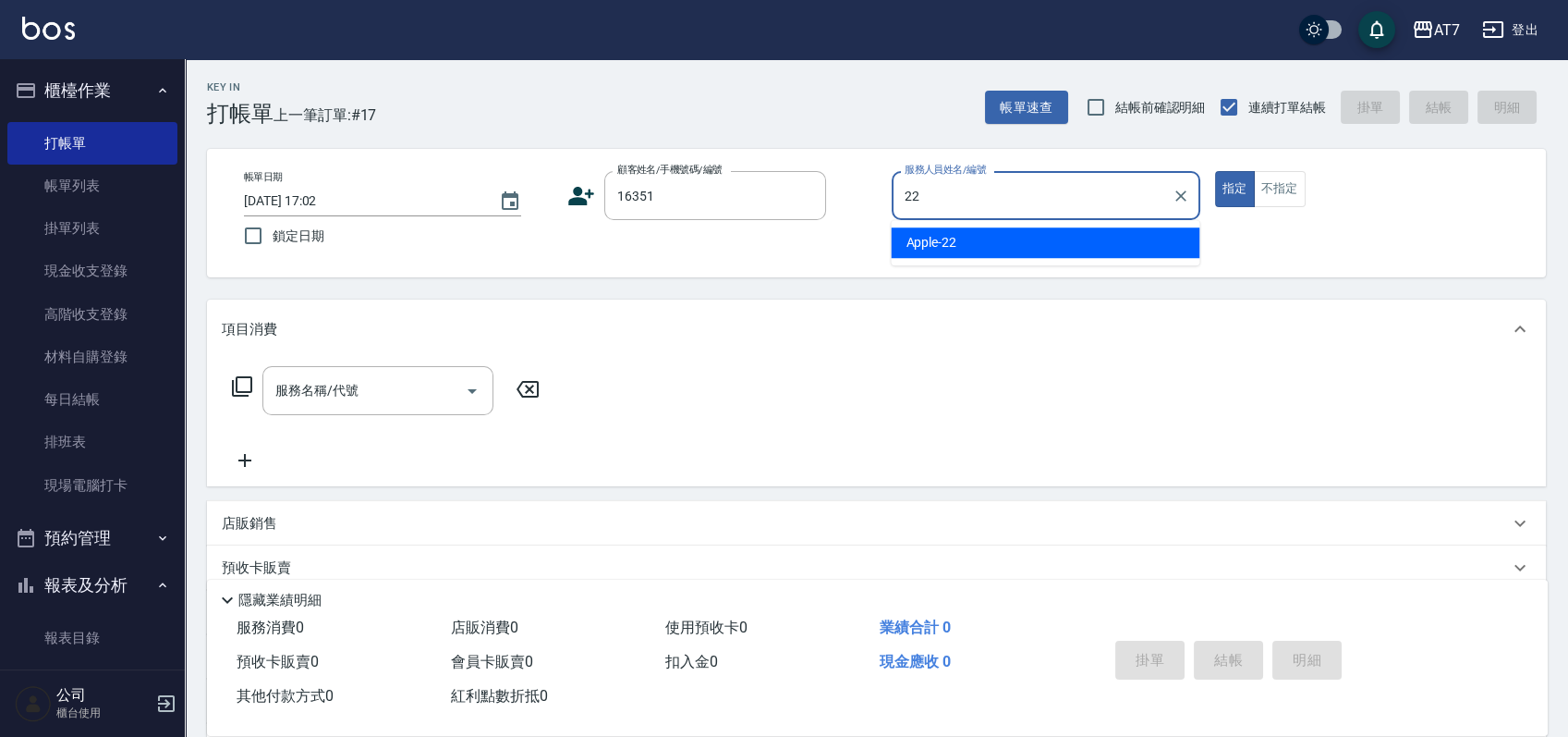
type input "Apple-22"
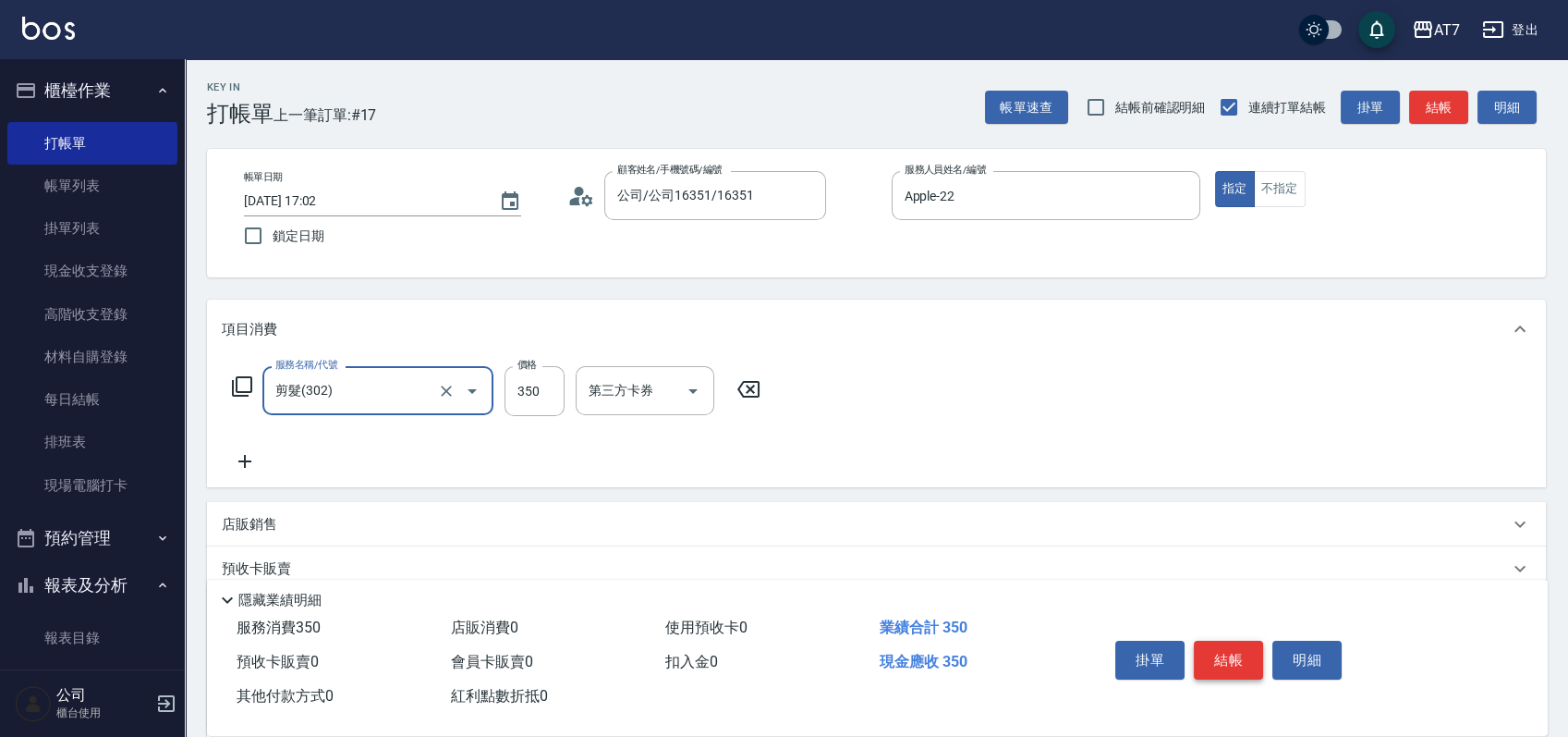
click at [1220, 646] on button "結帳" at bounding box center [1229, 659] width 70 height 39
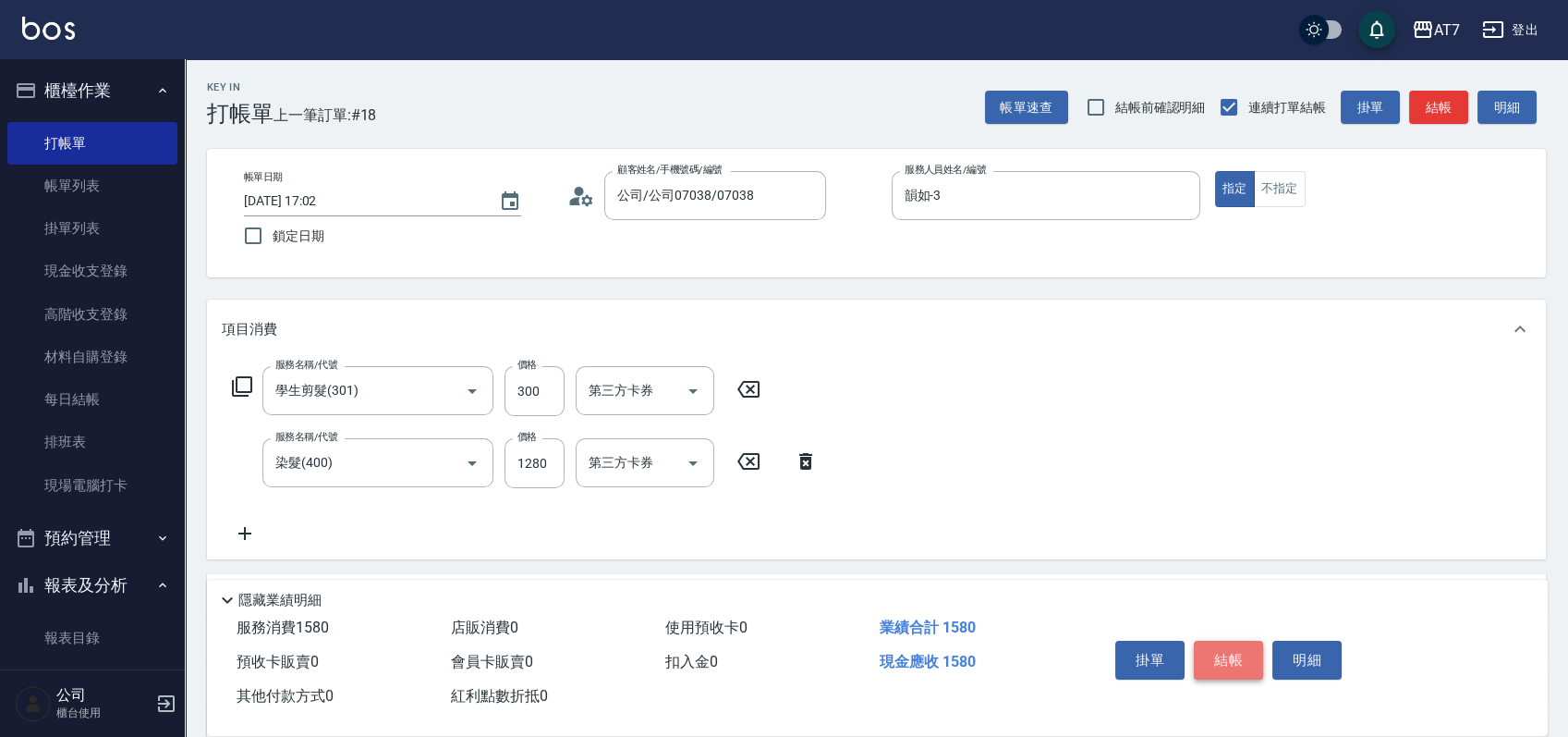
click at [1220, 646] on button "結帳" at bounding box center [1229, 659] width 70 height 39
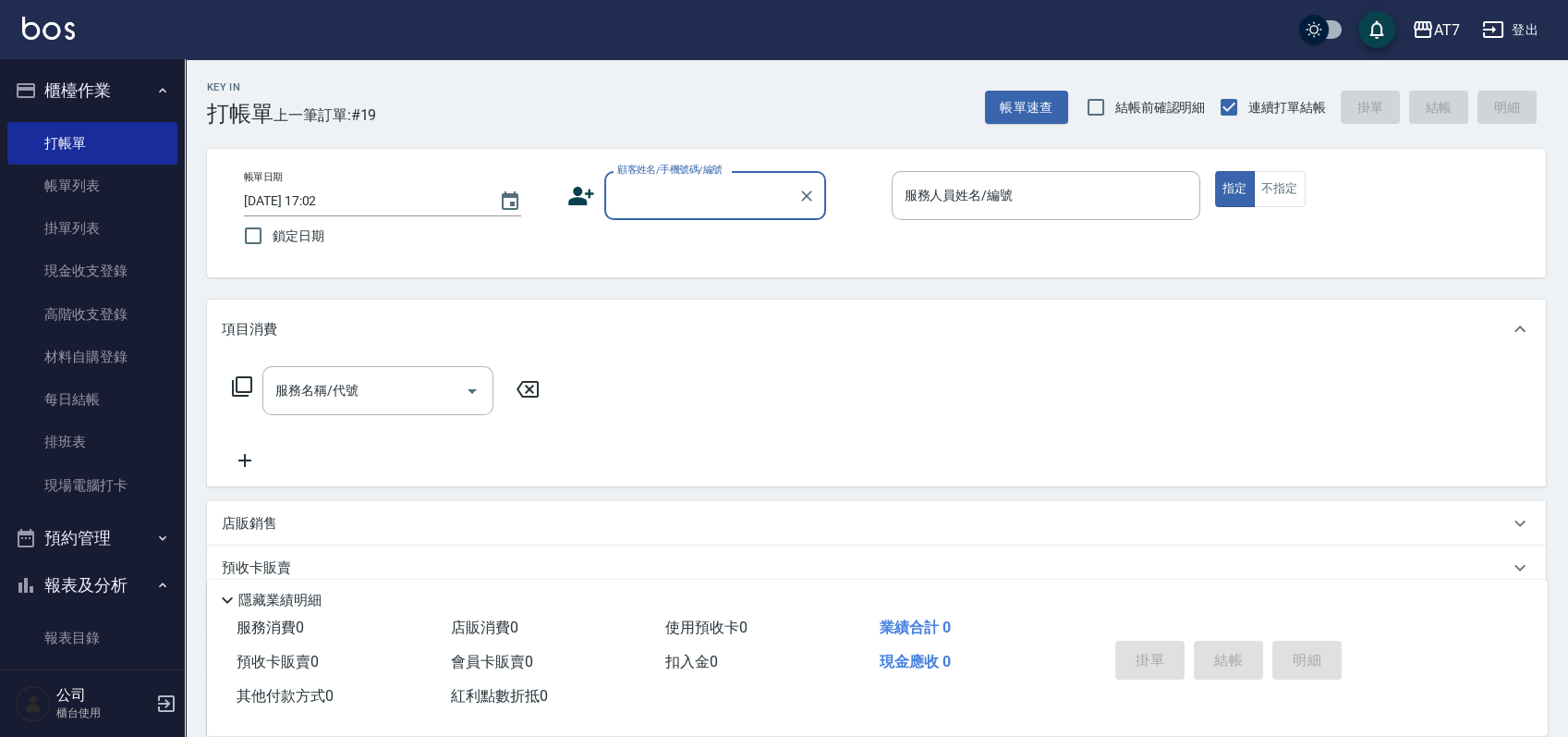
click at [1442, 290] on div "Key In 打帳單 上一筆訂單:#19 帳單速查 結帳前確認明細 連續打單結帳 掛單 結帳 明細 帳單日期 2025/09/16 17:02 鎖定日期 顧客…" at bounding box center [877, 500] width 1384 height 882
click at [724, 195] on input "顧客姓名/手機號碼/編號" at bounding box center [701, 195] width 177 height 32
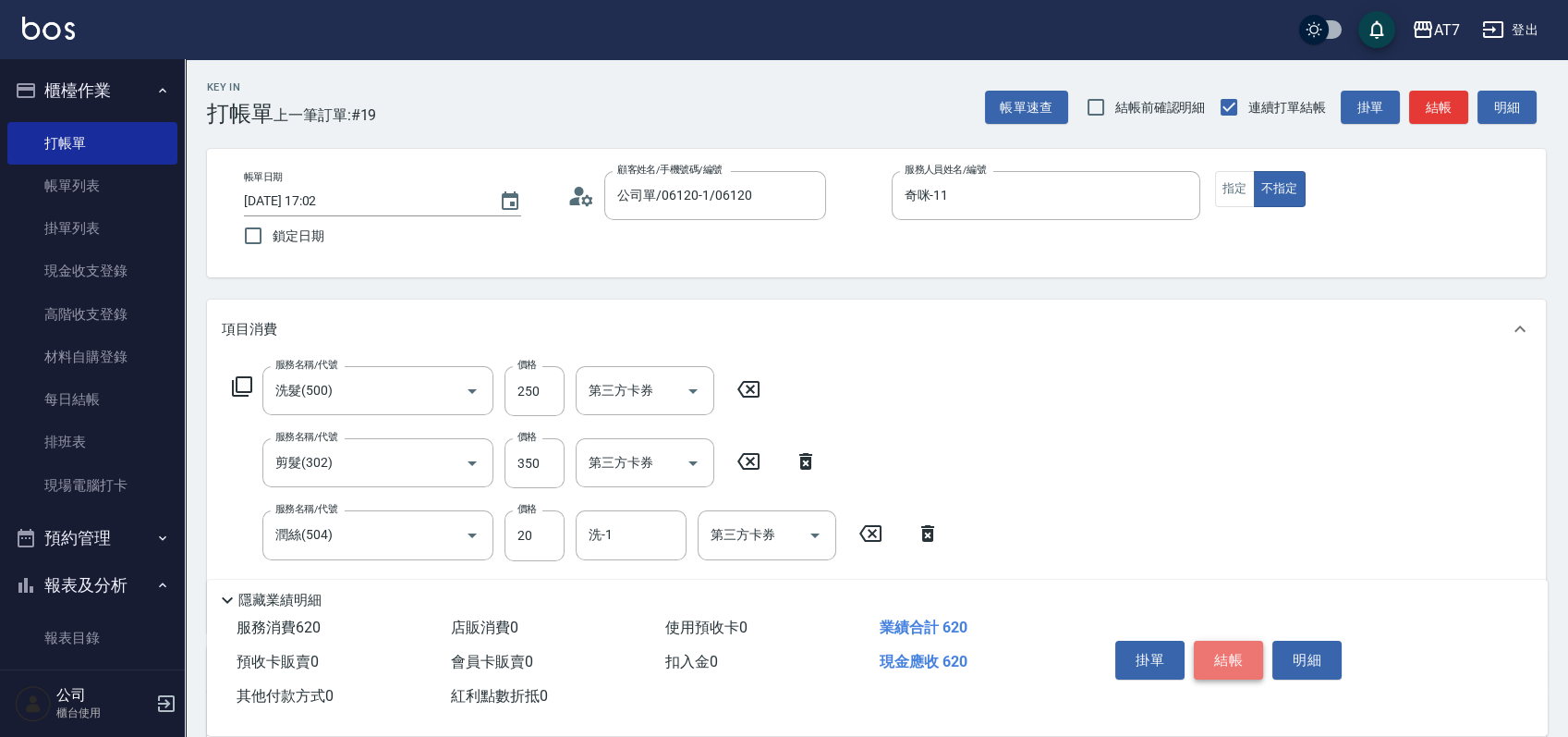
click at [1240, 653] on button "結帳" at bounding box center [1229, 659] width 70 height 39
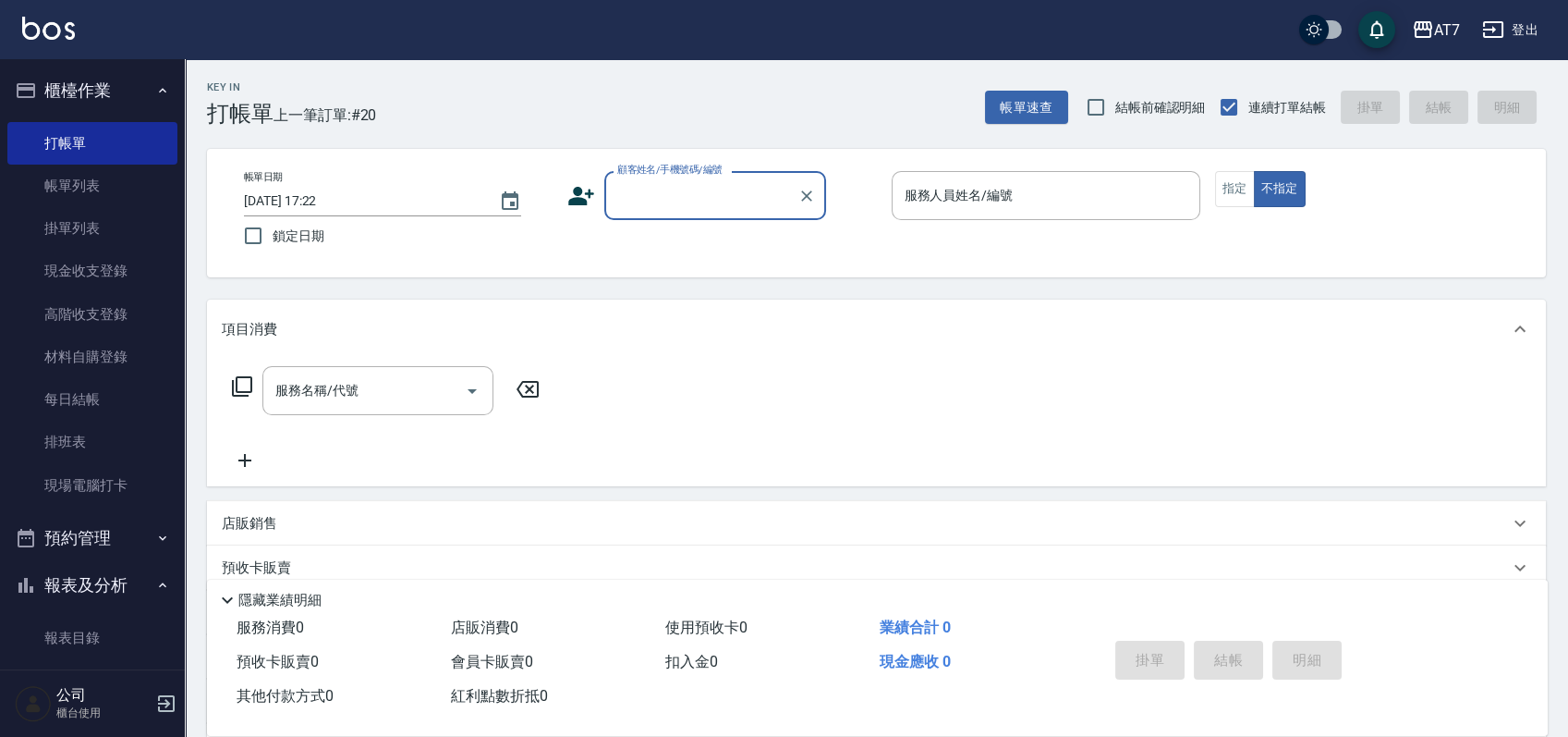
click at [657, 179] on input "顧客姓名/手機號碼/編號" at bounding box center [701, 195] width 177 height 32
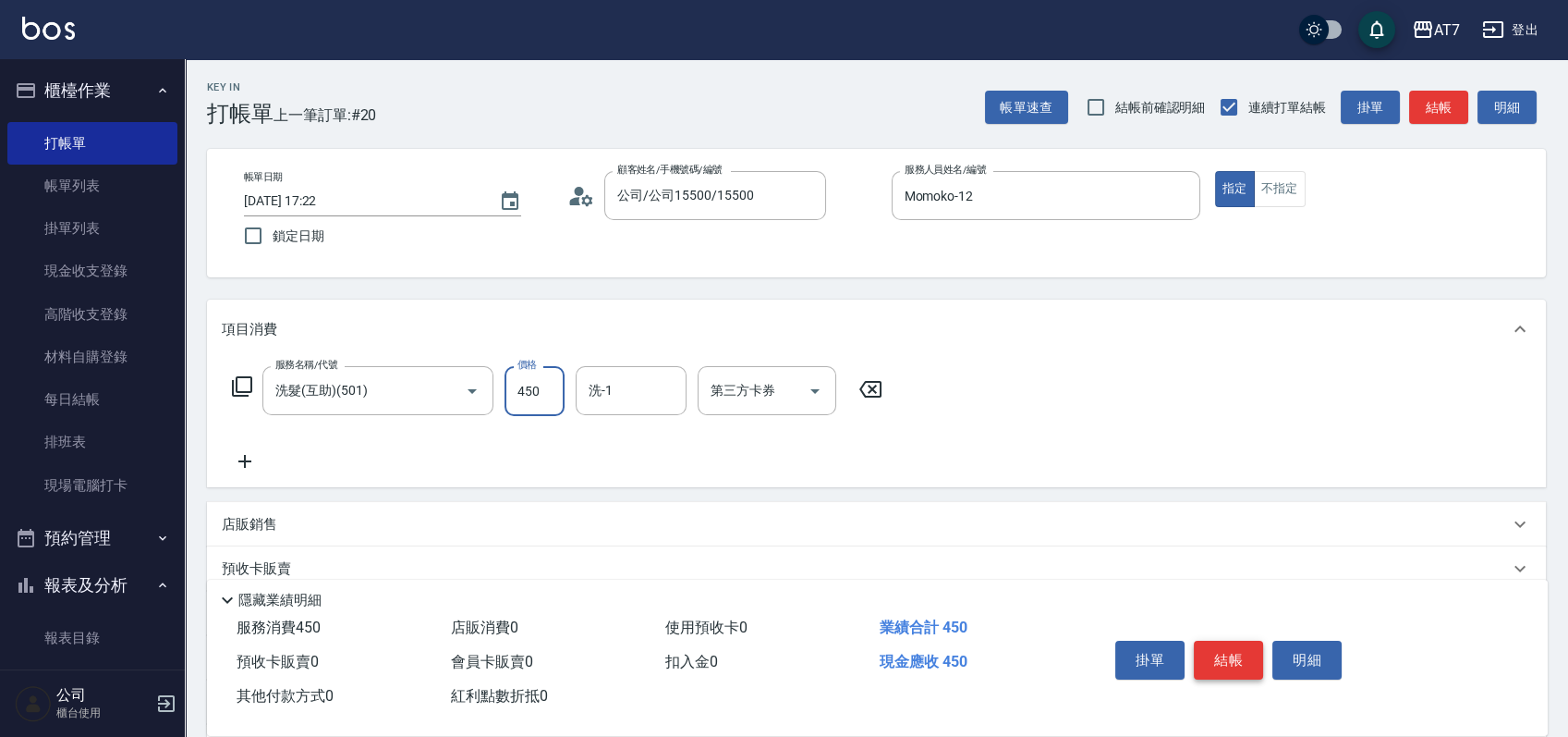
click at [1237, 640] on button "結帳" at bounding box center [1229, 659] width 70 height 39
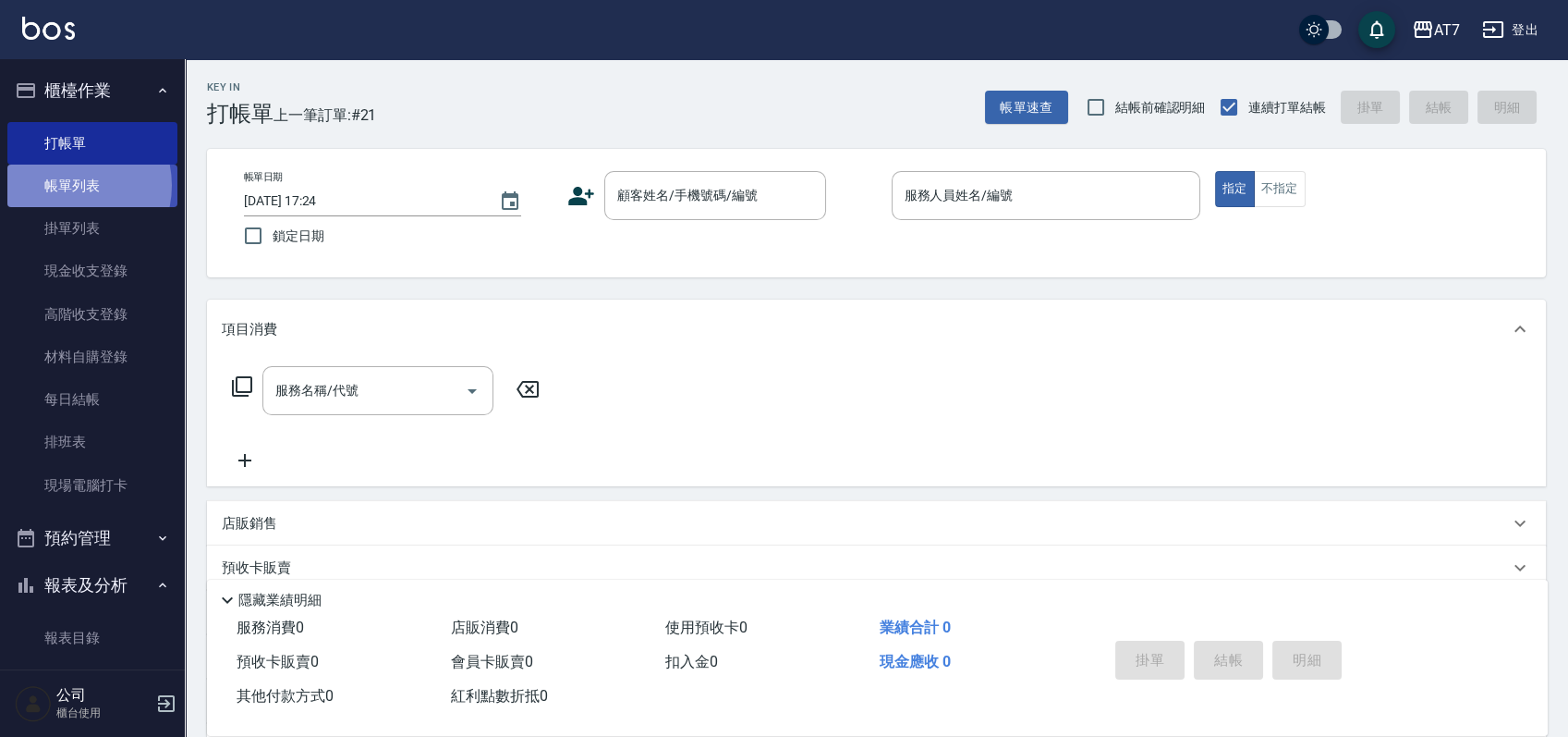
click at [68, 186] on link "帳單列表" at bounding box center [92, 185] width 170 height 43
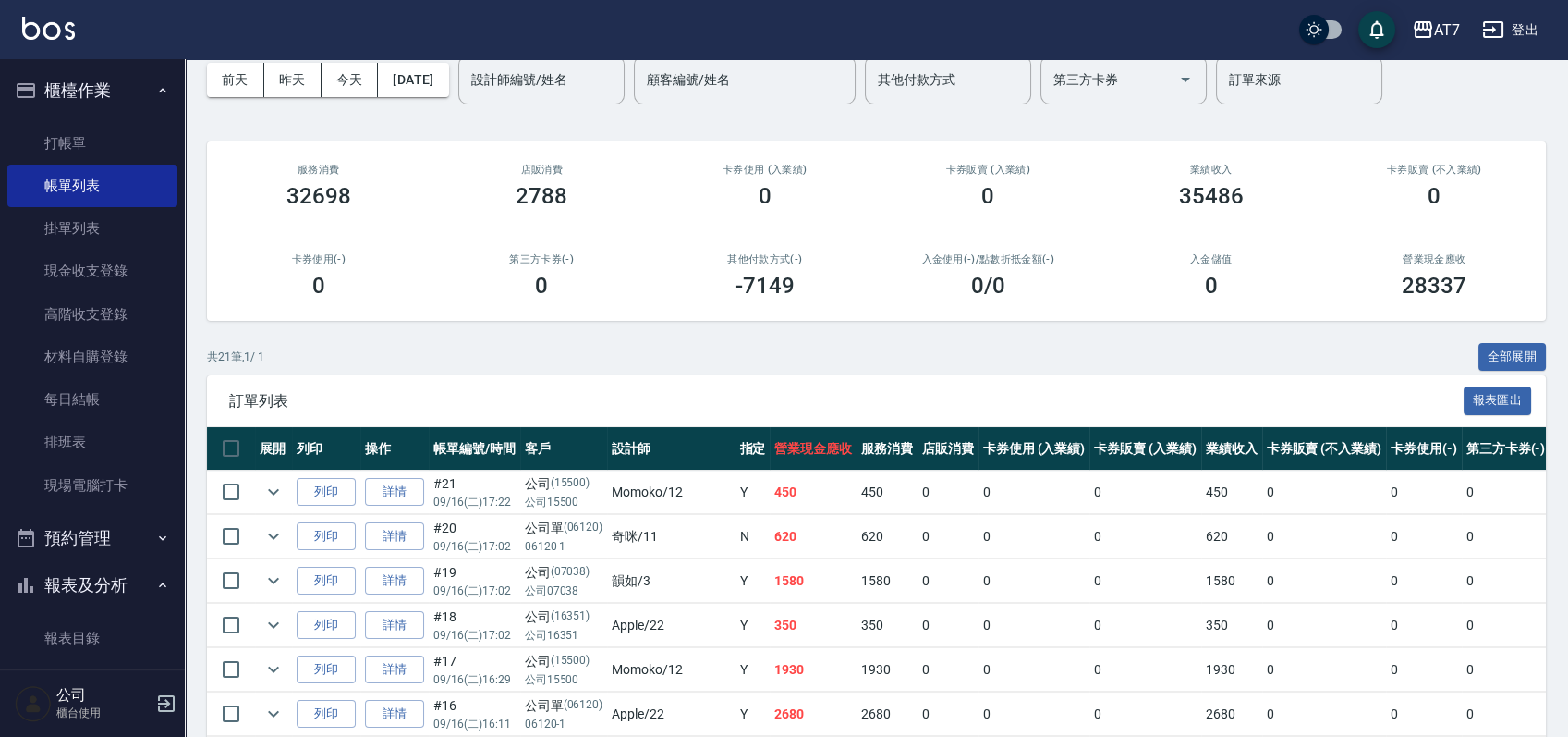
scroll to position [123, 0]
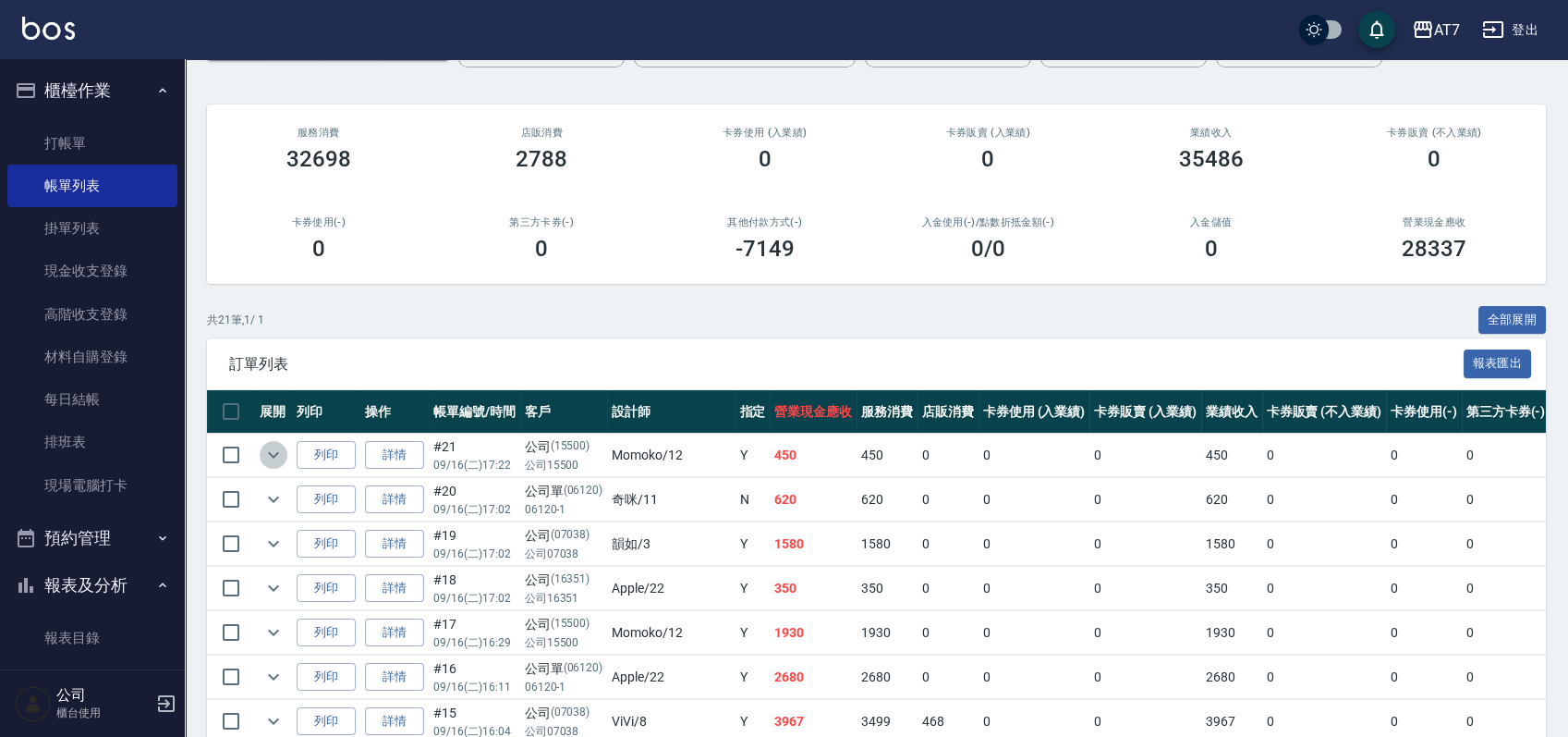
click at [280, 455] on icon "expand row" at bounding box center [274, 455] width 22 height 22
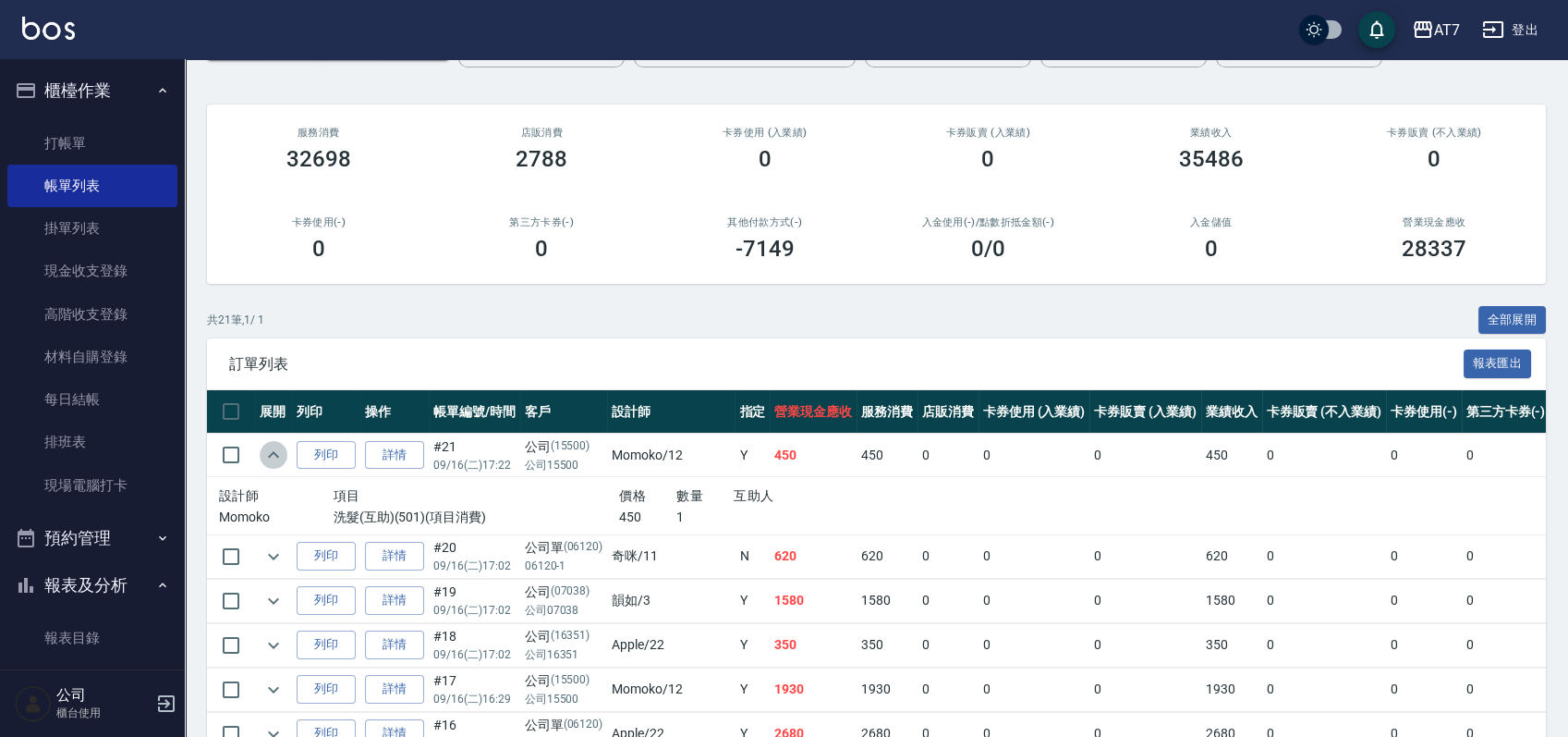
click at [280, 455] on icon "expand row" at bounding box center [274, 455] width 22 height 22
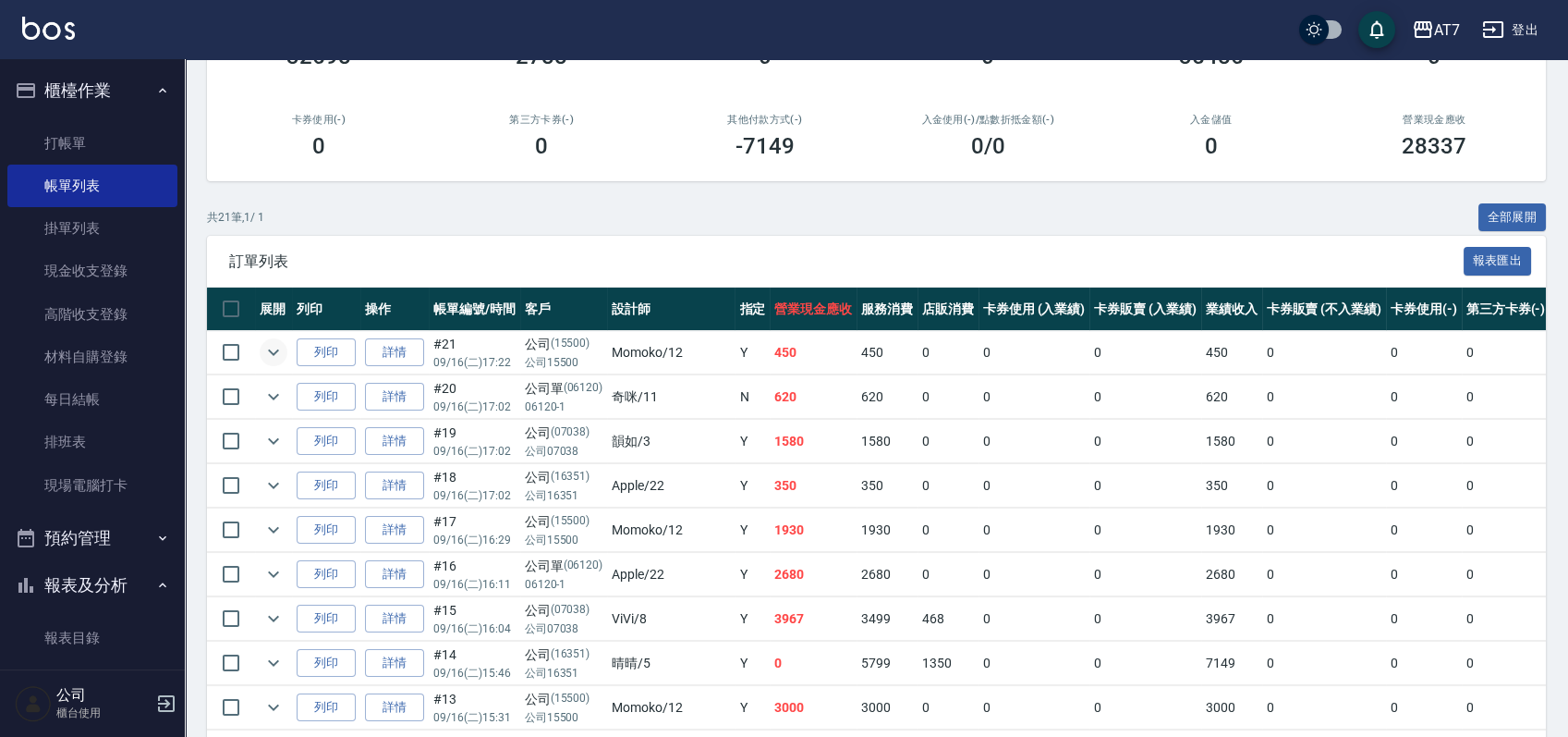
scroll to position [0, 0]
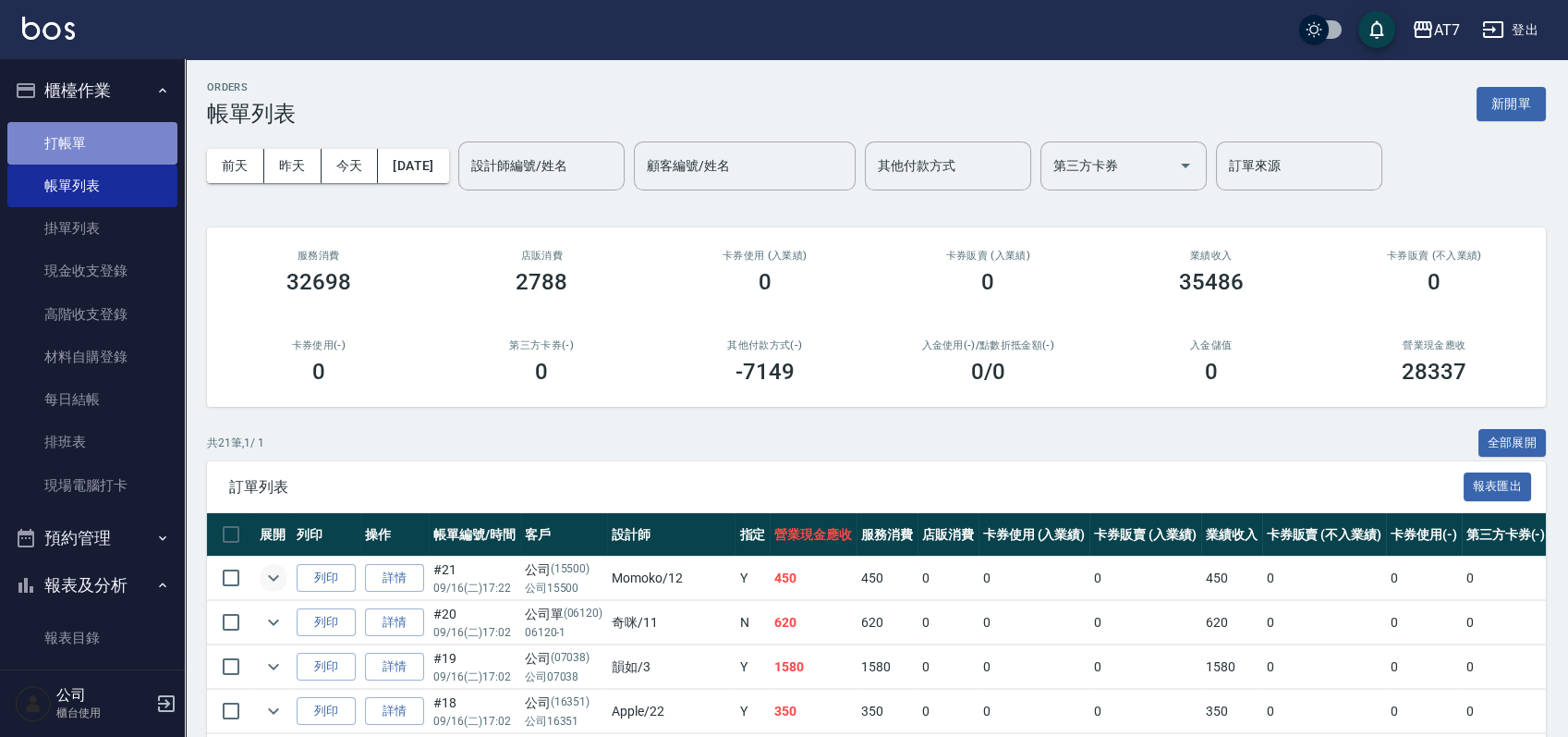
click at [105, 138] on link "打帳單" at bounding box center [92, 143] width 170 height 43
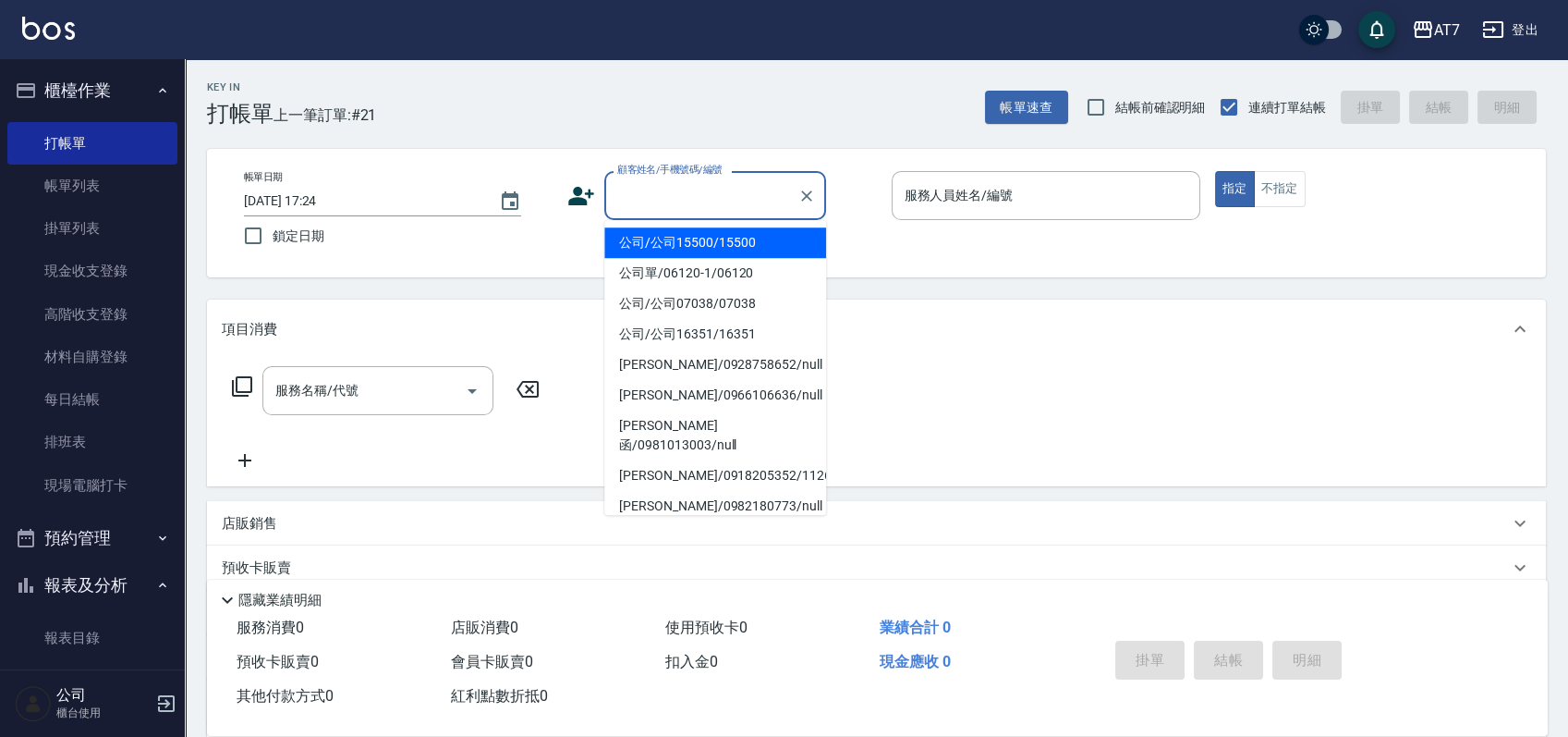
click at [671, 194] on input "顧客姓名/手機號碼/編號" at bounding box center [701, 195] width 177 height 32
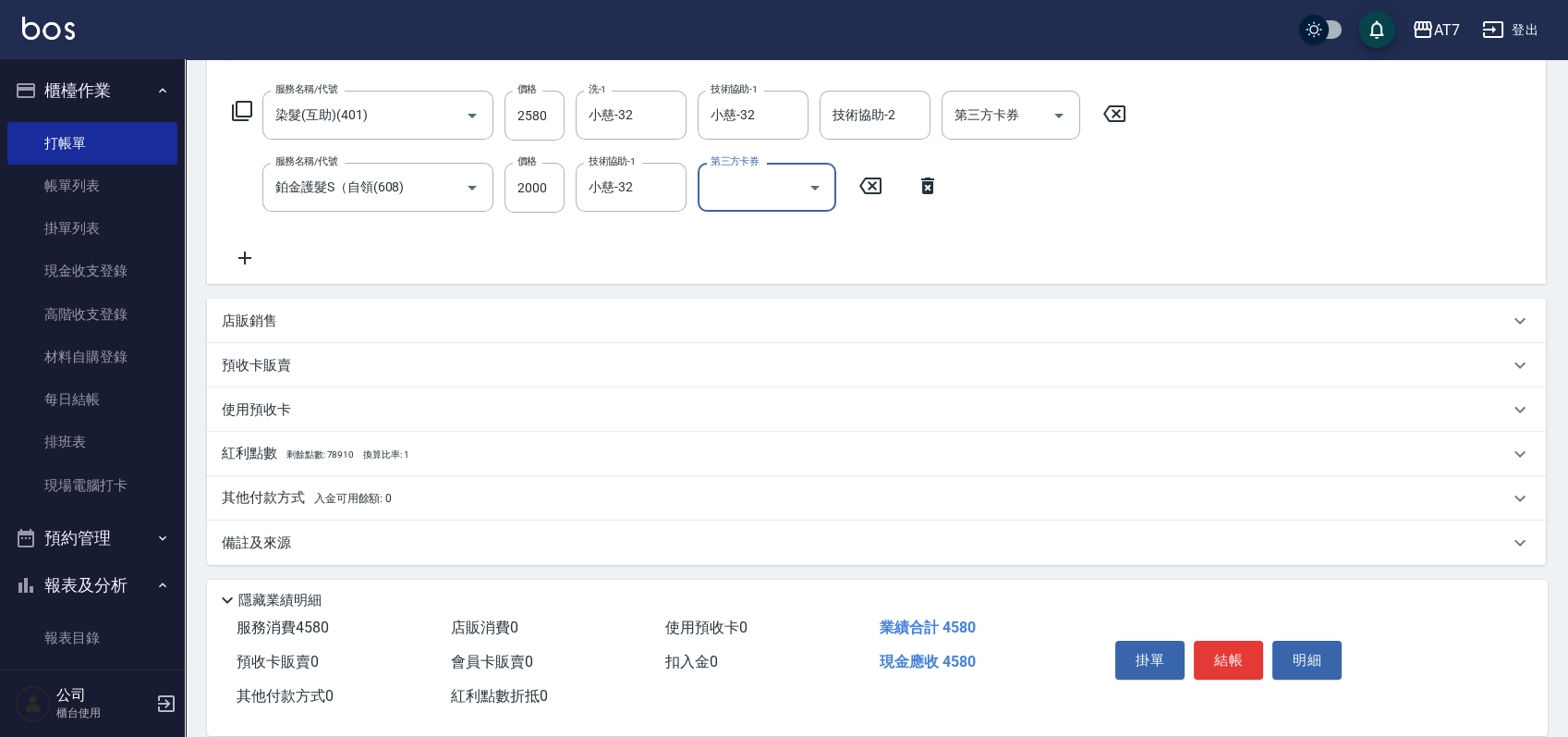
scroll to position [278, 0]
click at [796, 319] on div "店販銷售" at bounding box center [865, 318] width 1287 height 19
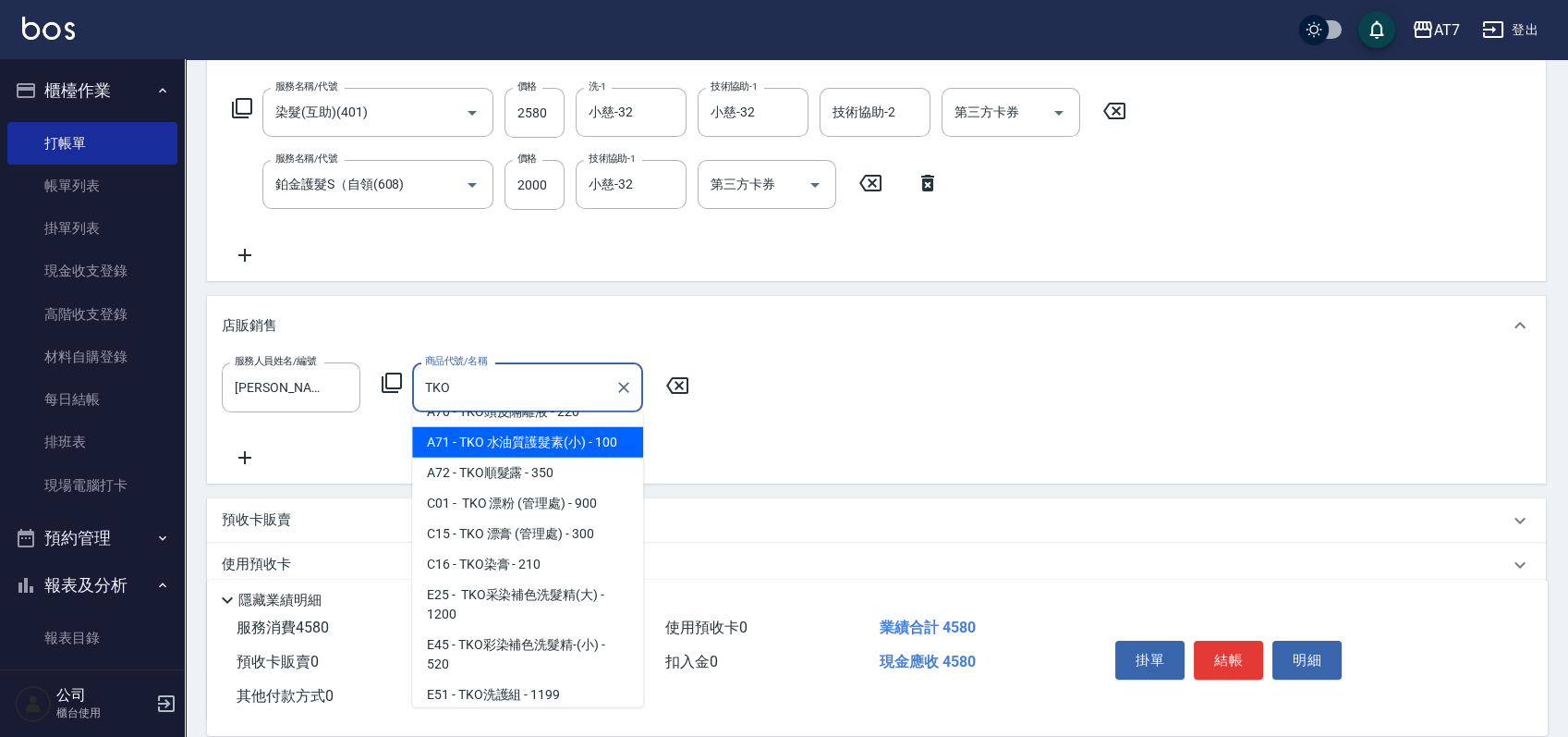
scroll to position [123, 0]
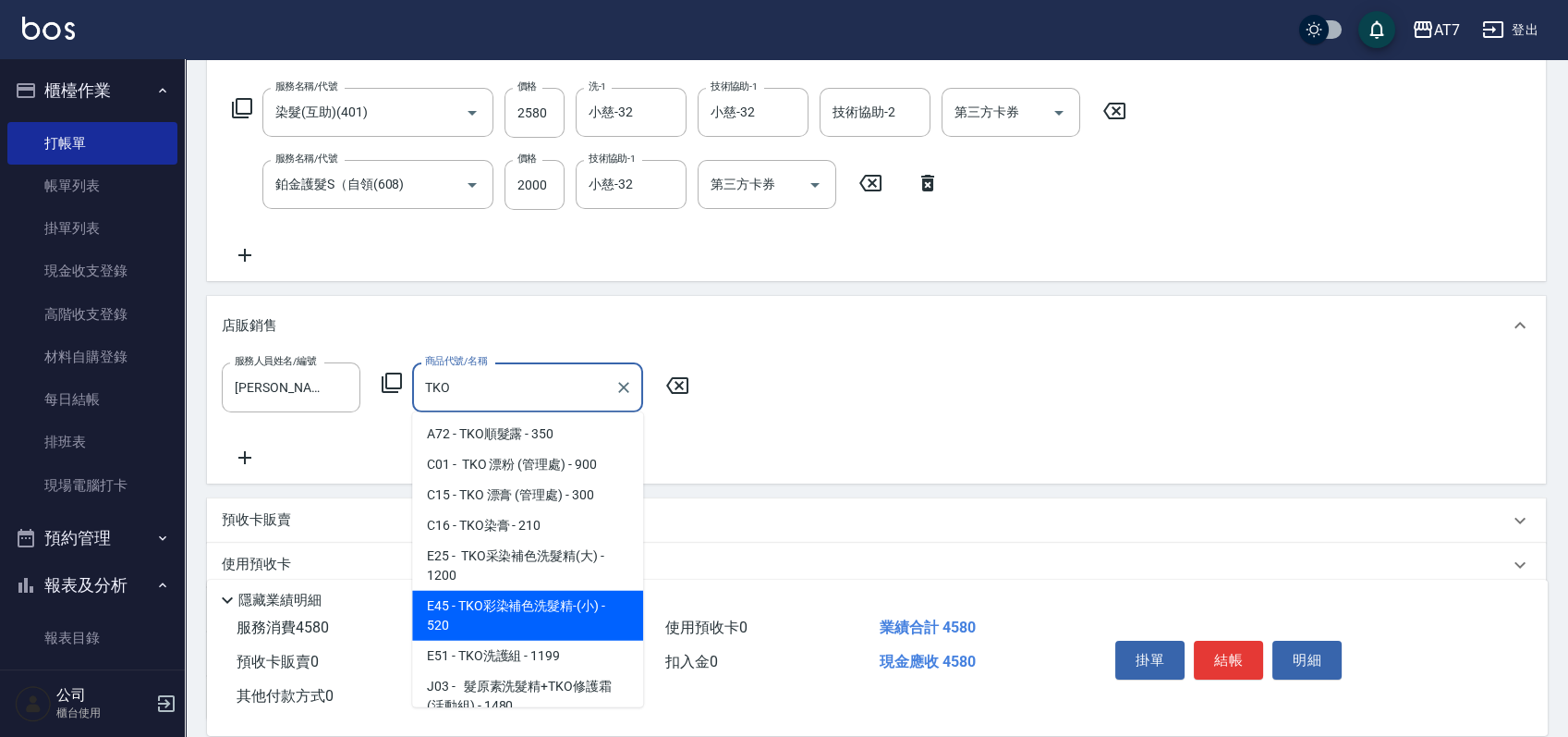
click at [525, 605] on span "E45 - TKO彩染補色洗髮精-(小) - 520" at bounding box center [528, 615] width 231 height 50
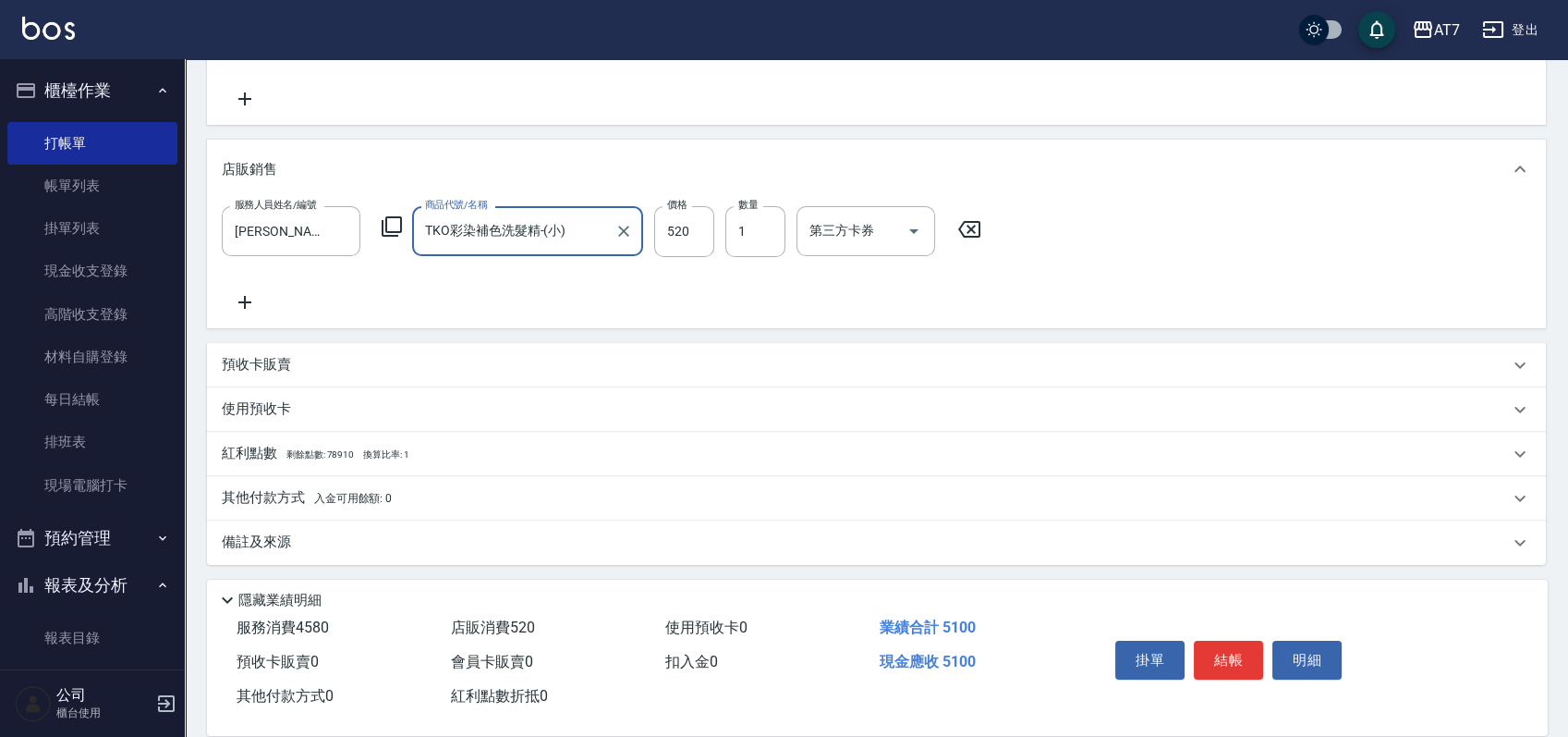
scroll to position [436, 0]
click at [483, 490] on div "其他付款方式 入金可用餘額: 0" at bounding box center [865, 496] width 1287 height 20
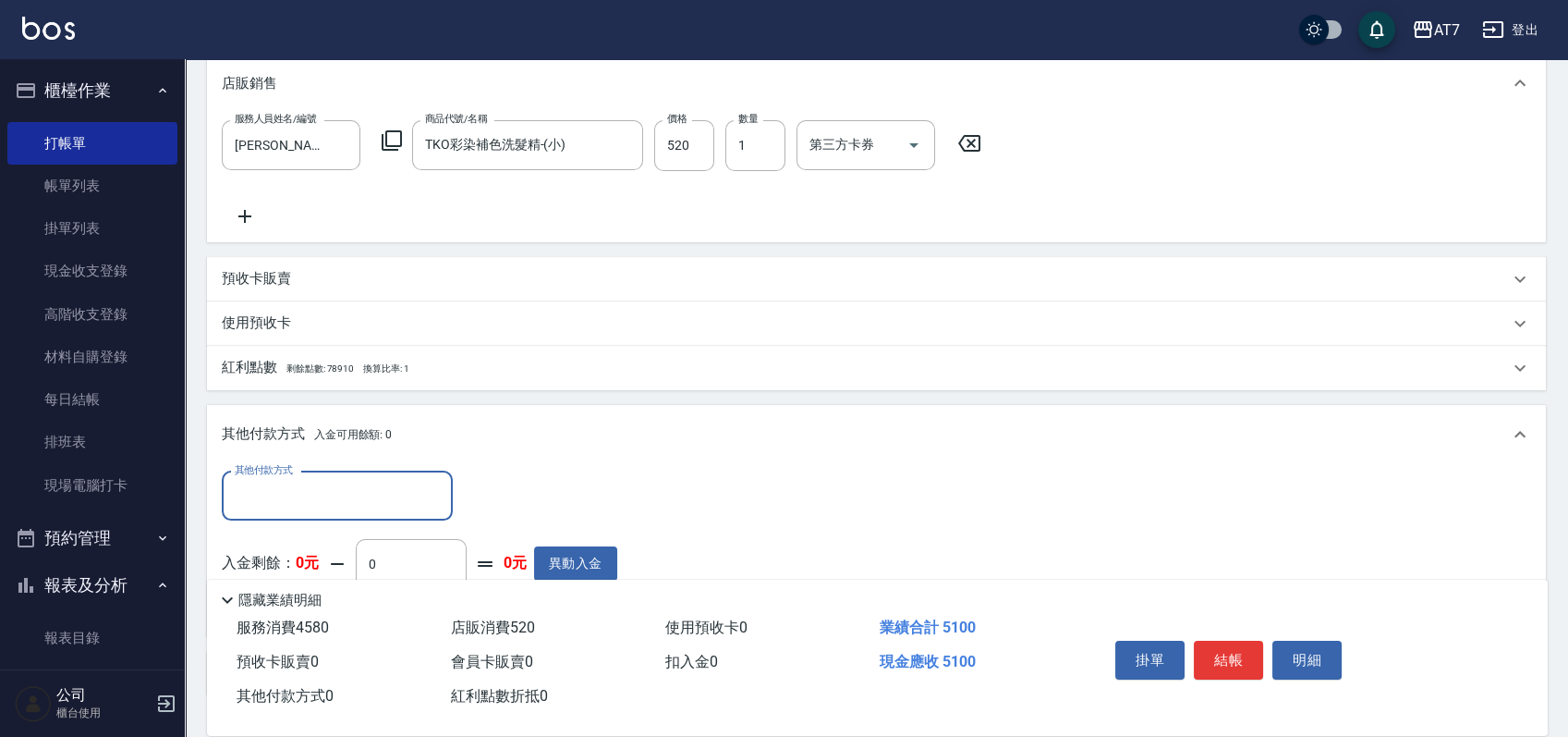
scroll to position [653, 0]
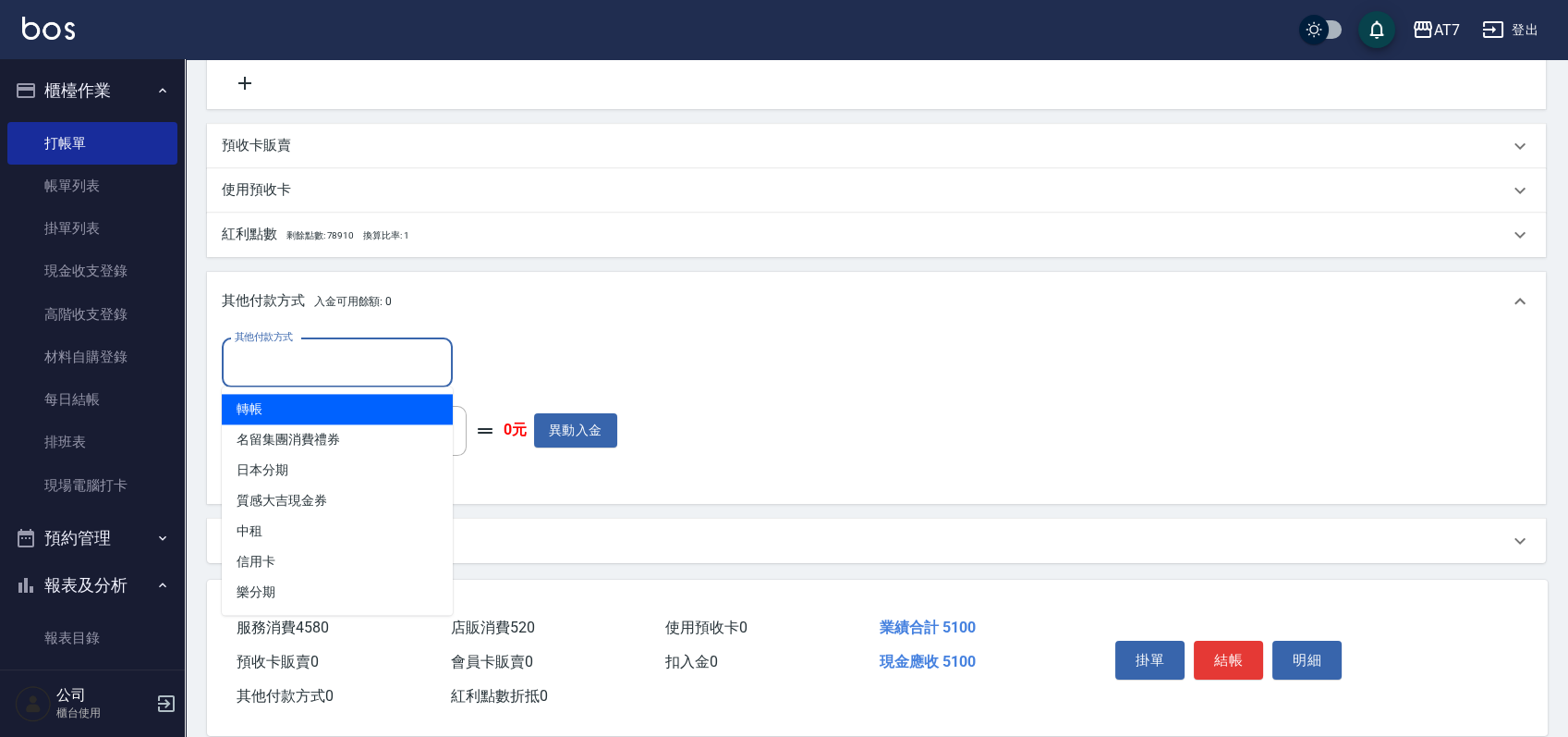
click at [316, 355] on input "其他付款方式" at bounding box center [336, 363] width 214 height 32
click at [306, 410] on span "轉帳" at bounding box center [337, 408] width 231 height 31
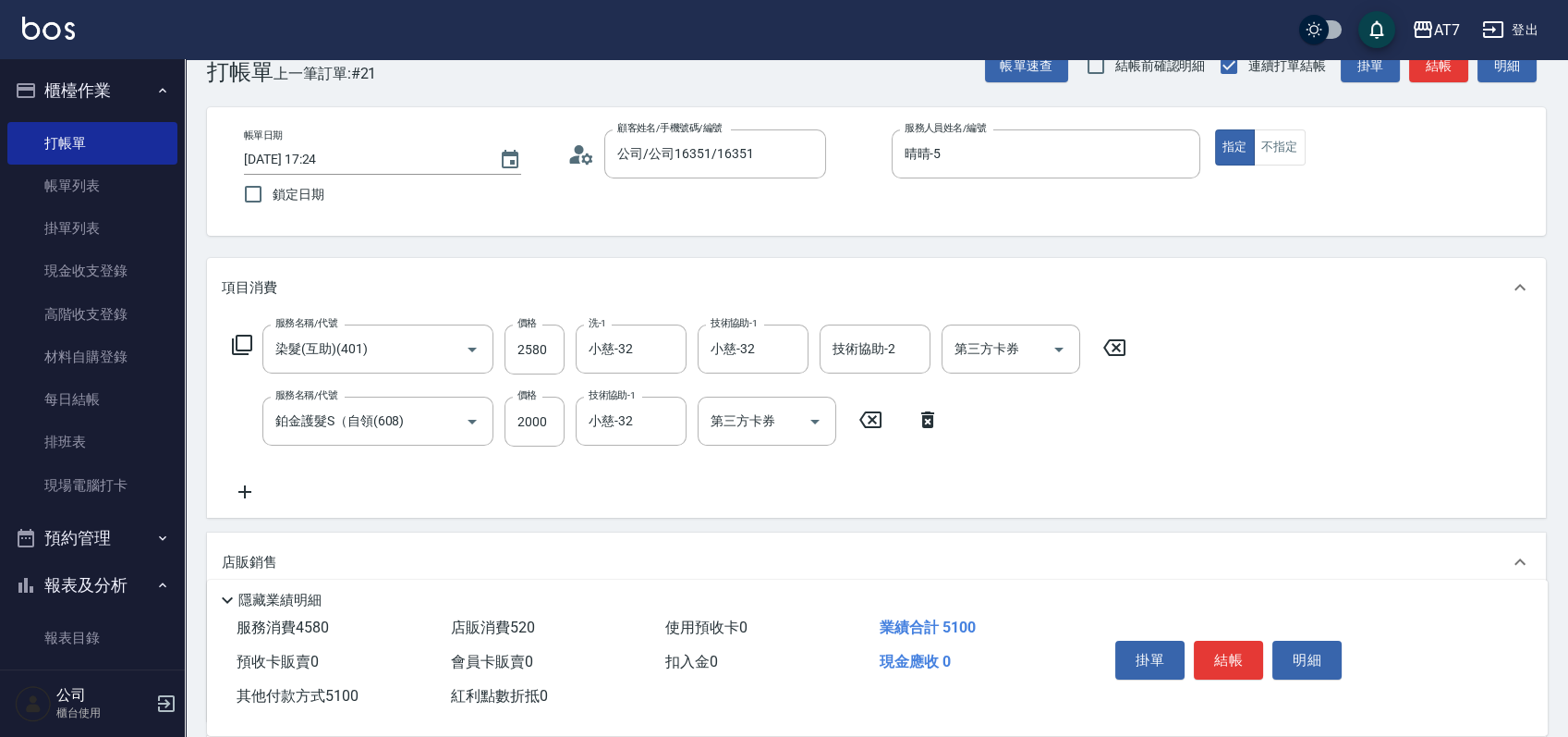
scroll to position [37, 0]
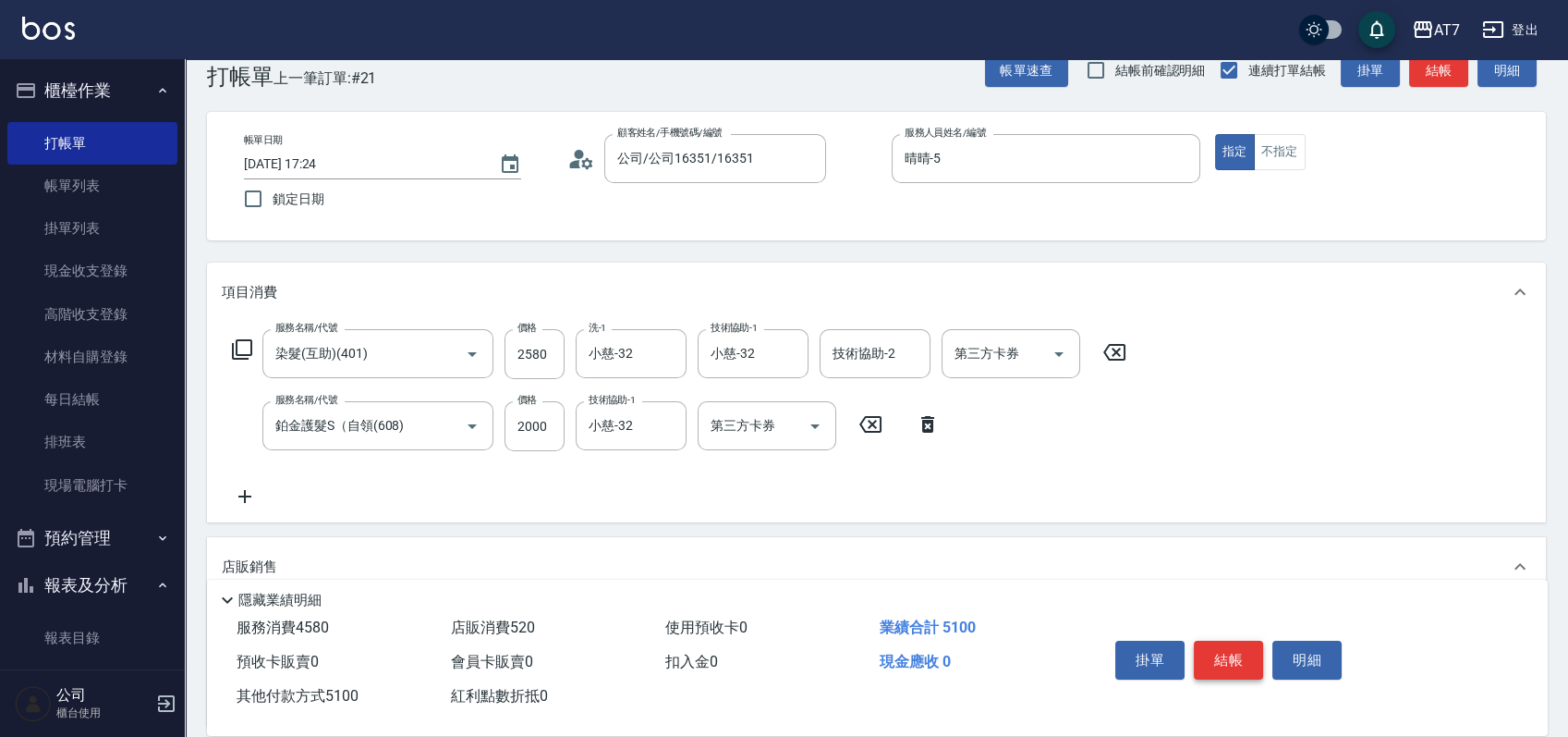
click at [1221, 658] on button "結帳" at bounding box center [1229, 659] width 70 height 39
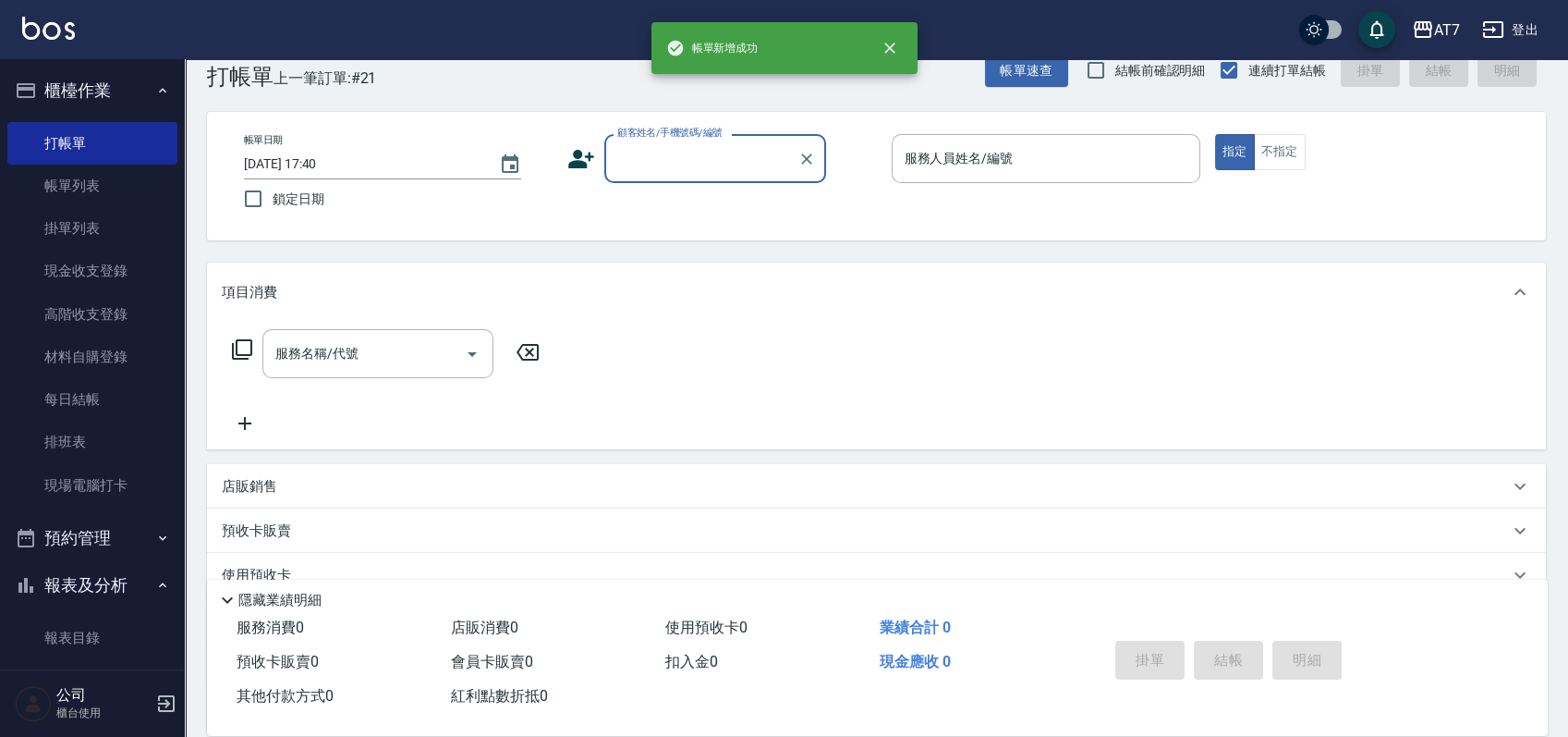
scroll to position [0, 0]
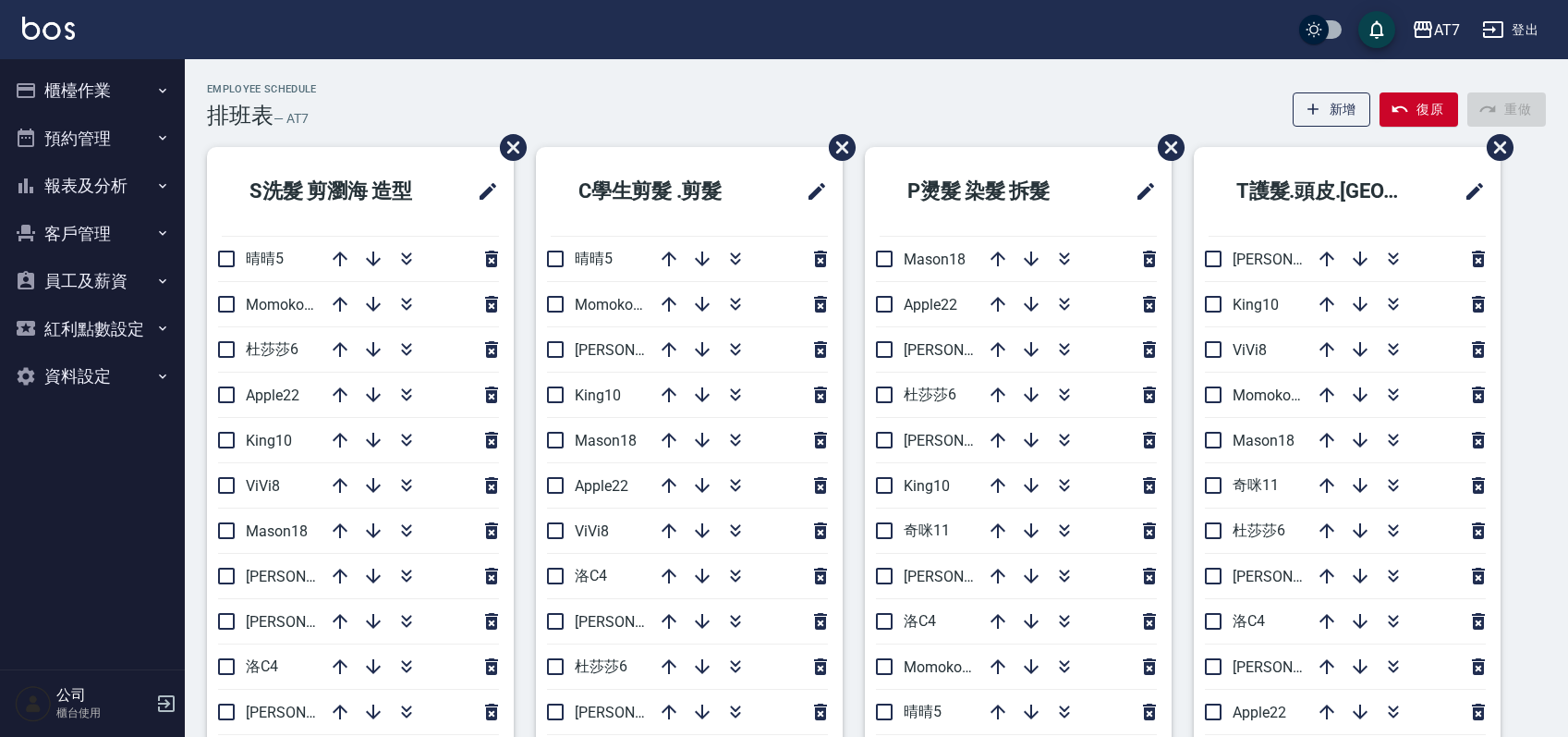
scroll to position [95, 0]
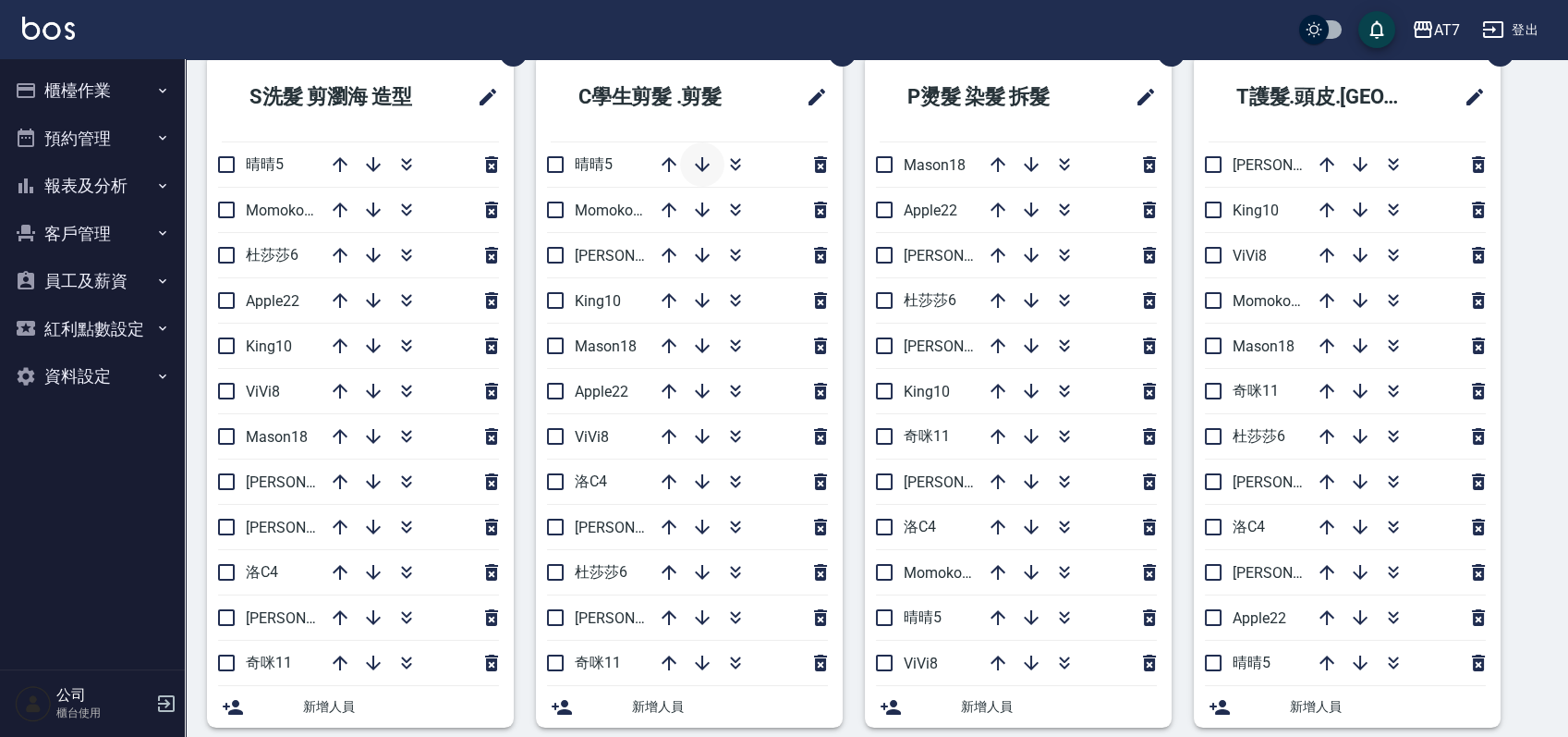
click at [702, 173] on icon "button" at bounding box center [702, 164] width 22 height 22
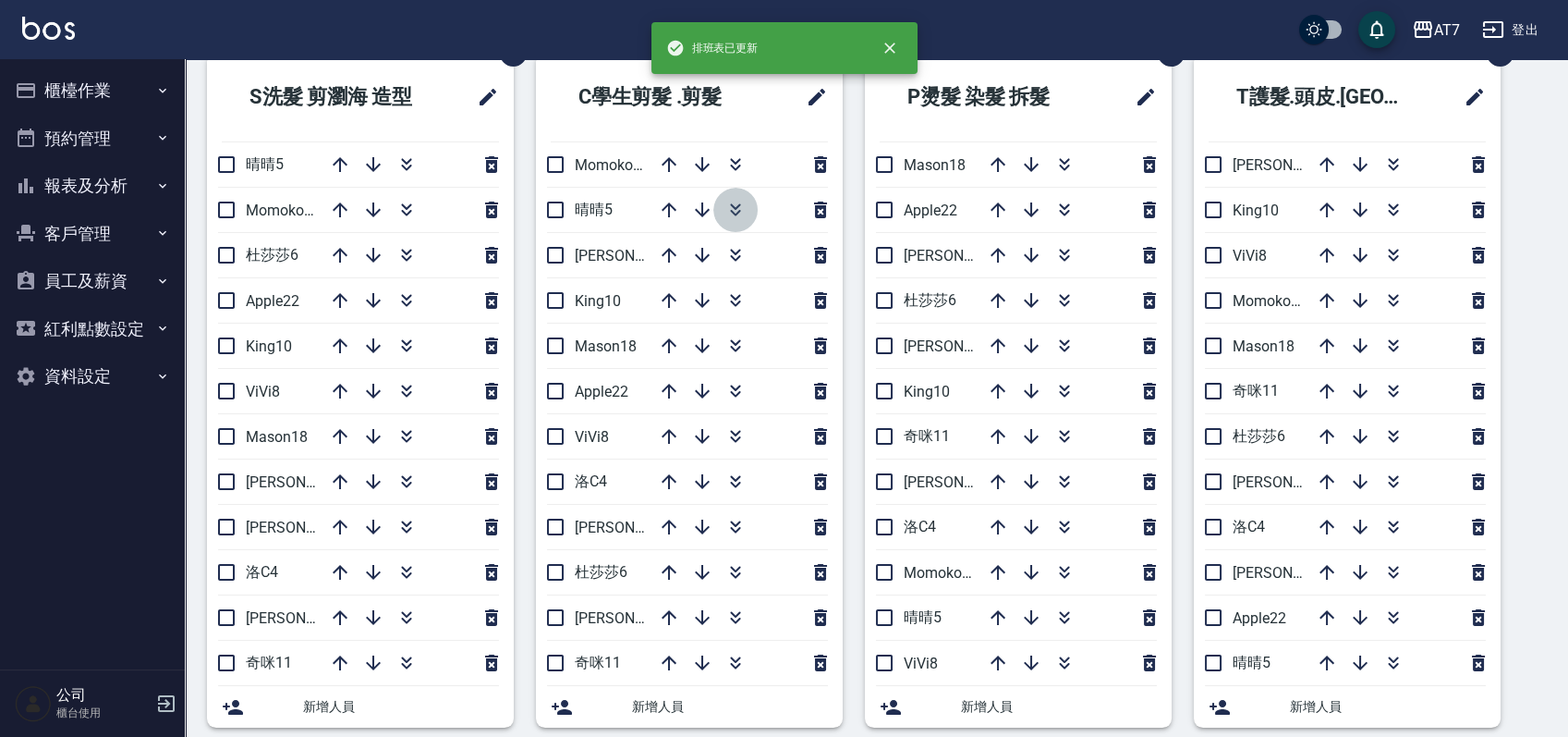
click at [742, 208] on icon "button" at bounding box center [736, 210] width 22 height 22
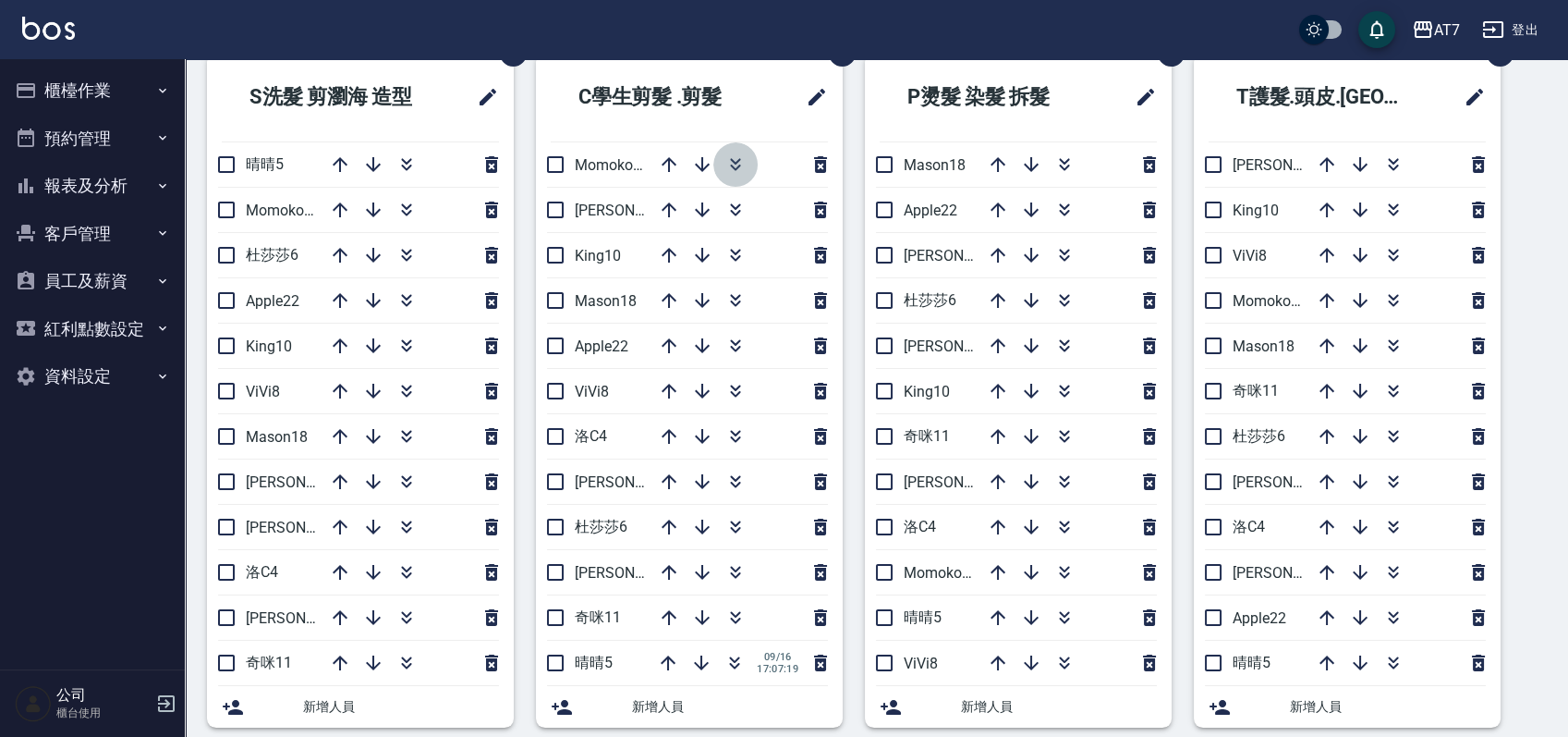
click at [734, 159] on icon "button" at bounding box center [736, 164] width 22 height 22
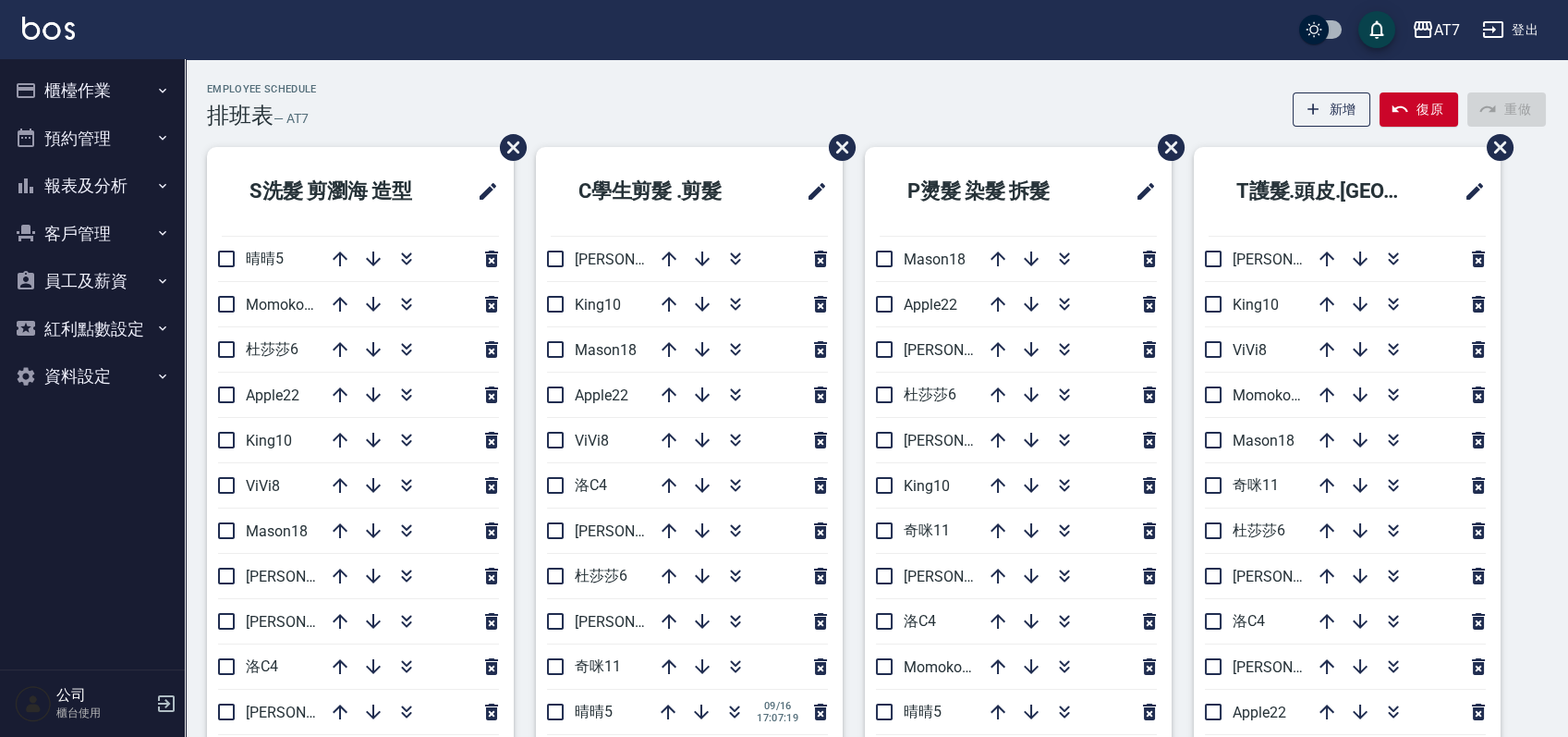
scroll to position [123, 0]
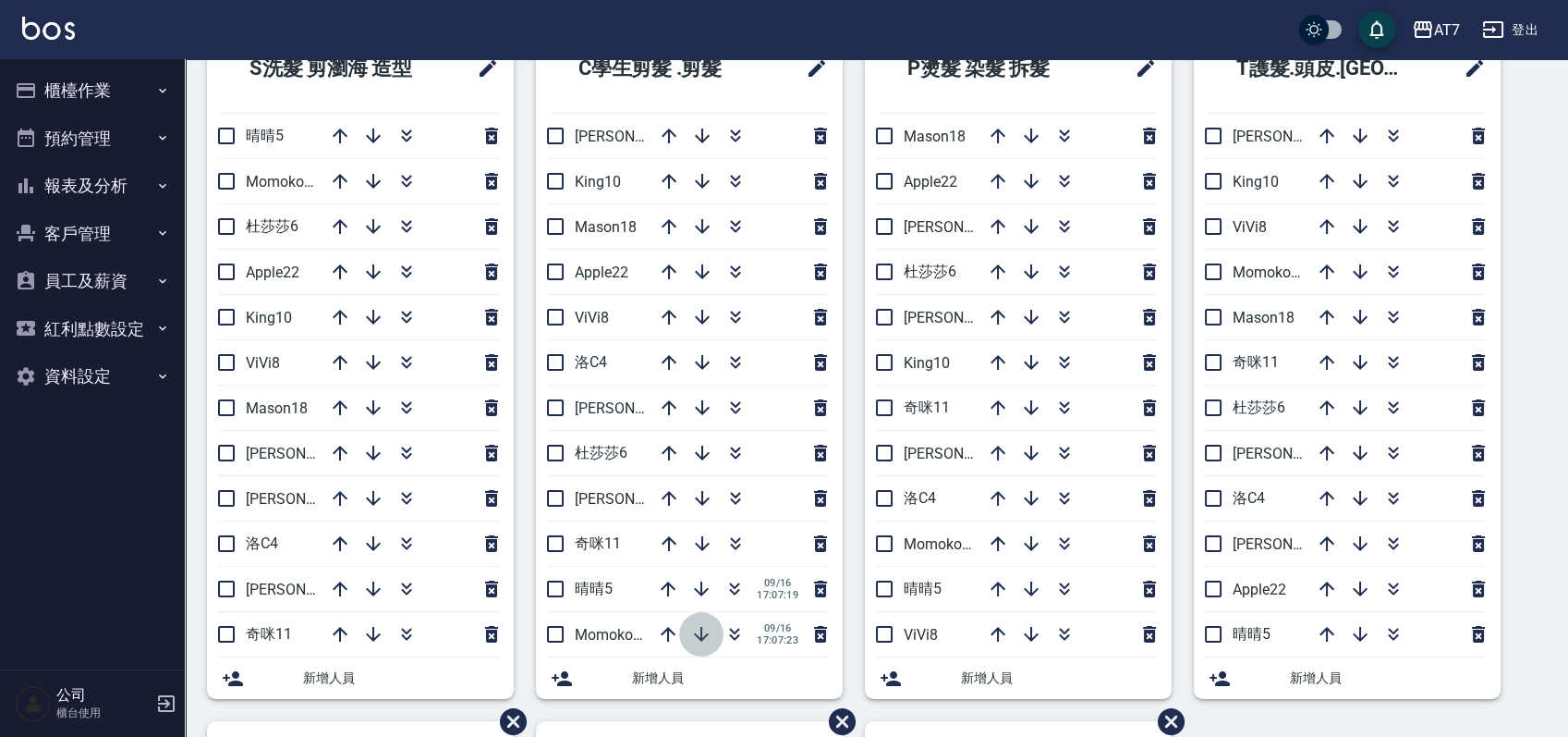
click at [698, 636] on icon "button" at bounding box center [701, 633] width 15 height 15
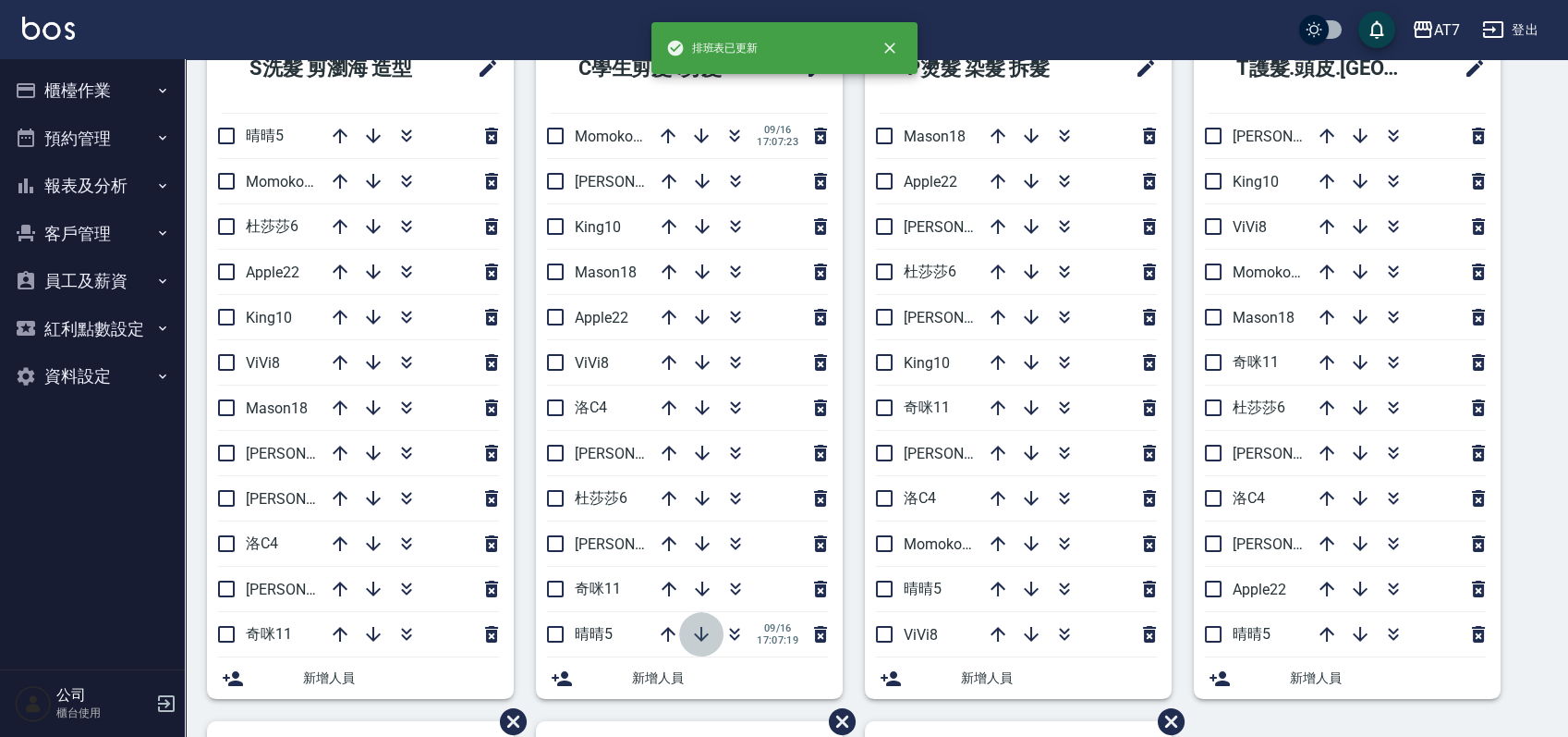
click at [701, 634] on icon "button" at bounding box center [701, 633] width 15 height 15
click at [558, 129] on input "checkbox" at bounding box center [555, 135] width 39 height 39
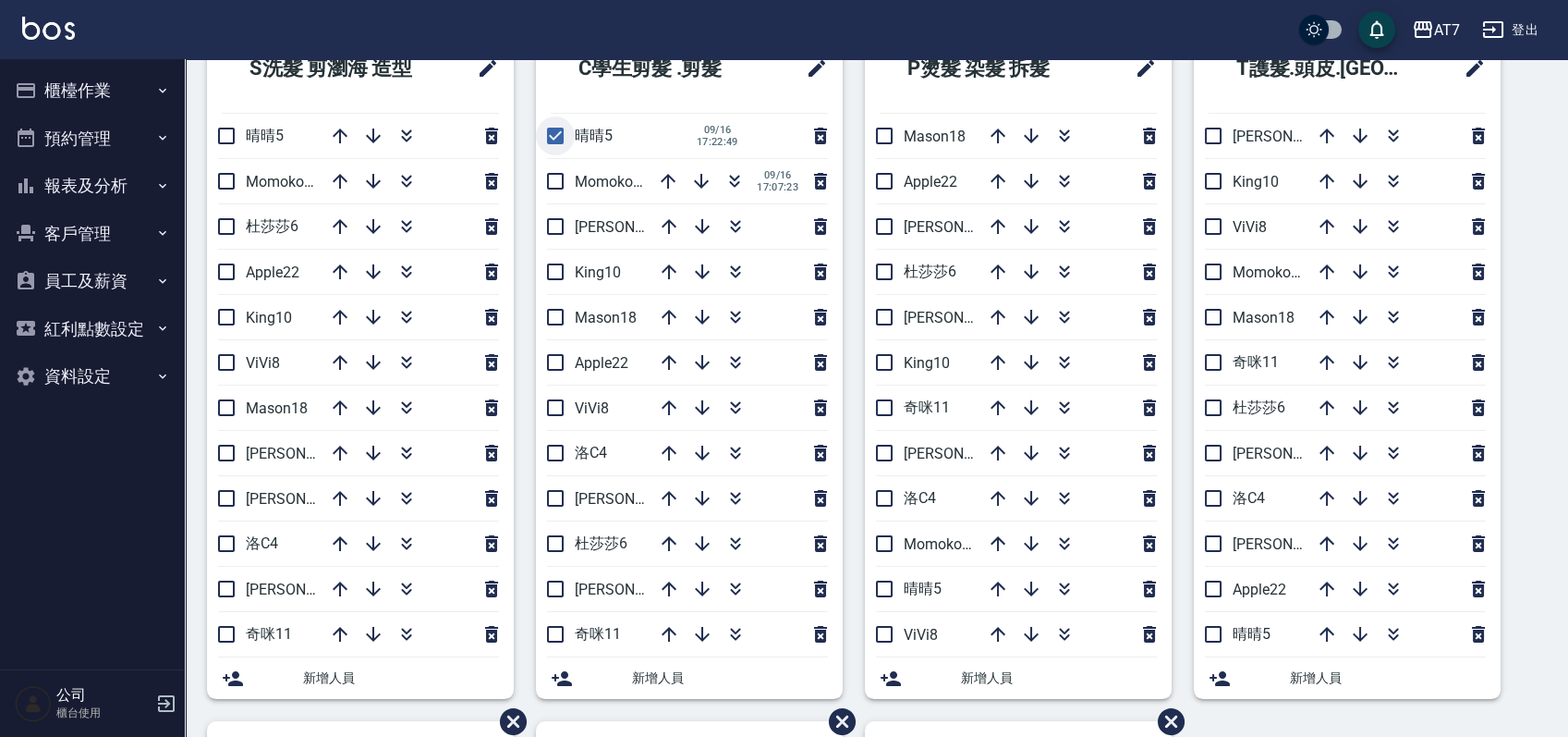
click at [560, 130] on input "checkbox" at bounding box center [555, 135] width 39 height 39
checkbox input "false"
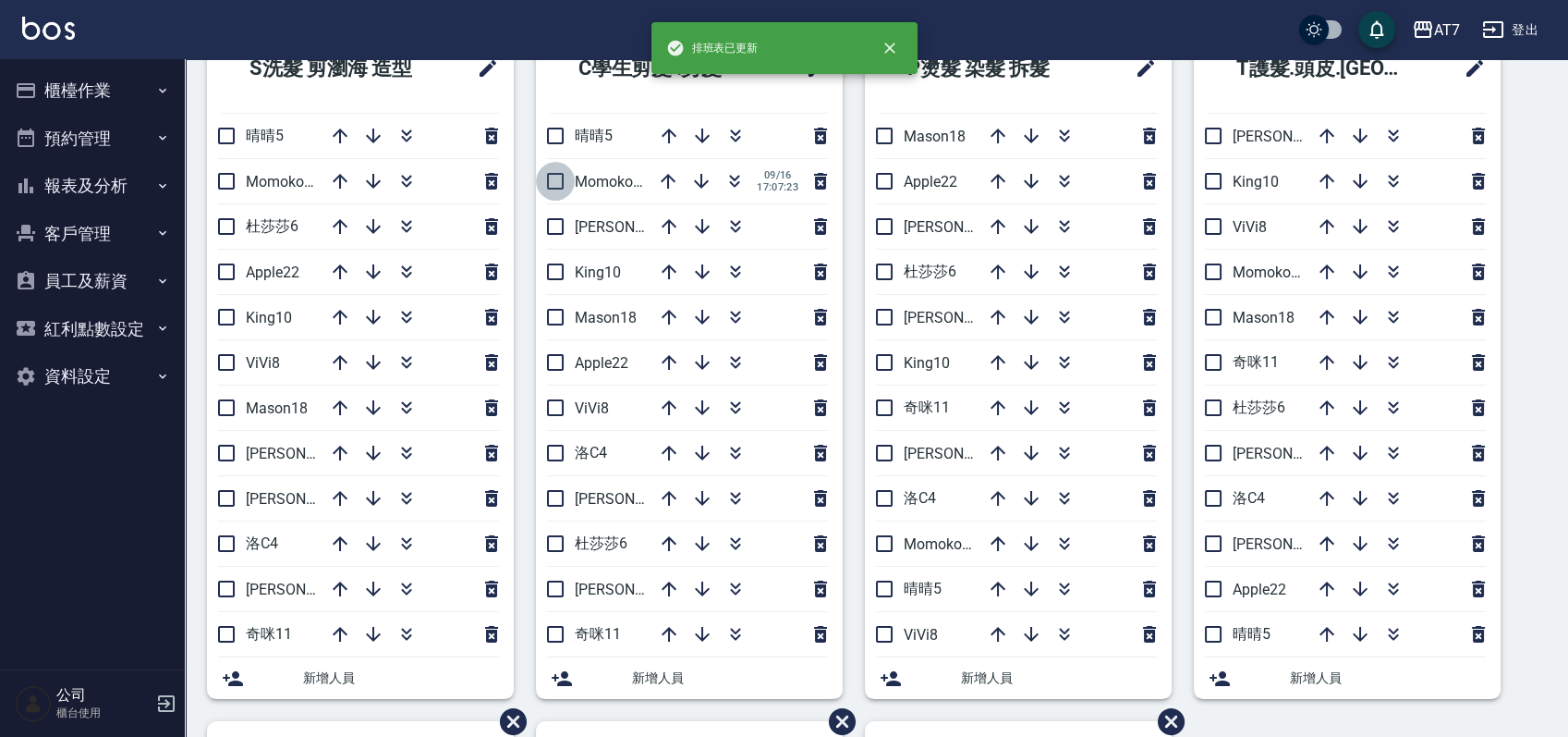
click at [554, 181] on input "checkbox" at bounding box center [555, 180] width 39 height 39
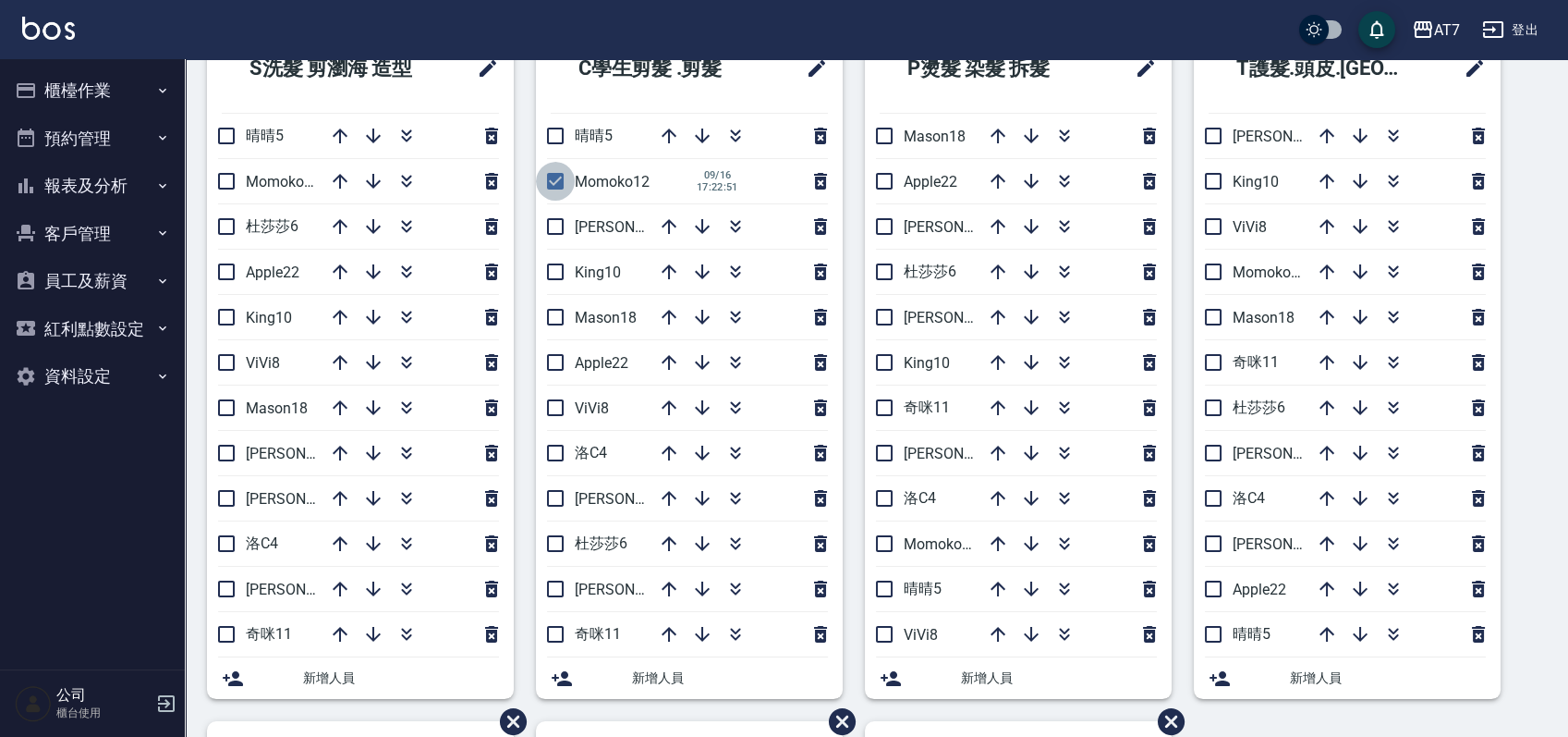
click at [554, 181] on input "checkbox" at bounding box center [555, 180] width 39 height 39
checkbox input "false"
click at [738, 130] on icon "button" at bounding box center [736, 135] width 22 height 22
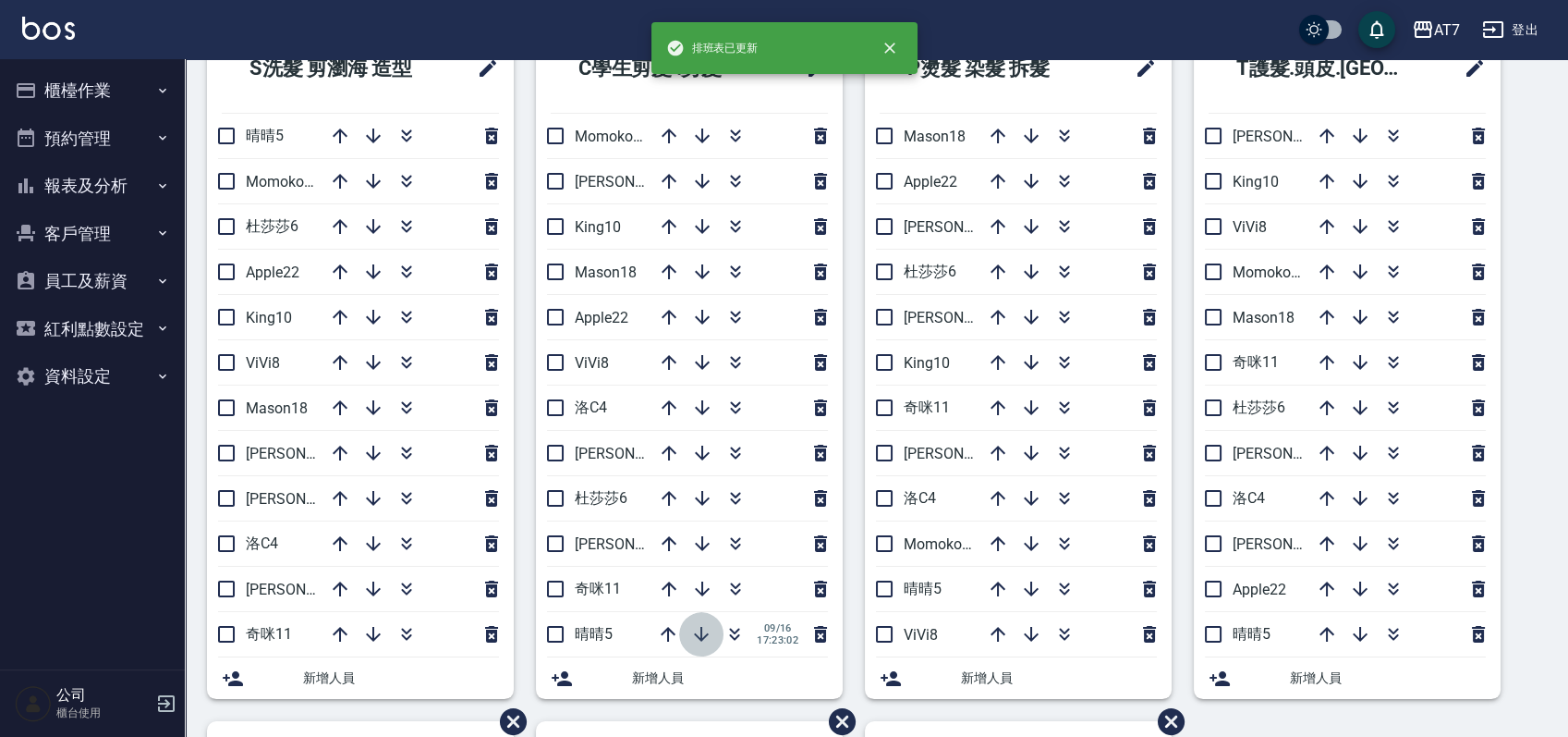
click at [699, 632] on icon "button" at bounding box center [701, 634] width 22 height 22
click at [566, 132] on input "checkbox" at bounding box center [555, 135] width 39 height 39
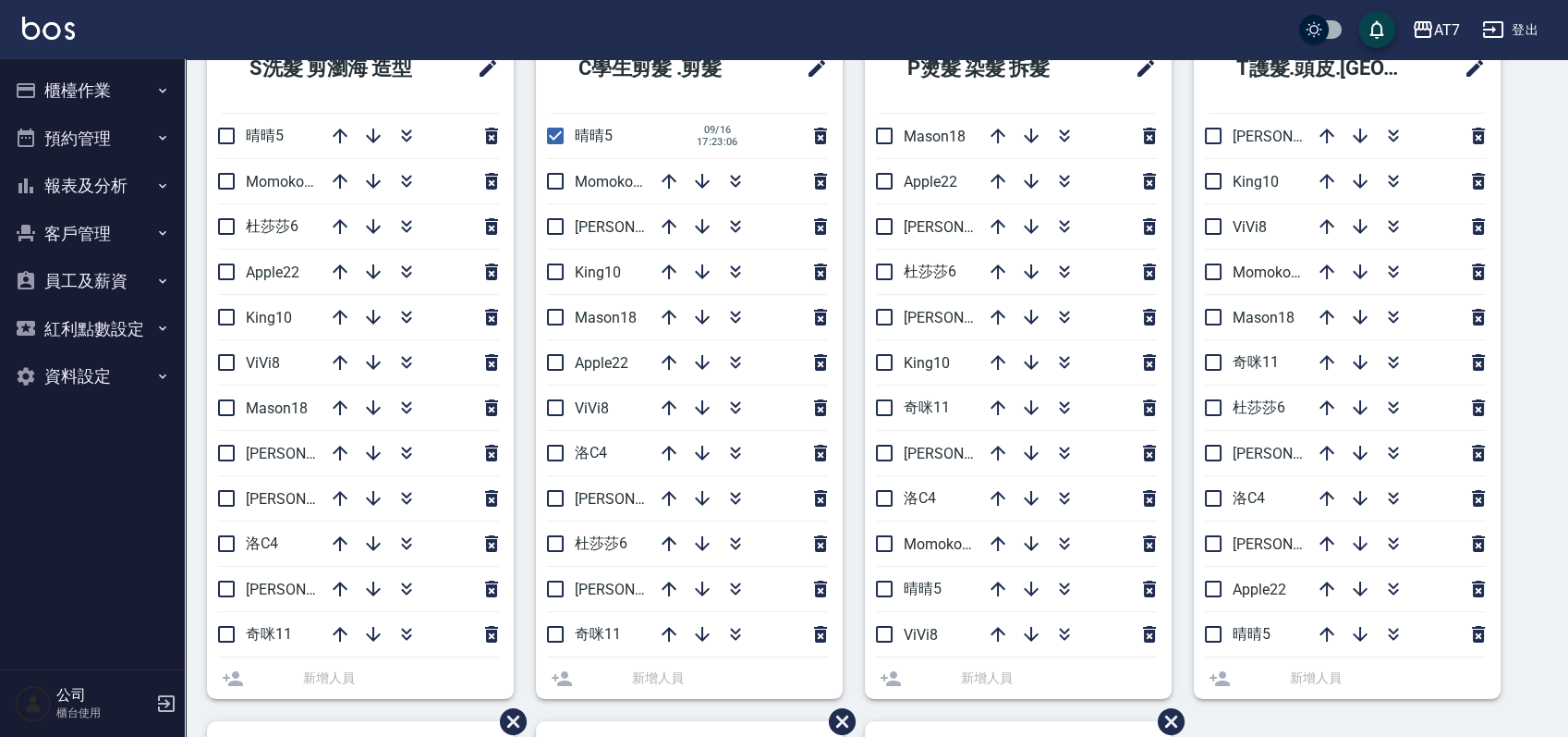
click at [560, 134] on input "checkbox" at bounding box center [555, 135] width 39 height 39
checkbox input "false"
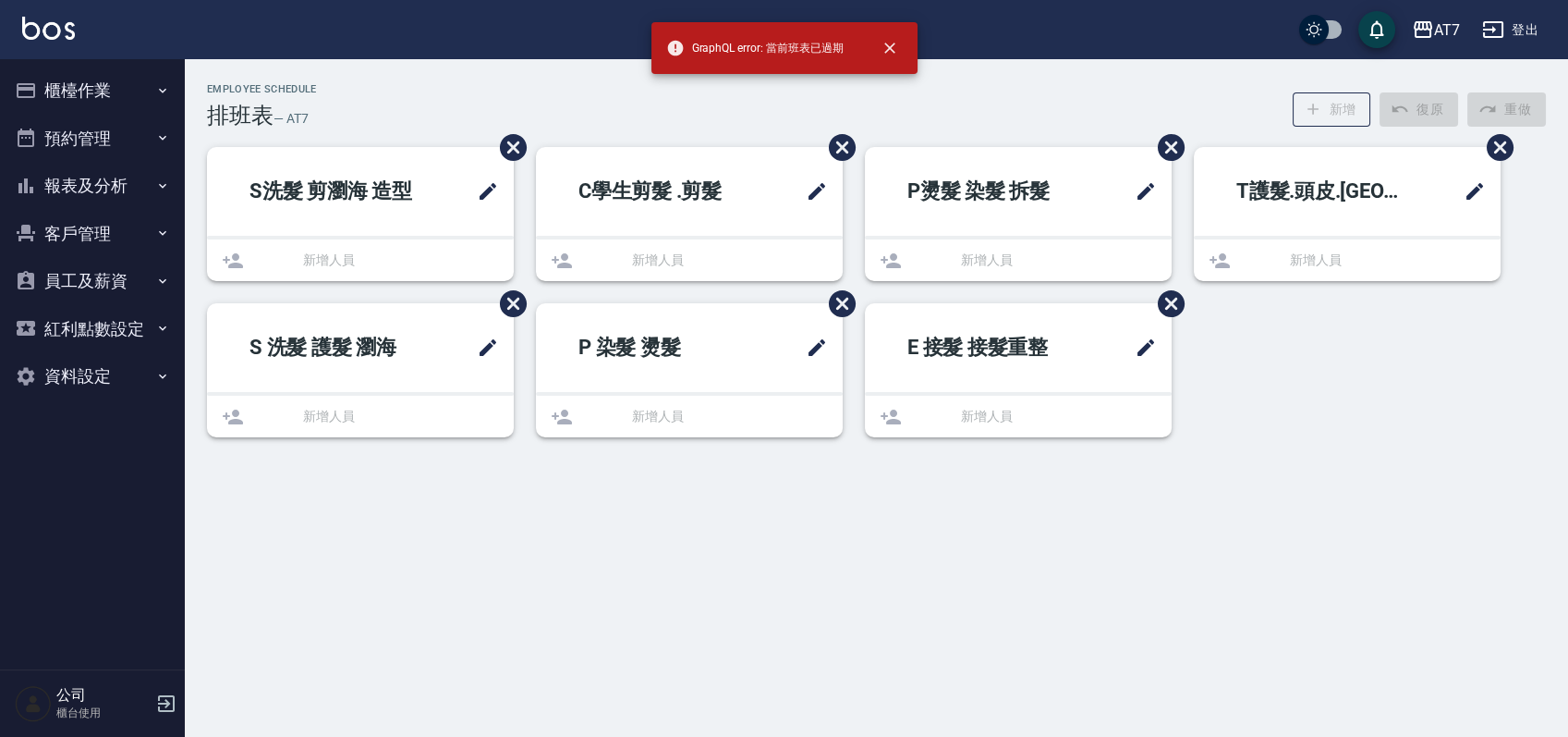
scroll to position [0, 0]
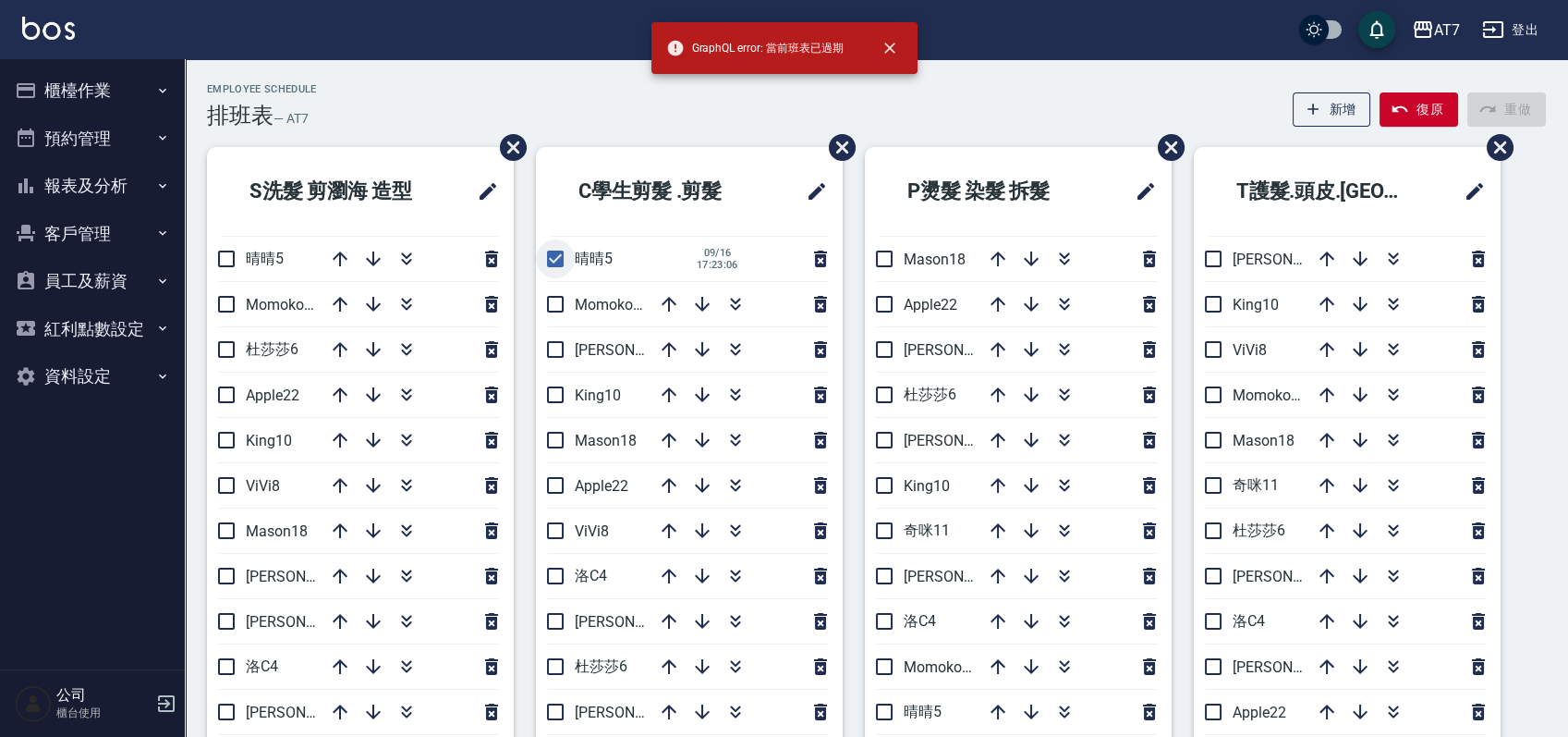
click at [554, 261] on input "checkbox" at bounding box center [555, 258] width 39 height 39
checkbox input "false"
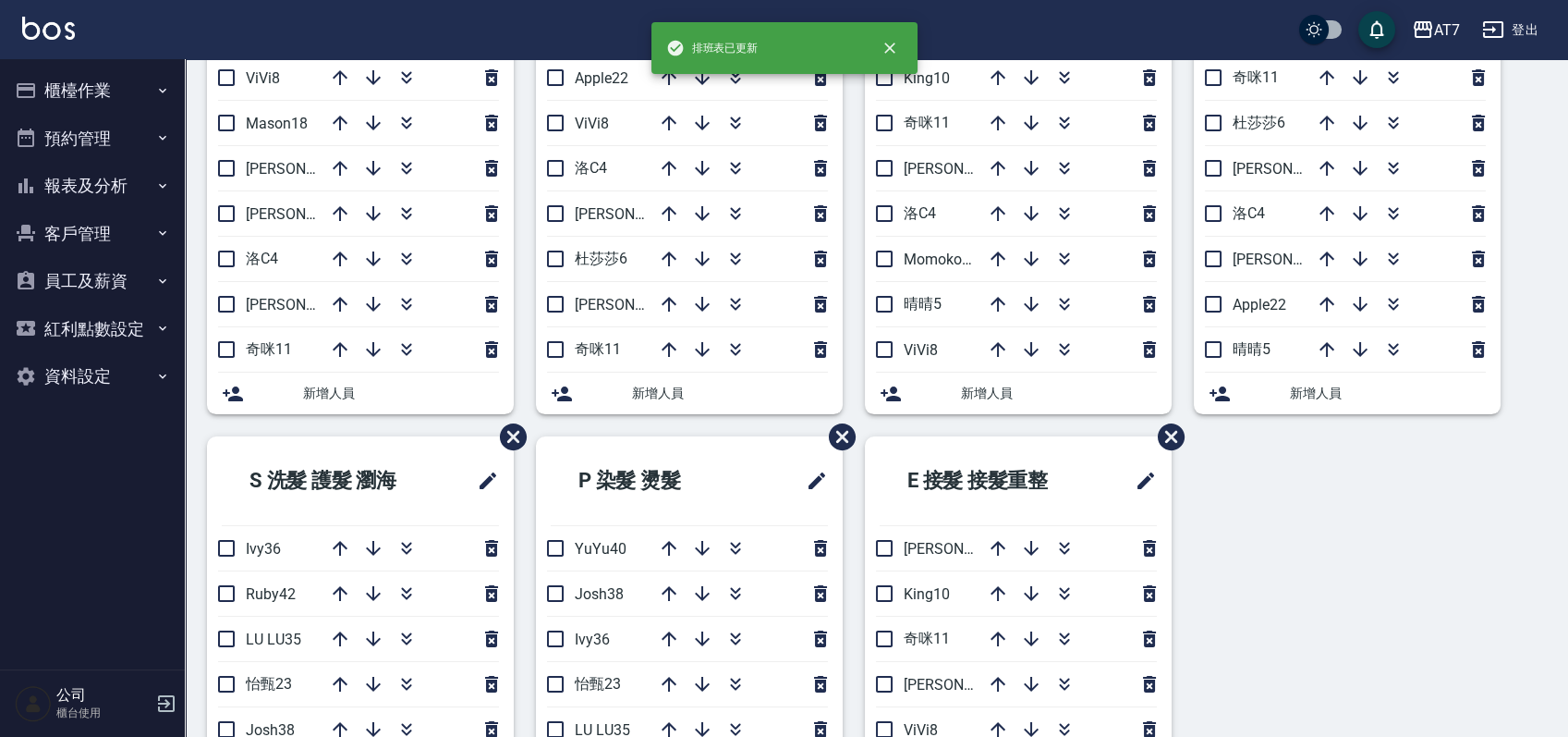
scroll to position [369, 0]
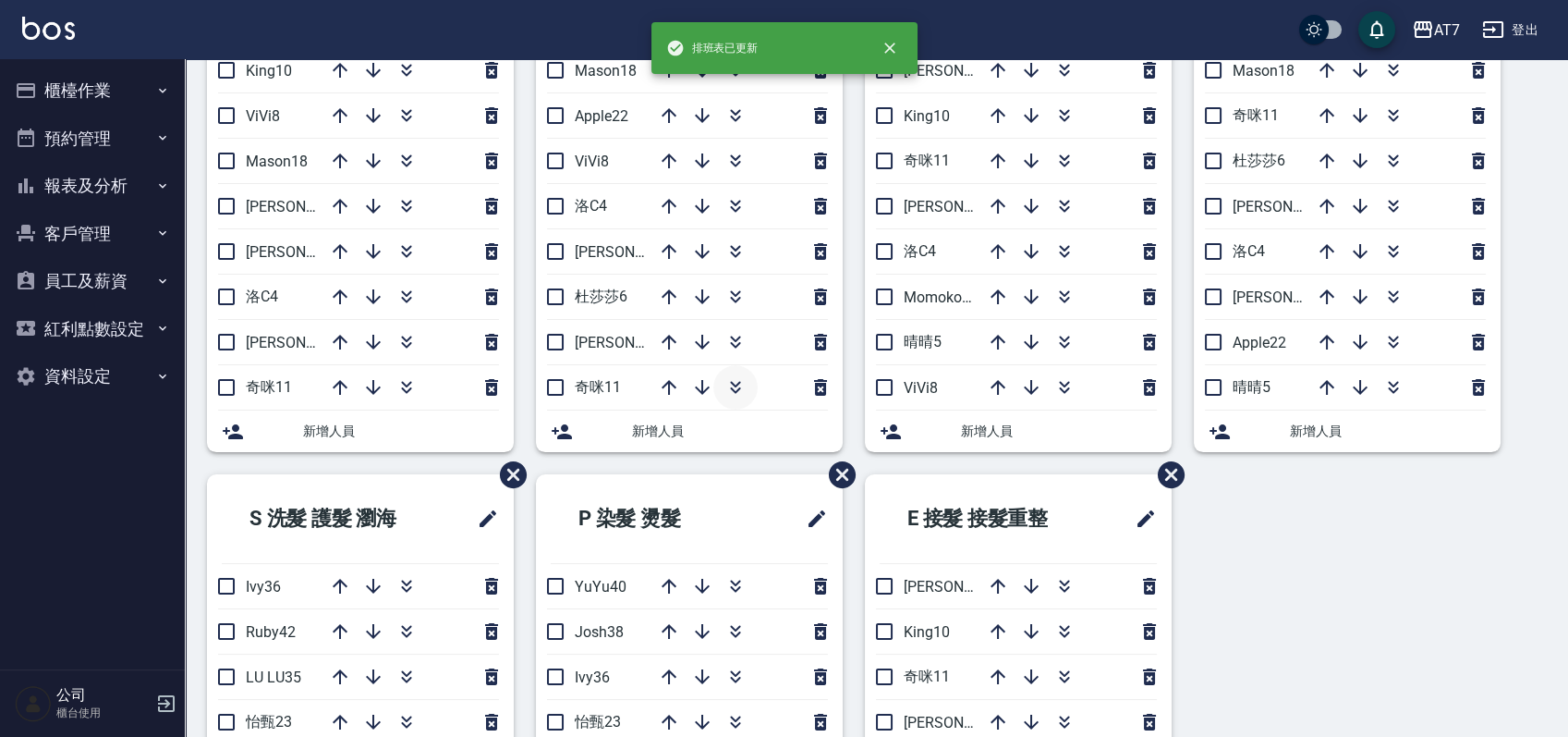
click at [740, 380] on icon "button" at bounding box center [736, 387] width 22 height 22
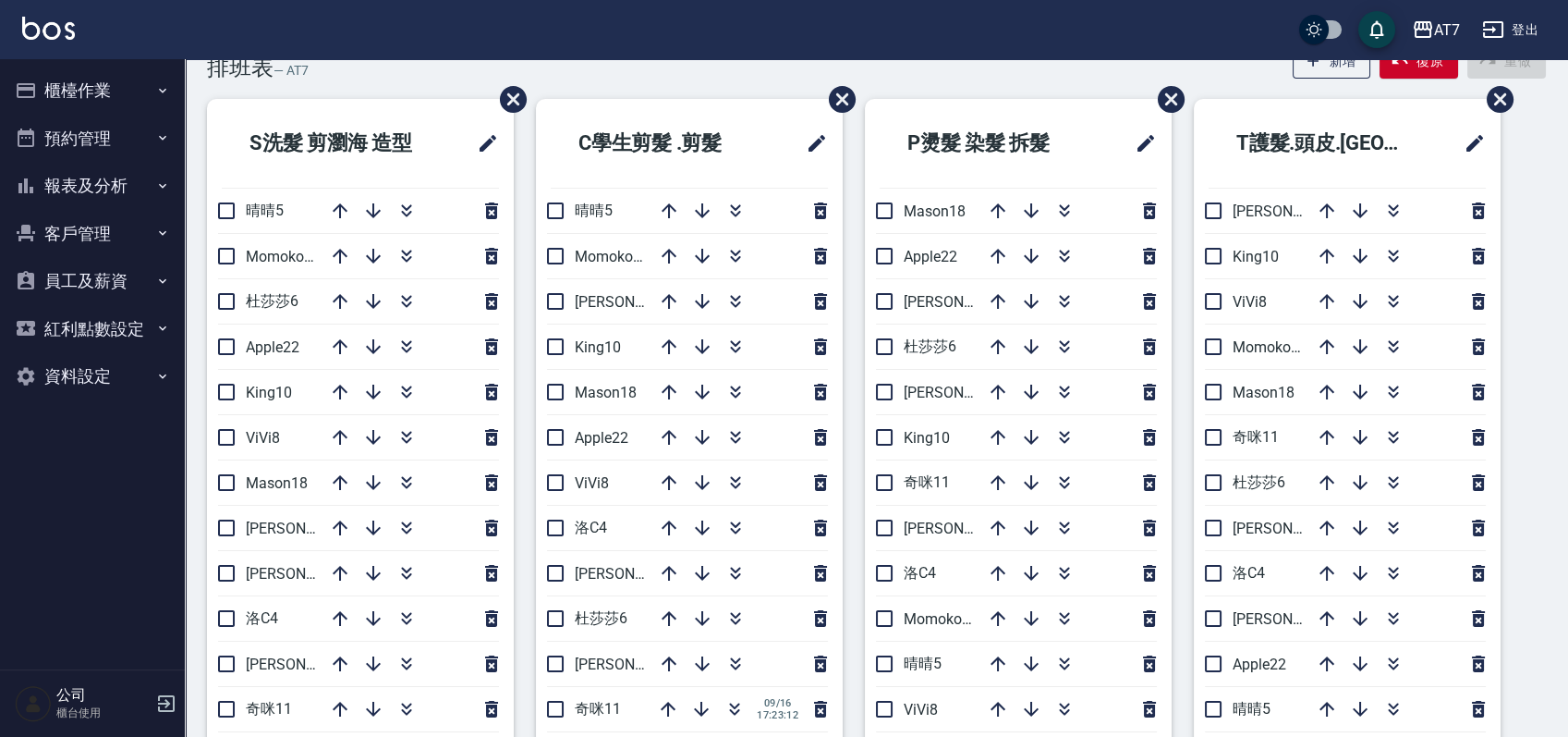
scroll to position [123, 0]
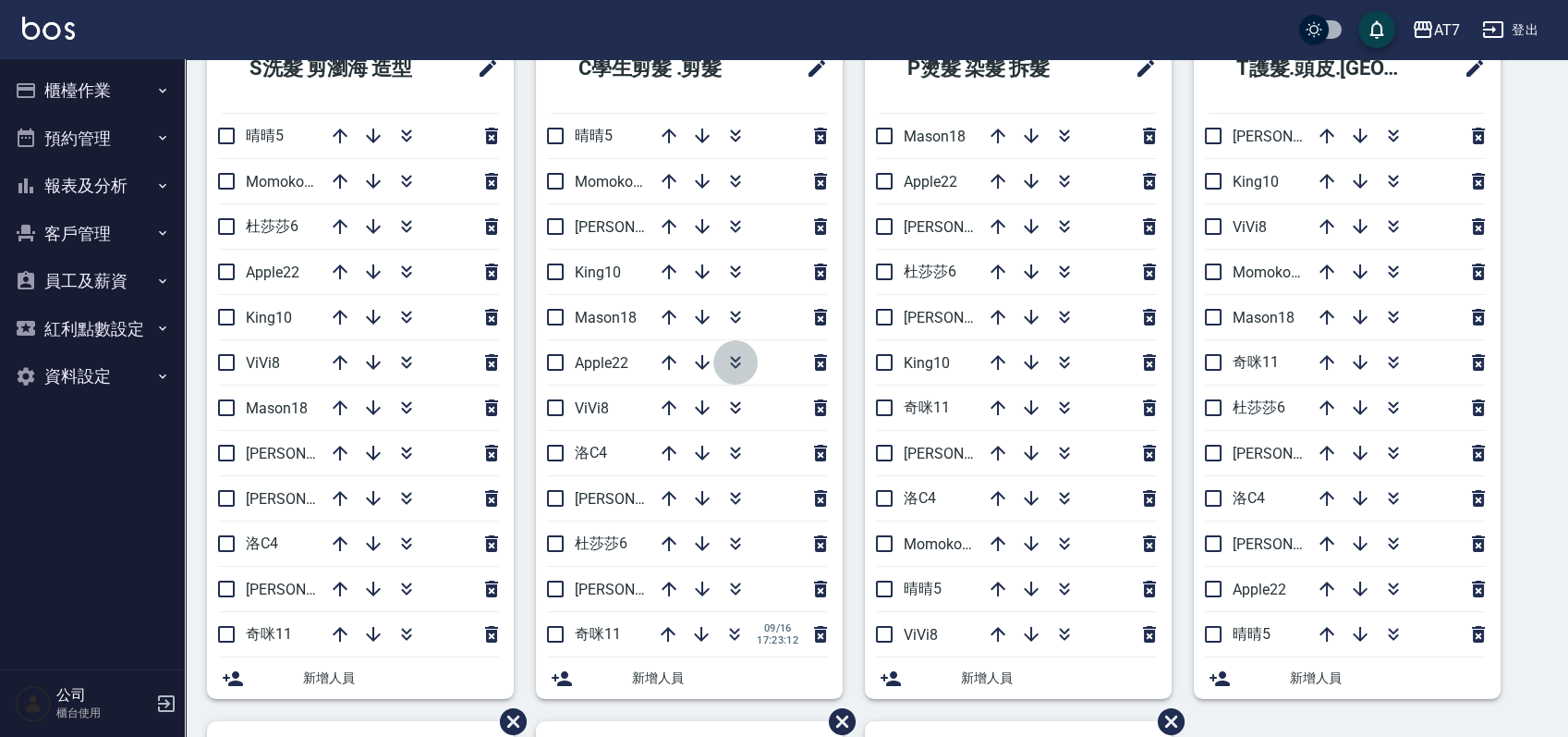
click at [741, 358] on icon "button" at bounding box center [736, 363] width 22 height 22
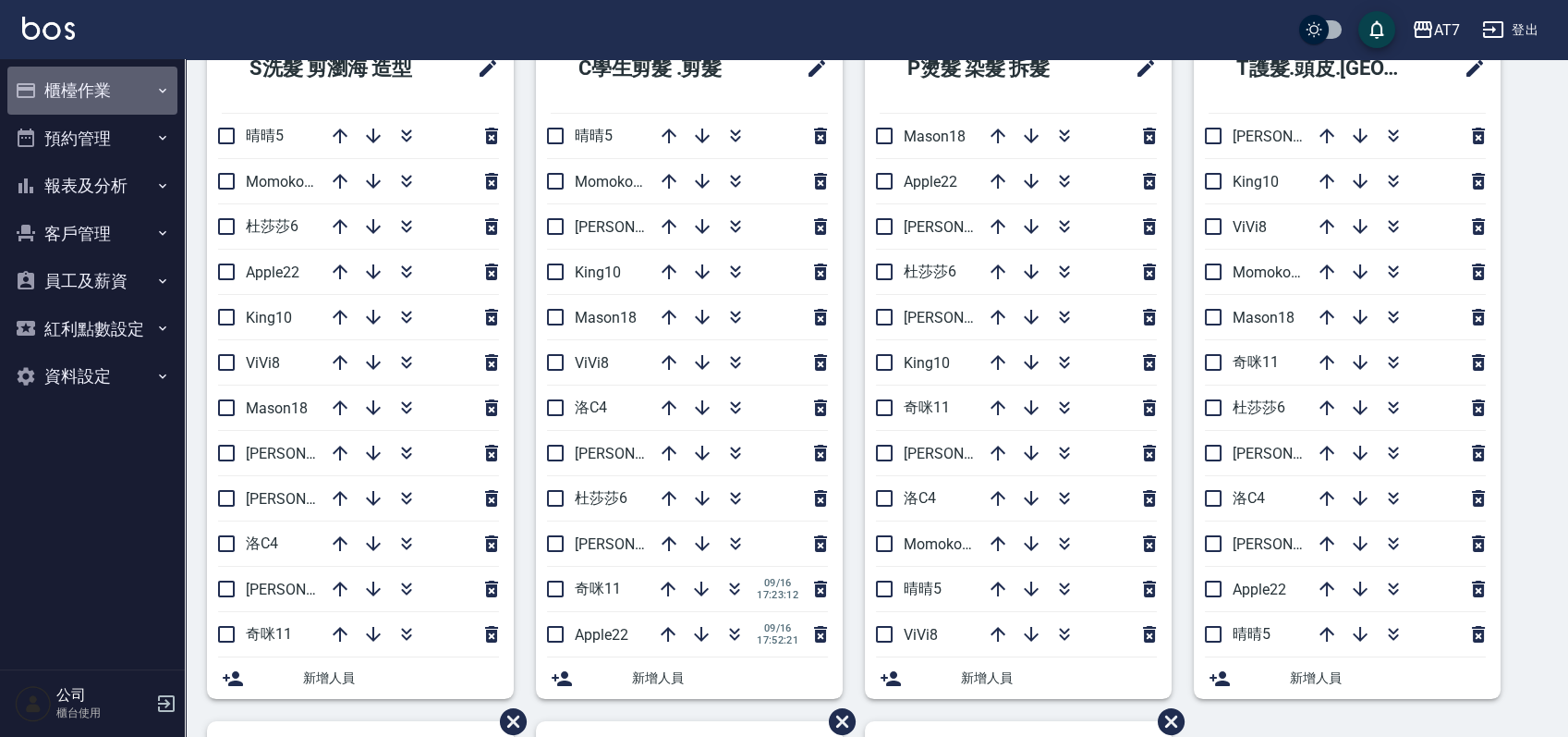
click at [102, 81] on button "櫃檯作業" at bounding box center [92, 91] width 170 height 48
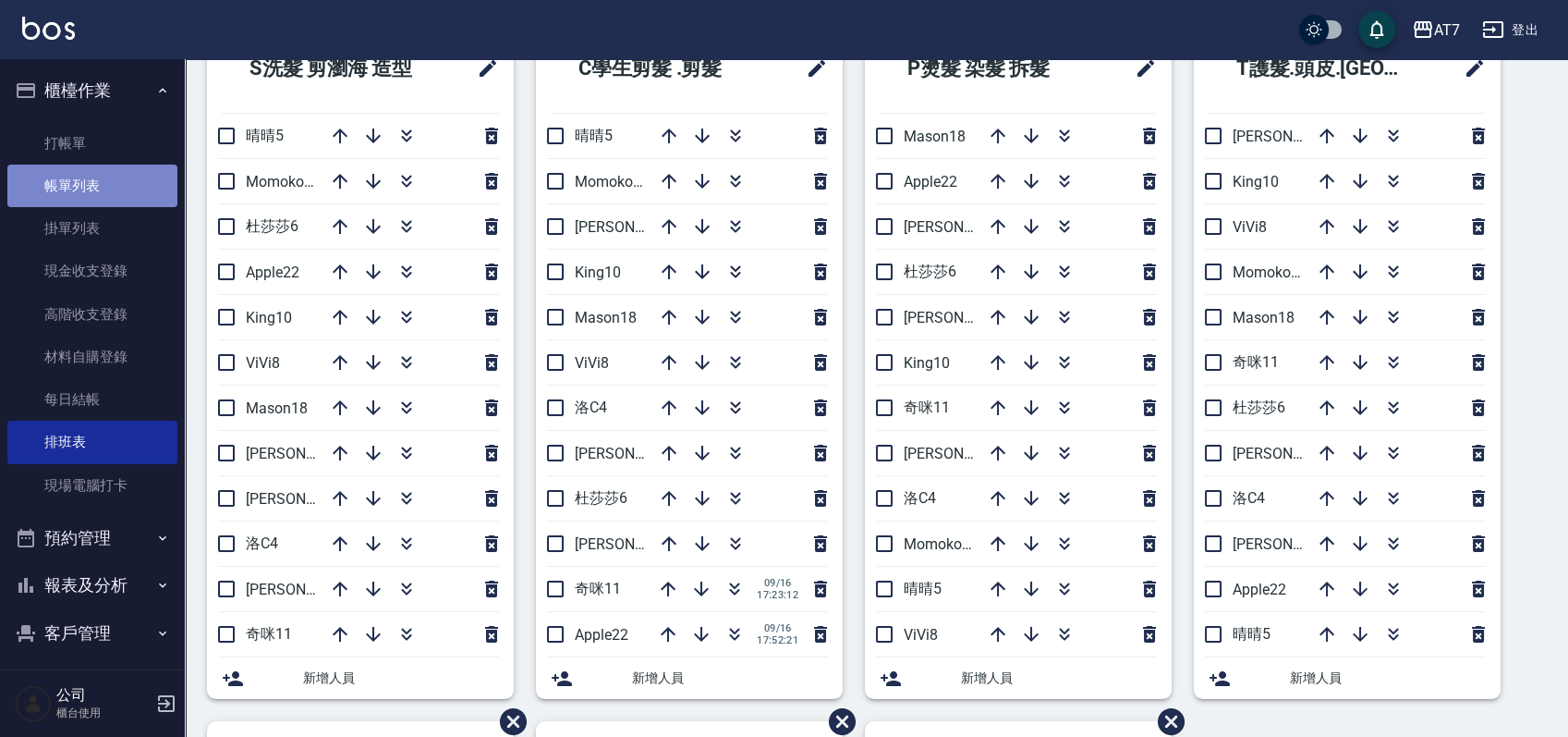
click at [96, 178] on link "帳單列表" at bounding box center [92, 185] width 170 height 43
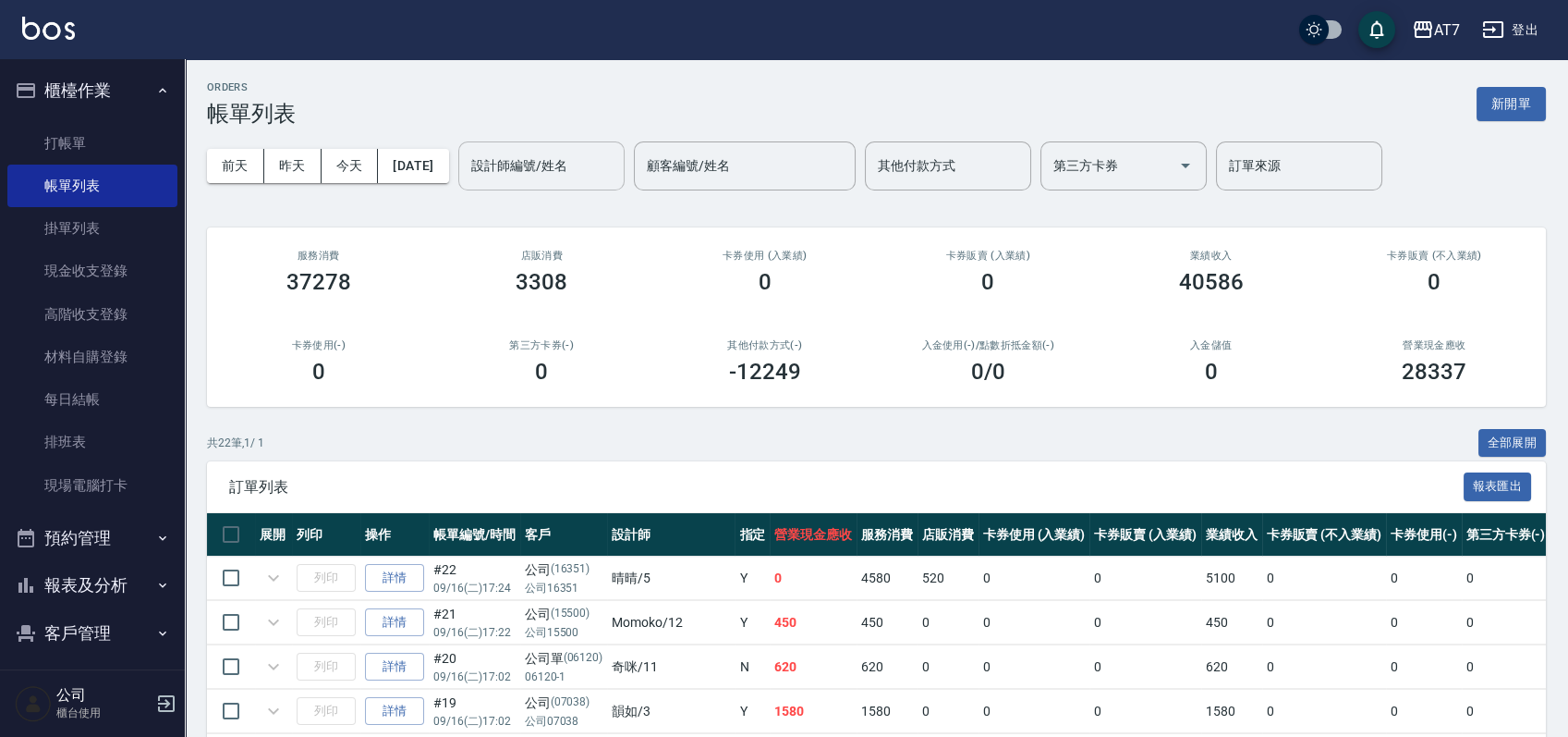
click at [568, 161] on div "設計師編號/姓名 設計師編號/姓名" at bounding box center [541, 165] width 166 height 49
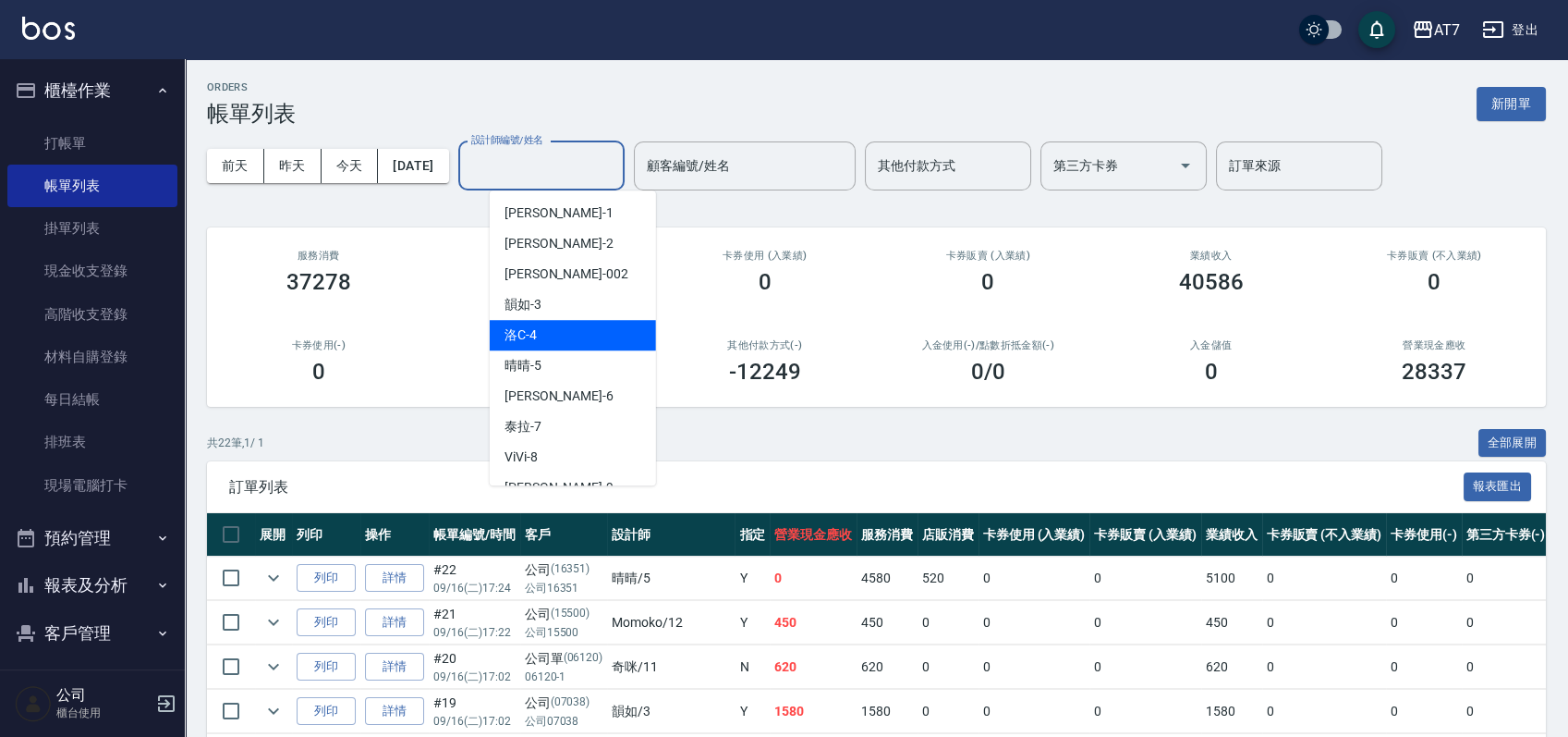
click at [586, 344] on div "洛C -4" at bounding box center [572, 335] width 166 height 31
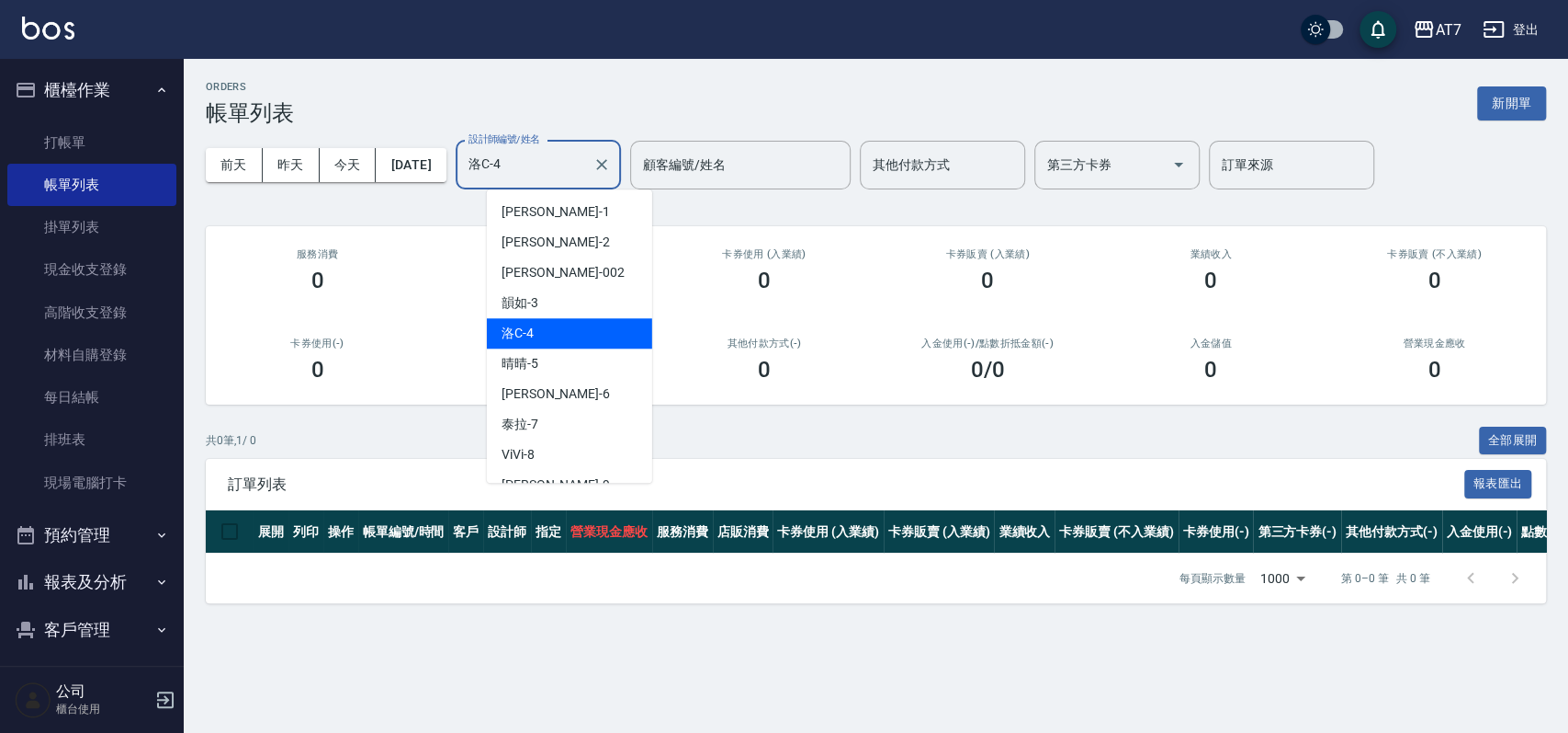
click at [573, 166] on input "洛C-4" at bounding box center [525, 164] width 122 height 32
click at [554, 359] on div "晴晴 -5" at bounding box center [569, 364] width 165 height 31
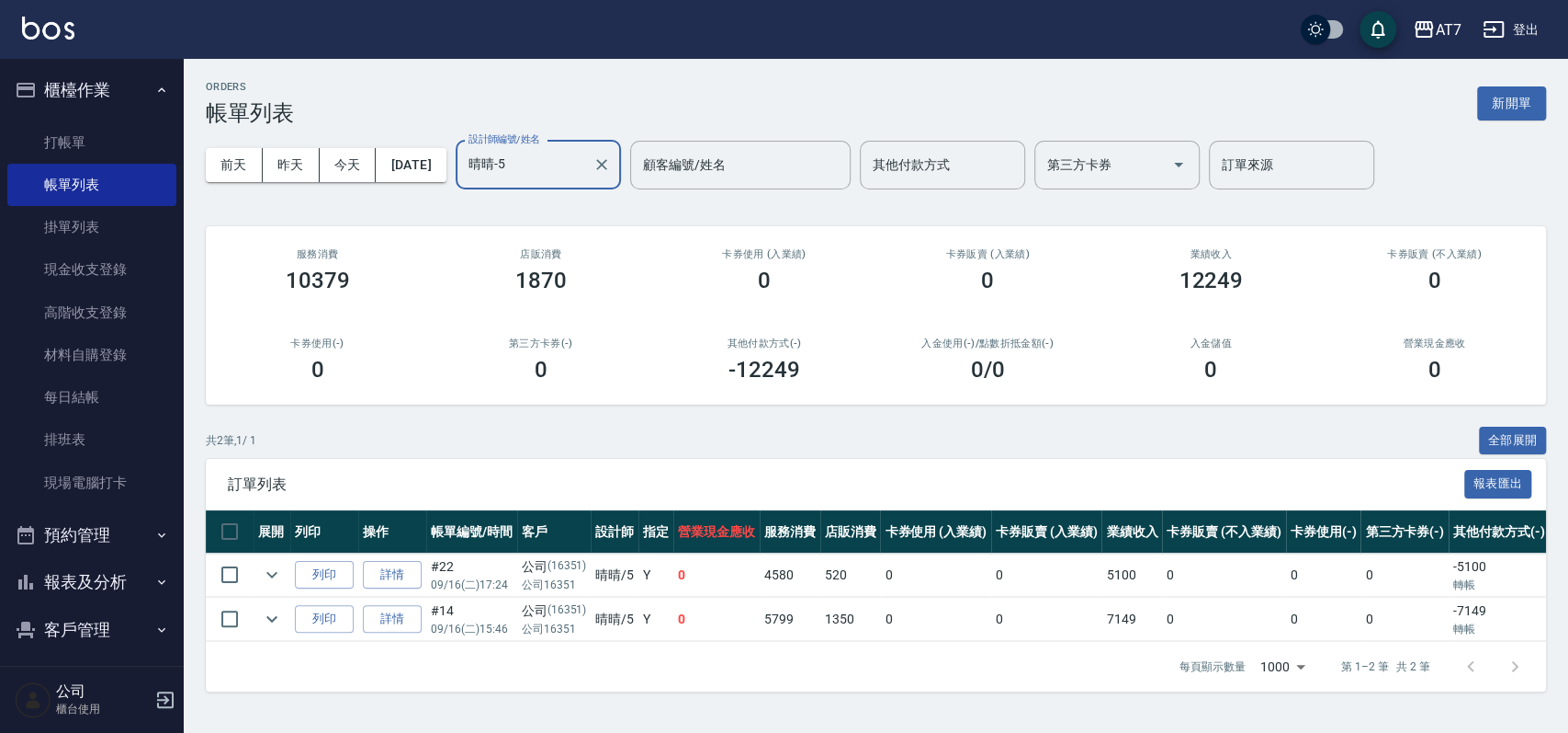
click at [551, 160] on input "晴晴-5" at bounding box center [525, 164] width 122 height 32
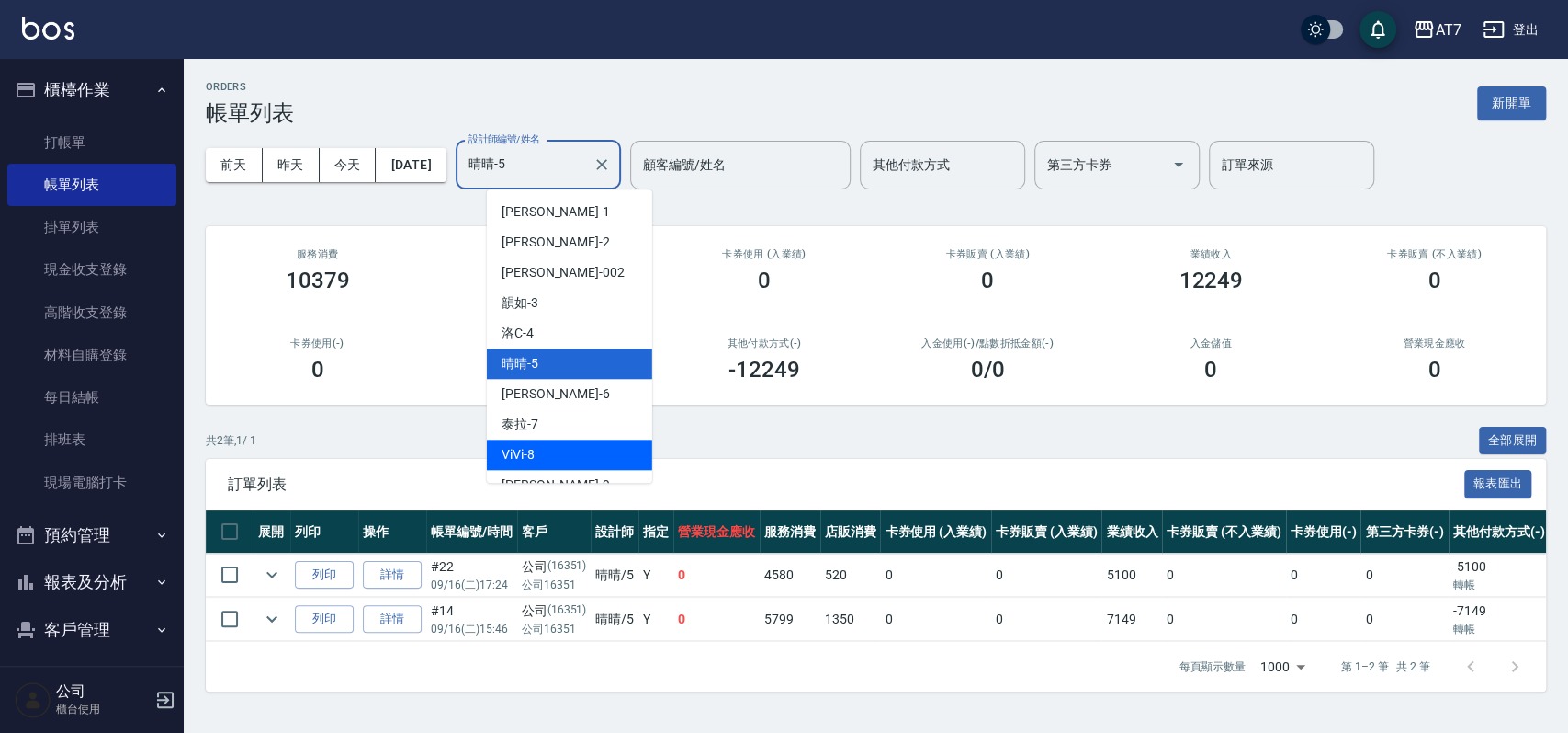
click at [551, 446] on div "ViVi -8" at bounding box center [569, 455] width 165 height 31
type input "ViVi-8"
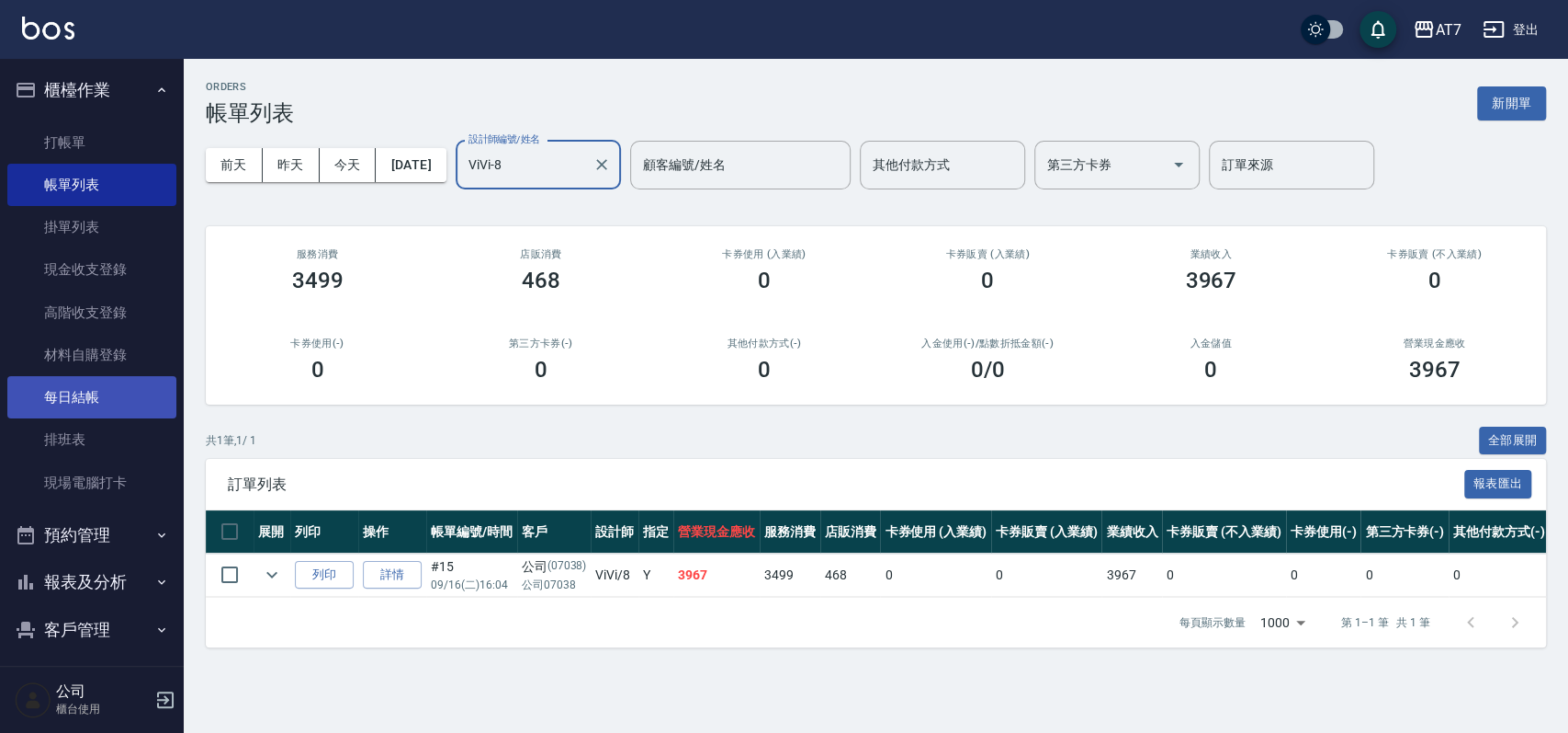
scroll to position [151, 0]
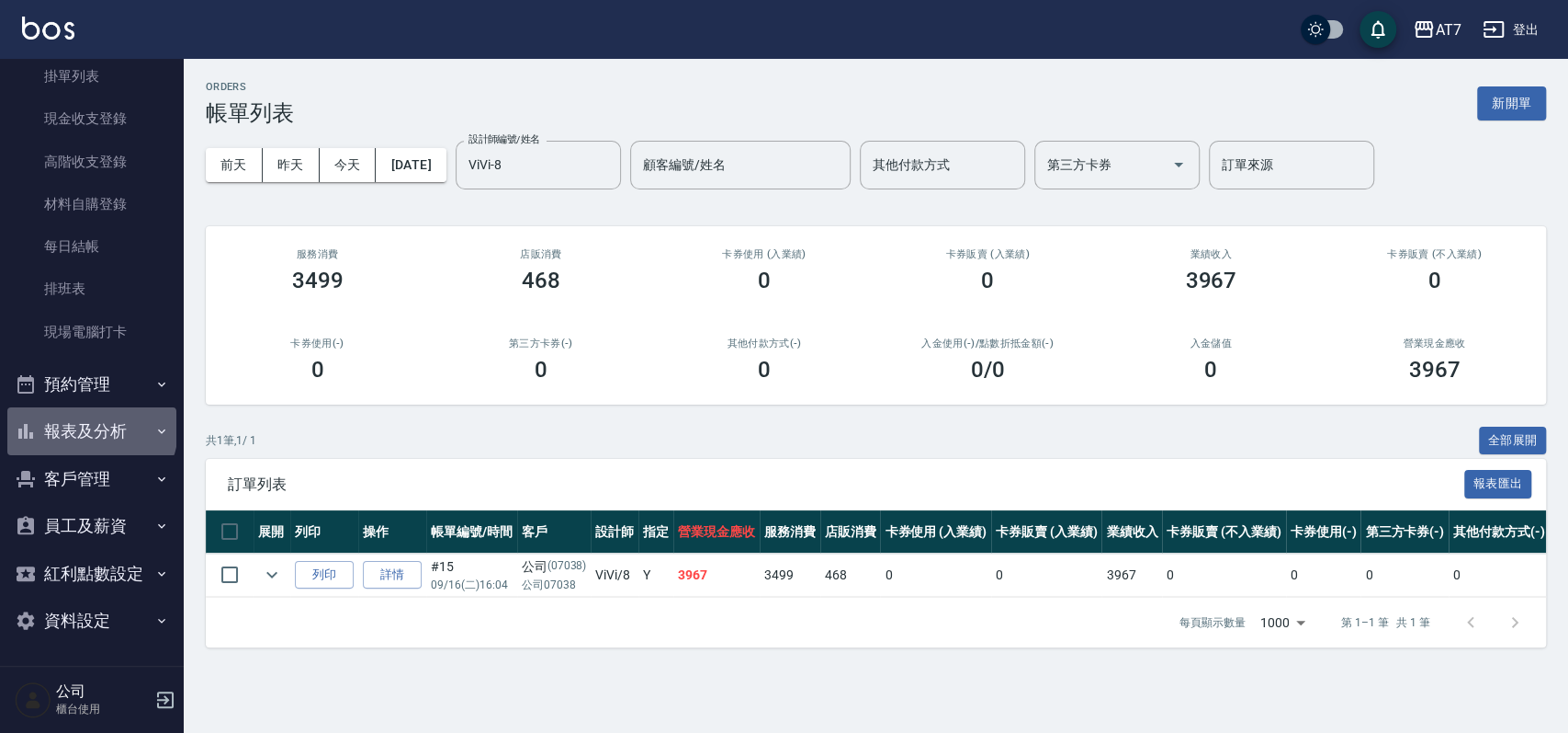
click at [90, 429] on button "報表及分析" at bounding box center [91, 431] width 169 height 48
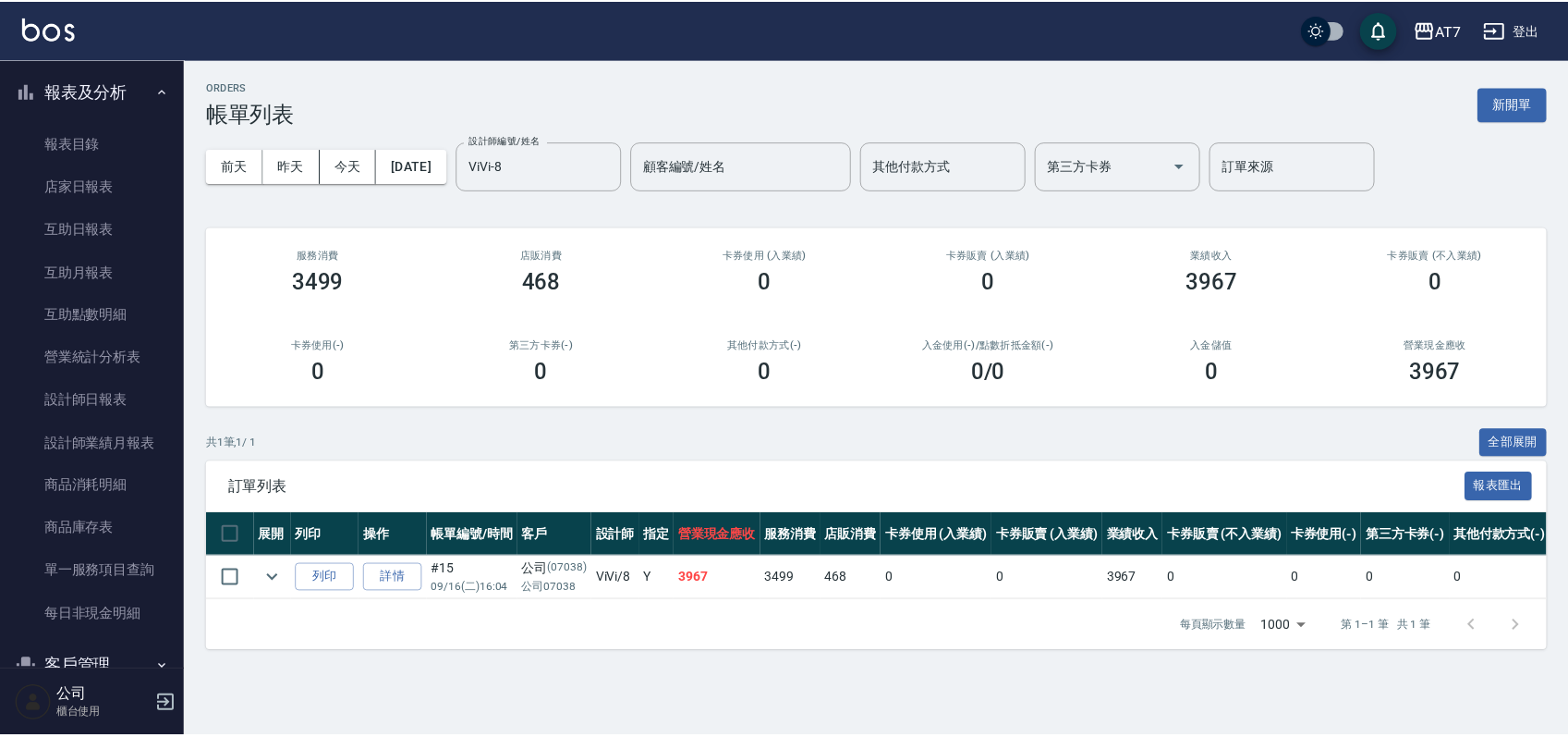
scroll to position [522, 0]
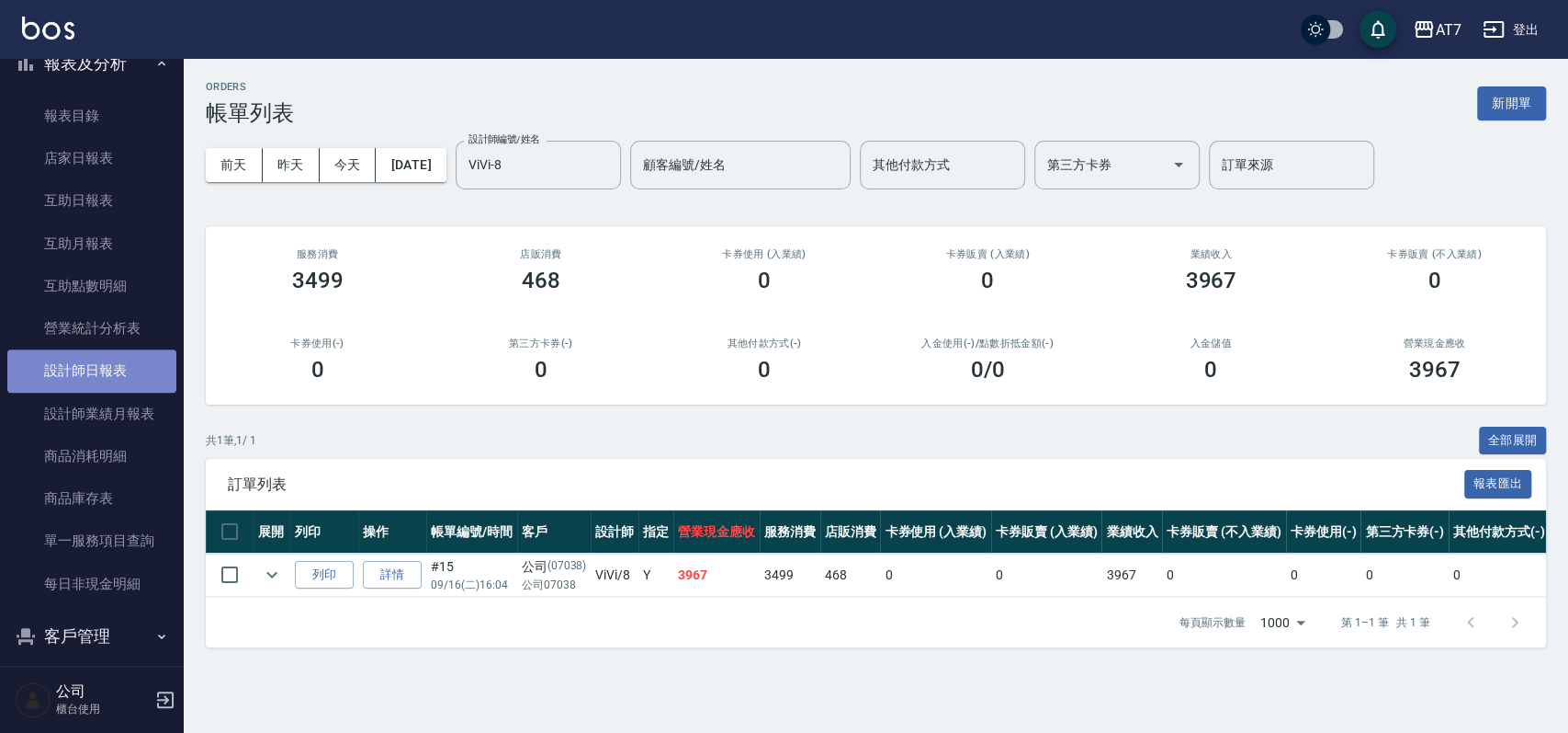
click at [105, 377] on link "設計師日報表" at bounding box center [91, 370] width 169 height 43
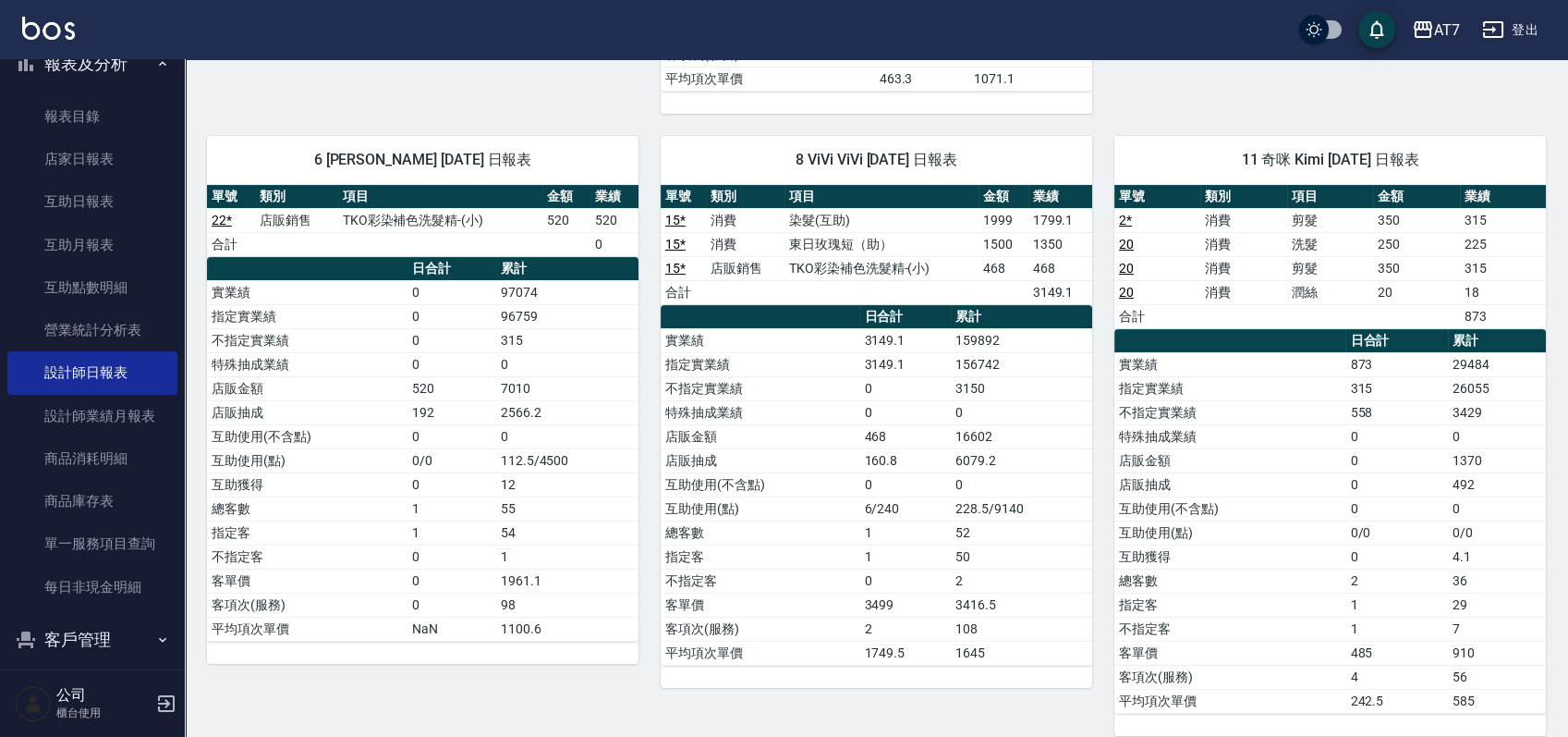
scroll to position [493, 0]
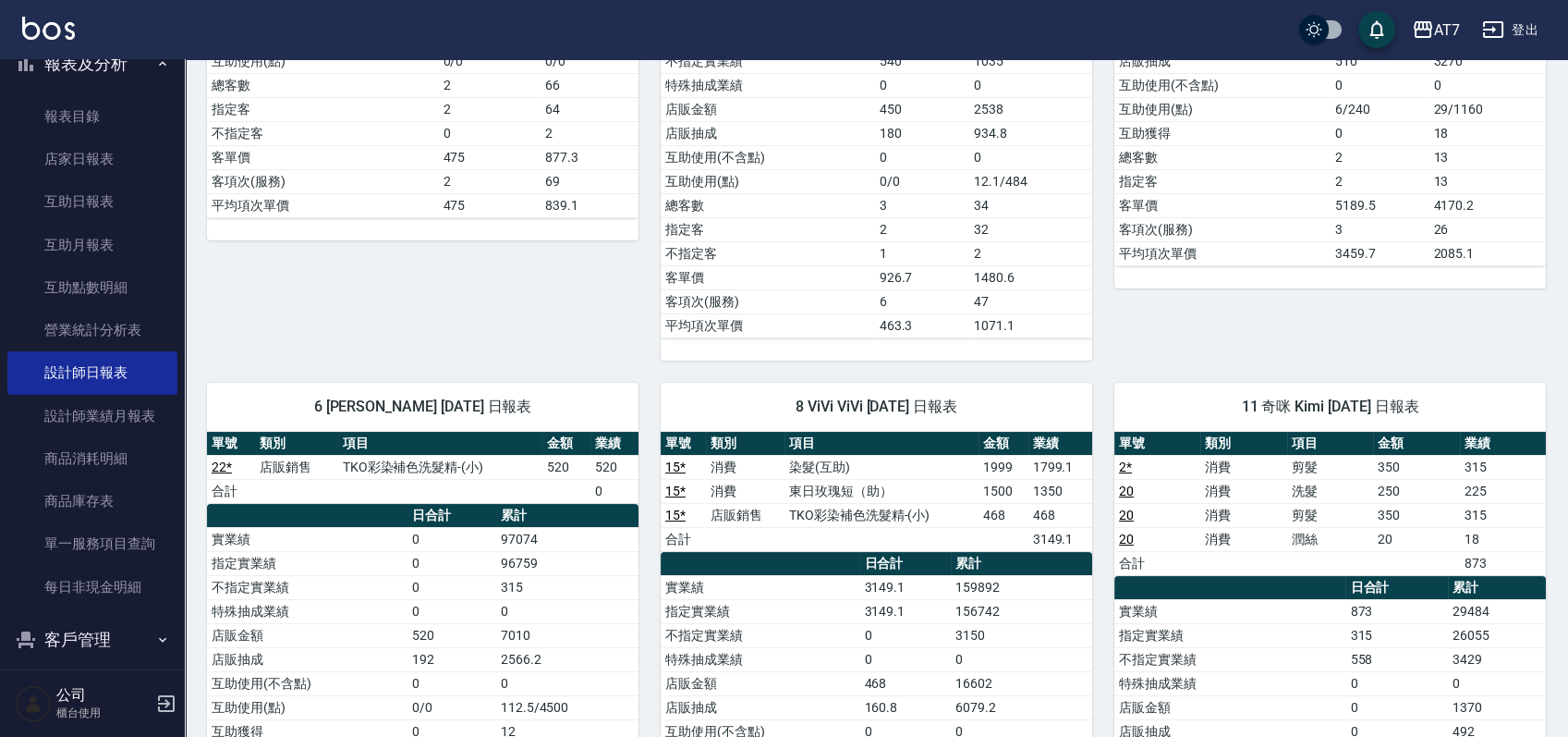
click at [221, 466] on link "22 *" at bounding box center [222, 466] width 20 height 15
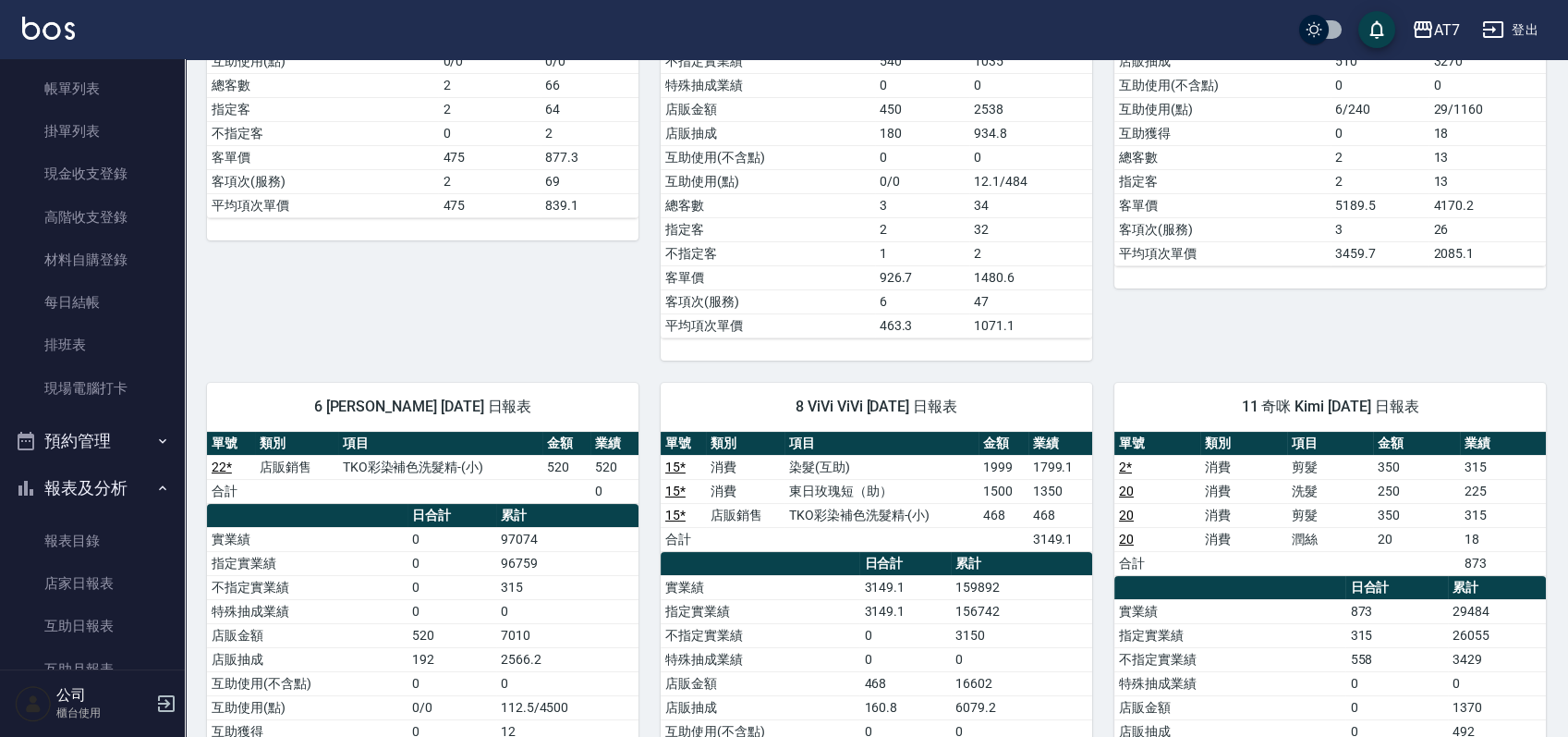
scroll to position [0, 0]
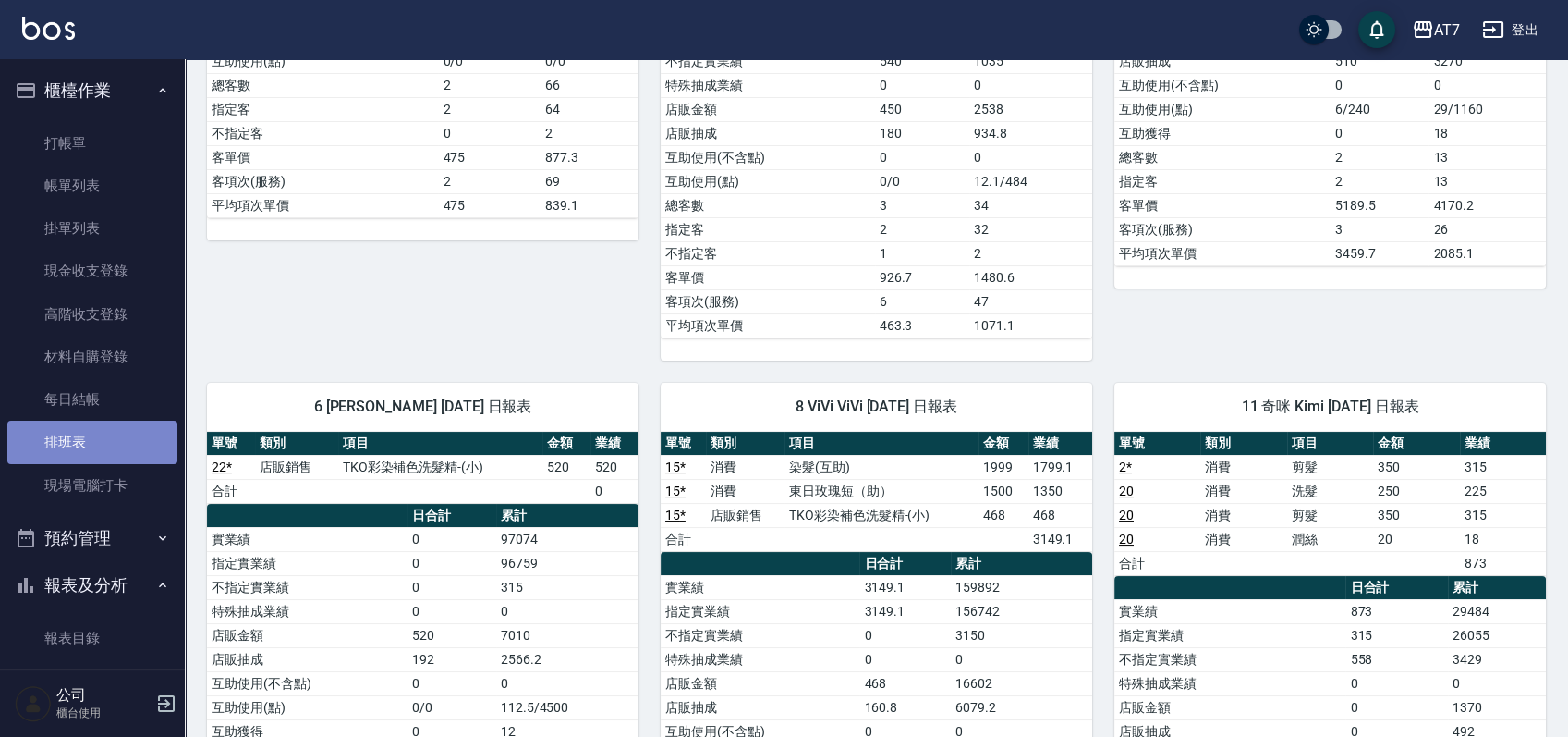
click at [92, 444] on link "排班表" at bounding box center [92, 441] width 170 height 43
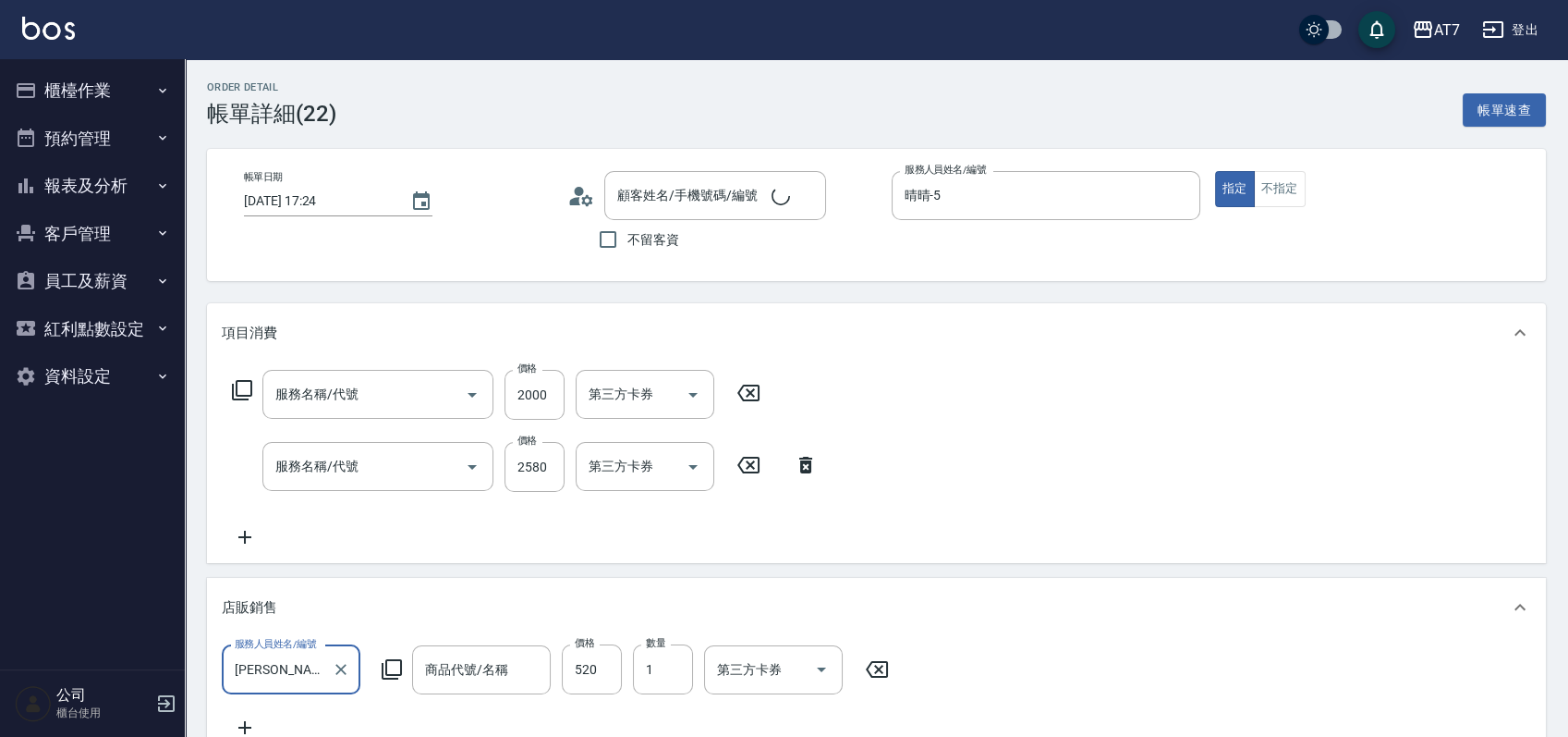
type input "[DATE] 17:24"
type input "晴晴-5"
type input "公司/公司16351/16351"
type input "0"
type input "轉帳"
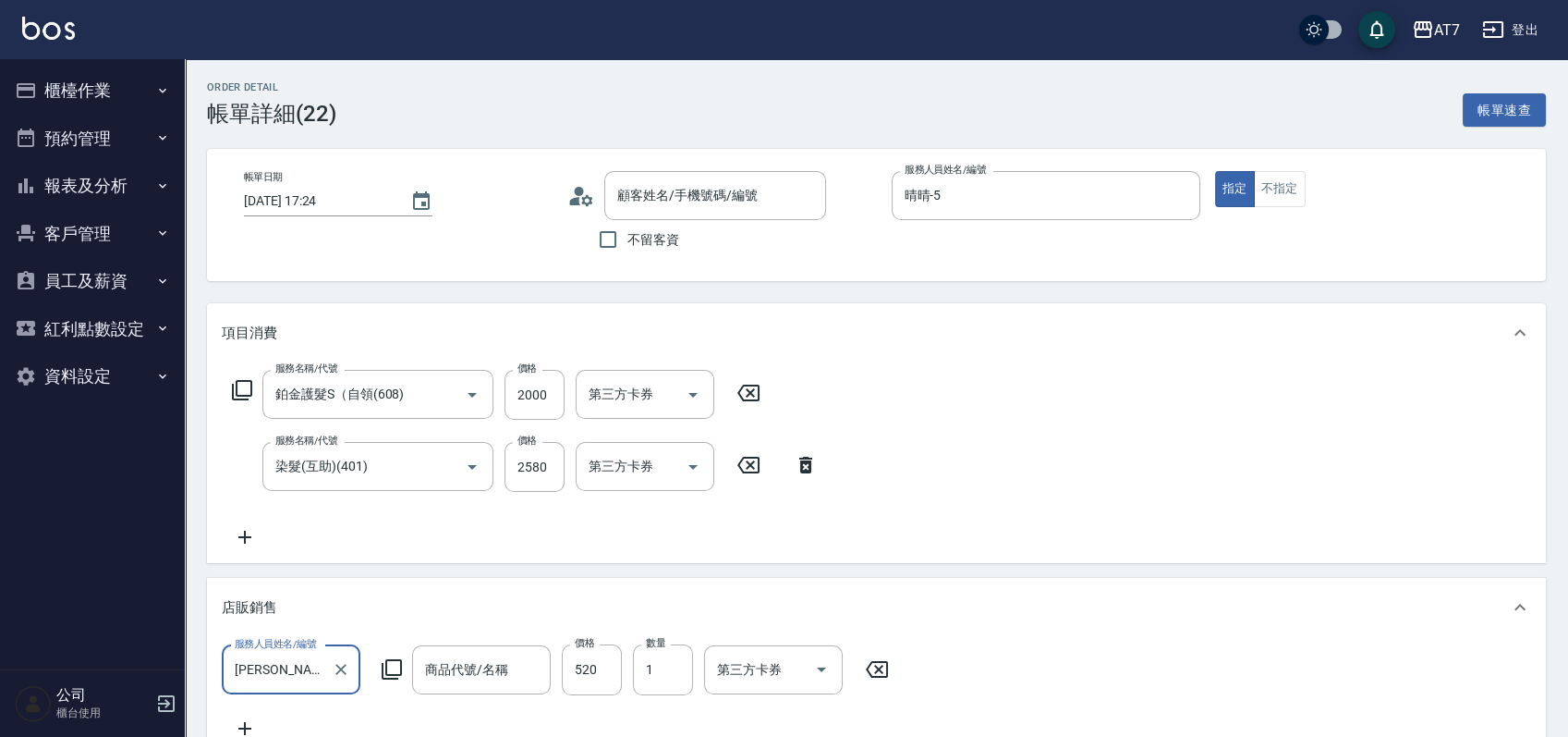
type input "鉑金護髮S（自領(608)"
type input "染髮(互助)(401)"
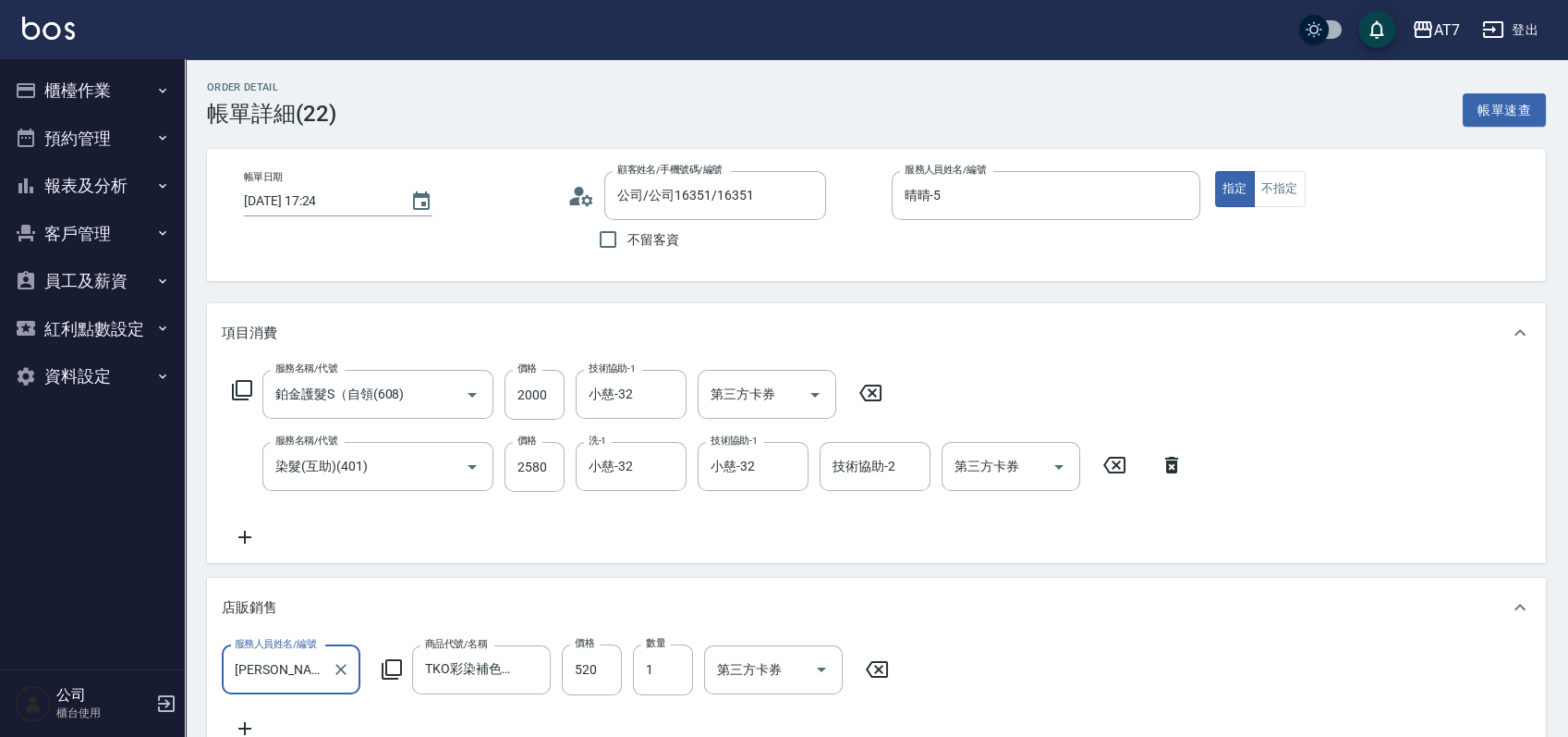
type input "TKO彩染補色洗髮精-(小)"
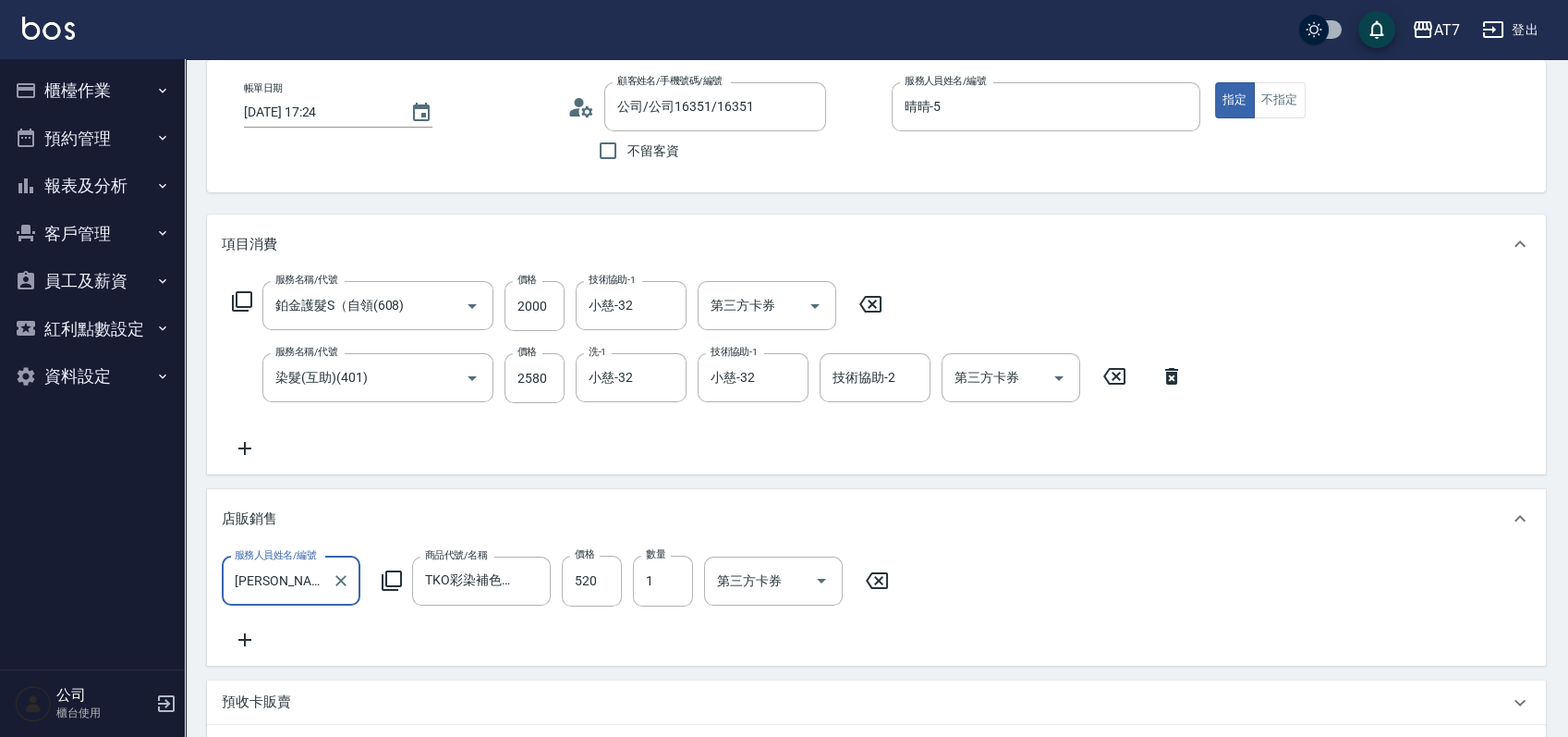
scroll to position [123, 0]
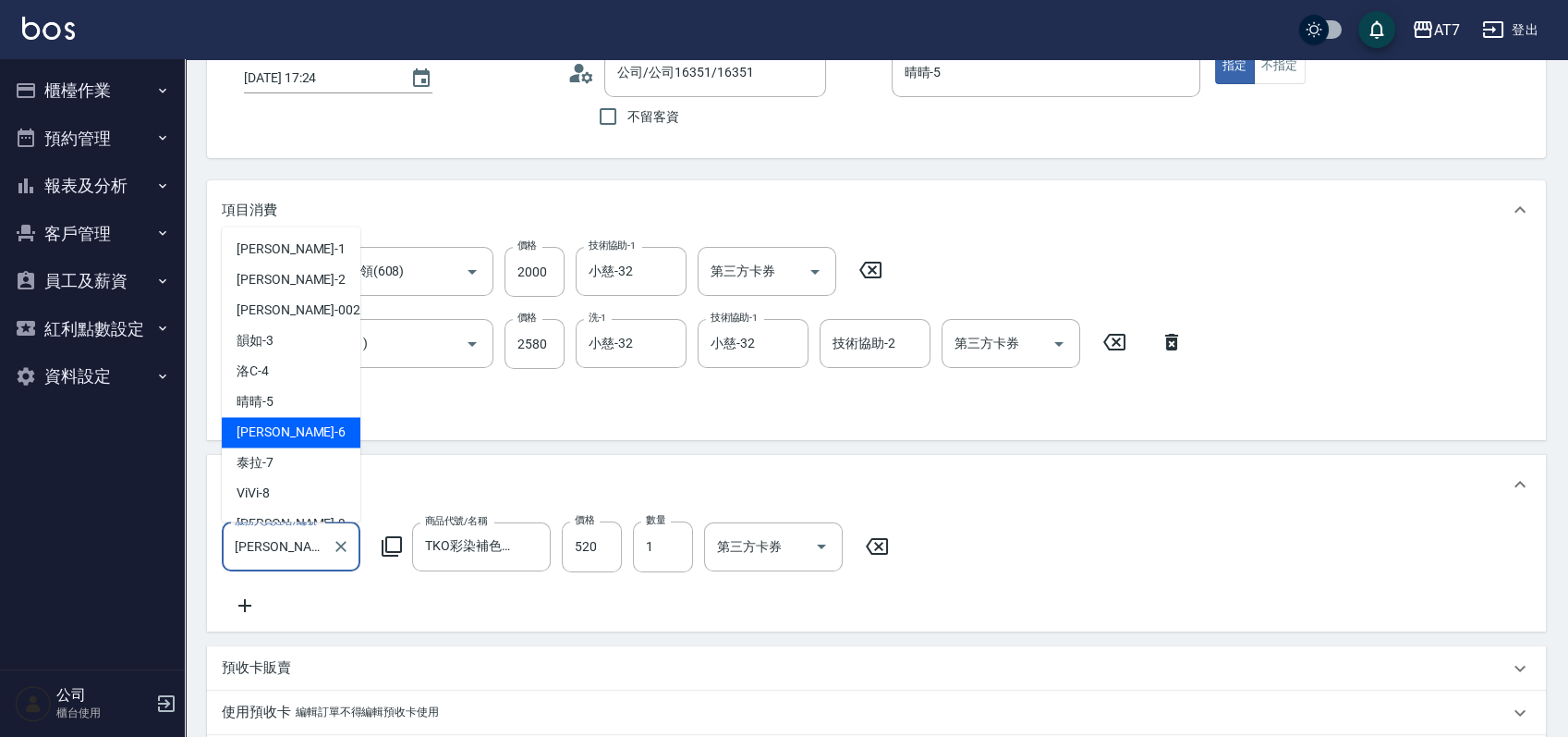
click at [303, 552] on input "[PERSON_NAME]-6" at bounding box center [277, 547] width 95 height 32
click at [319, 405] on div "晴晴 -5" at bounding box center [291, 402] width 138 height 31
type input "晴晴-5"
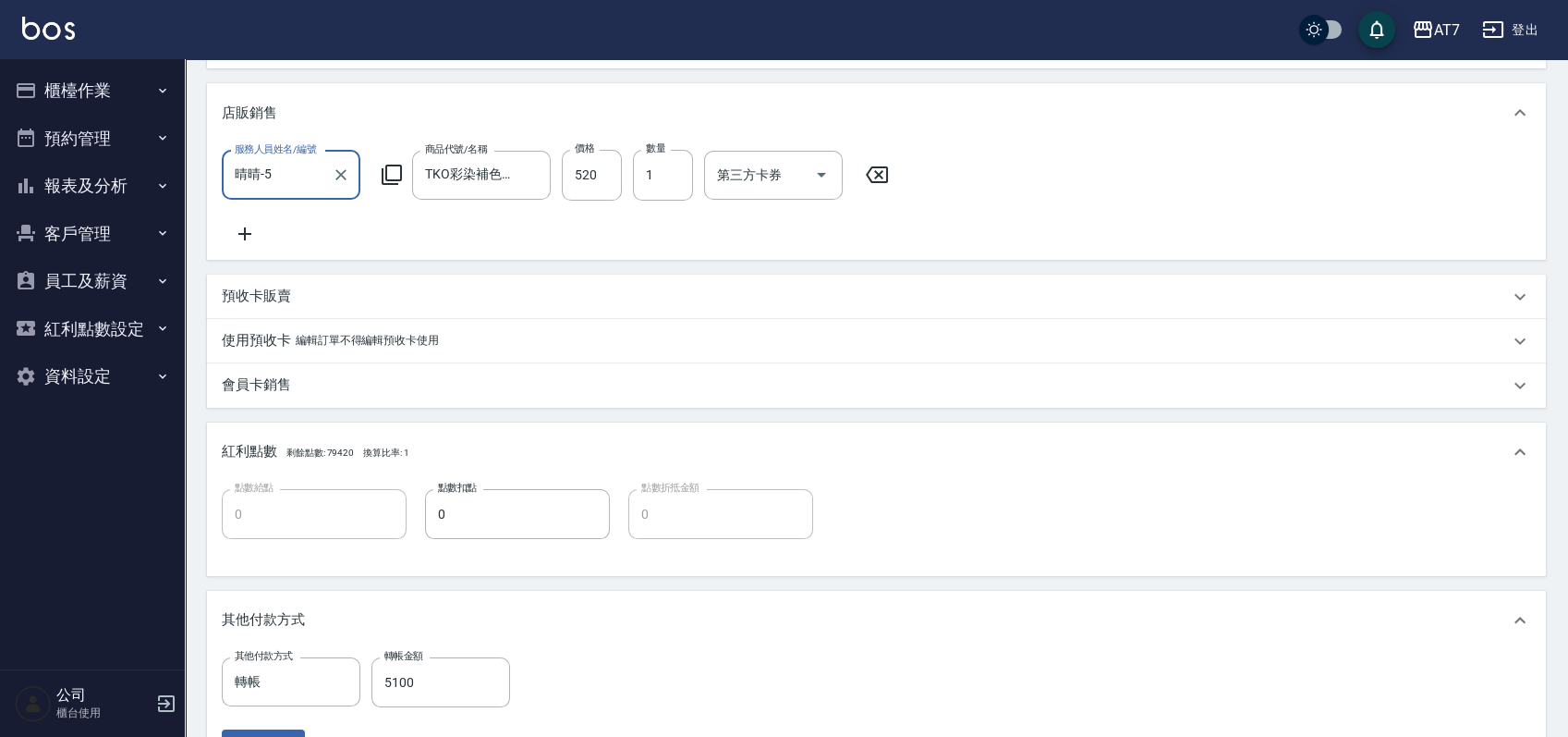
scroll to position [740, 0]
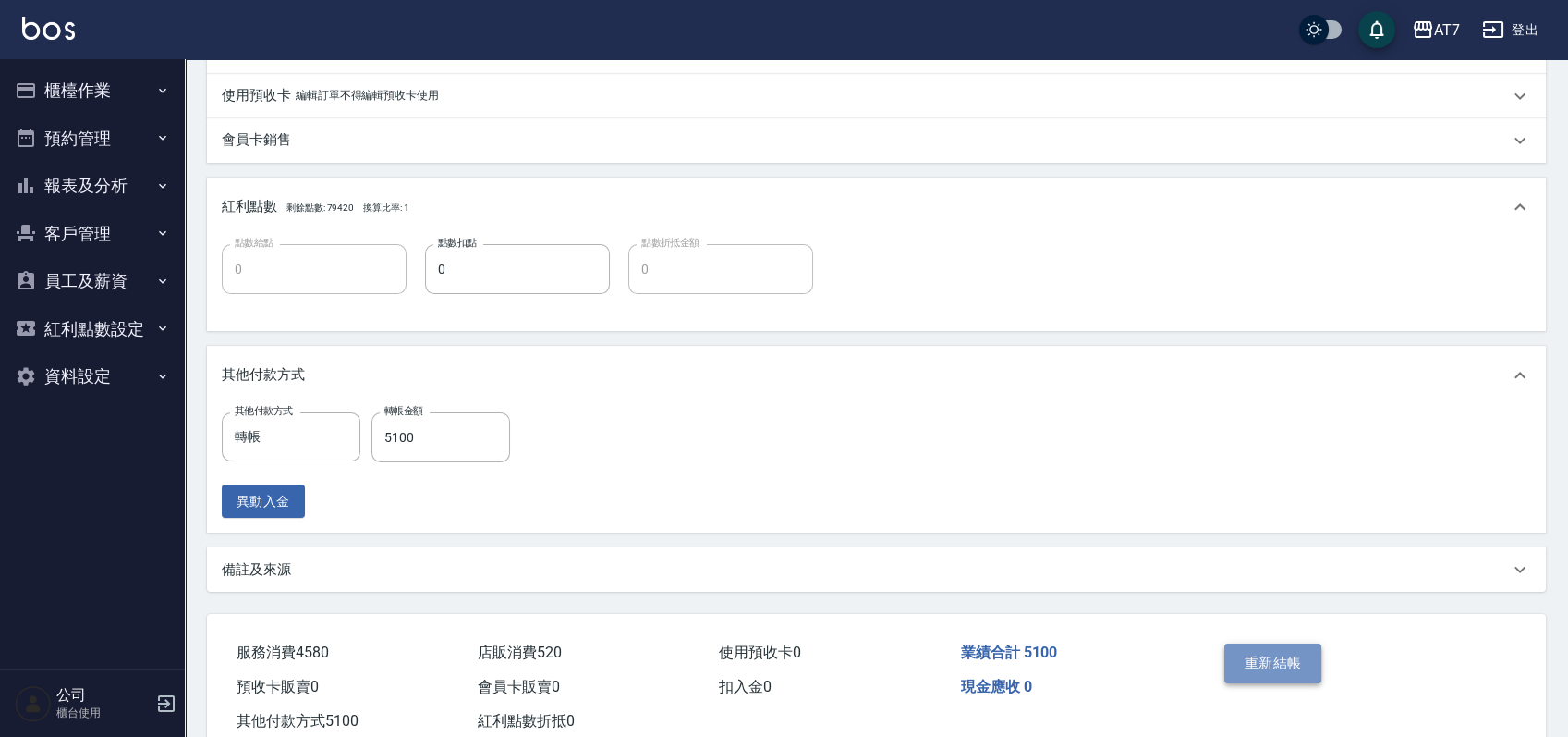
click at [1290, 681] on button "重新結帳" at bounding box center [1273, 662] width 98 height 39
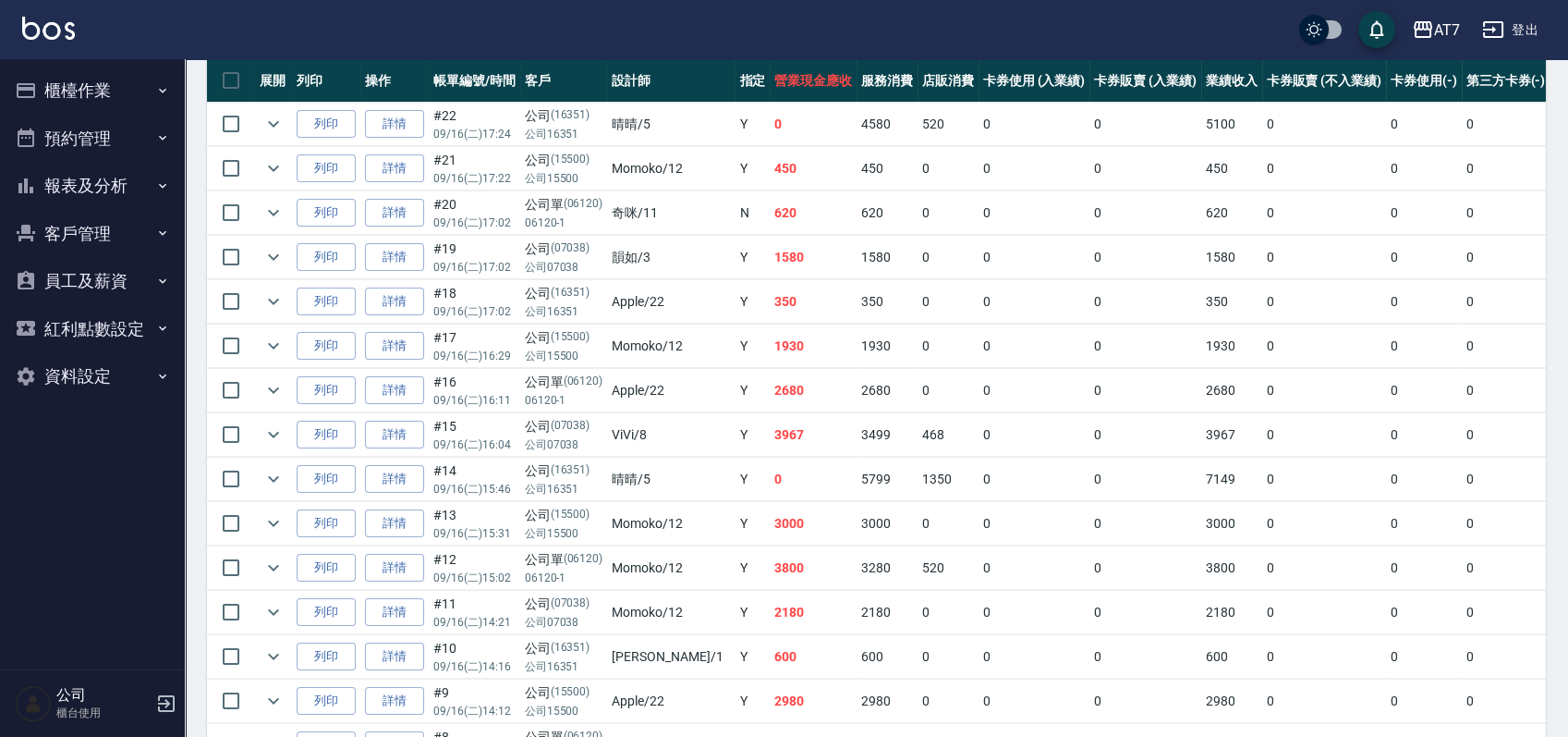
scroll to position [493, 0]
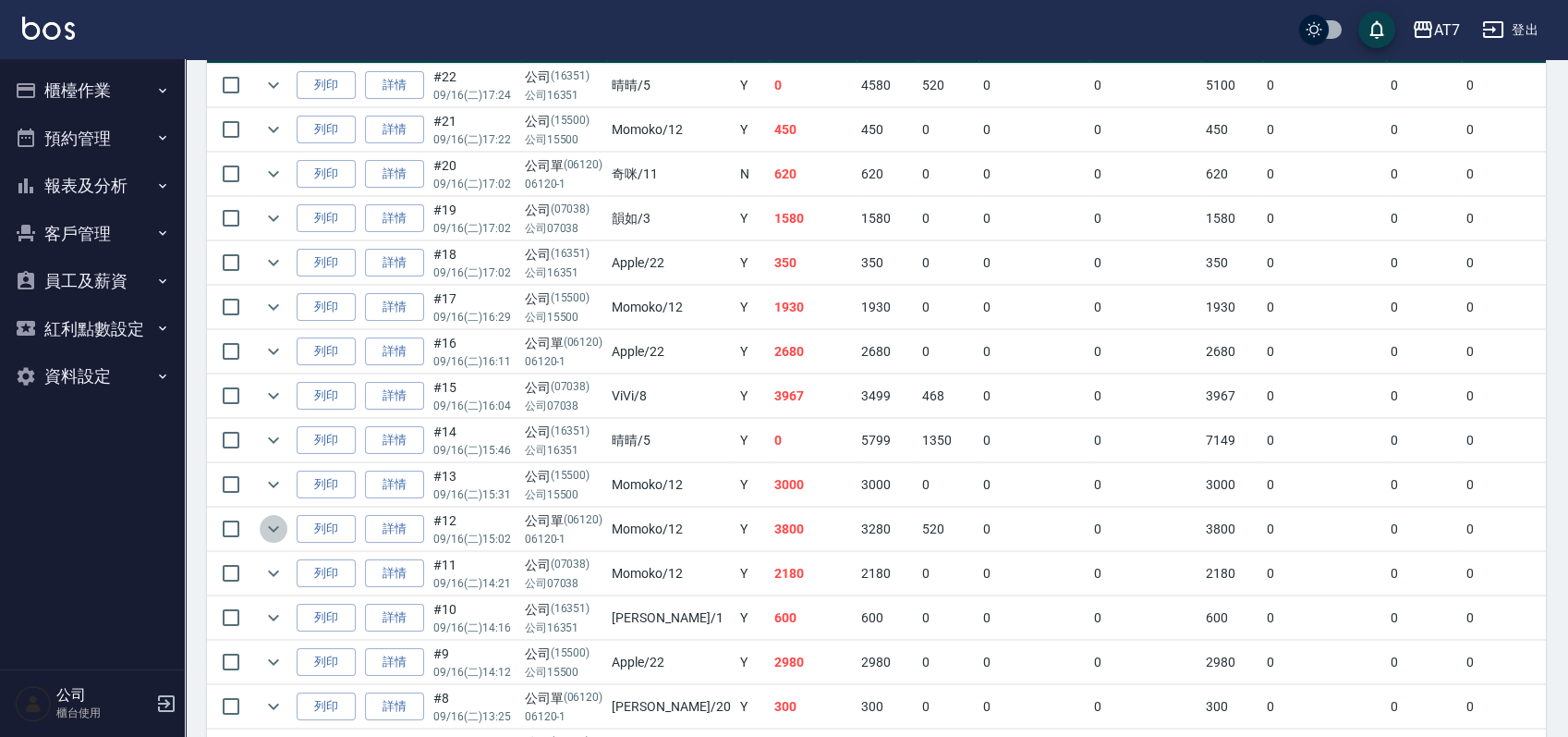
click at [271, 526] on icon "expand row" at bounding box center [273, 529] width 11 height 6
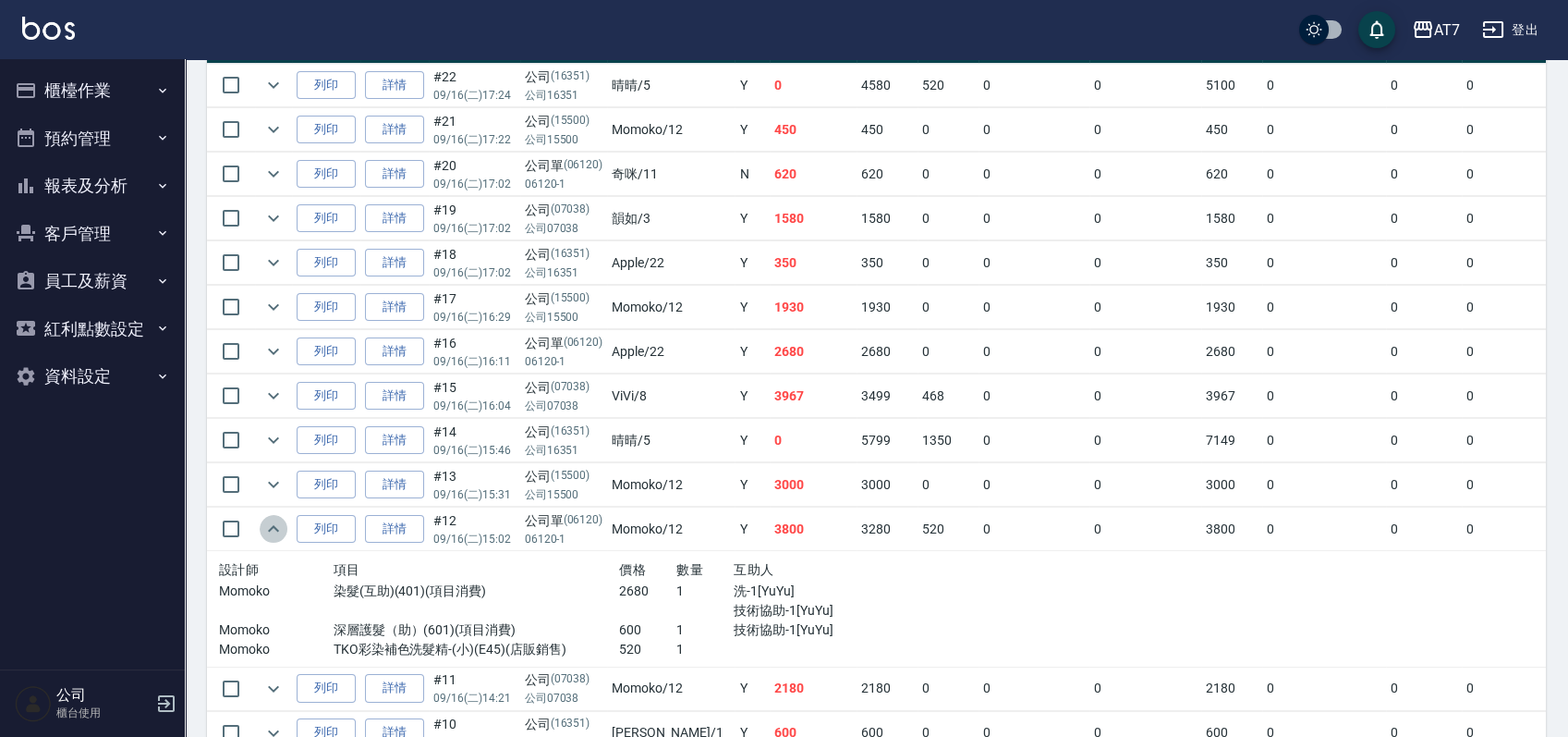
click at [271, 526] on icon "expand row" at bounding box center [273, 528] width 11 height 6
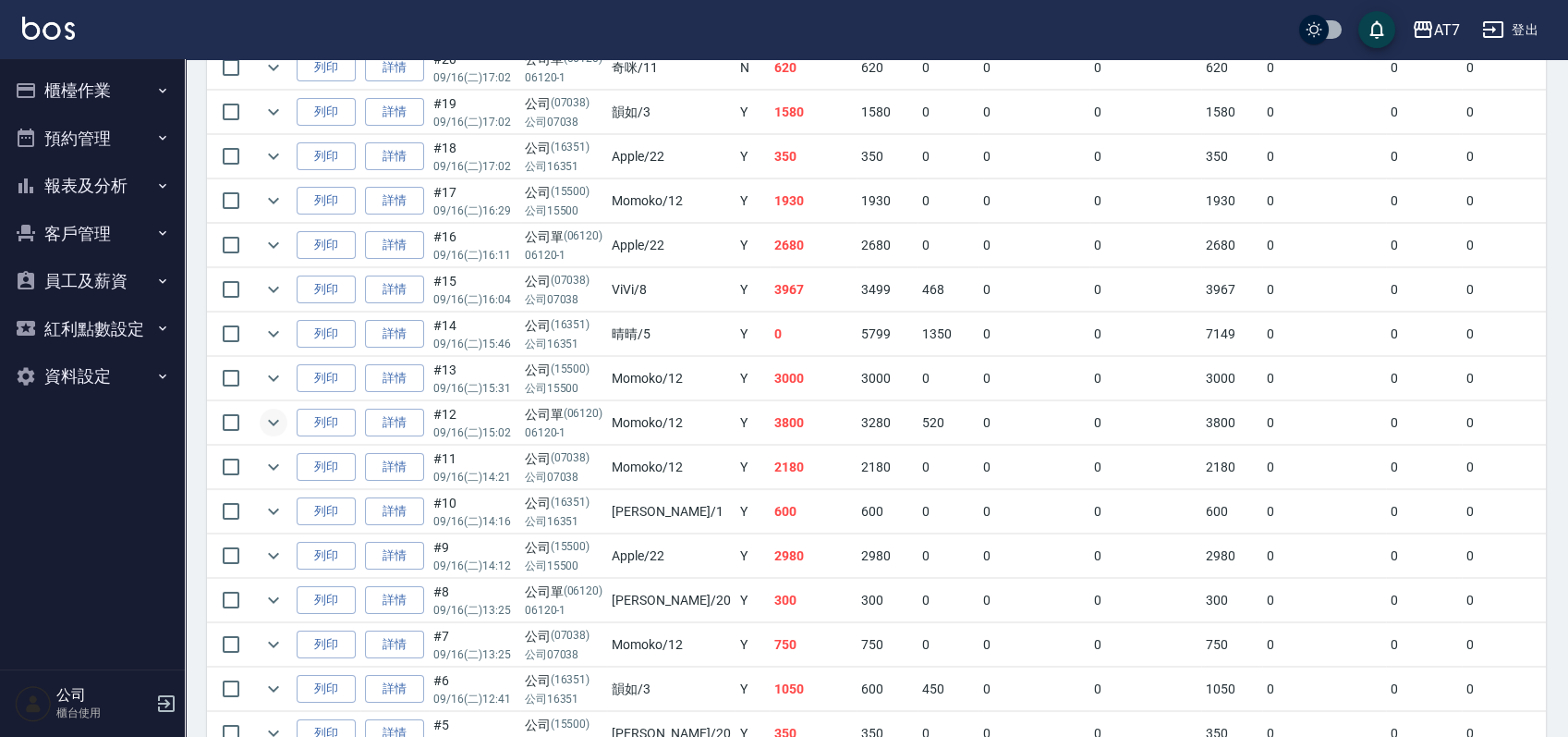
scroll to position [740, 0]
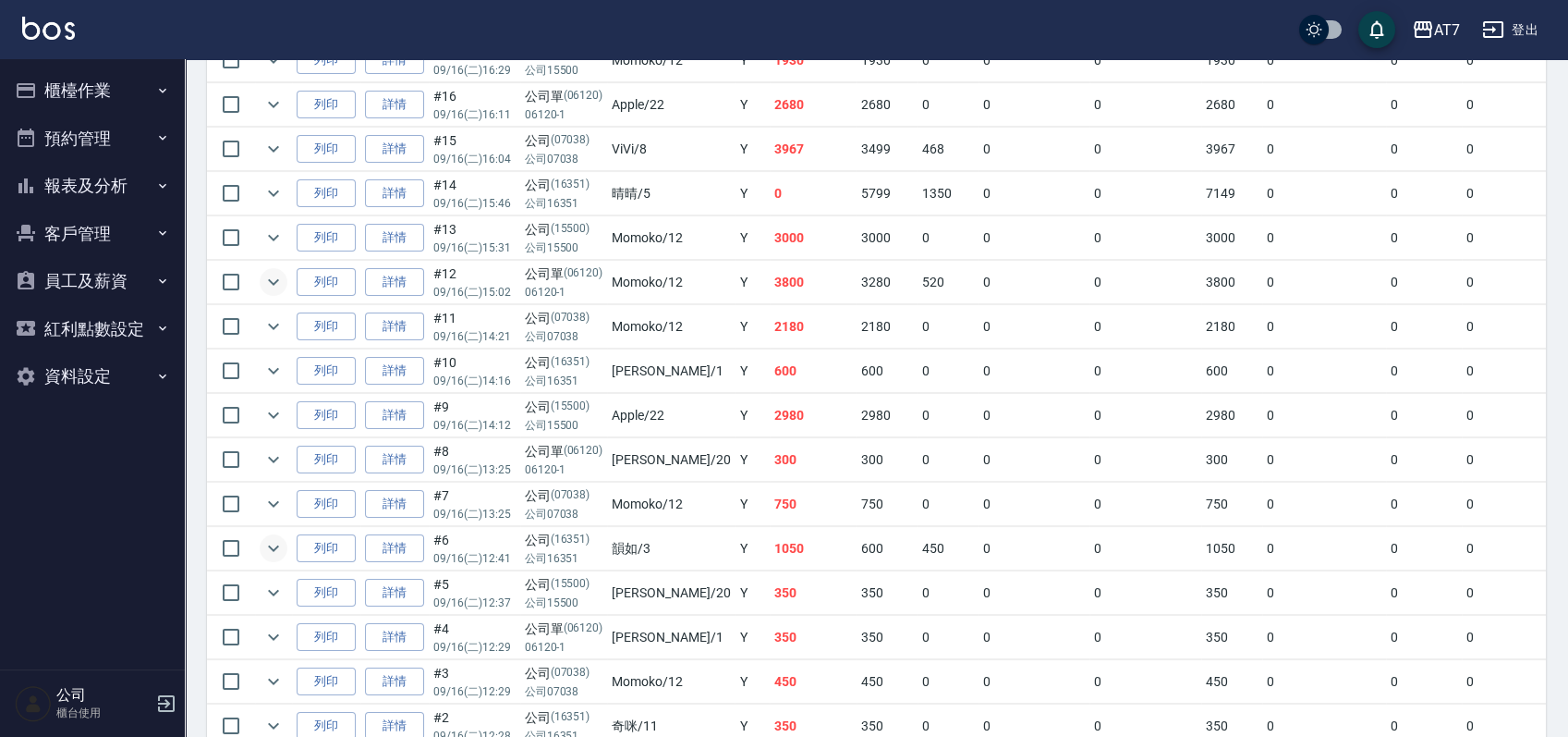
click at [282, 548] on icon "expand row" at bounding box center [274, 548] width 22 height 22
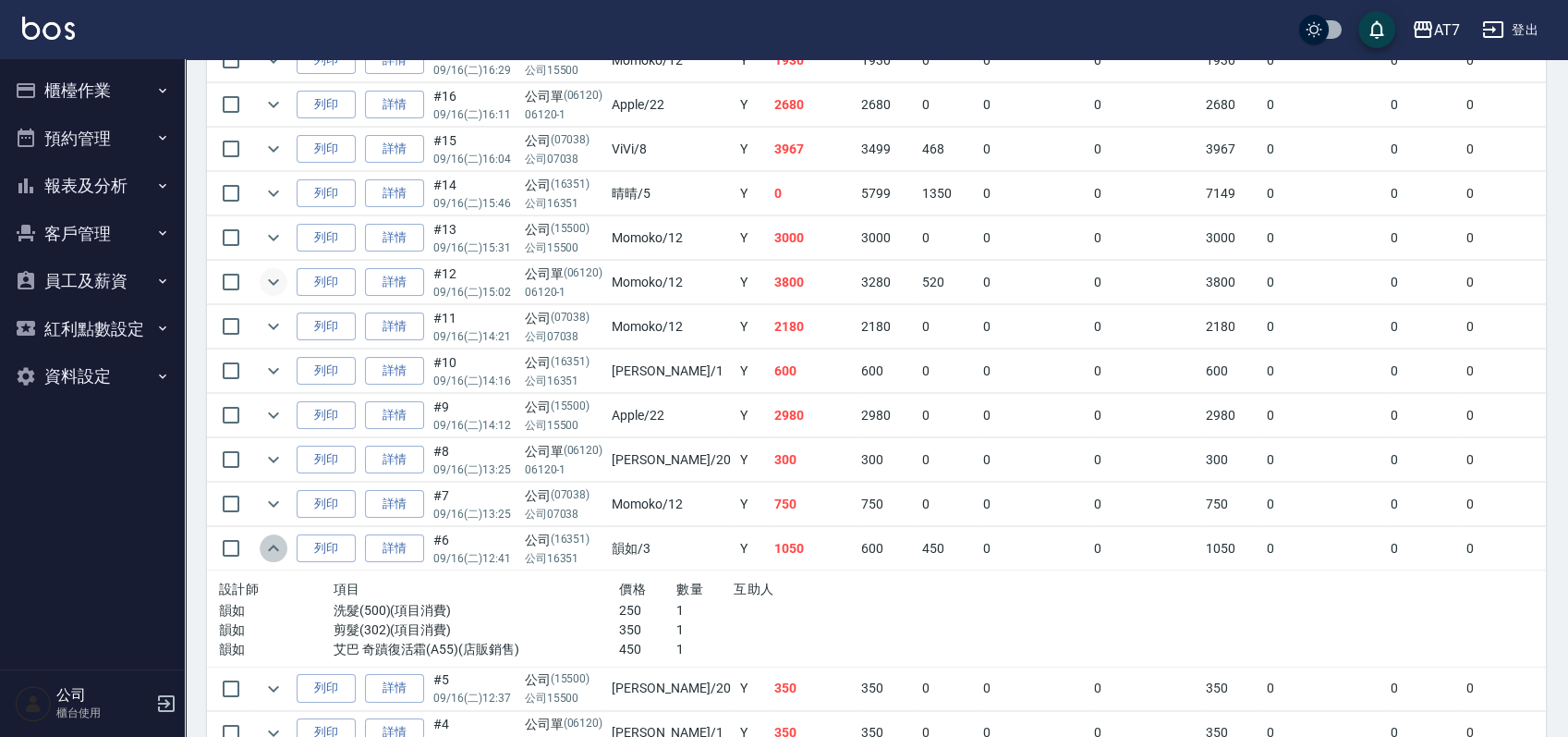
click at [282, 548] on icon "expand row" at bounding box center [274, 548] width 22 height 22
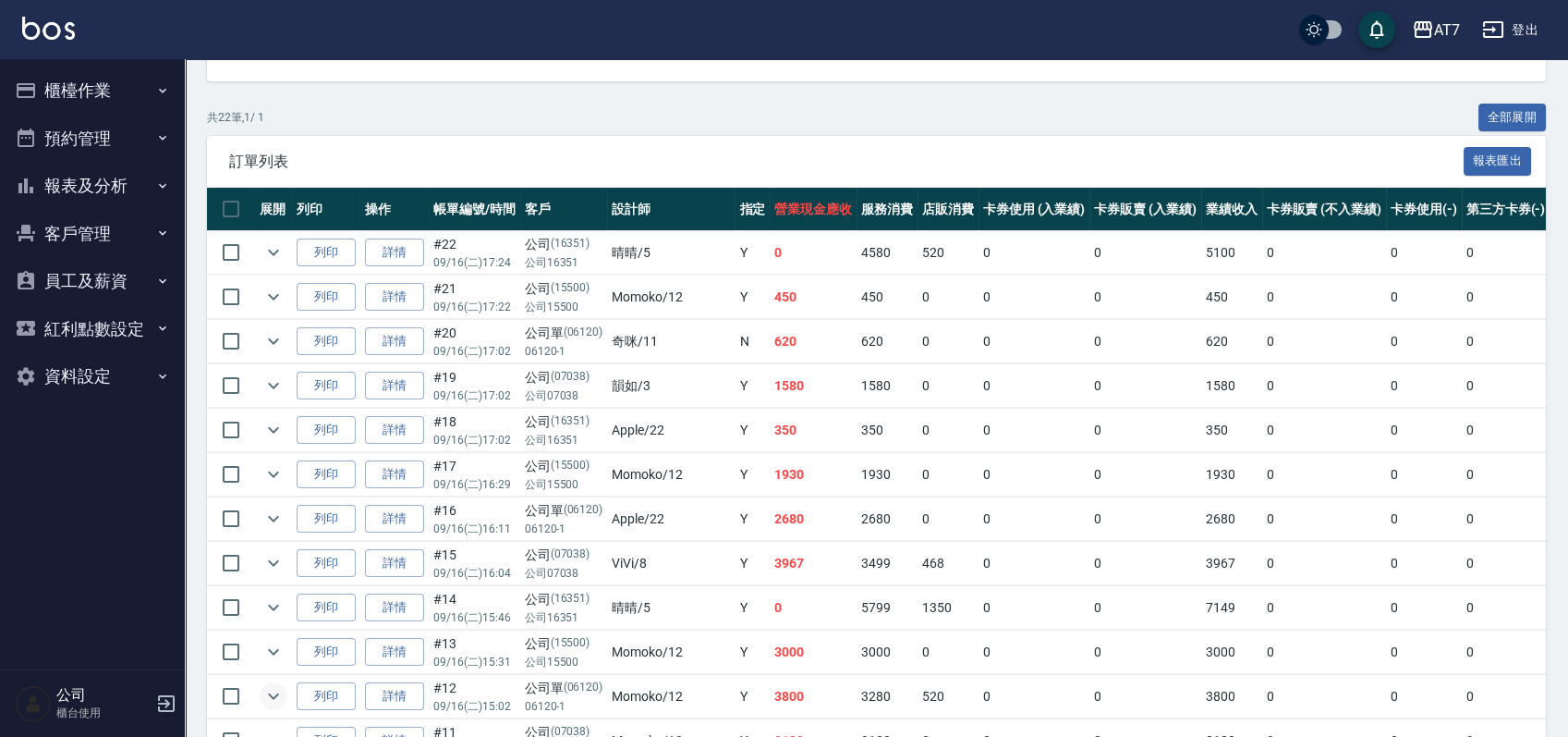
scroll to position [0, 0]
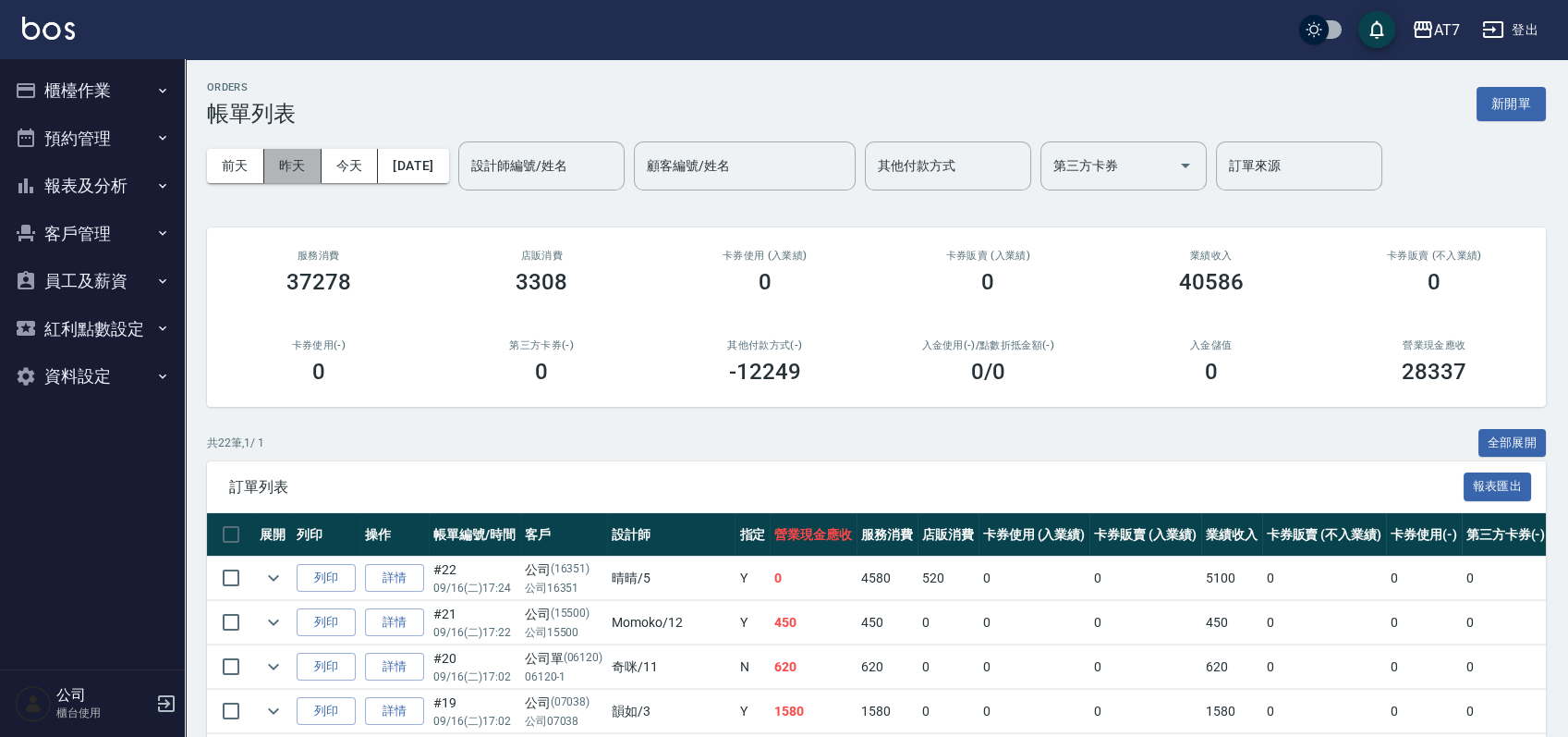
click at [293, 169] on button "昨天" at bounding box center [293, 165] width 58 height 34
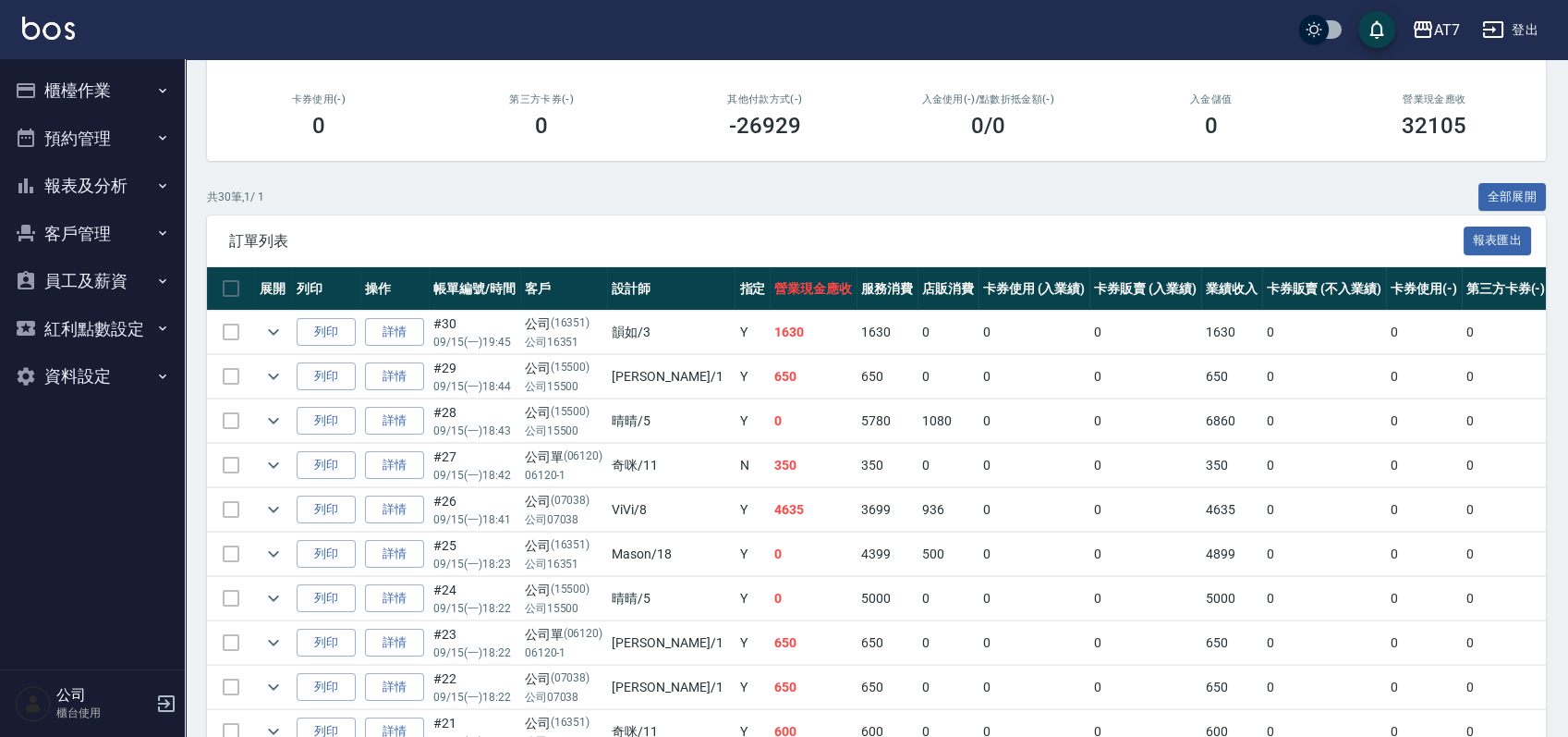
scroll to position [493, 0]
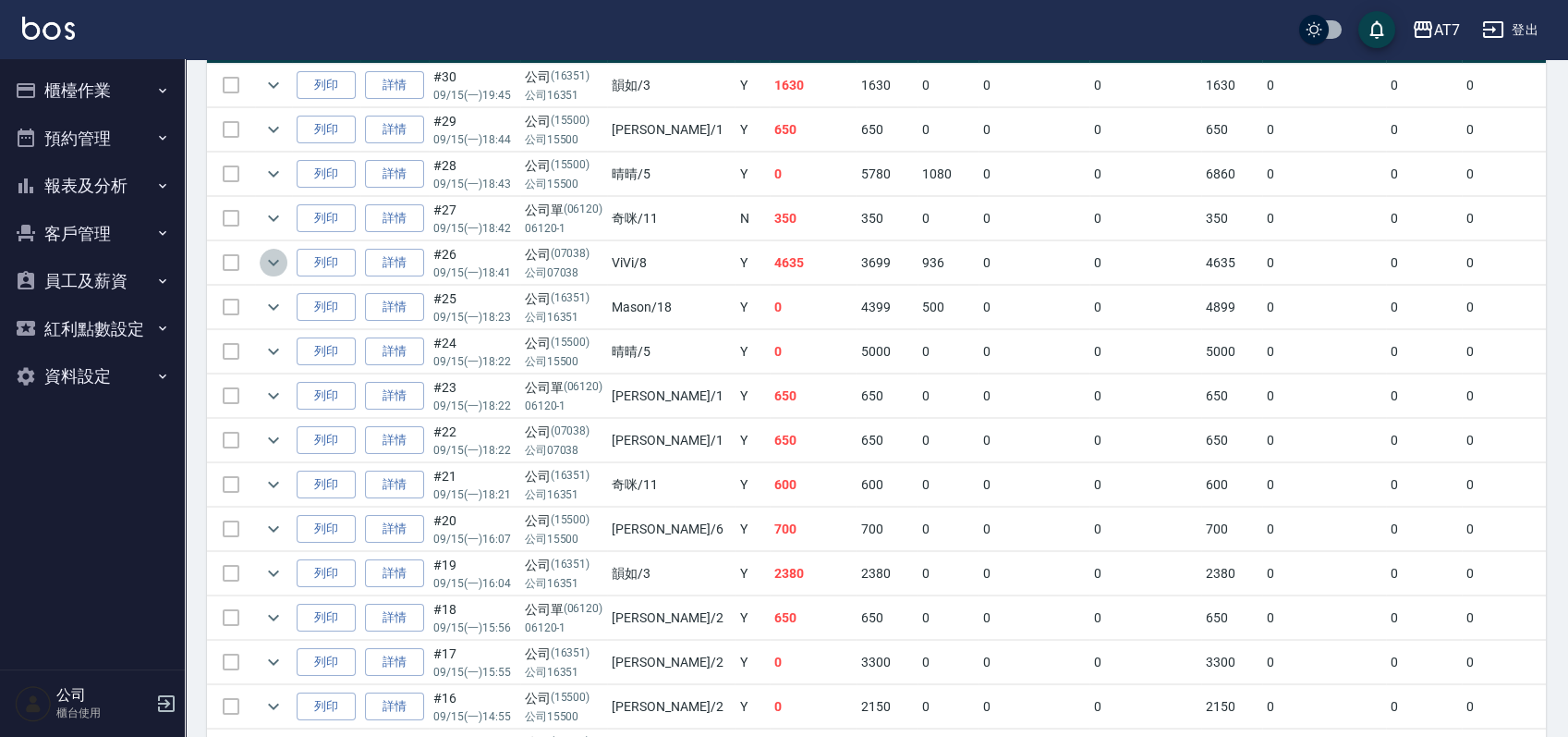
click at [266, 256] on icon "expand row" at bounding box center [274, 262] width 22 height 22
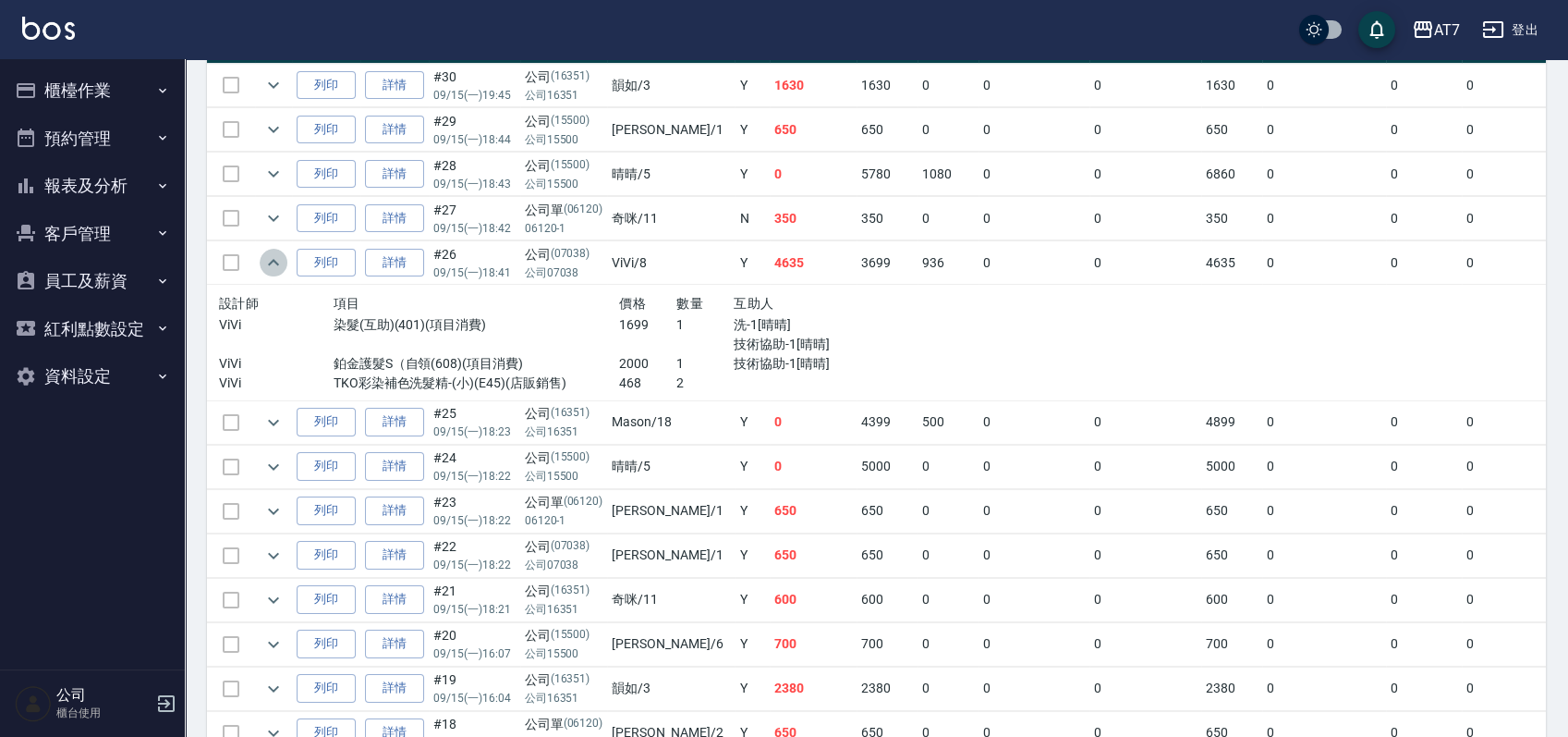
click at [266, 256] on icon "expand row" at bounding box center [274, 262] width 22 height 22
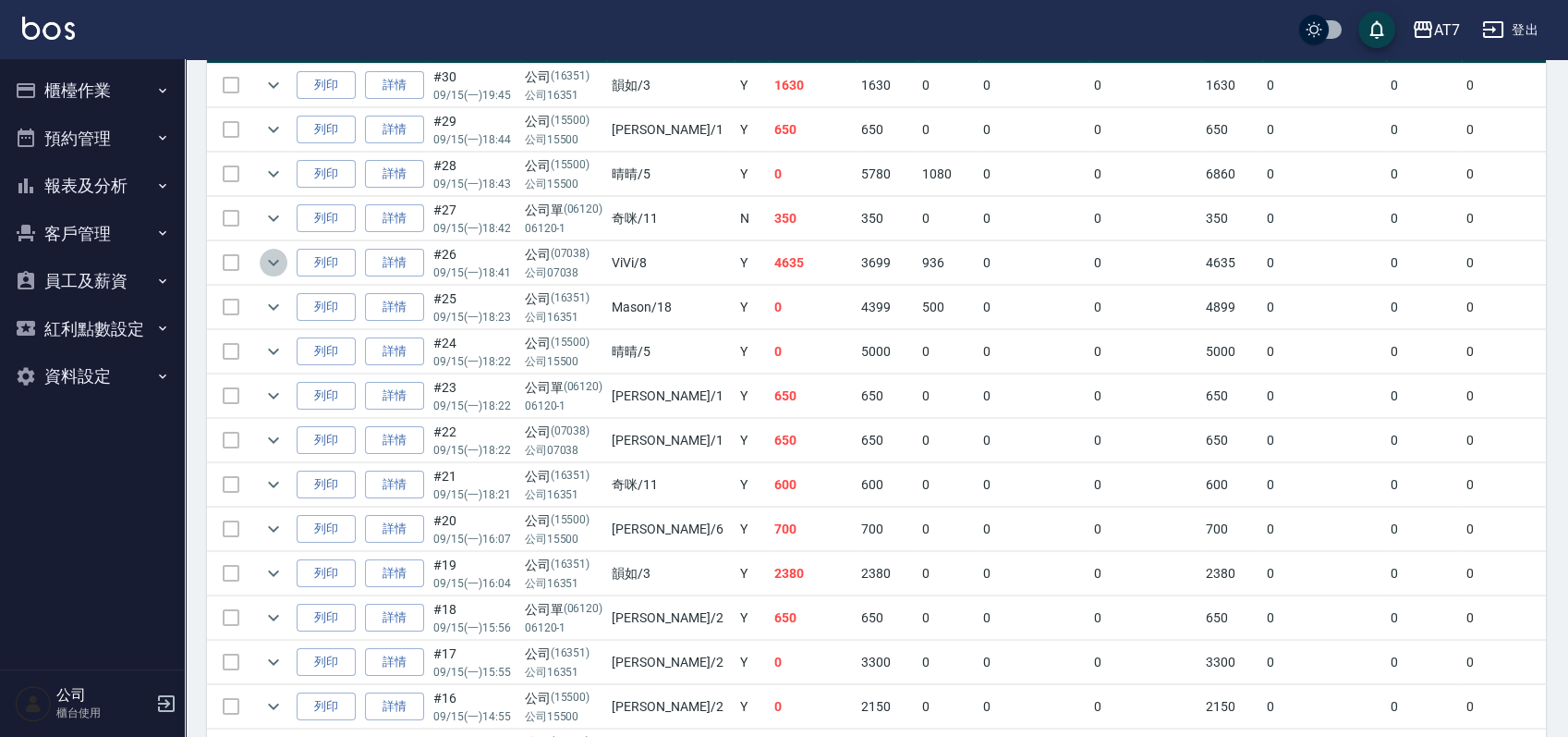
click at [266, 256] on icon "expand row" at bounding box center [274, 262] width 22 height 22
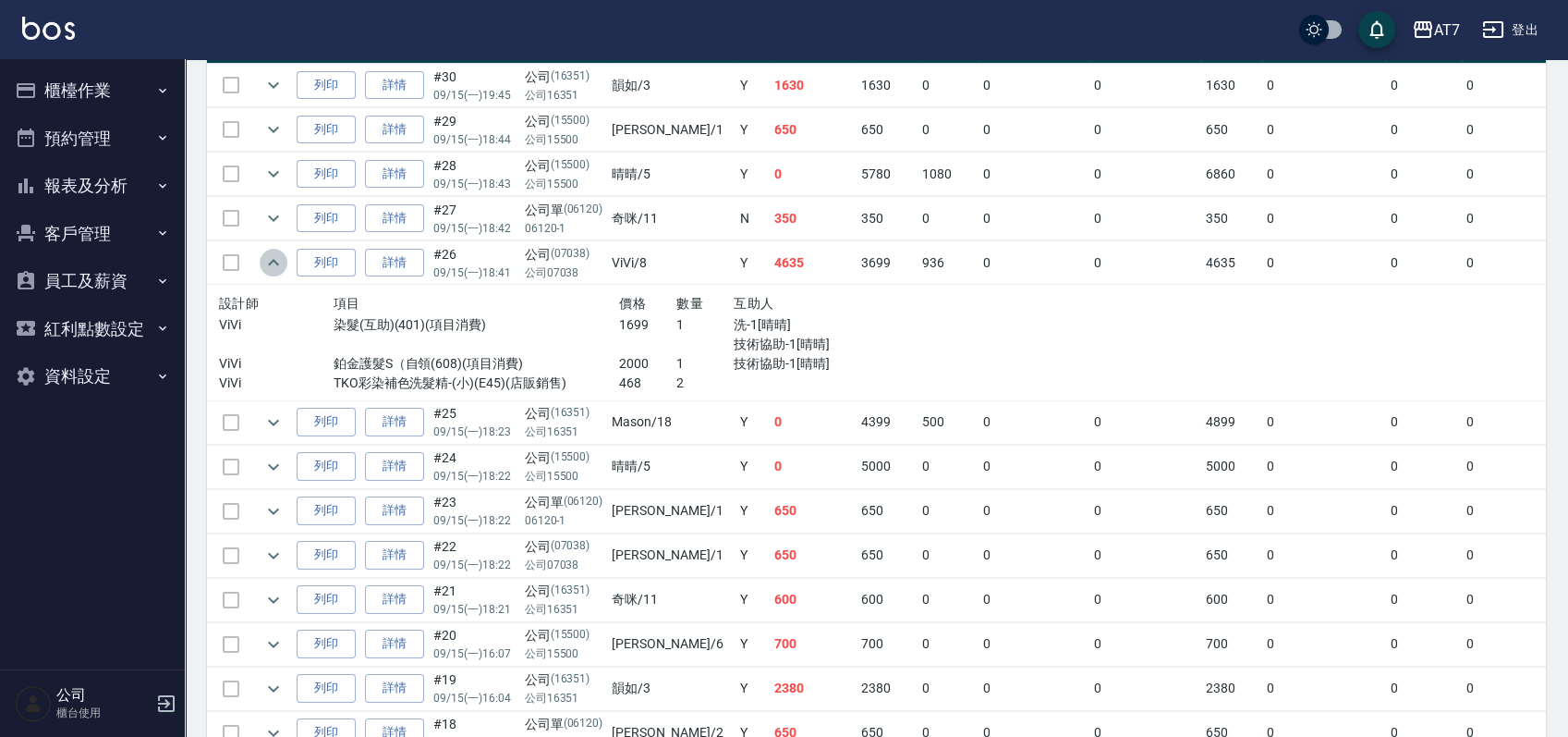
click at [266, 256] on icon "expand row" at bounding box center [274, 262] width 22 height 22
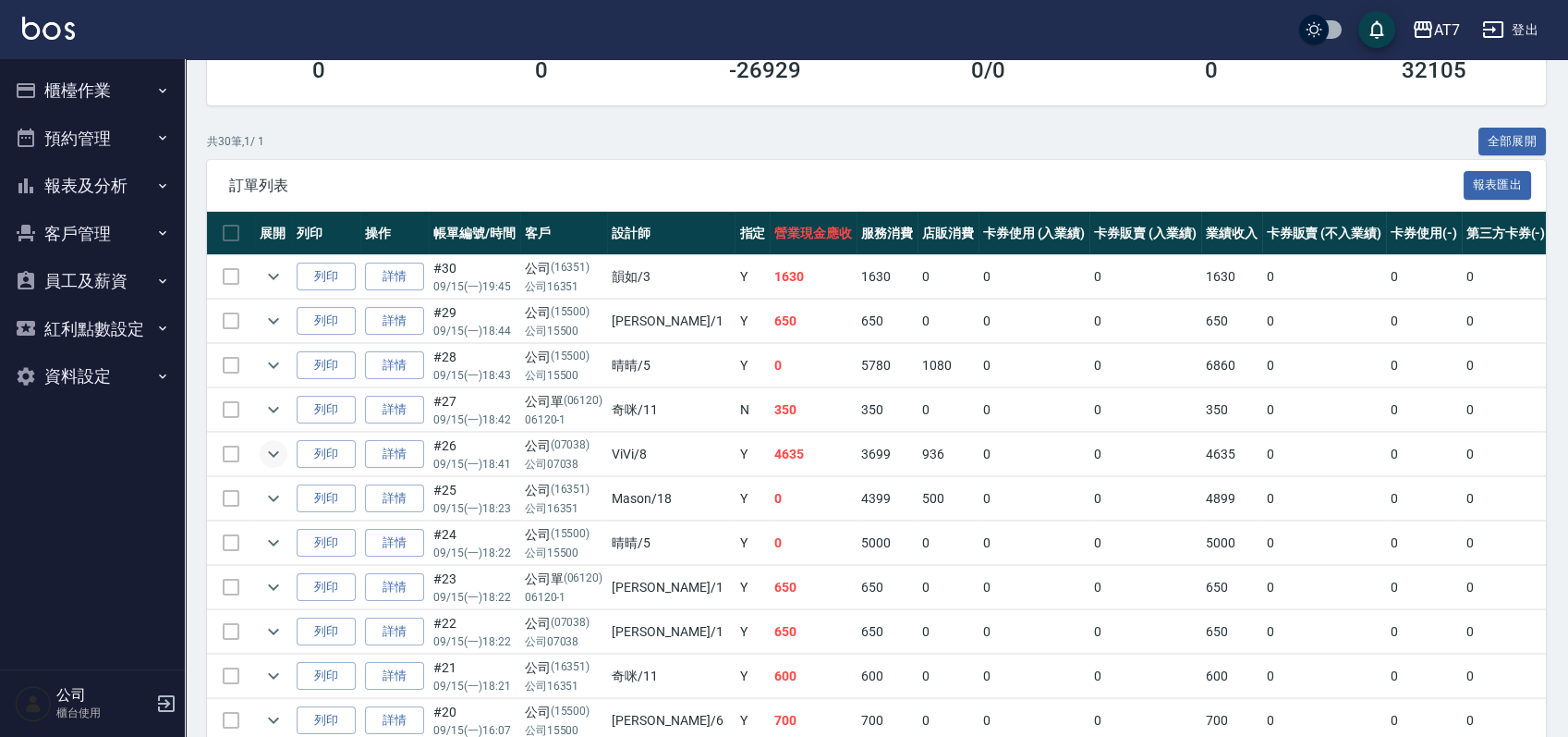
scroll to position [0, 0]
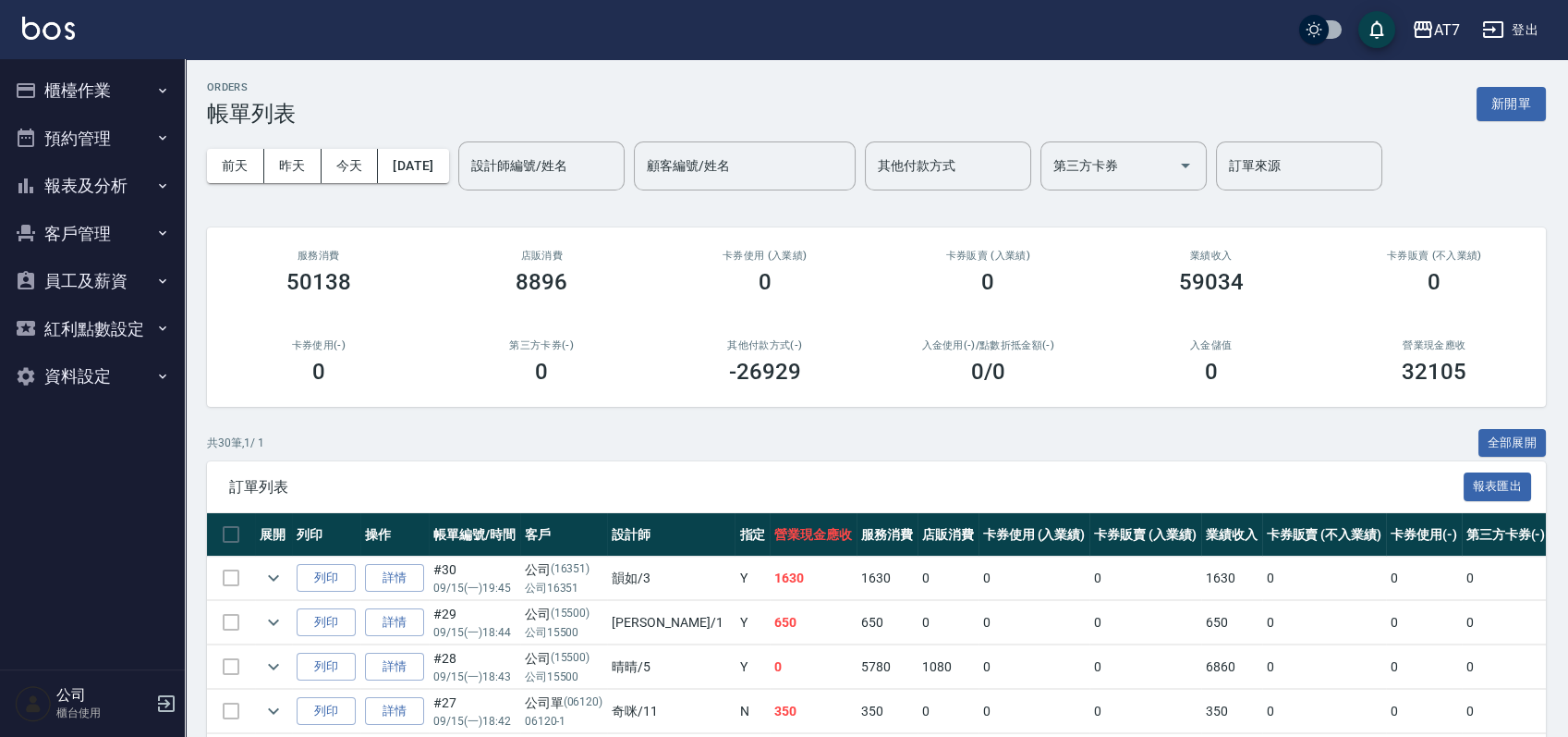
click at [94, 88] on button "櫃檯作業" at bounding box center [92, 91] width 170 height 48
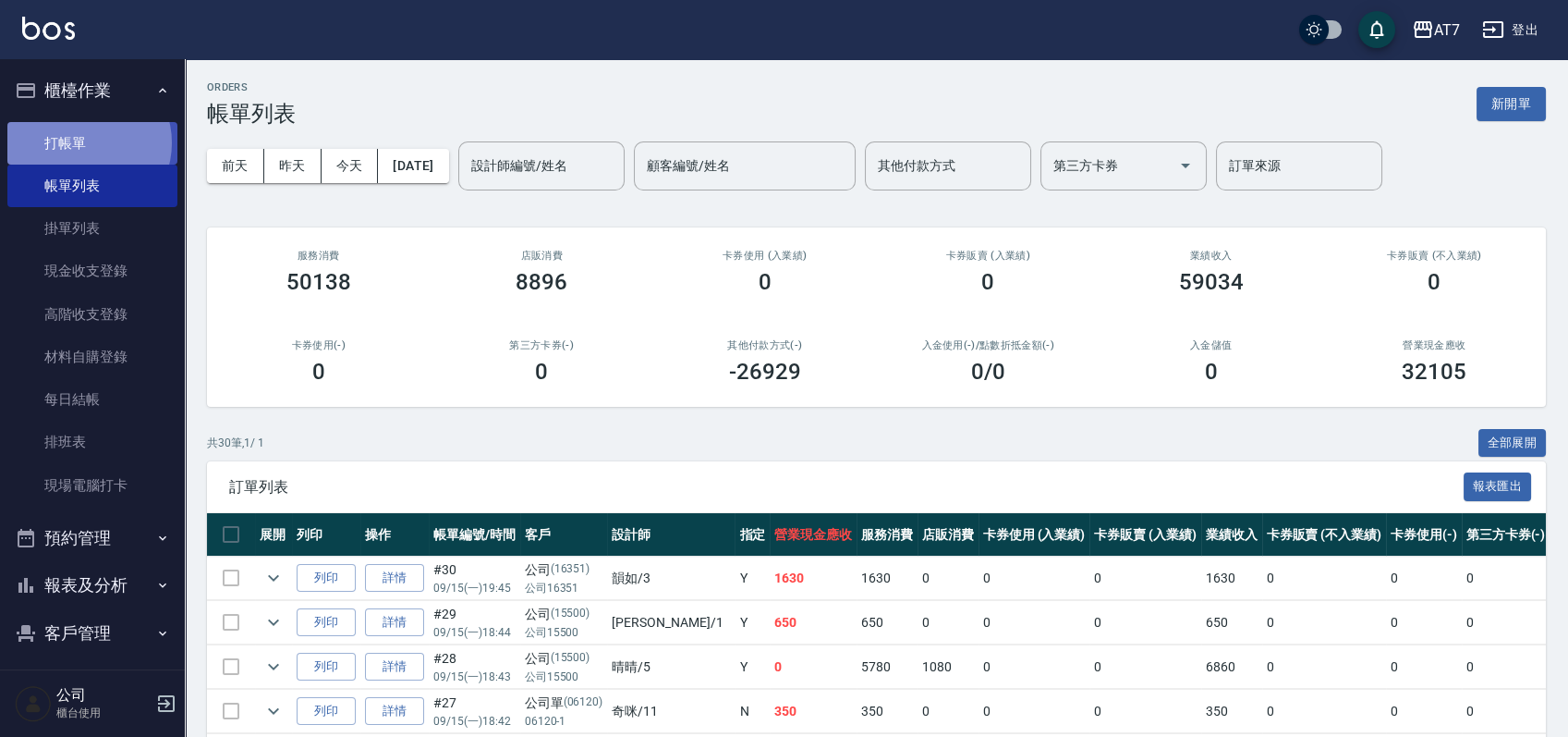
click at [86, 142] on link "打帳單" at bounding box center [92, 143] width 170 height 43
